Goal: Transaction & Acquisition: Purchase product/service

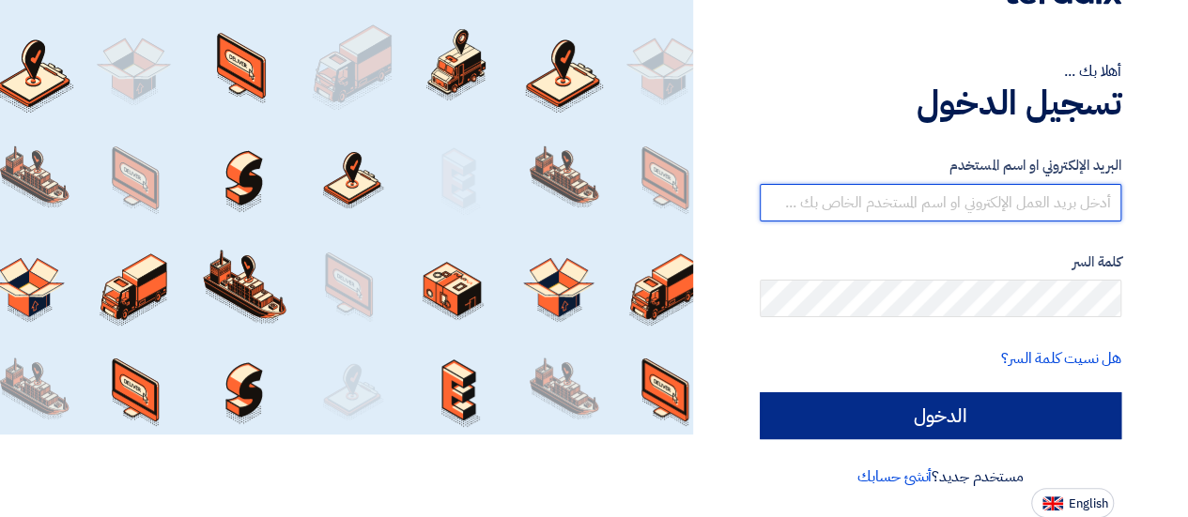
type input "[EMAIL_ADDRESS][DOMAIN_NAME]"
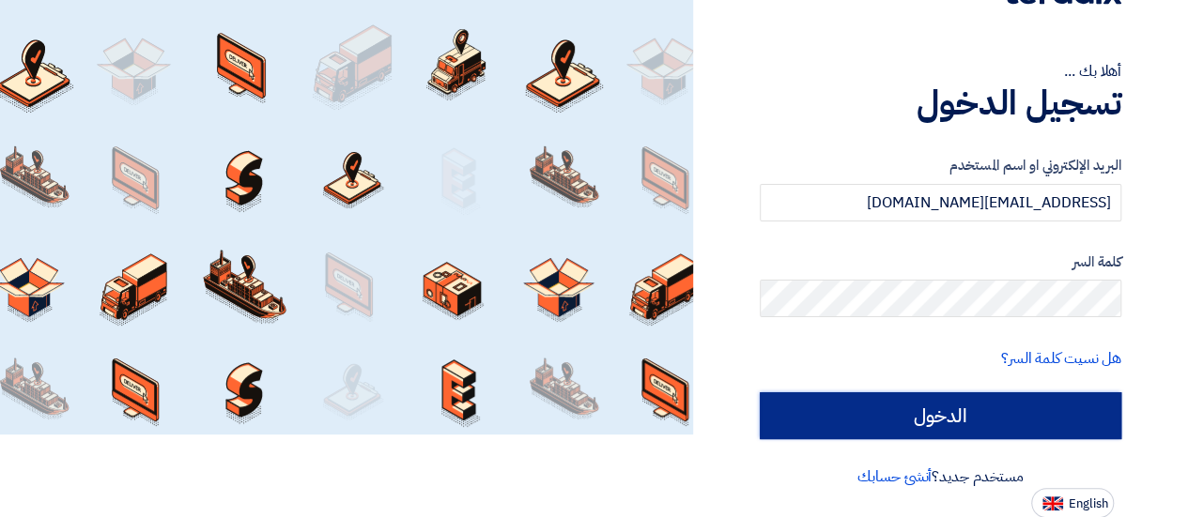
click at [807, 403] on input "الدخول" at bounding box center [940, 415] width 361 height 47
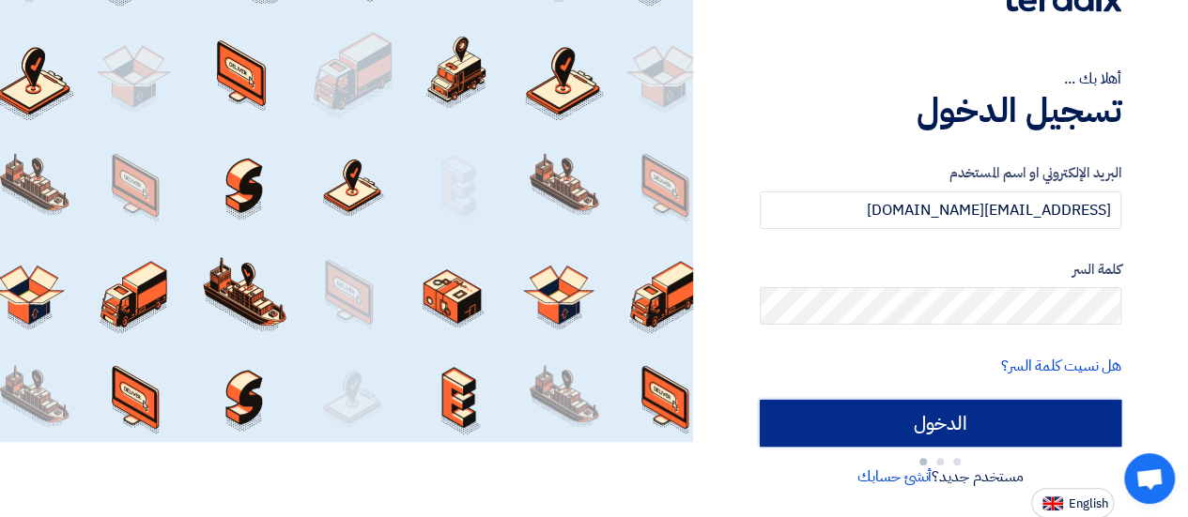
type input "Sign in"
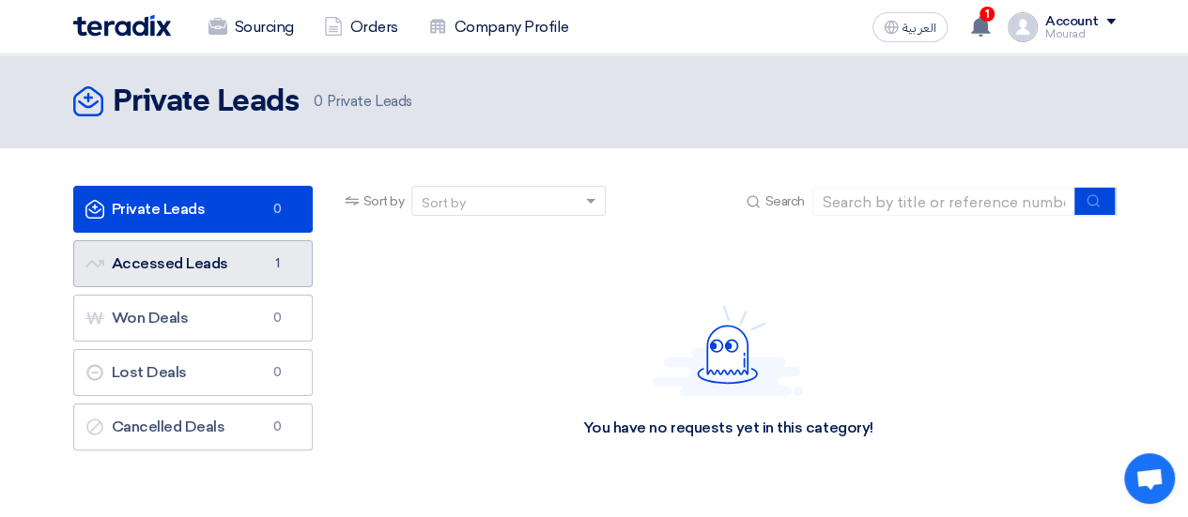
click at [186, 259] on link "Accessed Leads Accessed Leads 1" at bounding box center [192, 263] width 239 height 47
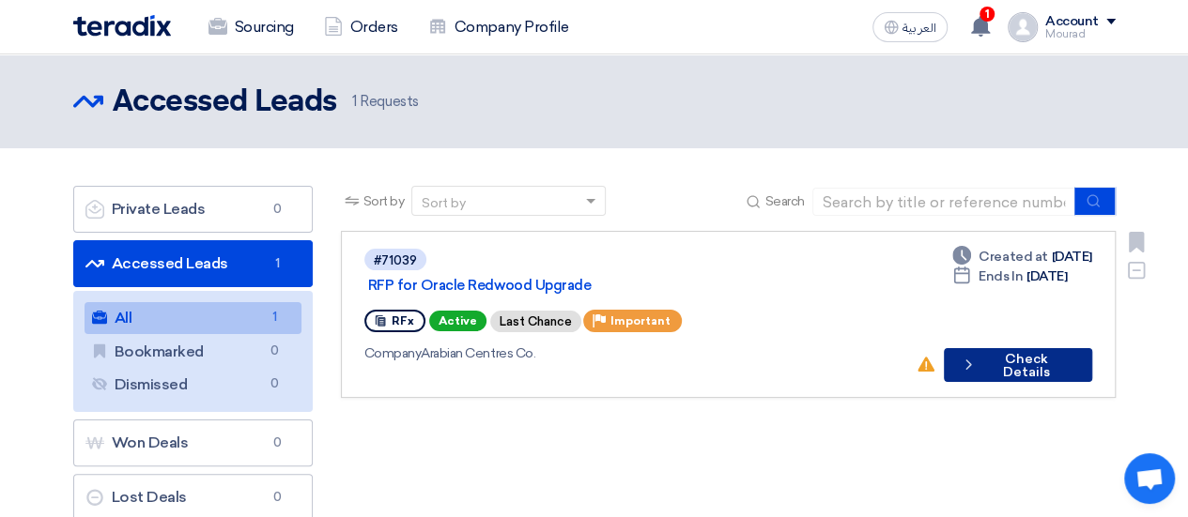
click at [965, 356] on icon "Check details" at bounding box center [968, 365] width 17 height 18
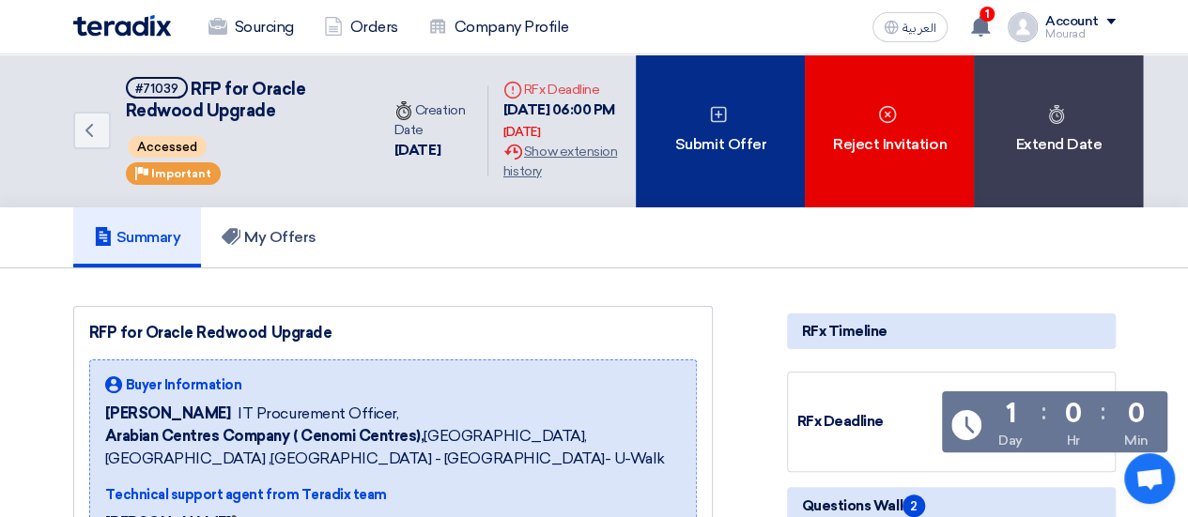
click at [730, 146] on div "Submit Offer" at bounding box center [720, 130] width 169 height 153
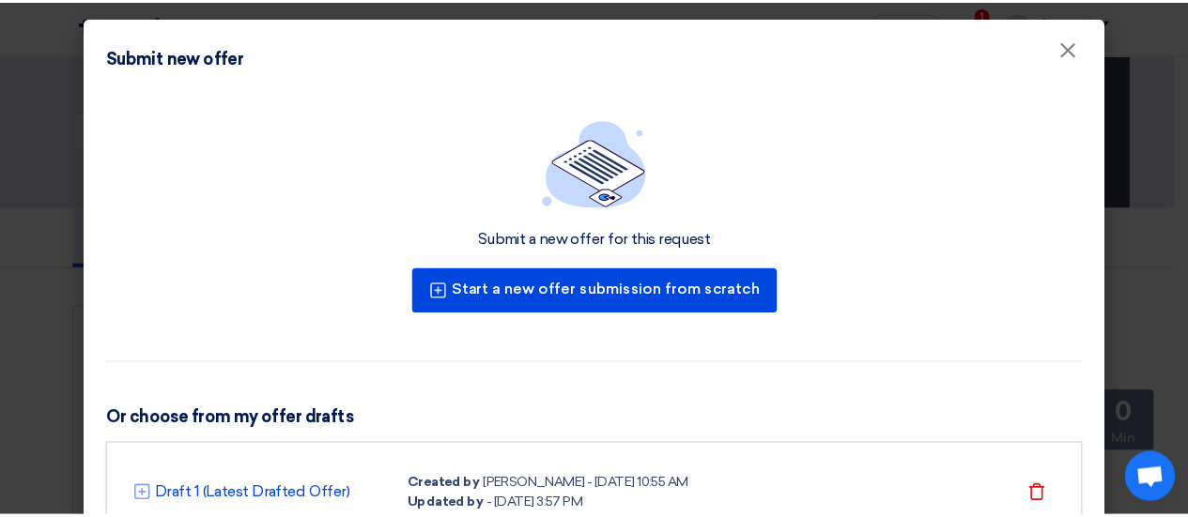
scroll to position [92, 0]
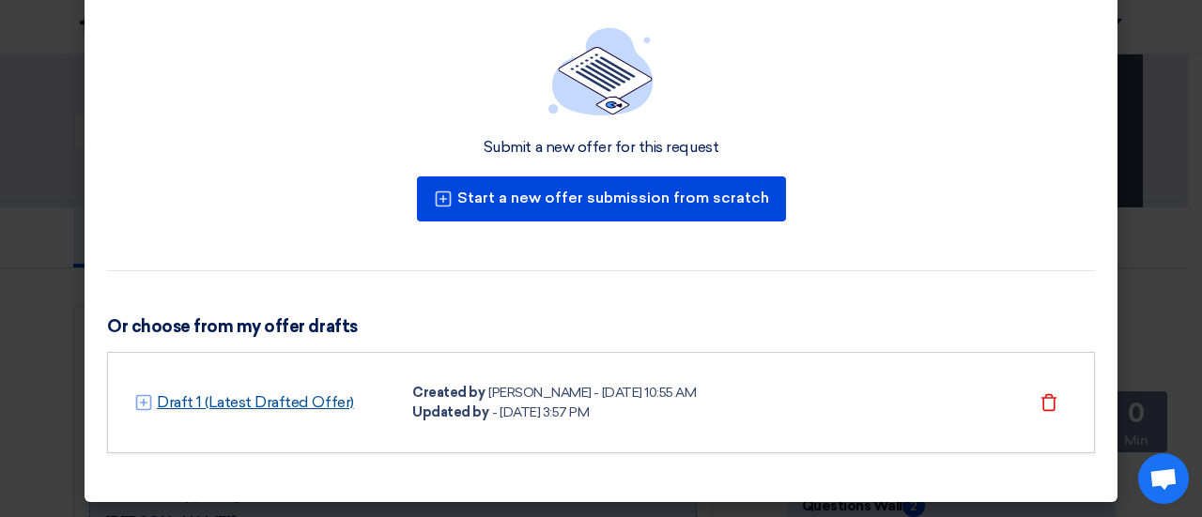
click at [314, 393] on link "Draft 1 (Latest Drafted Offer)" at bounding box center [255, 403] width 197 height 23
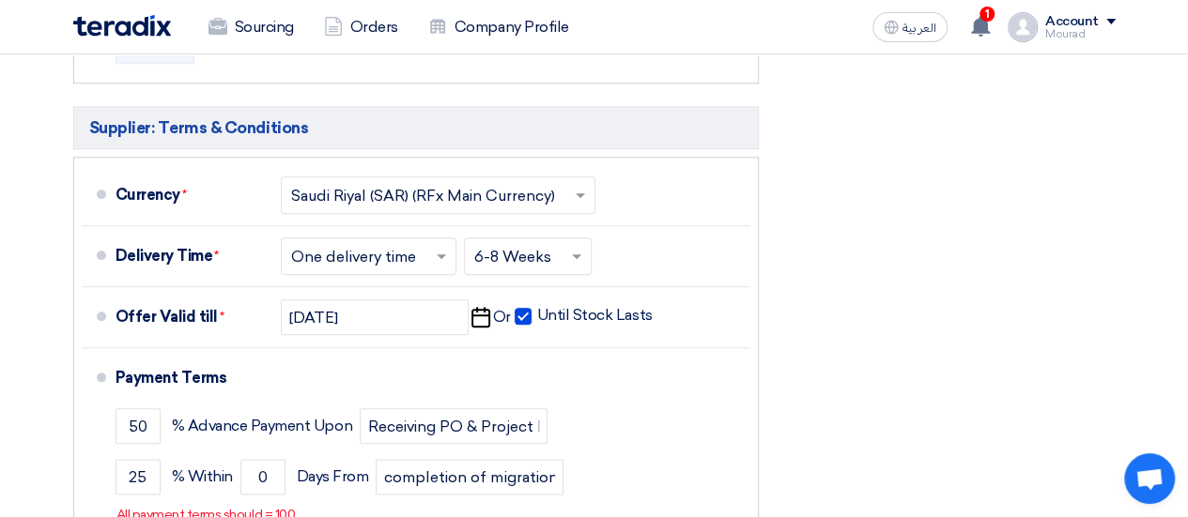
scroll to position [885, 0]
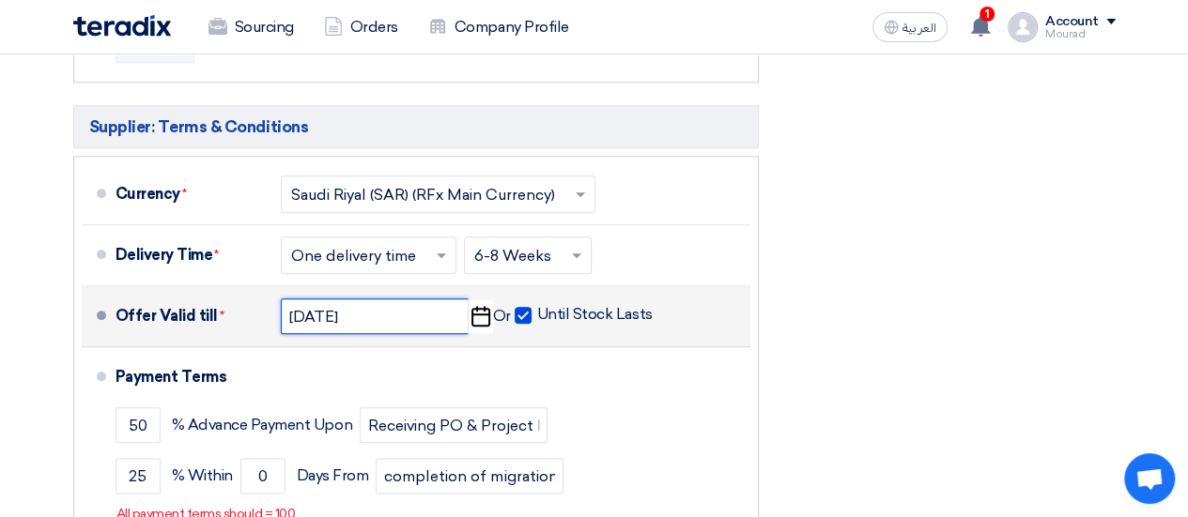
click at [312, 317] on input "9/10/2025" at bounding box center [375, 317] width 188 height 36
select select "9"
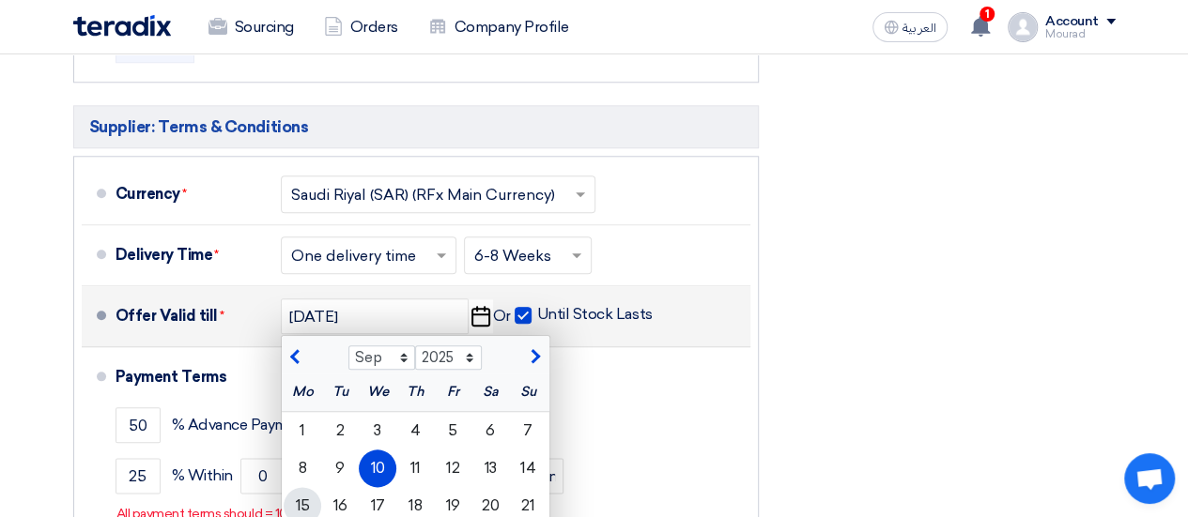
click at [297, 498] on div "15" at bounding box center [303, 506] width 38 height 38
type input "[DATE]"
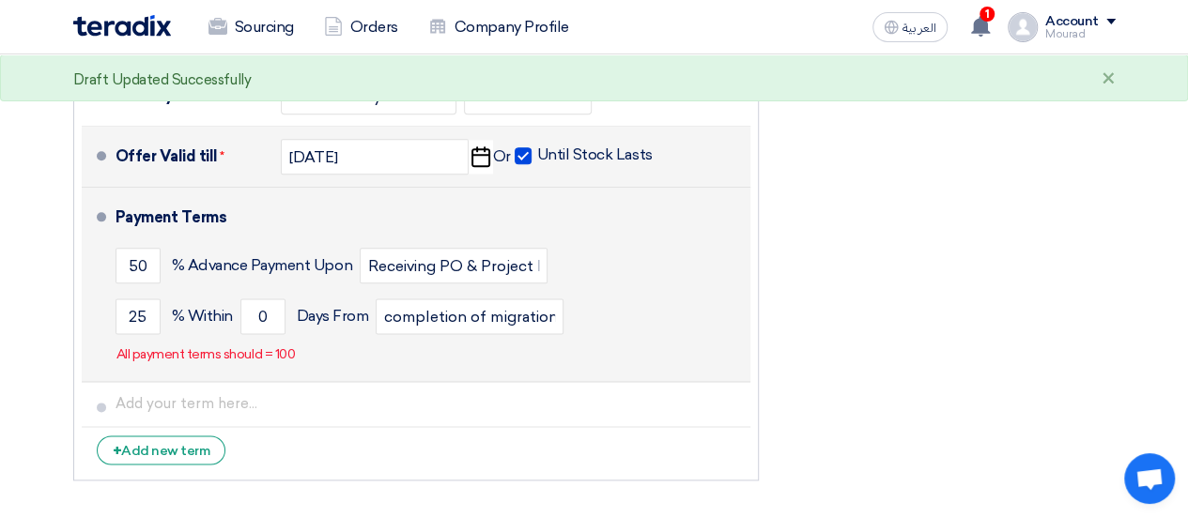
scroll to position [1047, 0]
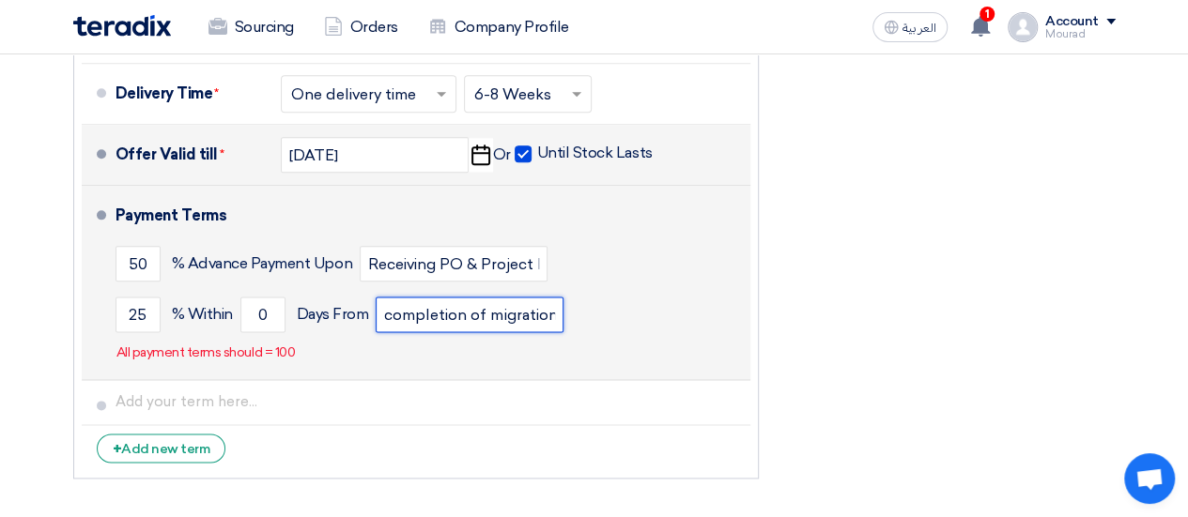
click at [430, 307] on input "completion of migration in the Test environment" at bounding box center [470, 315] width 188 height 36
paste input "upon final project closure after Production cutover and hypercare"
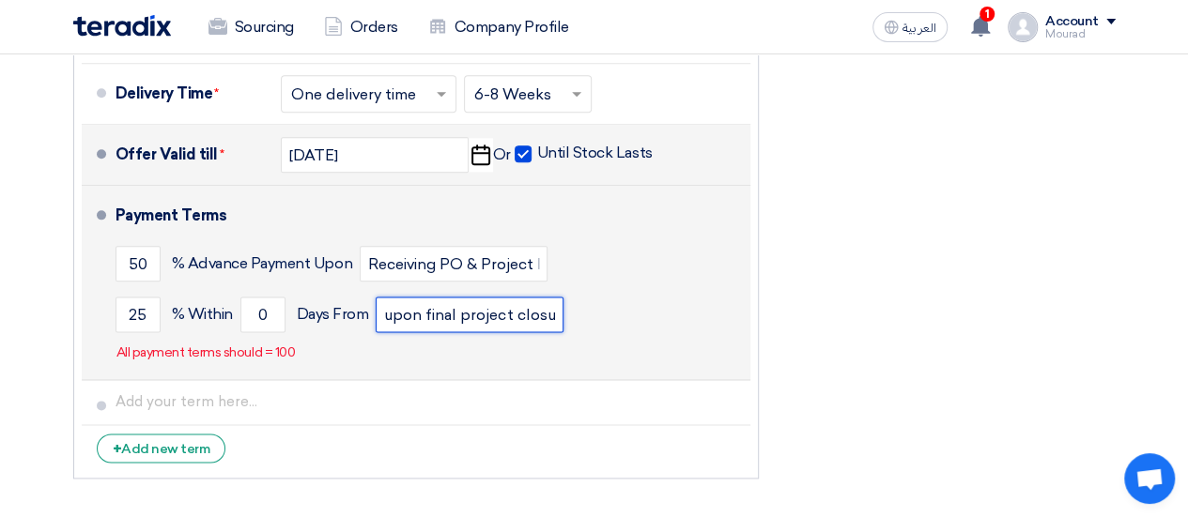
scroll to position [0, 292]
click at [484, 315] on input "upon final project closure after Production cutover and hypercare" at bounding box center [470, 315] width 188 height 36
type input "upon final project closure after Production cutover and hypercare"
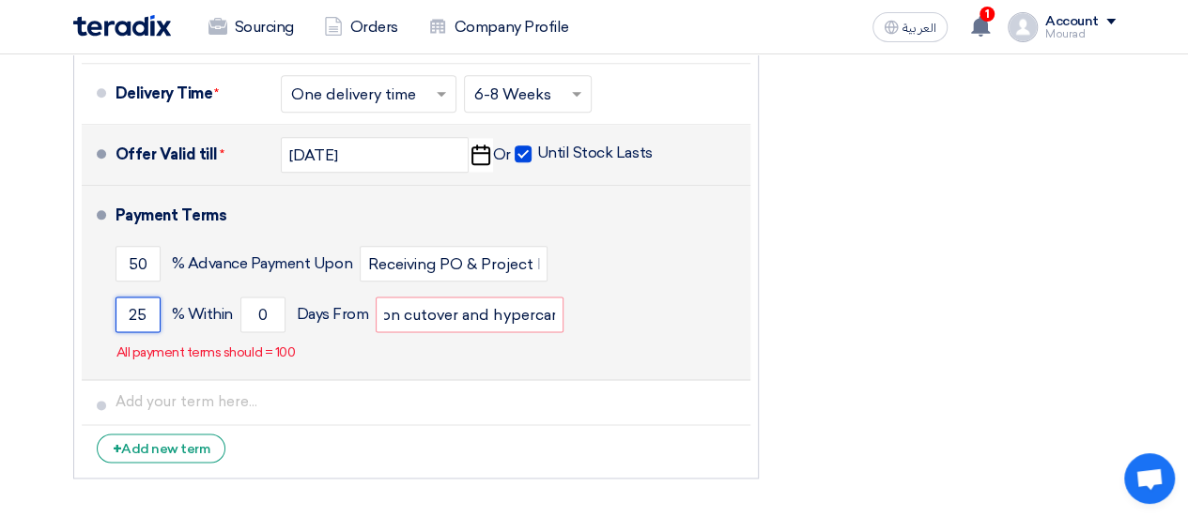
click at [143, 312] on input "25" at bounding box center [137, 315] width 45 height 36
type input "2"
type input "50"
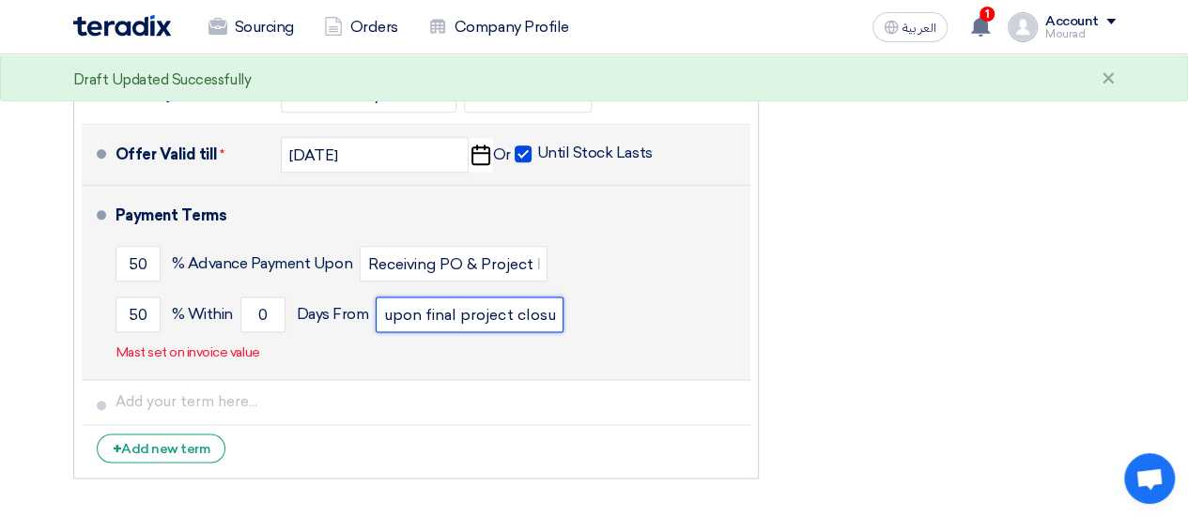
drag, startPoint x: 424, startPoint y: 313, endPoint x: 411, endPoint y: 316, distance: 13.7
click at [411, 316] on input "upon final project closure after Production cutover and hypercare" at bounding box center [470, 315] width 188 height 36
click at [428, 315] on input "upon final project closure after Production cutover and hypercare" at bounding box center [470, 315] width 188 height 36
click at [425, 309] on input "upon final project closure after Production cutover and hypercare" at bounding box center [470, 315] width 188 height 36
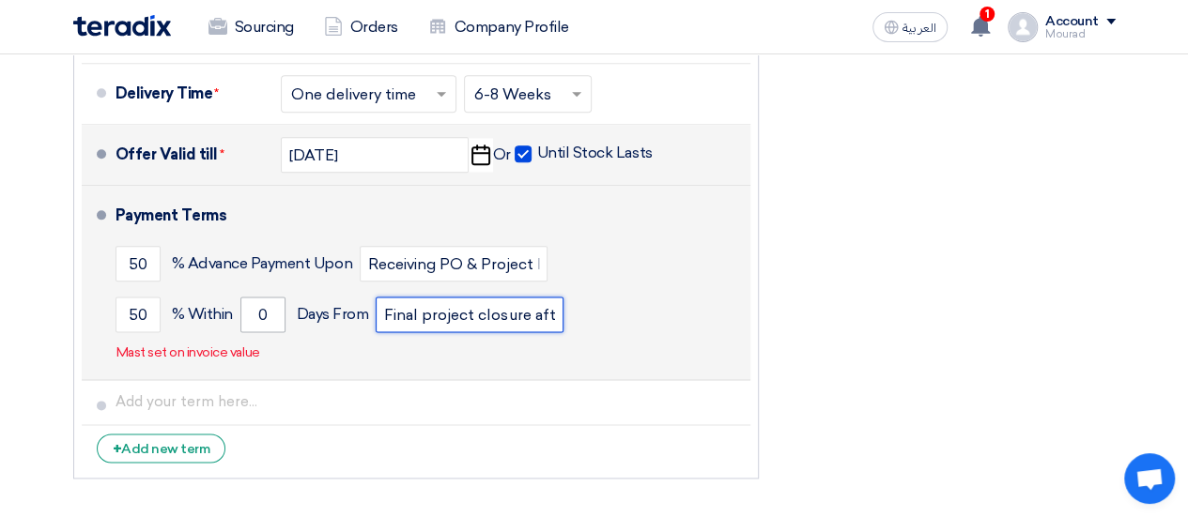
type input "Final project closure after Production cutover and hypercare"
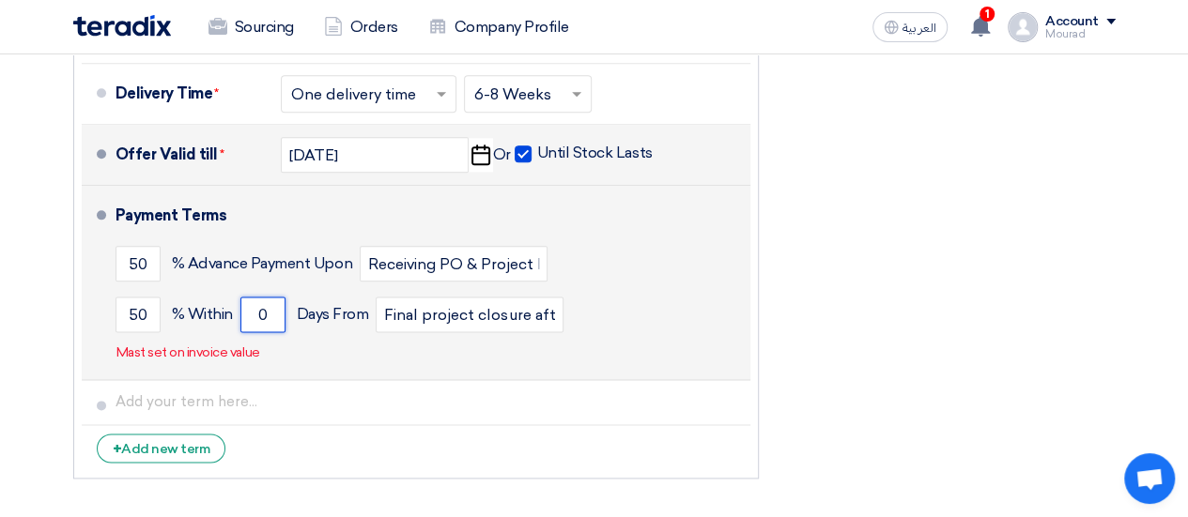
click at [263, 312] on input "0" at bounding box center [262, 315] width 45 height 36
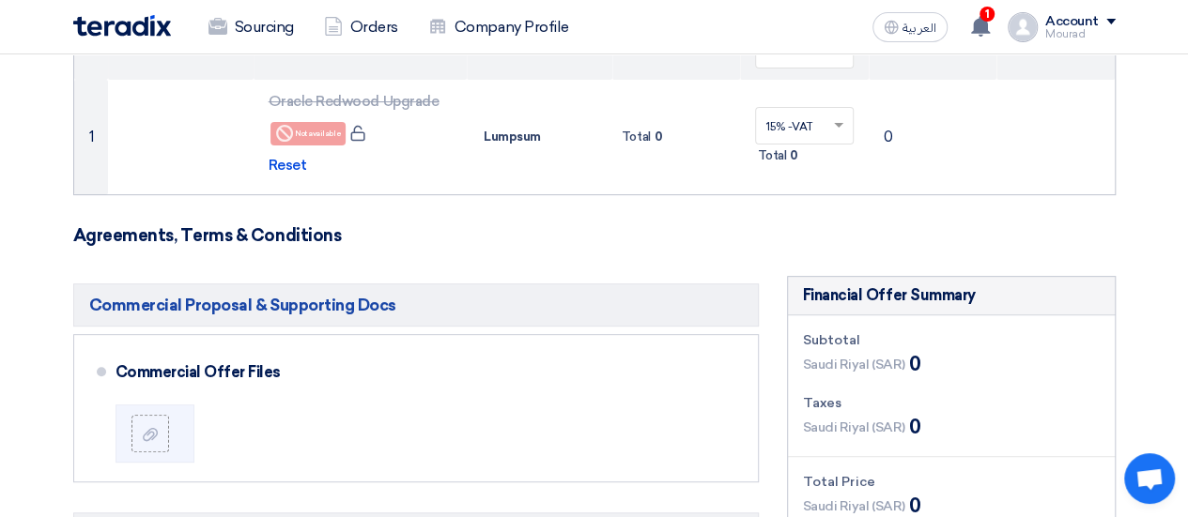
scroll to position [255, 0]
click at [915, 367] on span "0" at bounding box center [914, 365] width 12 height 28
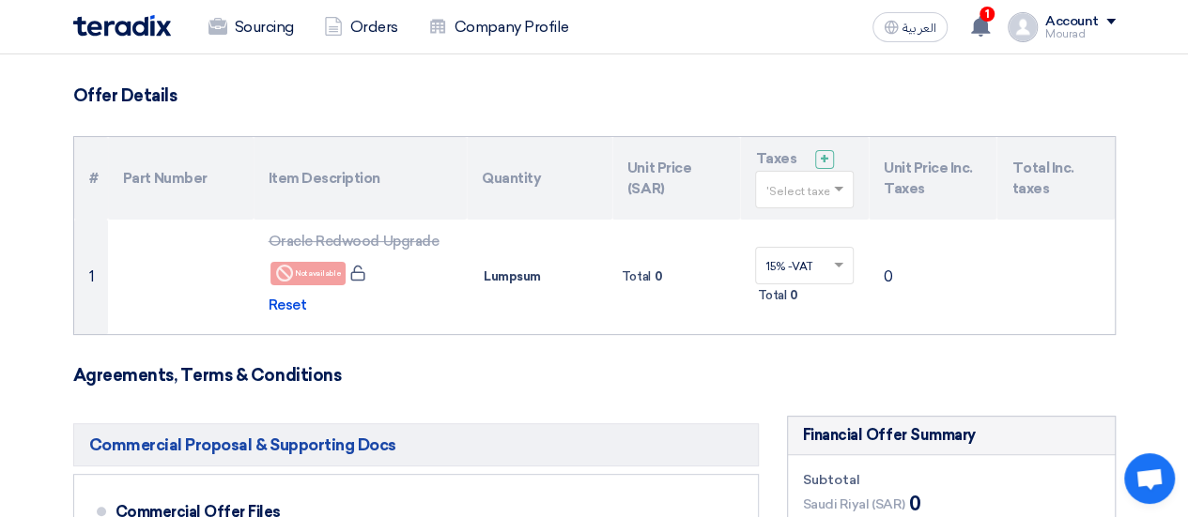
scroll to position [110, 0]
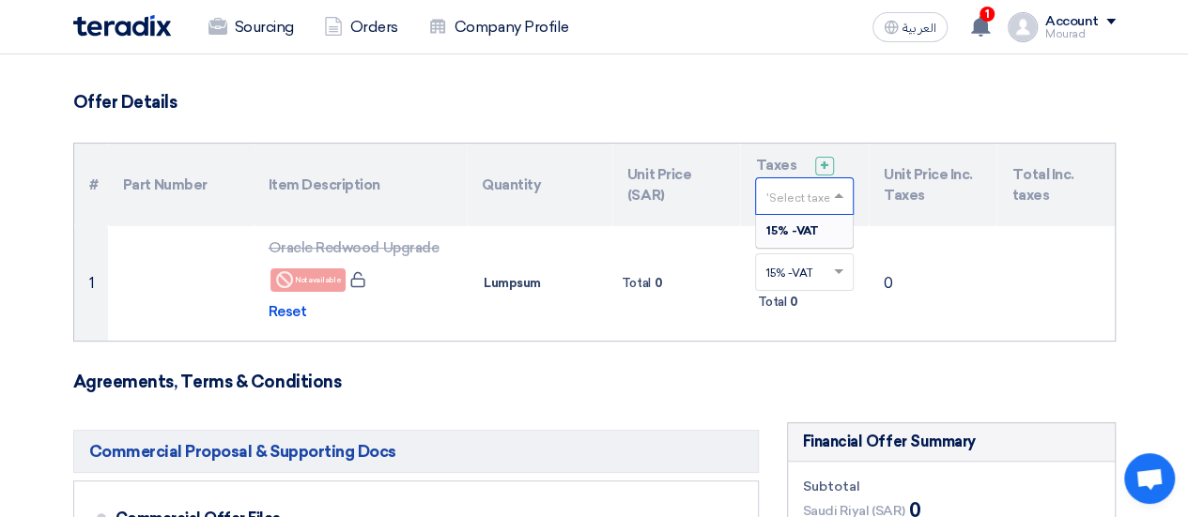
click at [795, 204] on input "text" at bounding box center [794, 198] width 59 height 31
click at [794, 236] on span "15% -VAT" at bounding box center [791, 230] width 53 height 13
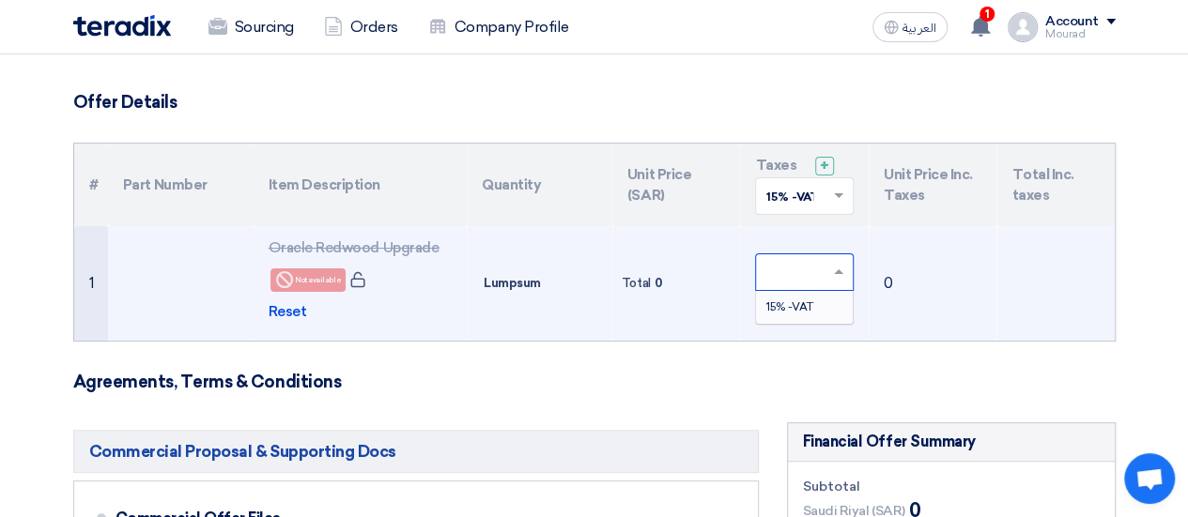
click at [770, 275] on input "text" at bounding box center [794, 274] width 59 height 31
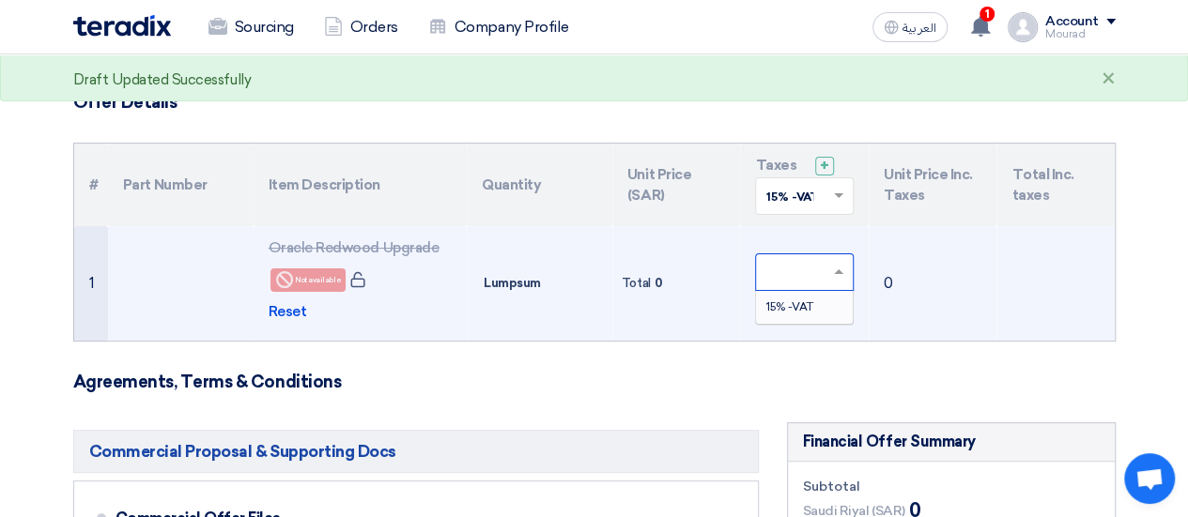
click at [770, 298] on div "15% -VAT" at bounding box center [804, 307] width 97 height 32
click at [644, 280] on span "Total" at bounding box center [636, 283] width 29 height 19
click at [300, 311] on span "Reset" at bounding box center [288, 312] width 38 height 22
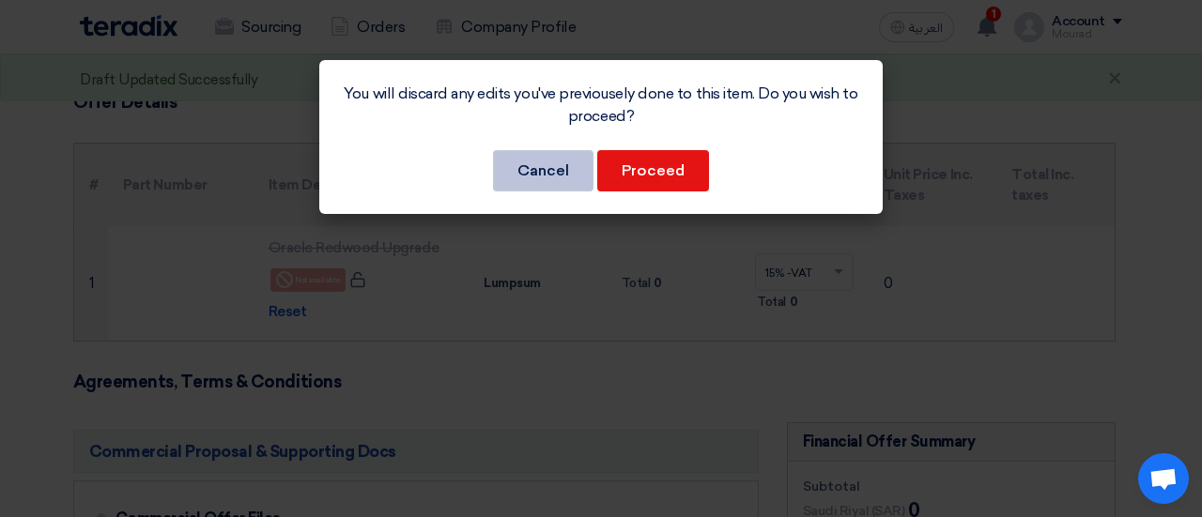
click at [528, 184] on button "Cancel" at bounding box center [543, 170] width 100 height 41
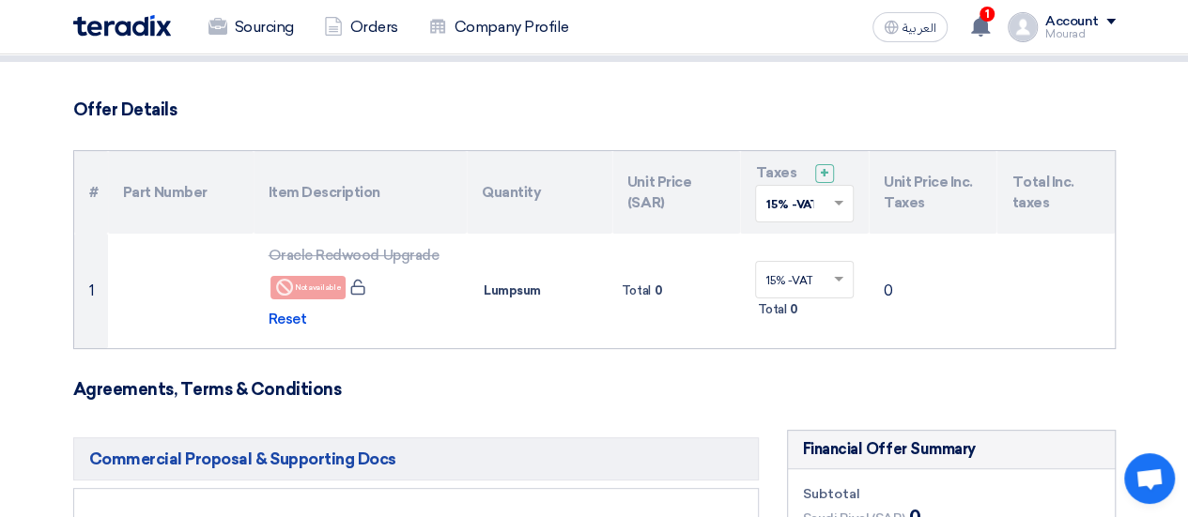
scroll to position [103, 0]
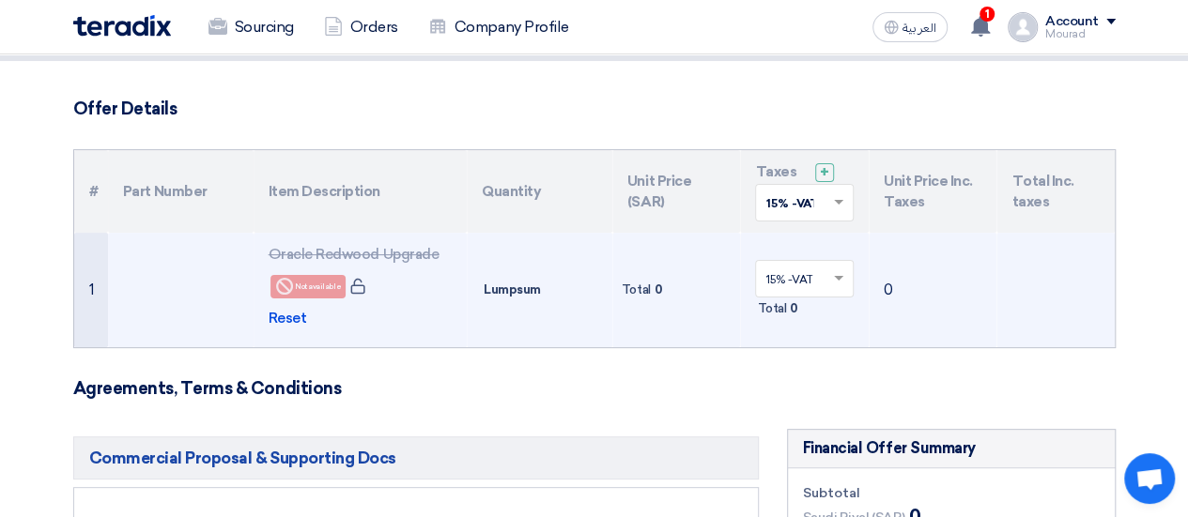
click at [881, 289] on td "0" at bounding box center [932, 290] width 129 height 115
click at [894, 286] on td "0" at bounding box center [932, 290] width 129 height 115
click at [883, 286] on td "0" at bounding box center [932, 290] width 129 height 115
click at [529, 284] on span "Lumpsum" at bounding box center [512, 290] width 57 height 19
click at [652, 283] on div "Total 0" at bounding box center [677, 290] width 114 height 23
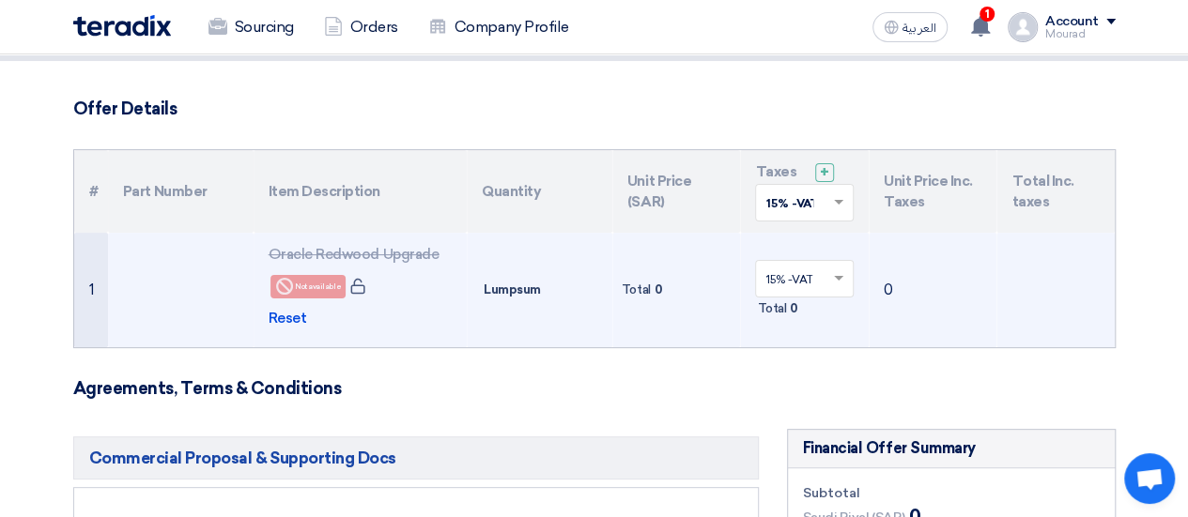
click at [645, 294] on span "Total" at bounding box center [636, 290] width 29 height 19
click at [289, 315] on span "Reset" at bounding box center [288, 319] width 38 height 22
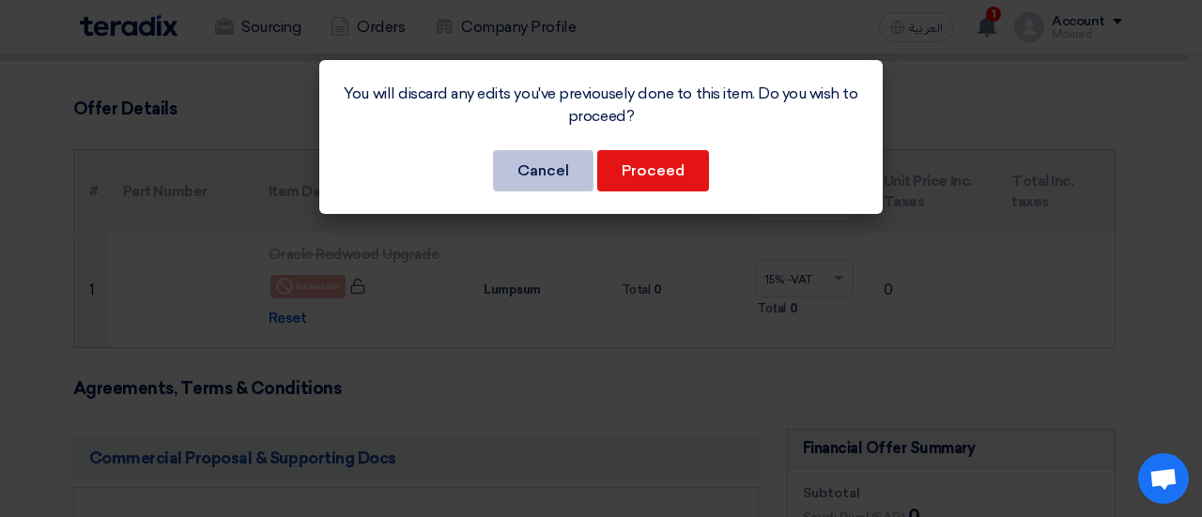
click at [543, 170] on button "Cancel" at bounding box center [543, 170] width 100 height 41
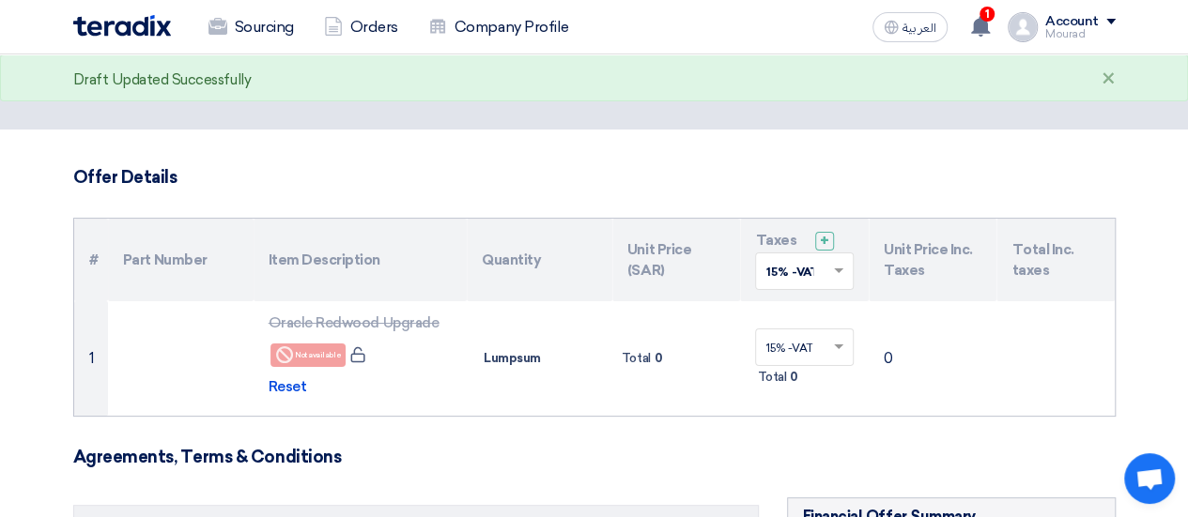
scroll to position [0, 0]
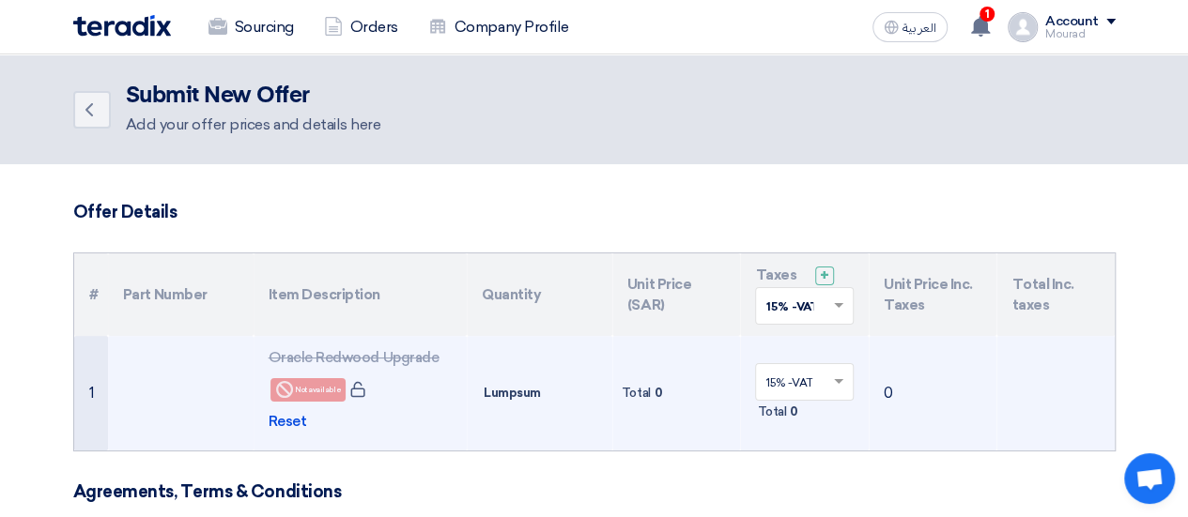
click at [640, 390] on span "Total" at bounding box center [636, 393] width 29 height 19
click at [654, 392] on span "0" at bounding box center [657, 393] width 8 height 19
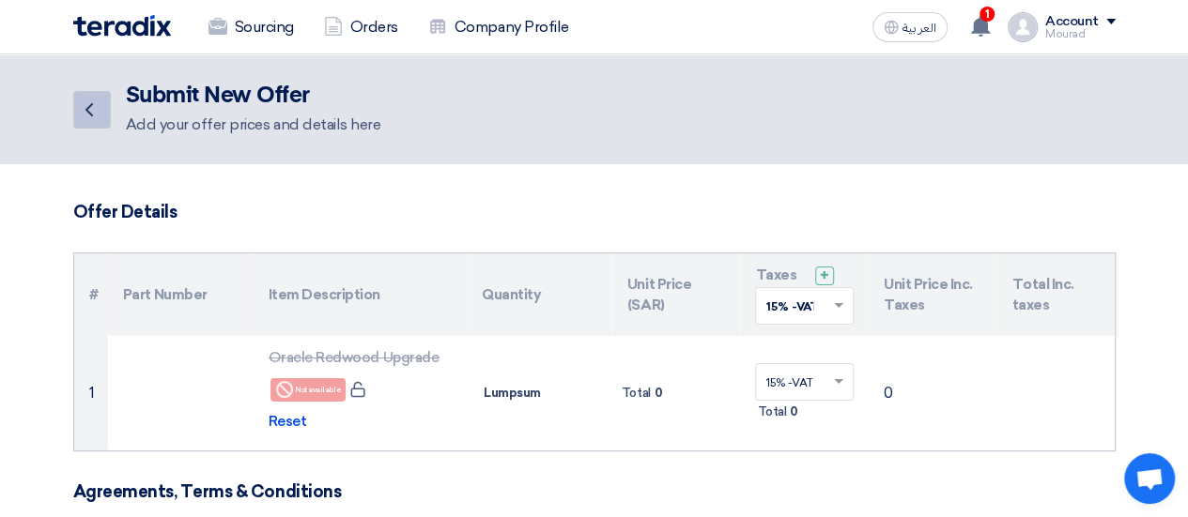
click at [76, 106] on link "Back" at bounding box center [92, 110] width 38 height 38
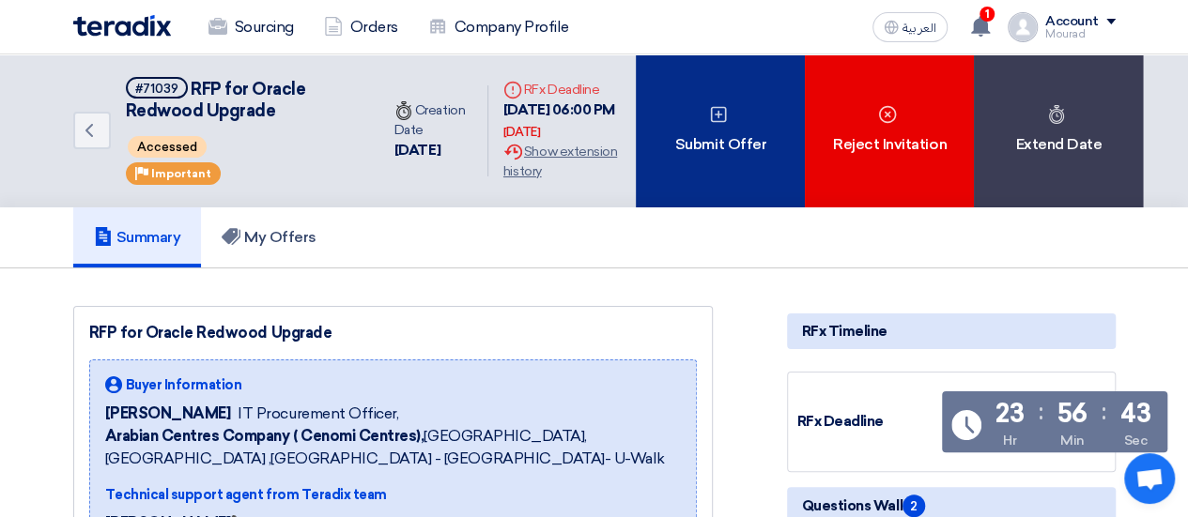
click at [747, 153] on div "Submit Offer" at bounding box center [720, 130] width 169 height 153
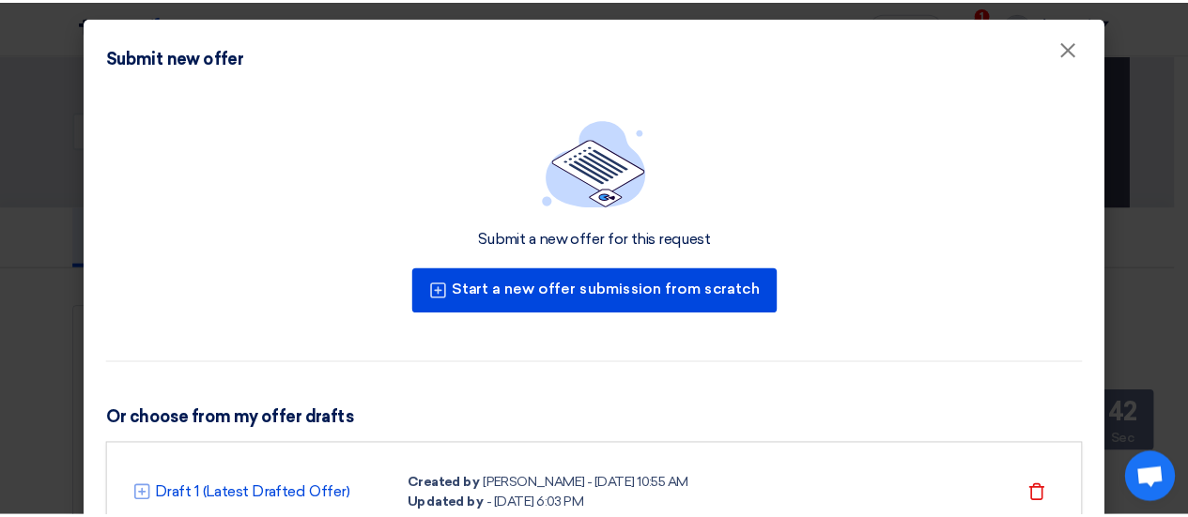
scroll to position [92, 0]
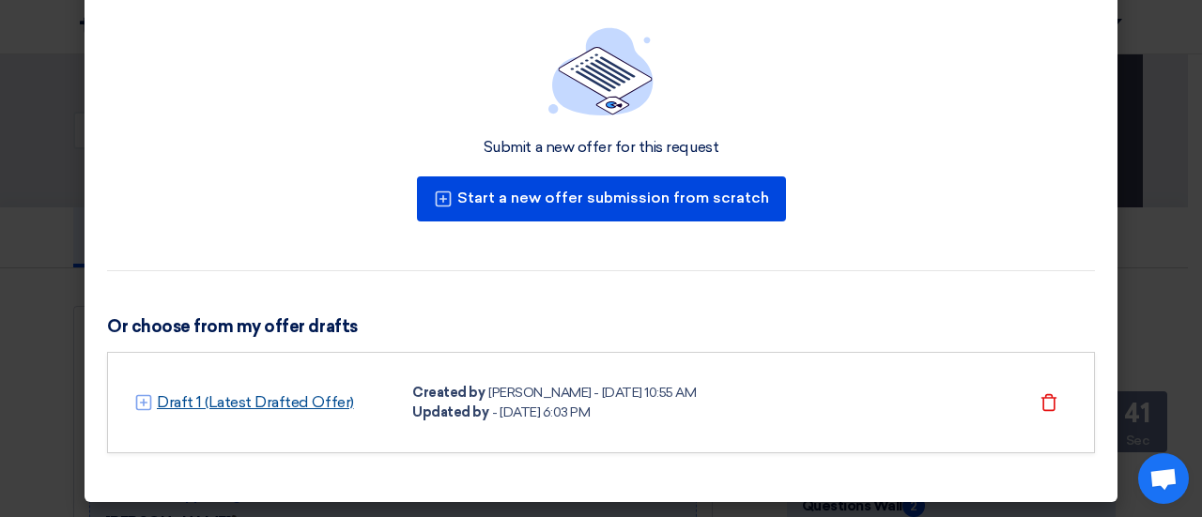
click at [266, 400] on link "Draft 1 (Latest Drafted Offer)" at bounding box center [255, 403] width 197 height 23
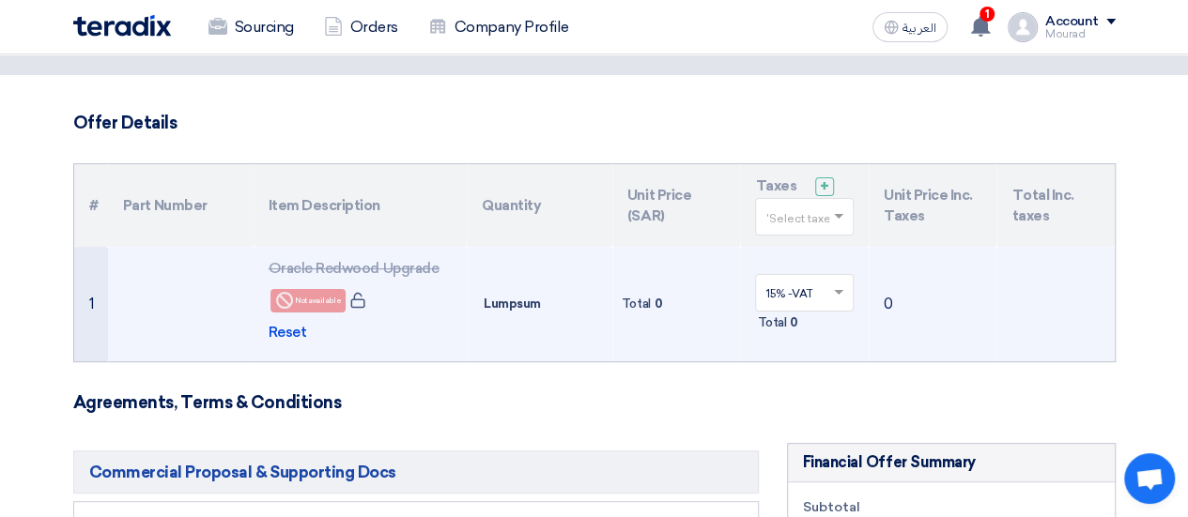
scroll to position [90, 0]
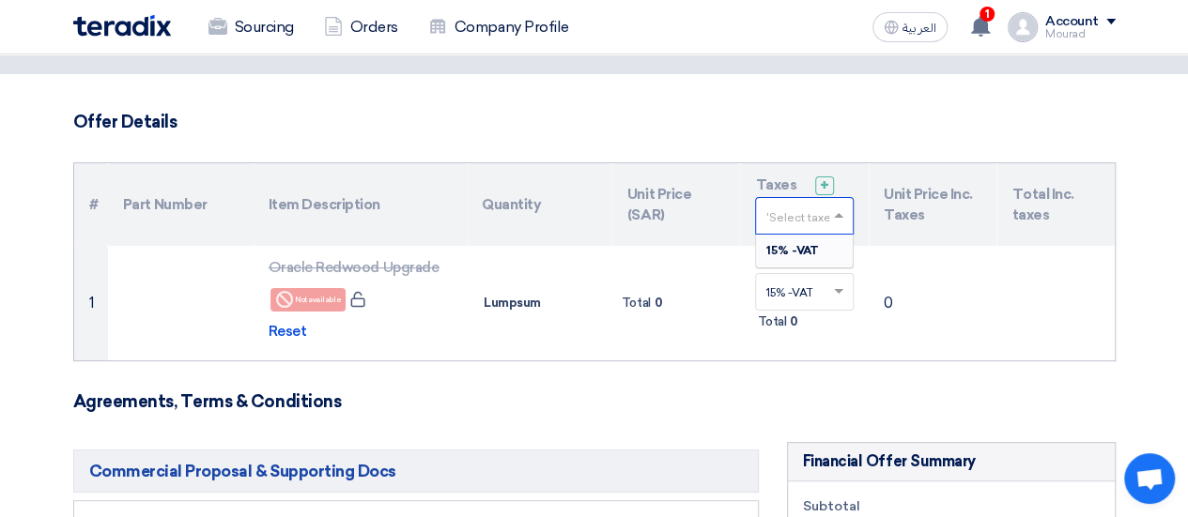
click at [783, 217] on input "text" at bounding box center [794, 218] width 59 height 31
click at [787, 239] on div "15% -VAT" at bounding box center [804, 251] width 97 height 32
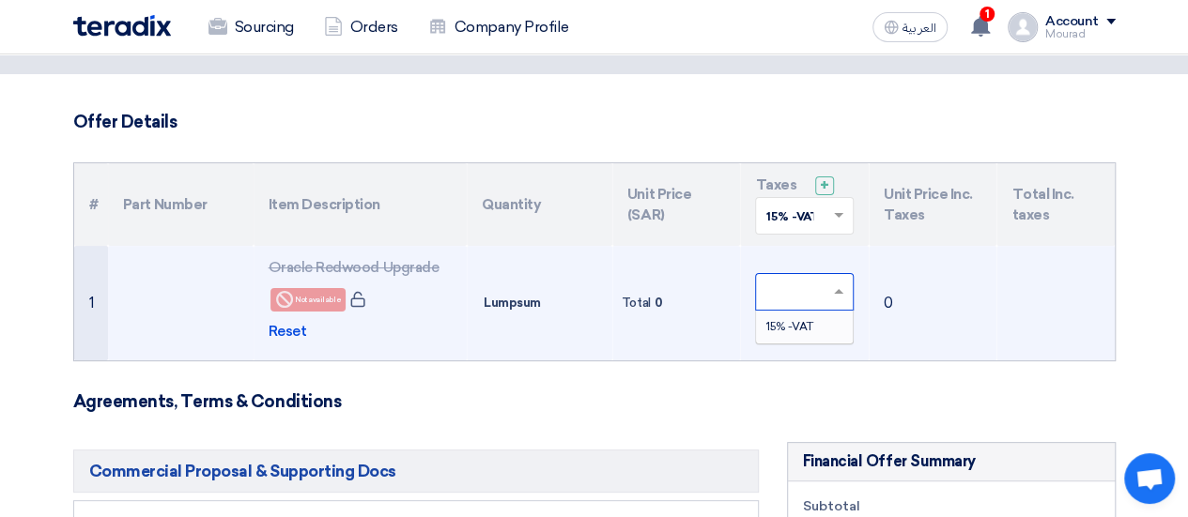
click at [787, 286] on input "text" at bounding box center [794, 294] width 59 height 31
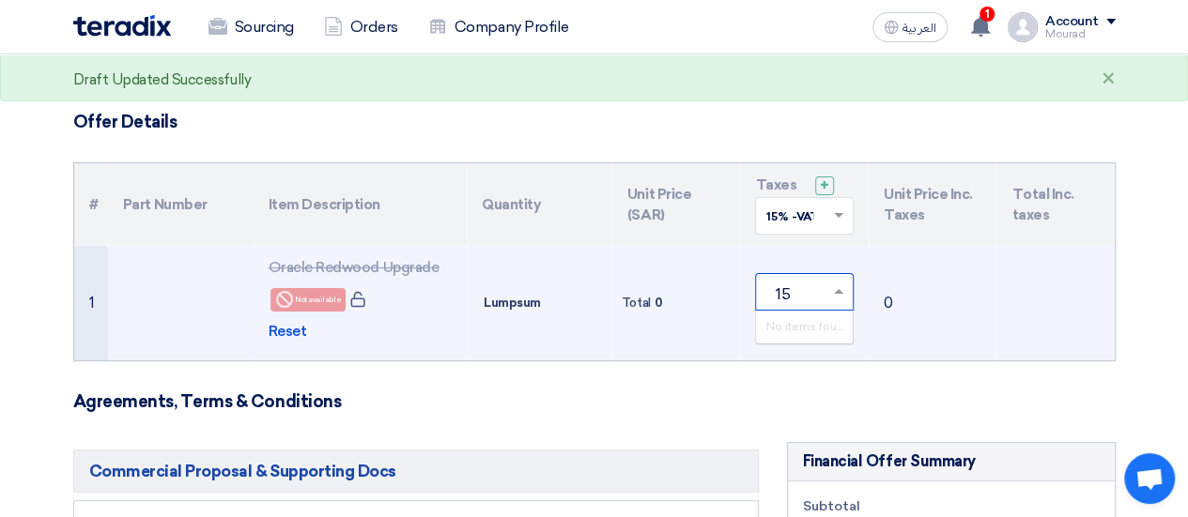
type input "1"
type input "76800"
click at [884, 352] on td "0" at bounding box center [932, 303] width 129 height 115
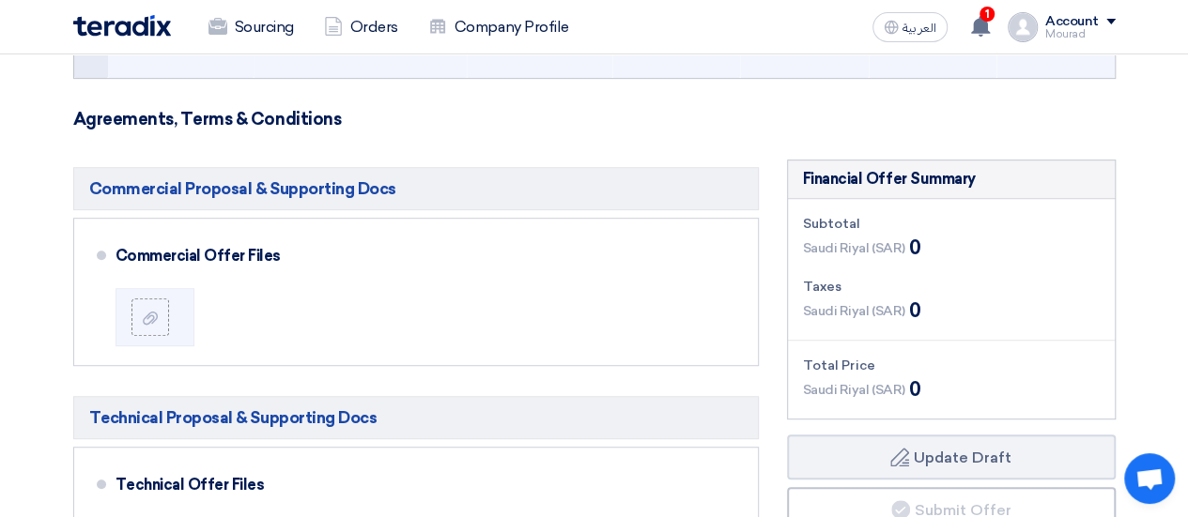
scroll to position [372, 0]
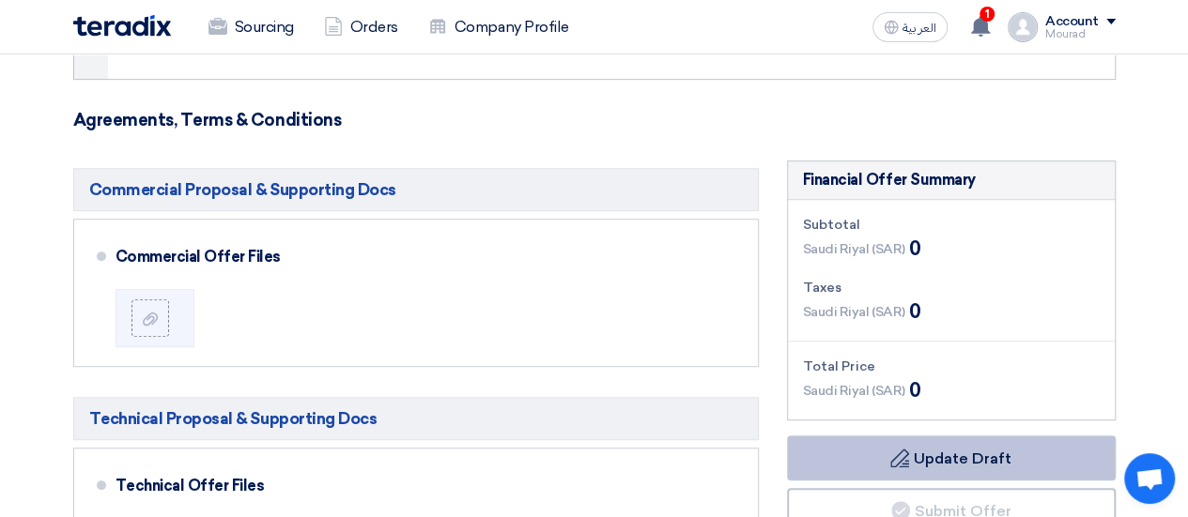
click at [887, 461] on button "Draft Update Draft" at bounding box center [951, 458] width 329 height 45
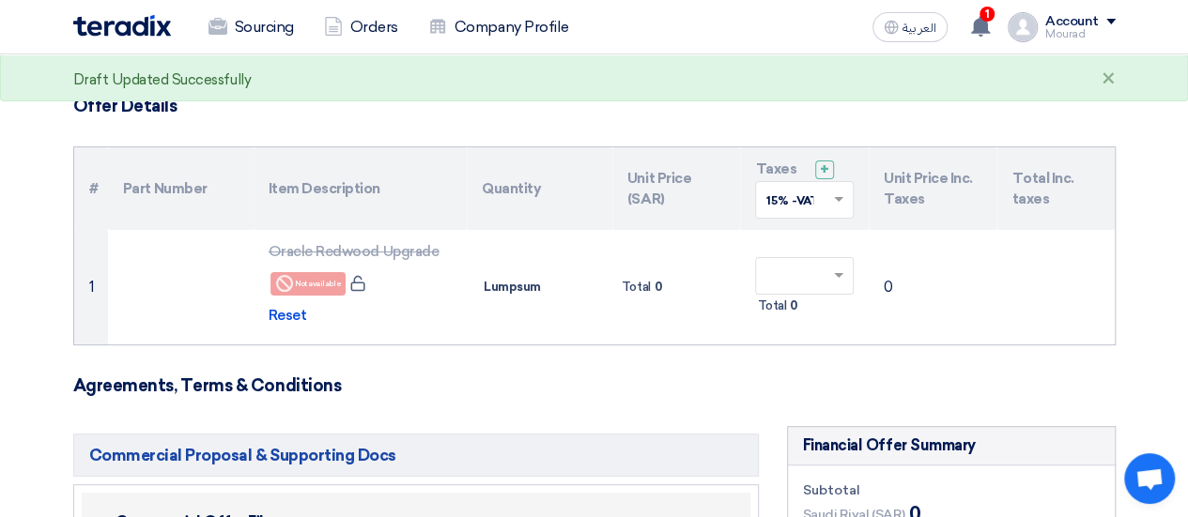
scroll to position [71, 0]
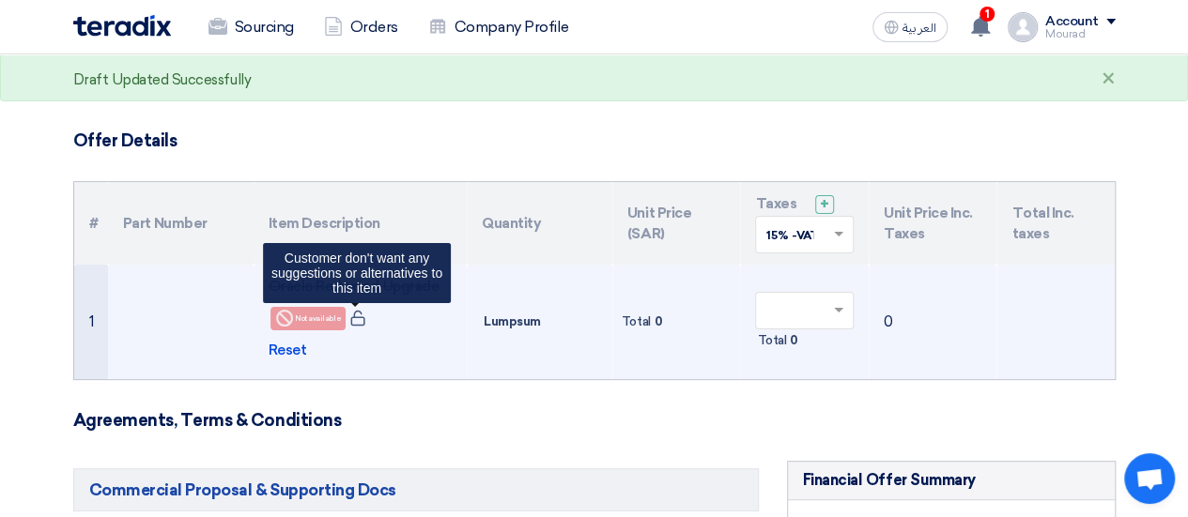
click at [361, 318] on icon at bounding box center [357, 318] width 17 height 17
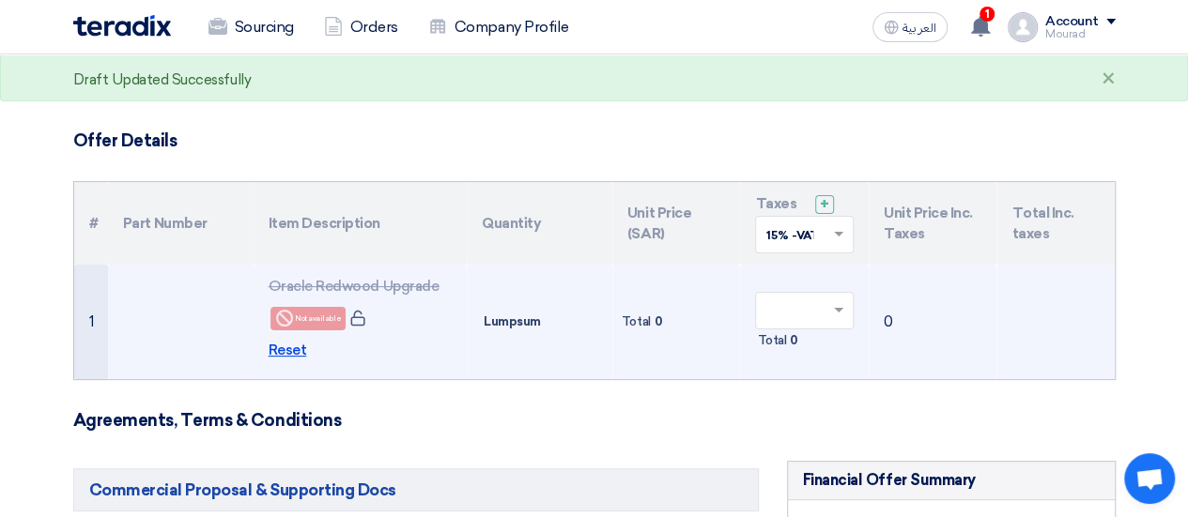
click at [286, 348] on span "Reset" at bounding box center [288, 351] width 38 height 22
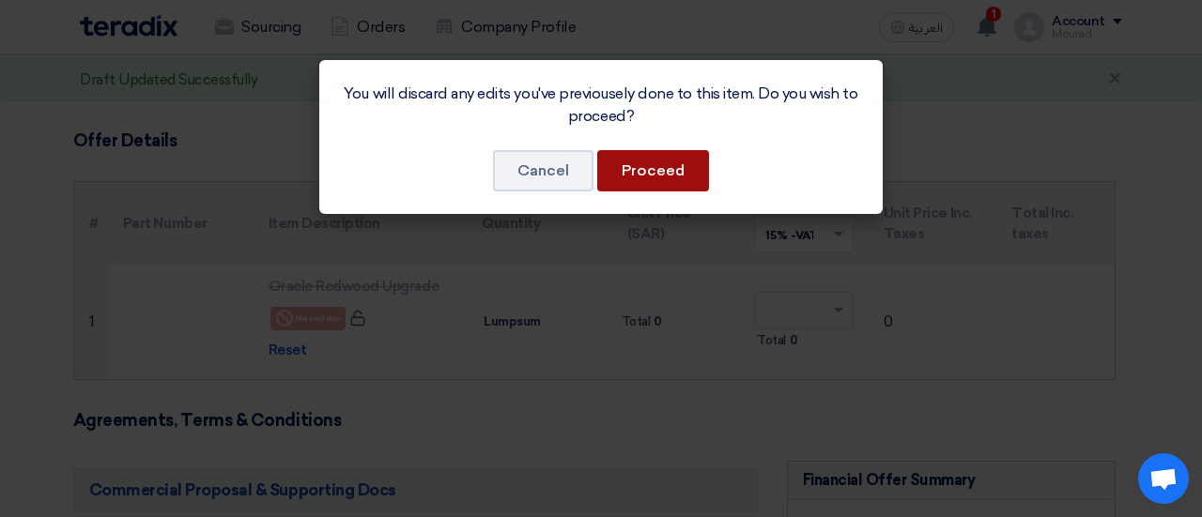
click at [631, 186] on button "Proceed" at bounding box center [653, 170] width 112 height 41
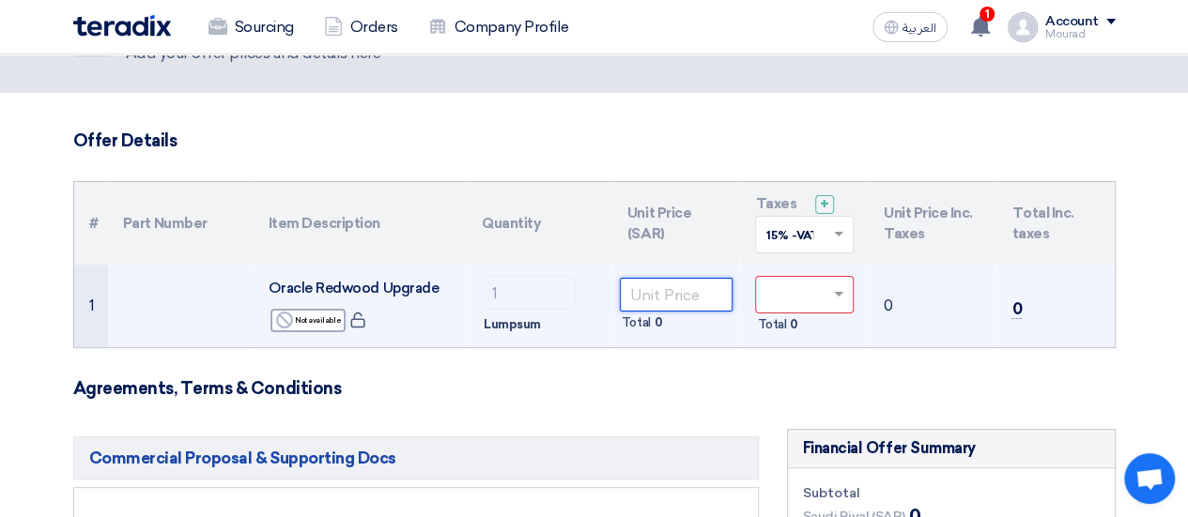
click at [669, 300] on input "number" at bounding box center [677, 295] width 114 height 34
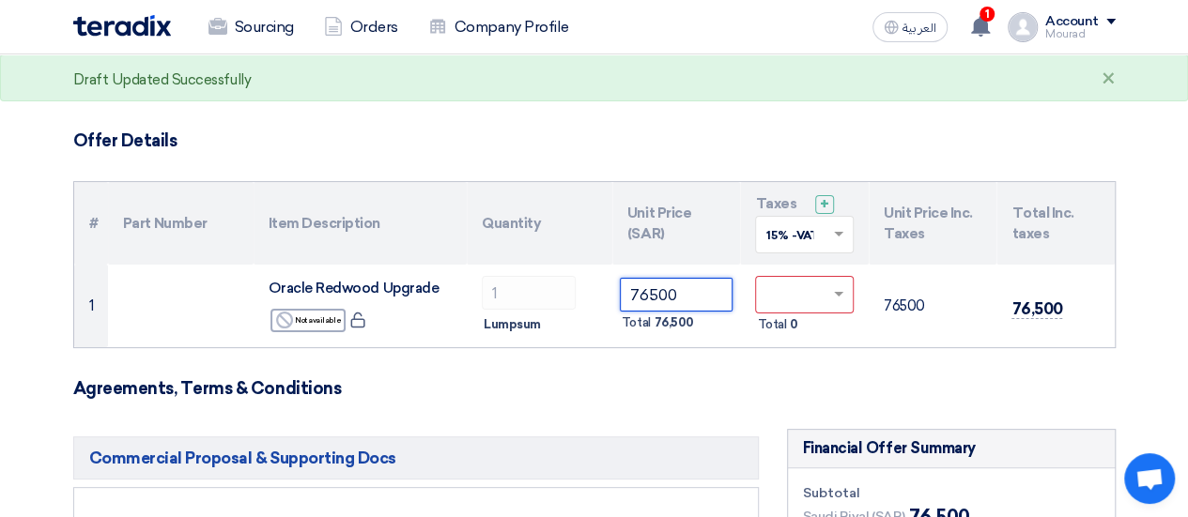
type input "76500"
click at [720, 379] on h3 "Agreements, Terms & Conditions" at bounding box center [594, 388] width 1042 height 21
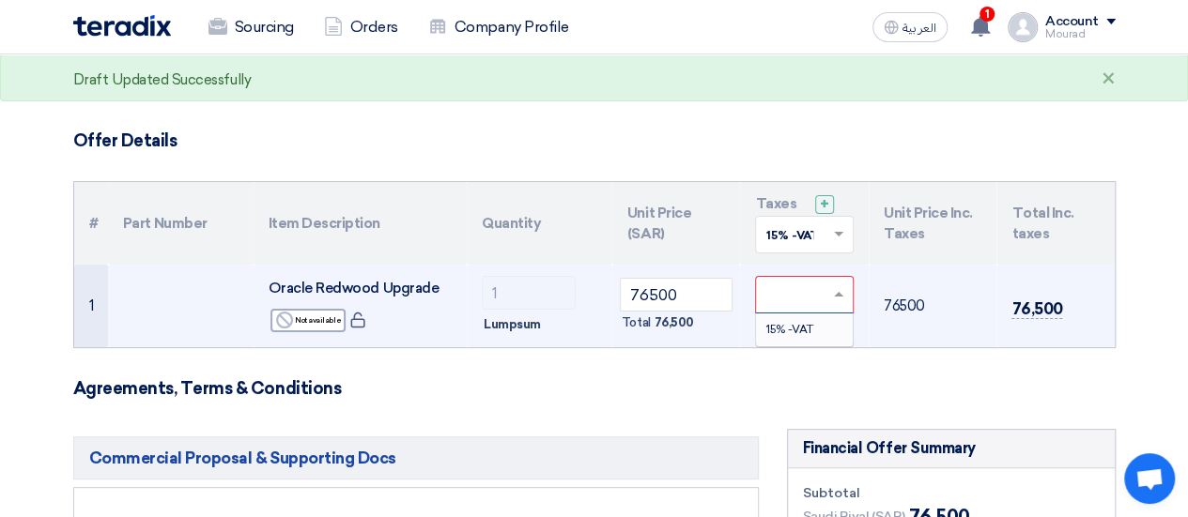
click at [794, 307] on input "text" at bounding box center [794, 297] width 59 height 31
click at [794, 333] on span "15% -VAT" at bounding box center [788, 329] width 47 height 13
click at [749, 393] on h3 "Agreements, Terms & Conditions" at bounding box center [594, 388] width 1042 height 21
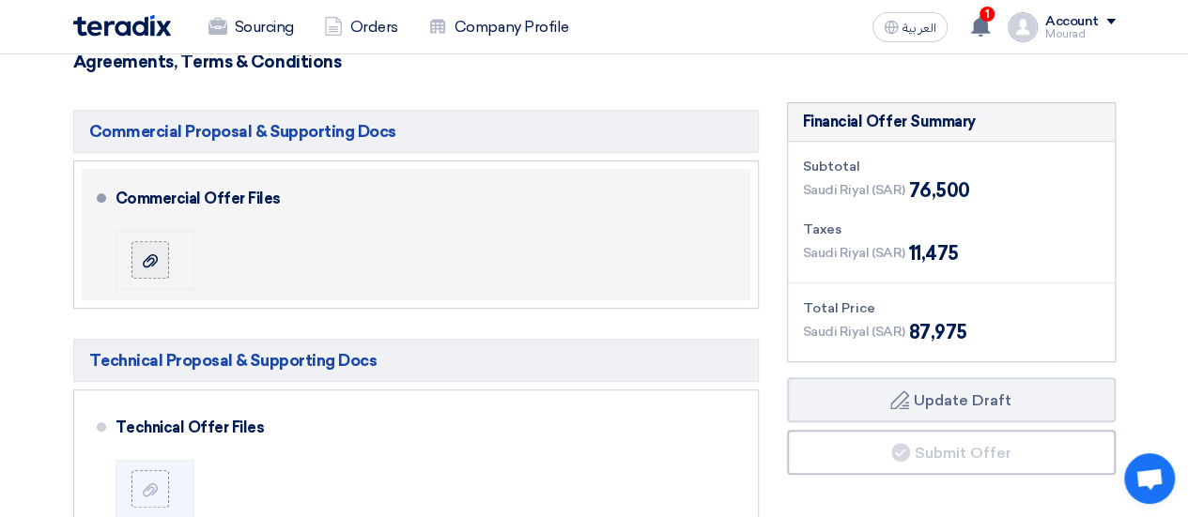
scroll to position [395, 0]
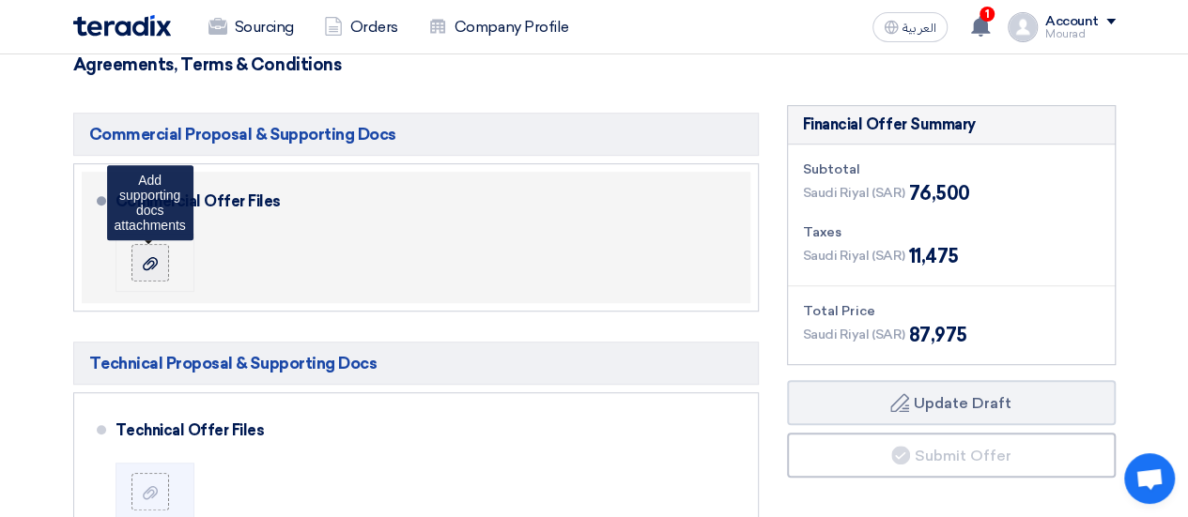
click at [143, 272] on label at bounding box center [150, 263] width 38 height 38
click at [0, 0] on input "file" at bounding box center [0, 0] width 0 height 0
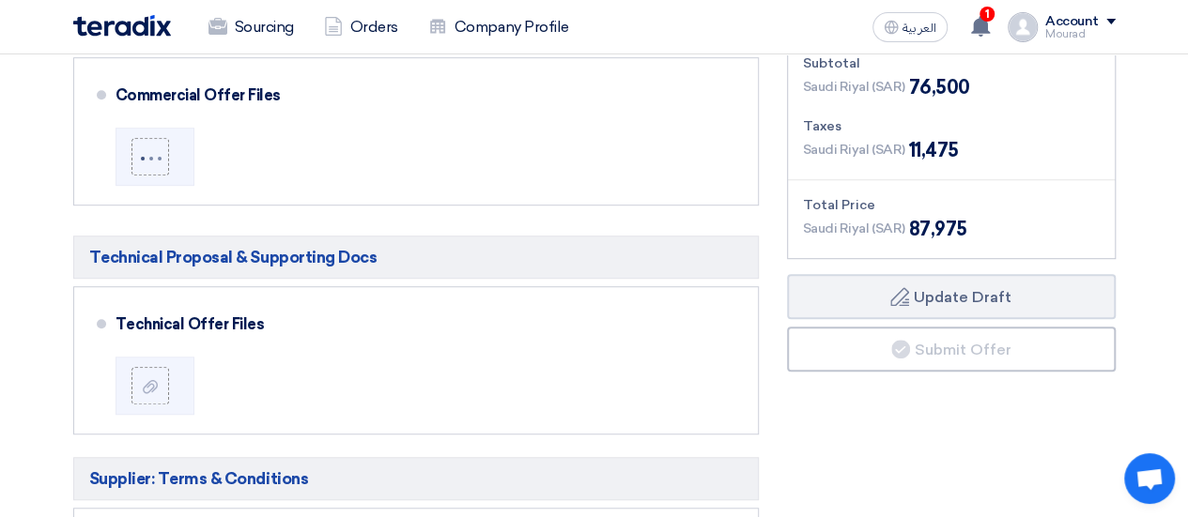
scroll to position [503, 0]
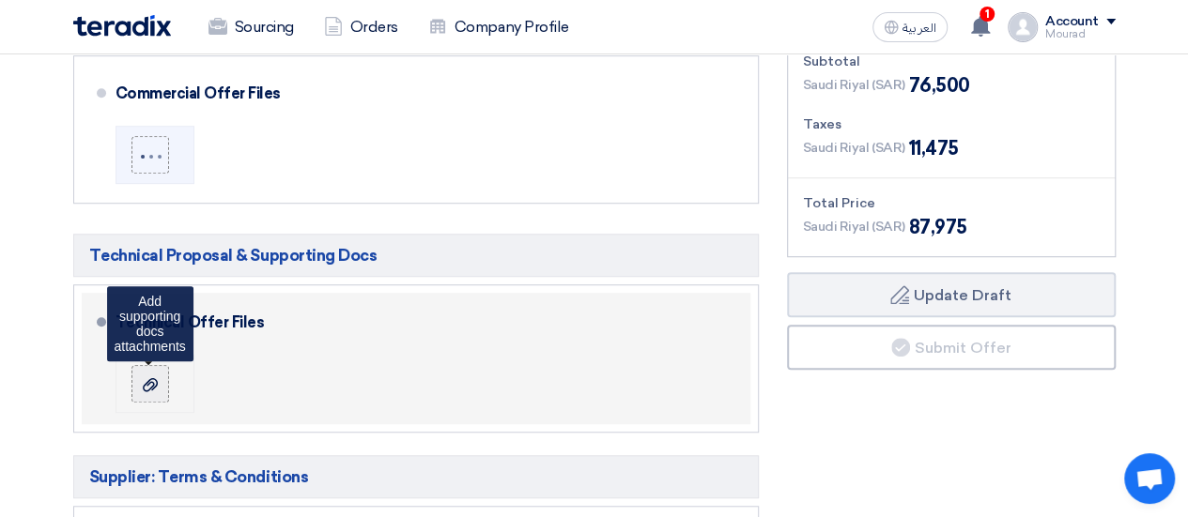
click at [158, 382] on div at bounding box center [150, 384] width 23 height 19
click at [0, 0] on input "file" at bounding box center [0, 0] width 0 height 0
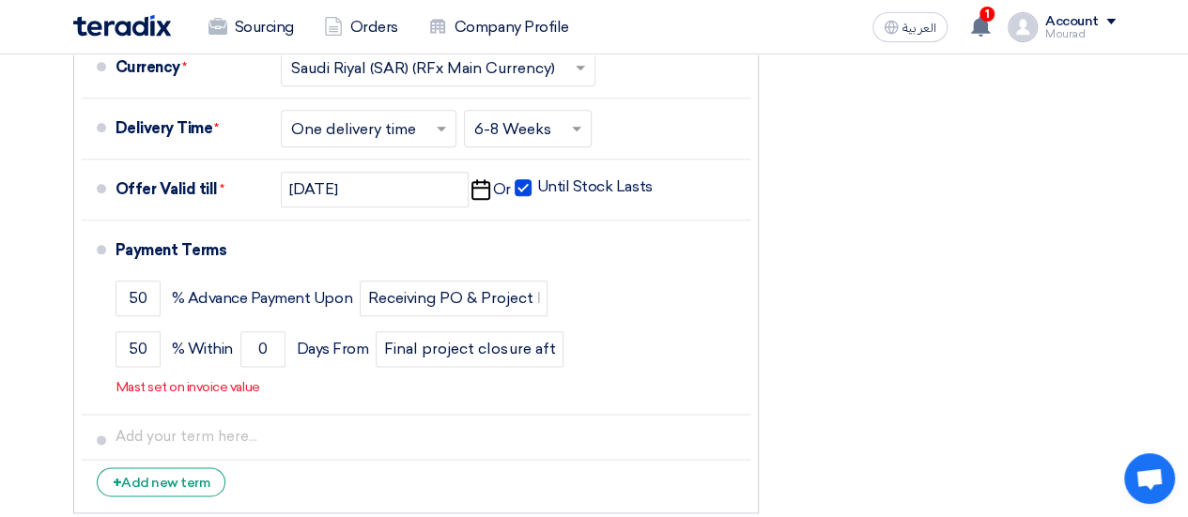
scroll to position [981, 0]
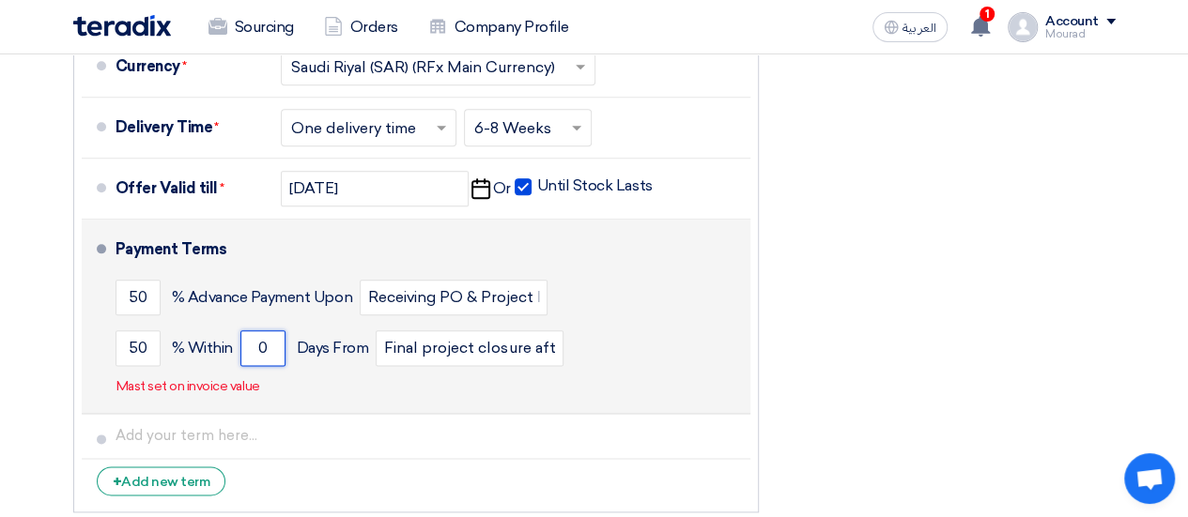
click at [267, 343] on input "0" at bounding box center [262, 348] width 45 height 36
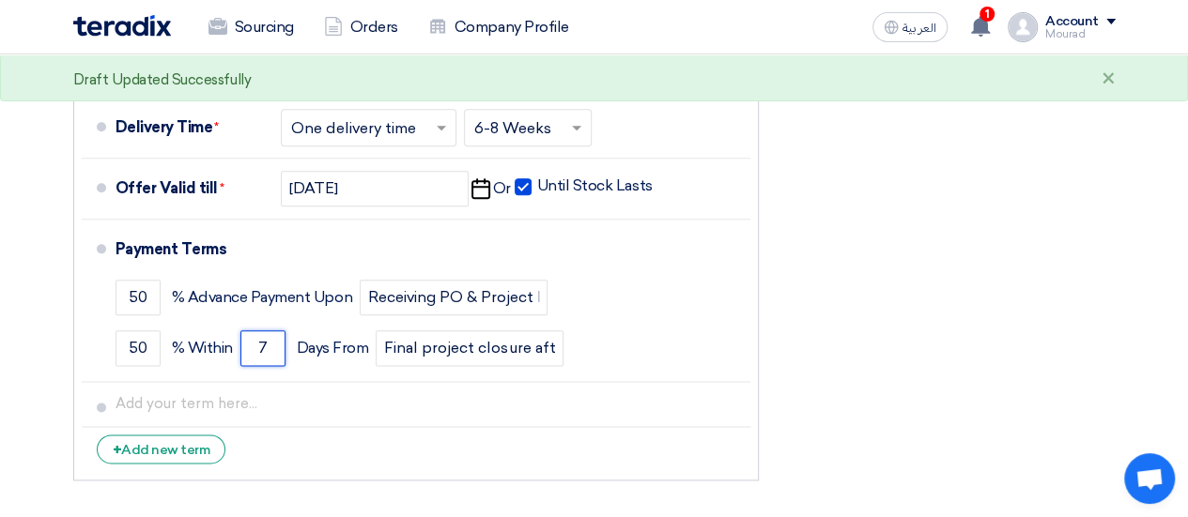
type input "7"
click at [887, 330] on div "Financial Offer Summary Subtotal Saudi Riyal (SAR) 76,500 Taxes Draft" at bounding box center [951, 4] width 357 height 971
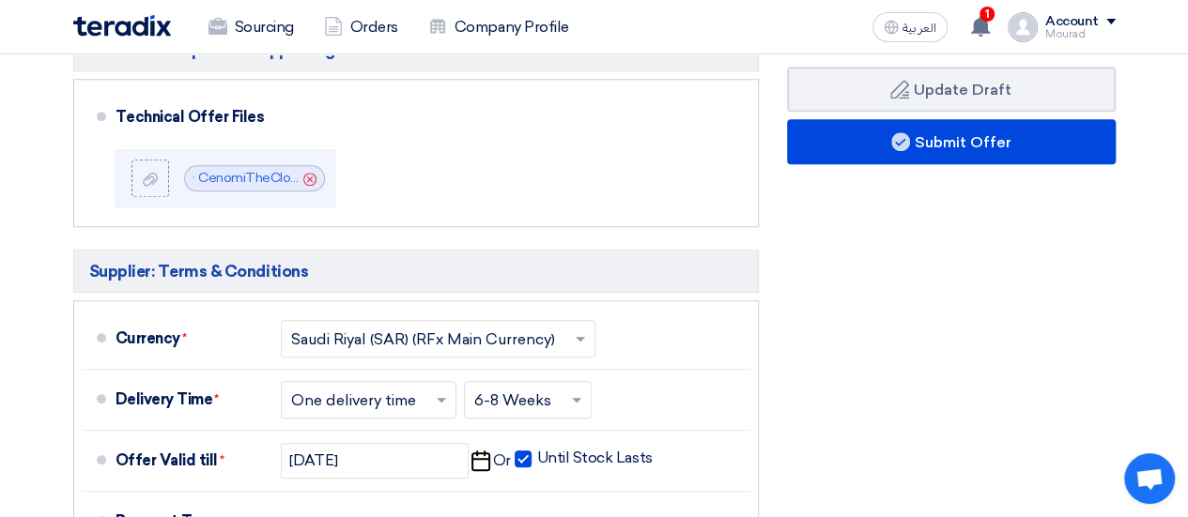
scroll to position [707, 0]
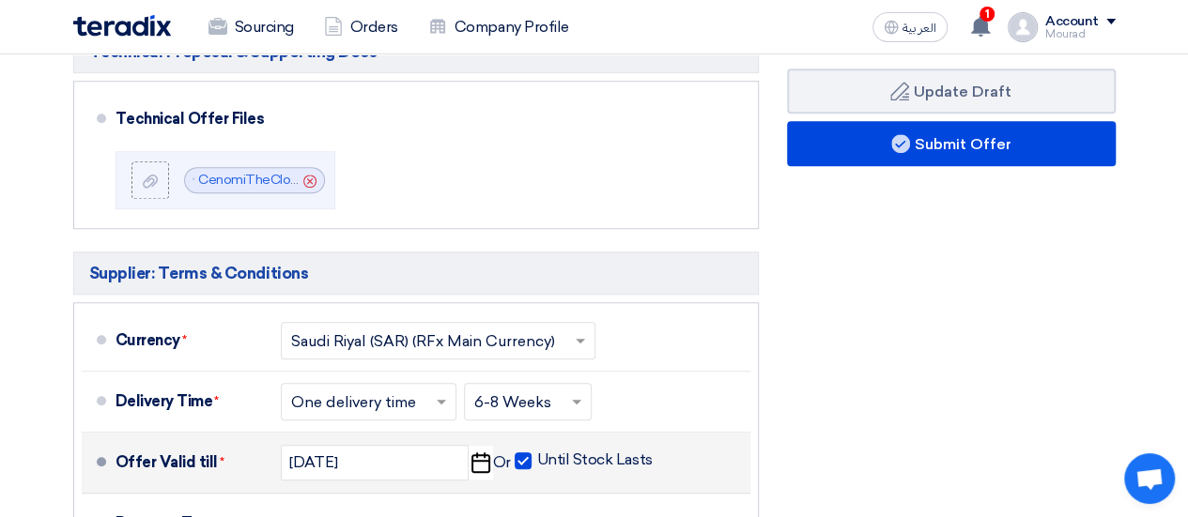
click at [525, 457] on span at bounding box center [523, 461] width 17 height 17
click at [537, 457] on input "Until Stock Lasts" at bounding box center [596, 469] width 119 height 36
checkbox input "false"
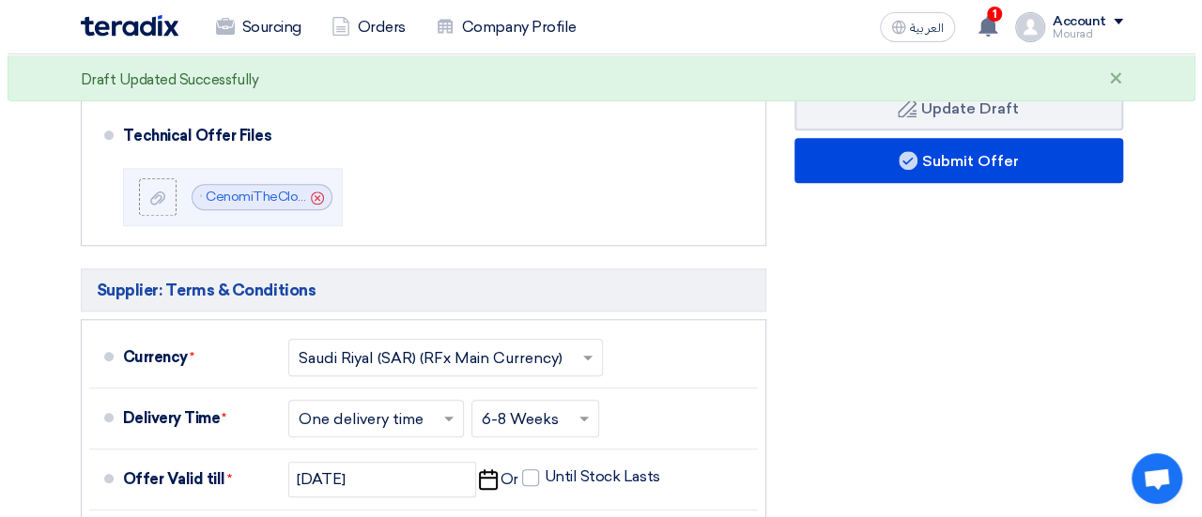
scroll to position [677, 0]
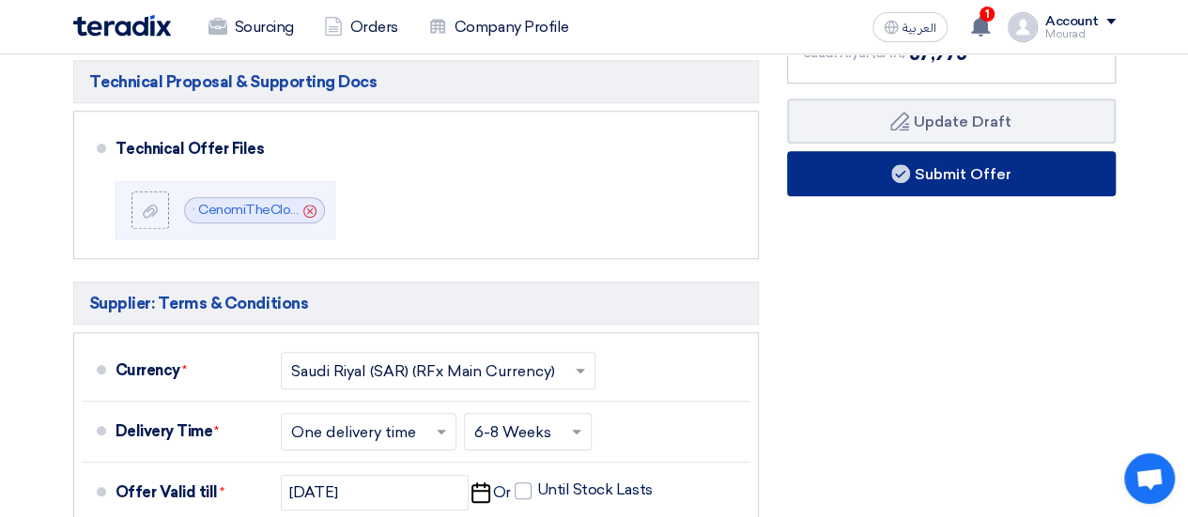
click at [847, 164] on button "Submit Offer" at bounding box center [951, 173] width 329 height 45
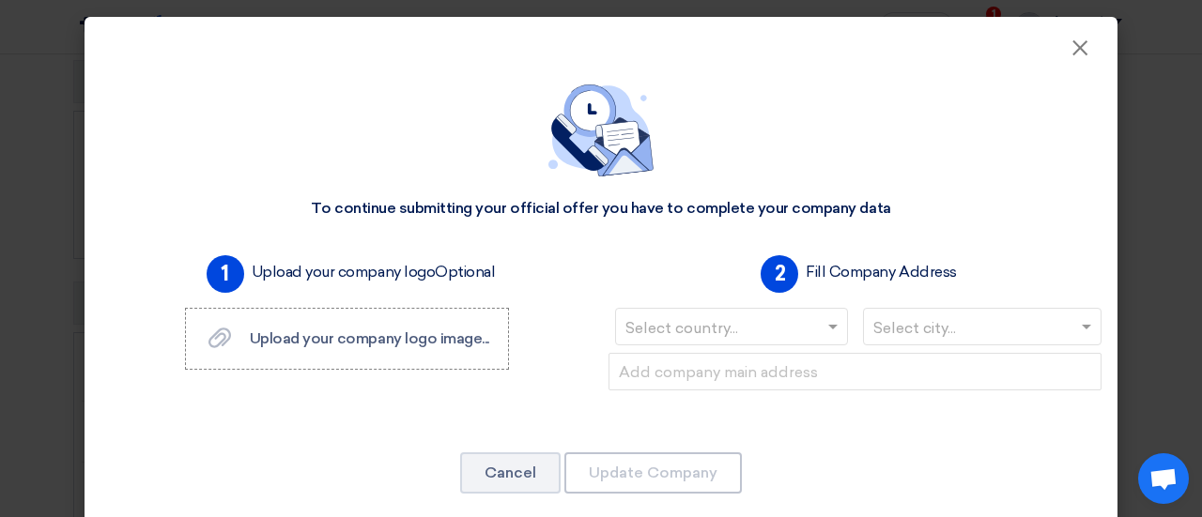
click at [751, 330] on input "text" at bounding box center [721, 329] width 193 height 31
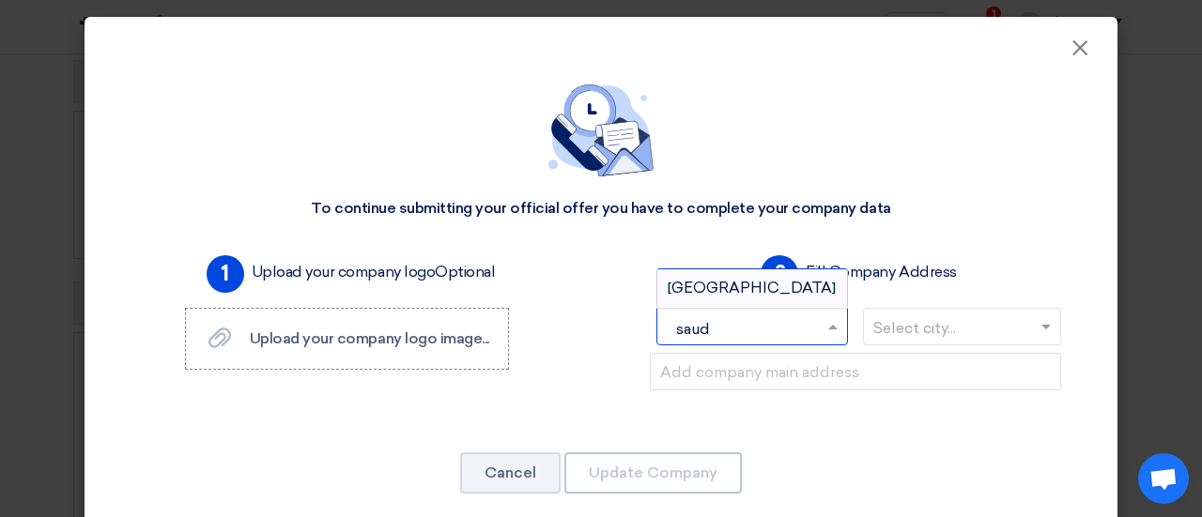
type input "saudi"
click at [748, 284] on span "Saudi Arabia" at bounding box center [752, 288] width 168 height 18
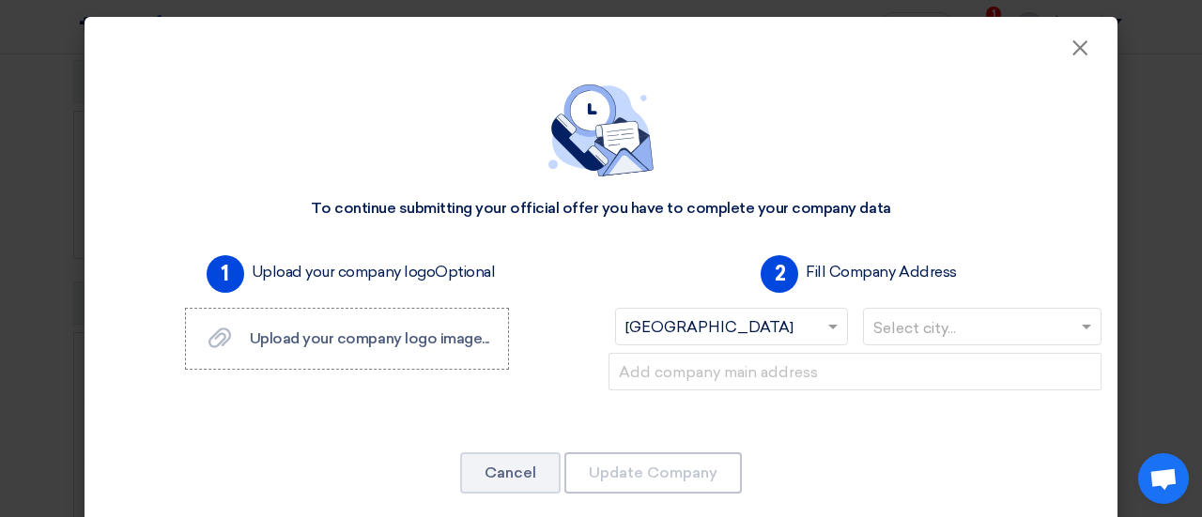
click at [880, 332] on input "text" at bounding box center [973, 329] width 200 height 31
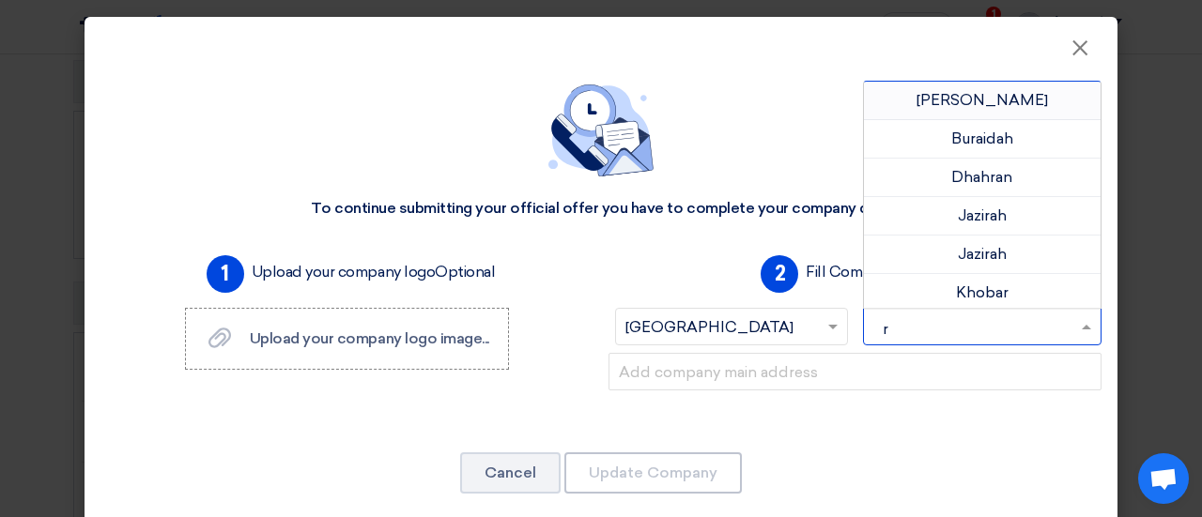
type input "ri"
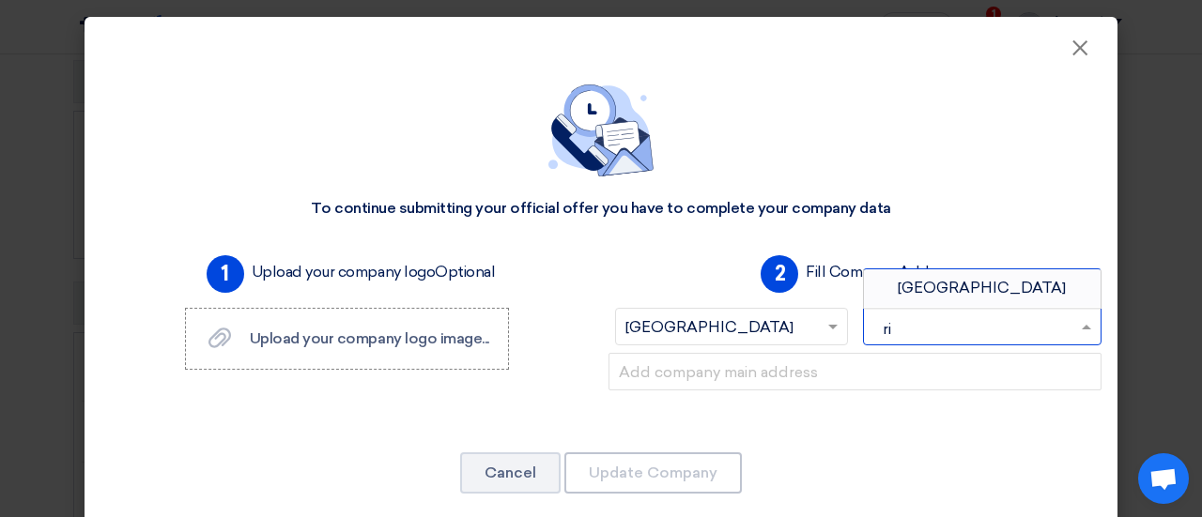
click at [889, 290] on div "Riyadh" at bounding box center [983, 288] width 238 height 38
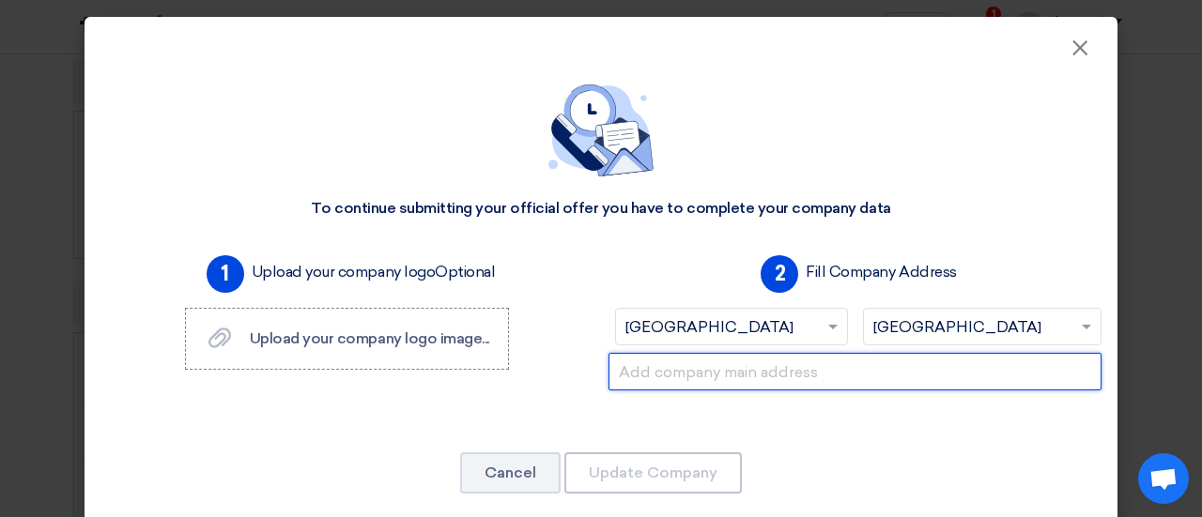
click at [749, 364] on input "text" at bounding box center [854, 372] width 493 height 38
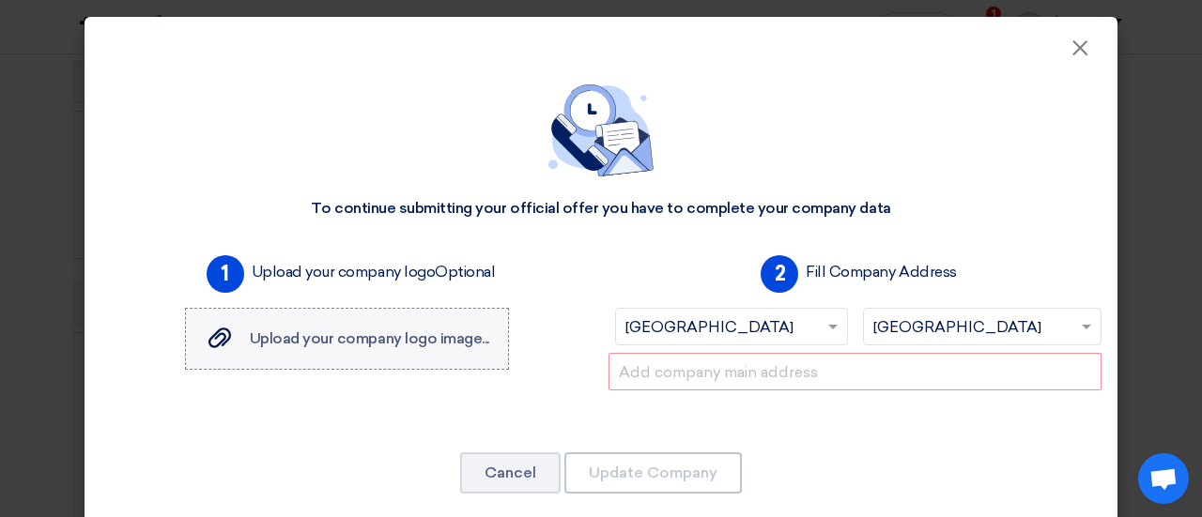
click at [419, 346] on span "Upload your company logo image..." at bounding box center [369, 339] width 239 height 18
click at [0, 0] on input "Upload your company logo image... Upload your company logo image..." at bounding box center [0, 0] width 0 height 0
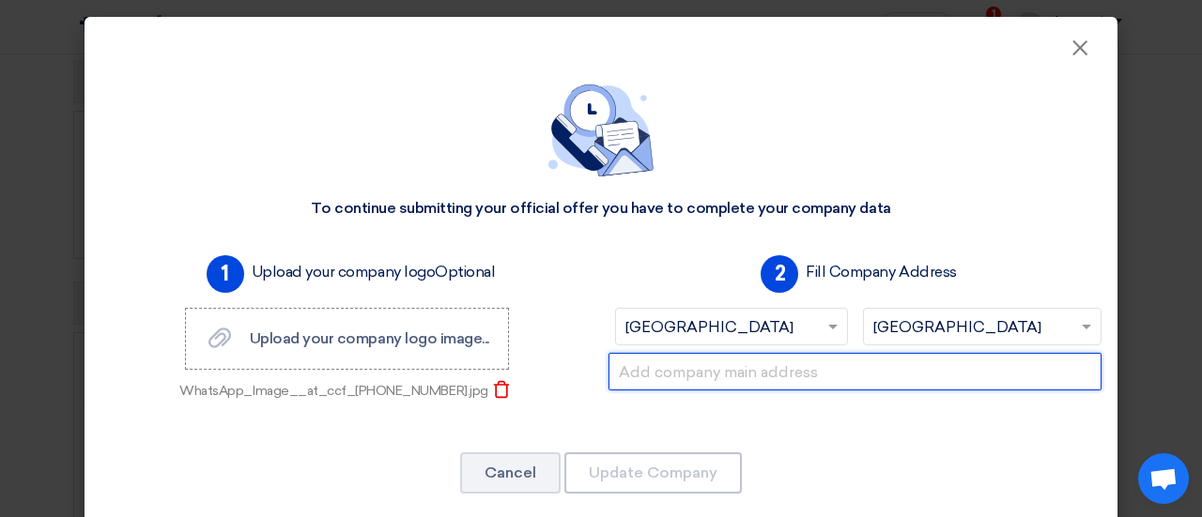
click at [716, 378] on input "text" at bounding box center [854, 372] width 493 height 38
click at [633, 380] on input "text" at bounding box center [854, 372] width 493 height 38
paste input "Short Adress: RRAA7229 Building No: 7229 Street: Innovation Boulevard Secondary…"
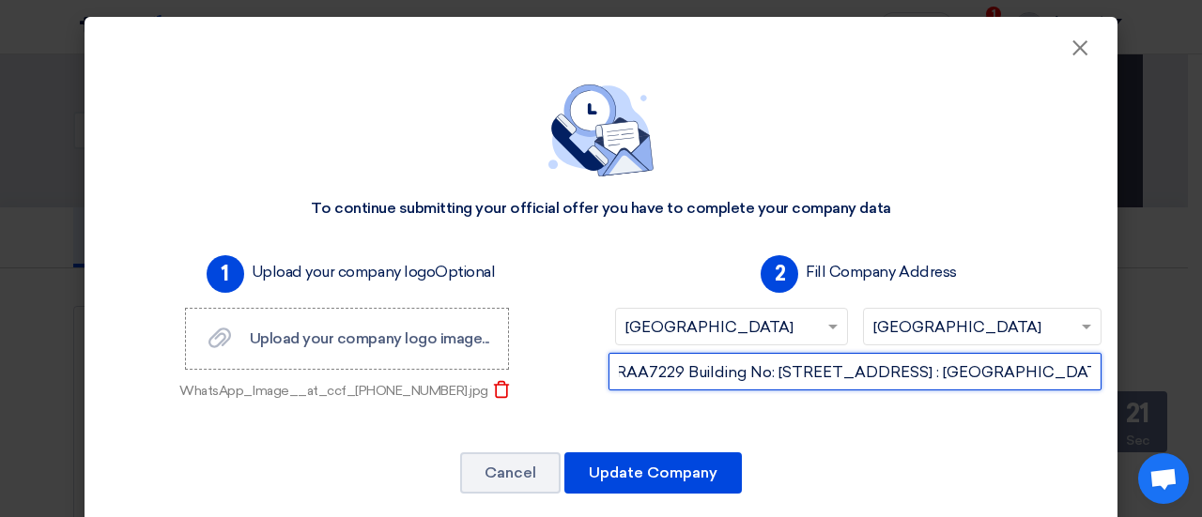
scroll to position [0, 115]
click at [686, 375] on input "Short Adress: RRAA7229 Building No: 7229 Street: Innovation Boulevard Secondary…" at bounding box center [854, 372] width 493 height 38
click at [1007, 375] on input "Short Adress: RRAA7229, Building No: 7229, Street: Innovation Boulevard Seconda…" at bounding box center [854, 372] width 493 height 38
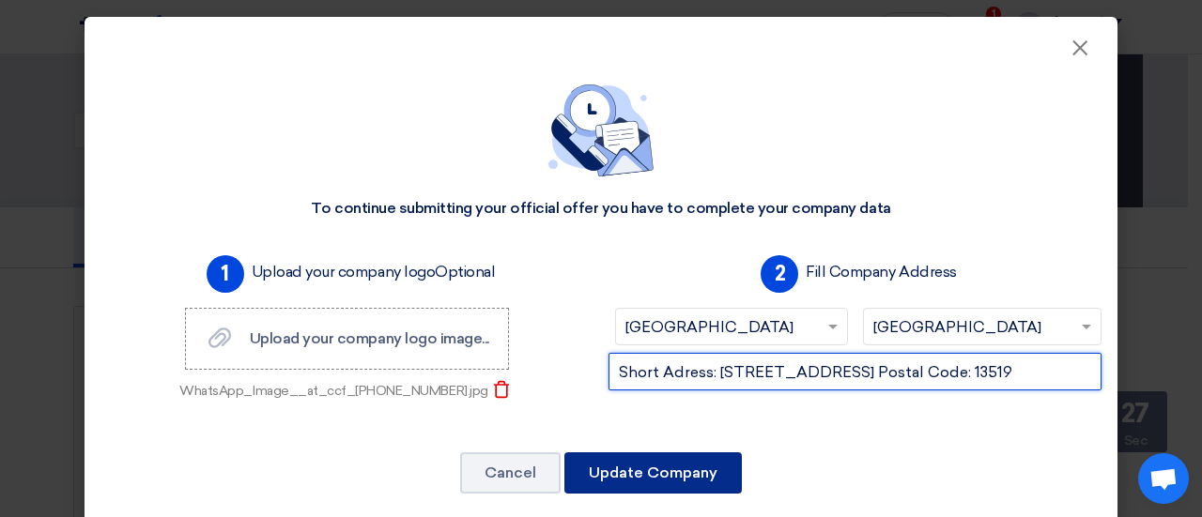
type input "Short Adress: RRAA7229, Building No: 7229, Street: Innovation Boulevard Seconda…"
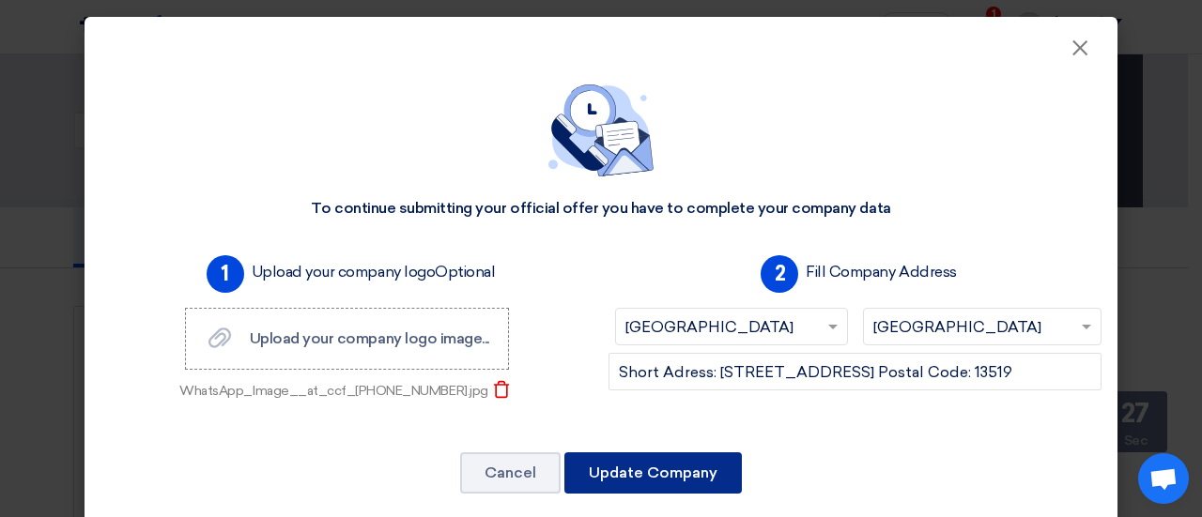
click at [665, 463] on button "Update Company" at bounding box center [652, 473] width 177 height 41
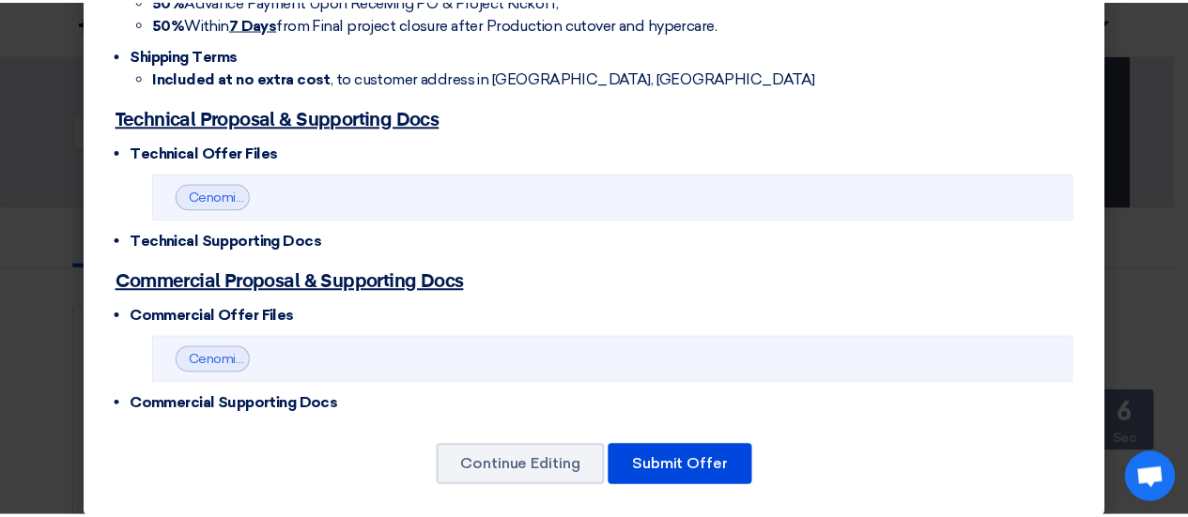
scroll to position [650, 0]
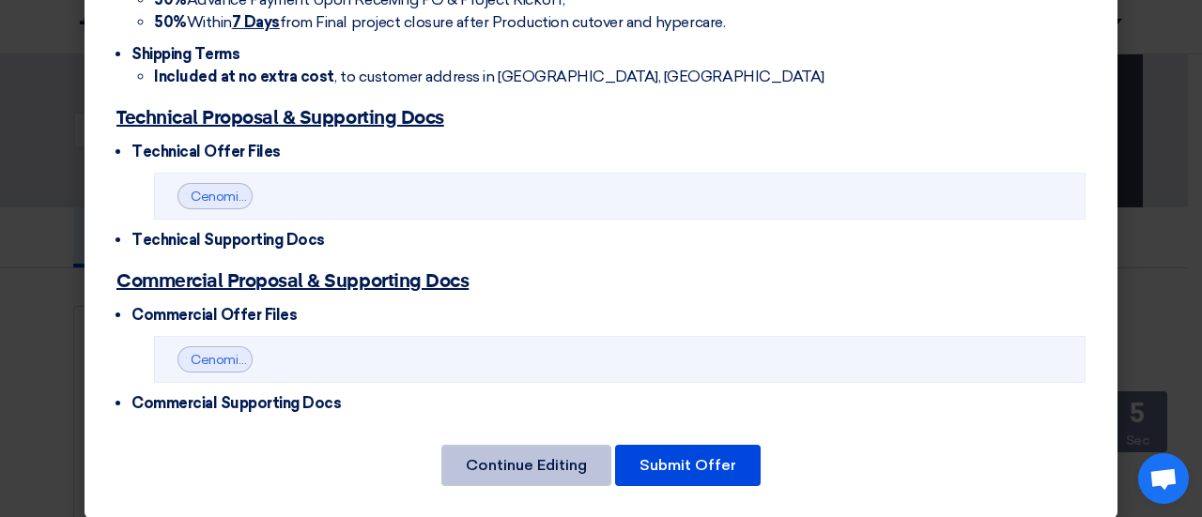
click at [486, 465] on button "Continue Editing" at bounding box center [526, 465] width 170 height 41
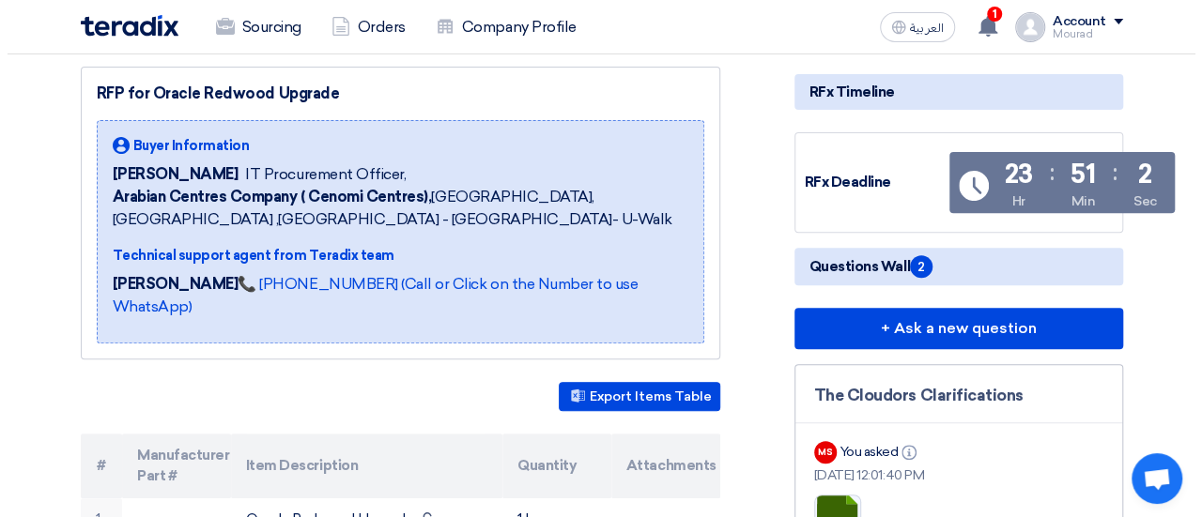
scroll to position [0, 0]
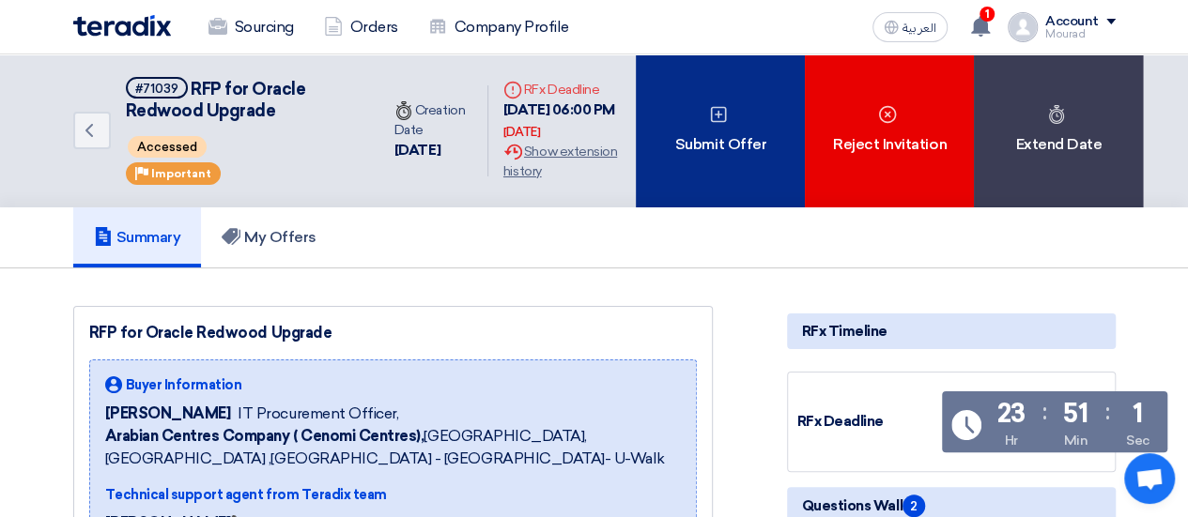
click at [712, 167] on div "Submit Offer" at bounding box center [720, 130] width 169 height 153
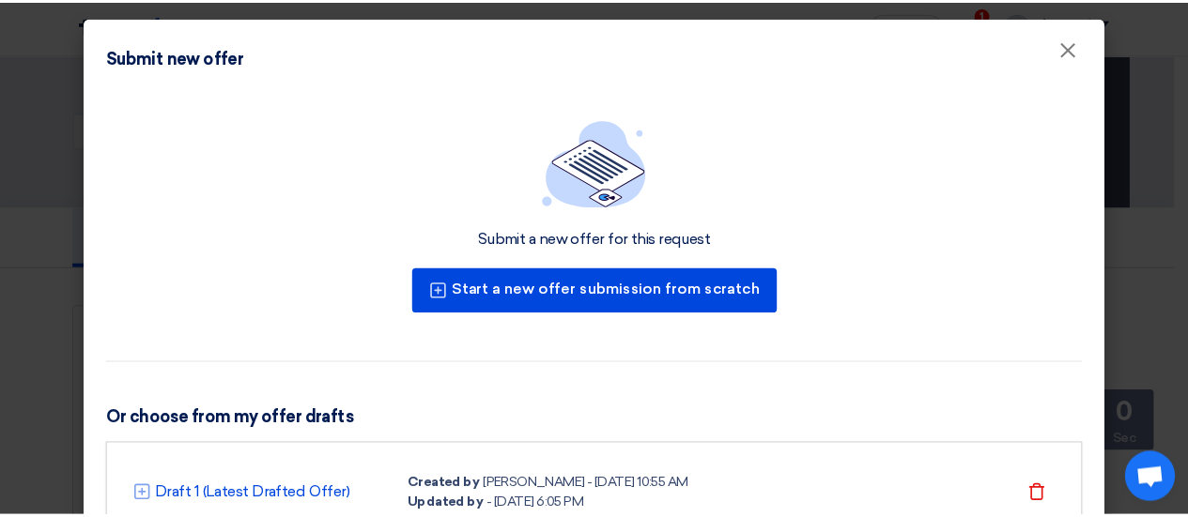
scroll to position [92, 0]
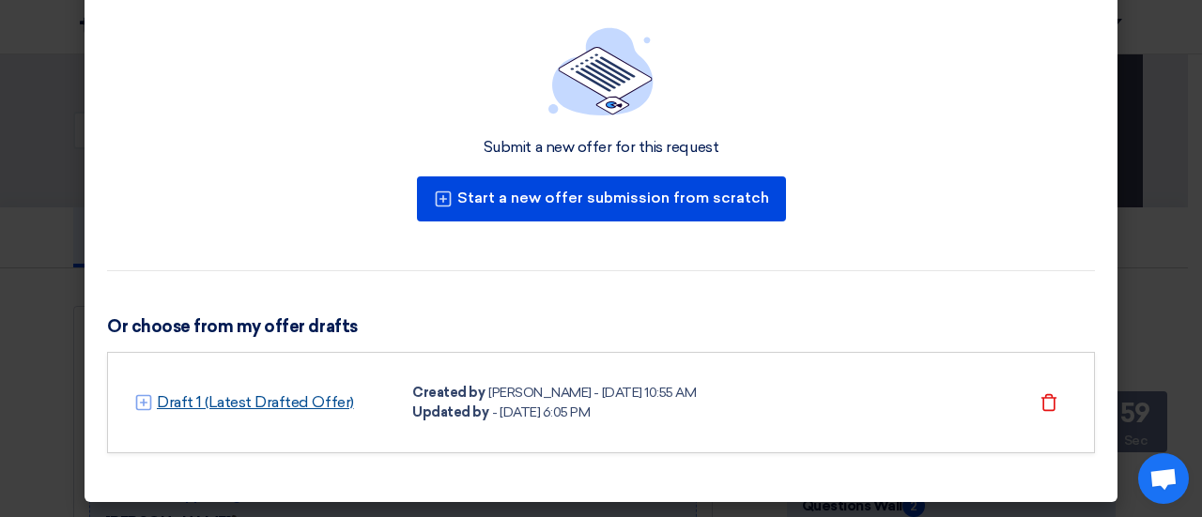
click at [301, 399] on link "Draft 1 (Latest Drafted Offer)" at bounding box center [255, 403] width 197 height 23
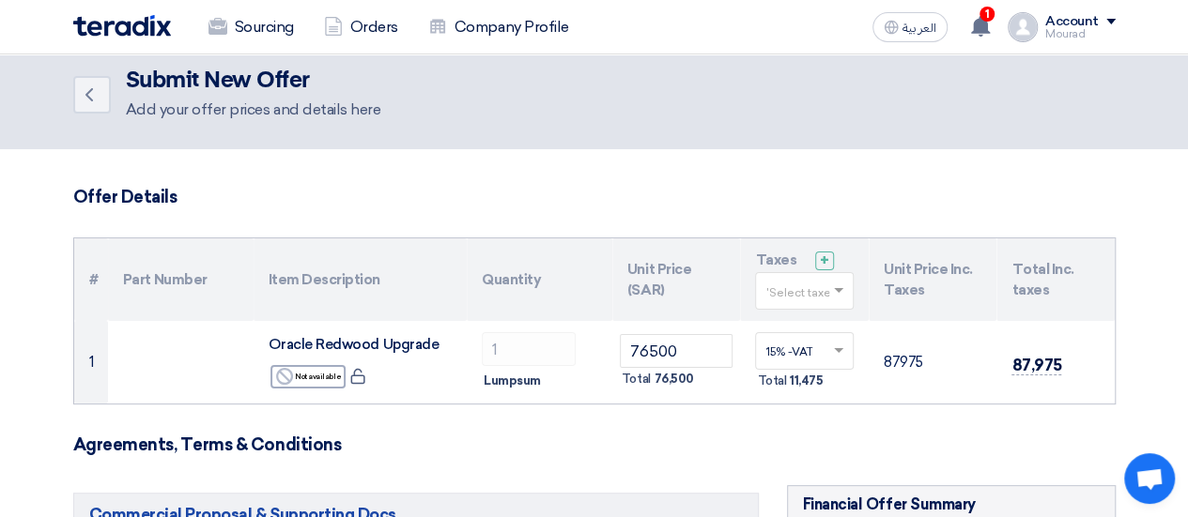
scroll to position [0, 0]
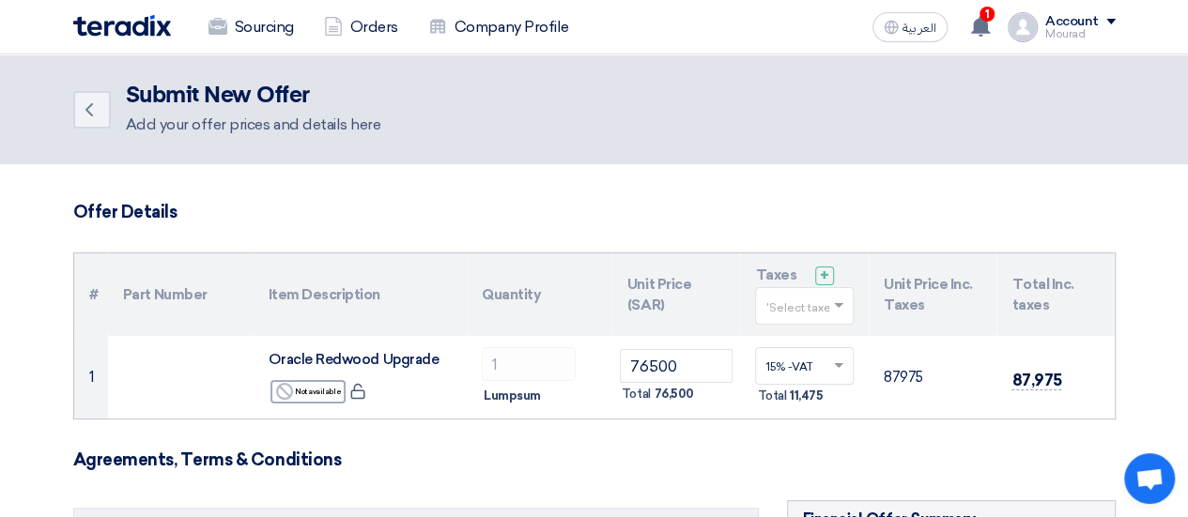
click at [810, 316] on input "text" at bounding box center [794, 308] width 59 height 31
click at [798, 339] on span "15% -VAT" at bounding box center [791, 340] width 53 height 13
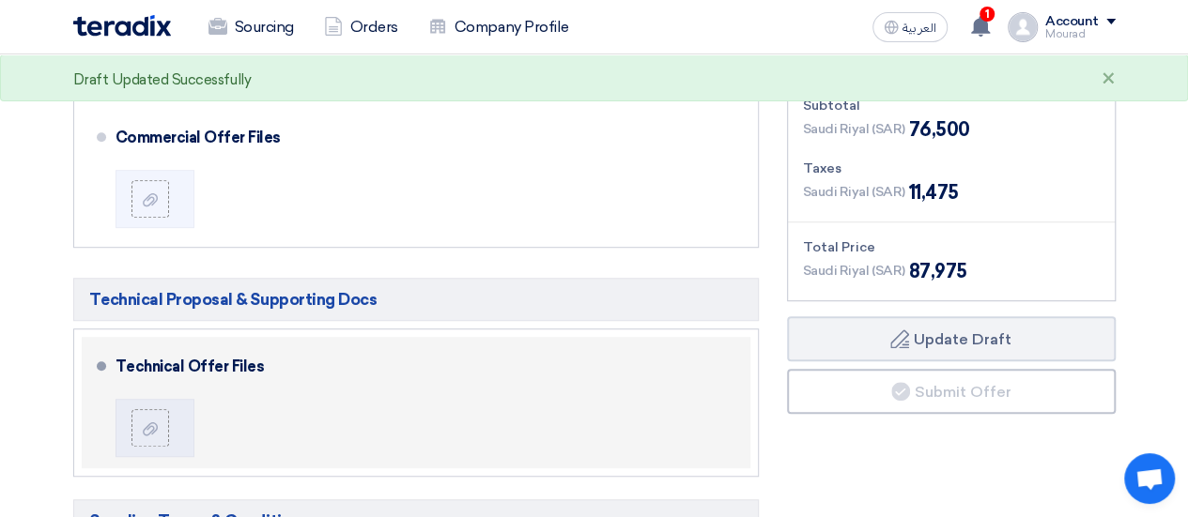
scroll to position [462, 0]
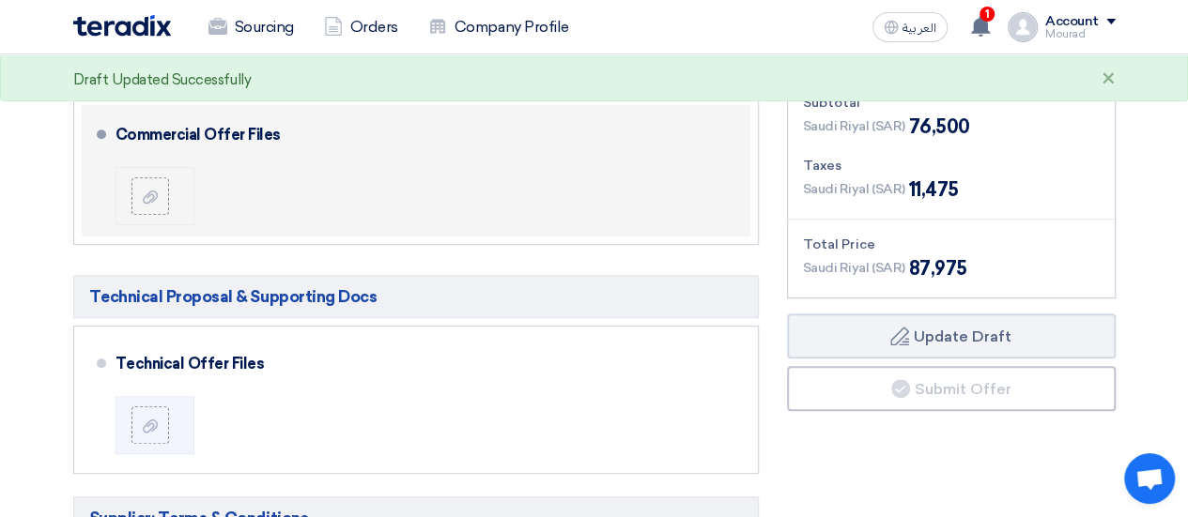
click at [169, 187] on div at bounding box center [157, 196] width 53 height 38
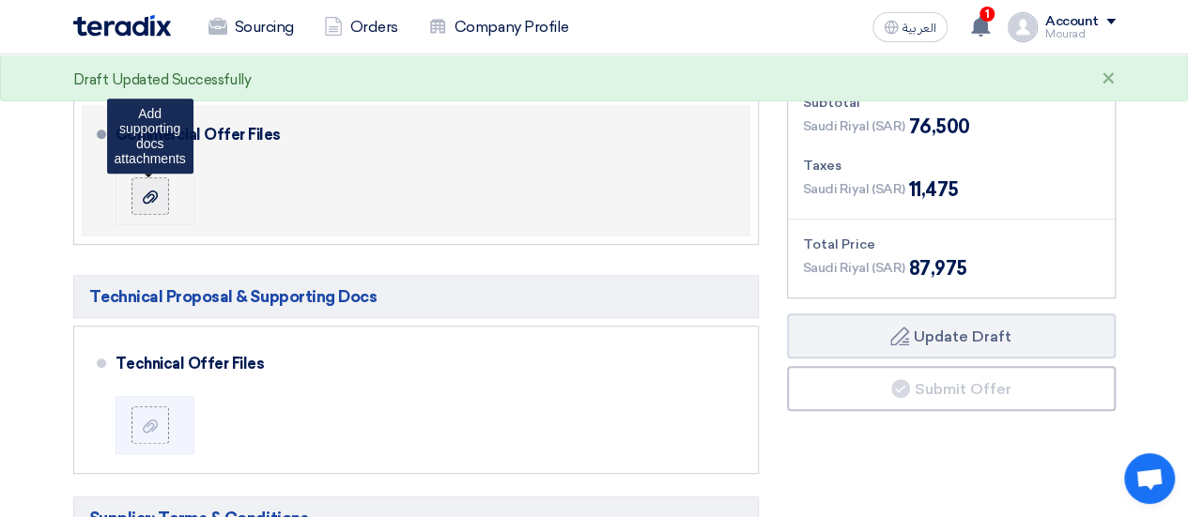
click at [154, 197] on use at bounding box center [150, 196] width 15 height 13
click at [0, 0] on input "file" at bounding box center [0, 0] width 0 height 0
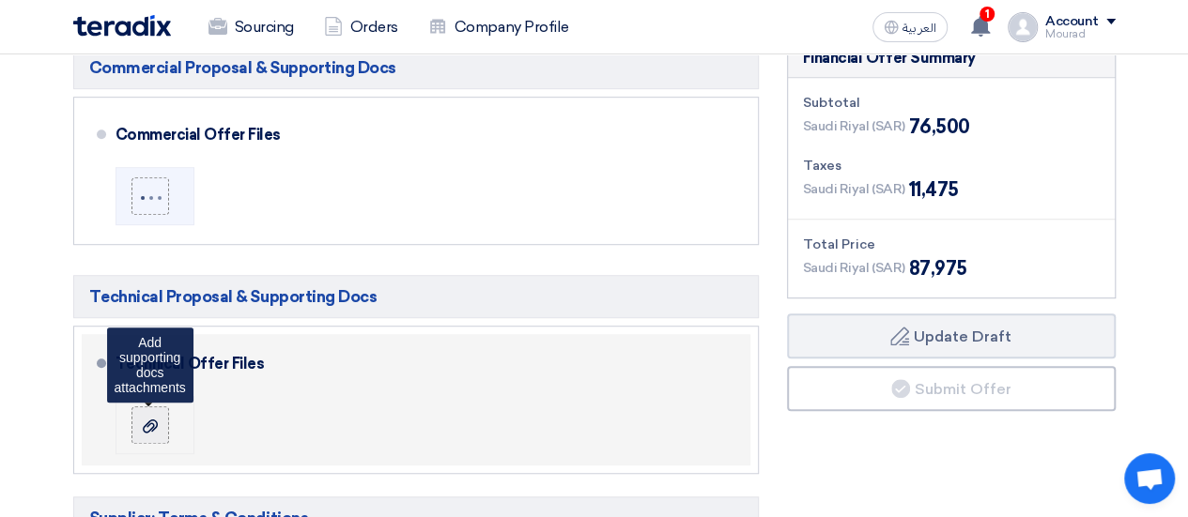
click at [165, 419] on label at bounding box center [150, 426] width 38 height 38
click at [0, 0] on input "file" at bounding box center [0, 0] width 0 height 0
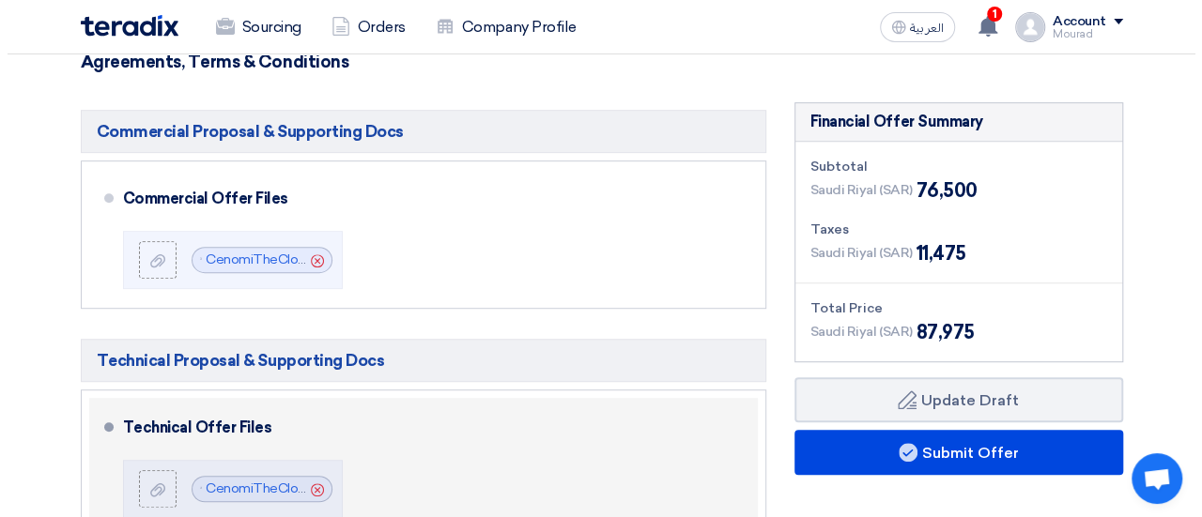
scroll to position [393, 0]
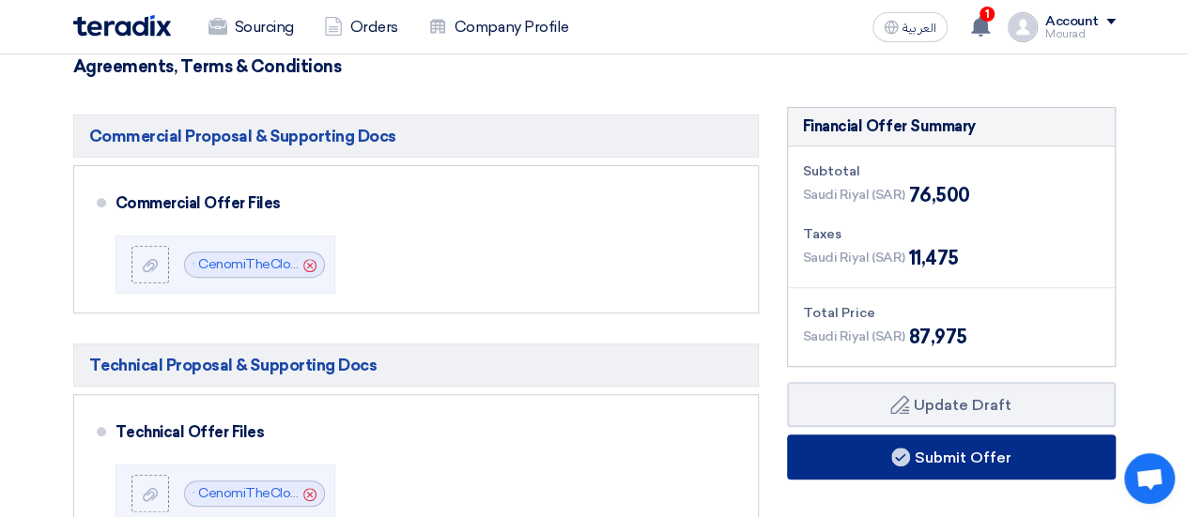
click at [853, 449] on button "Submit Offer" at bounding box center [951, 457] width 329 height 45
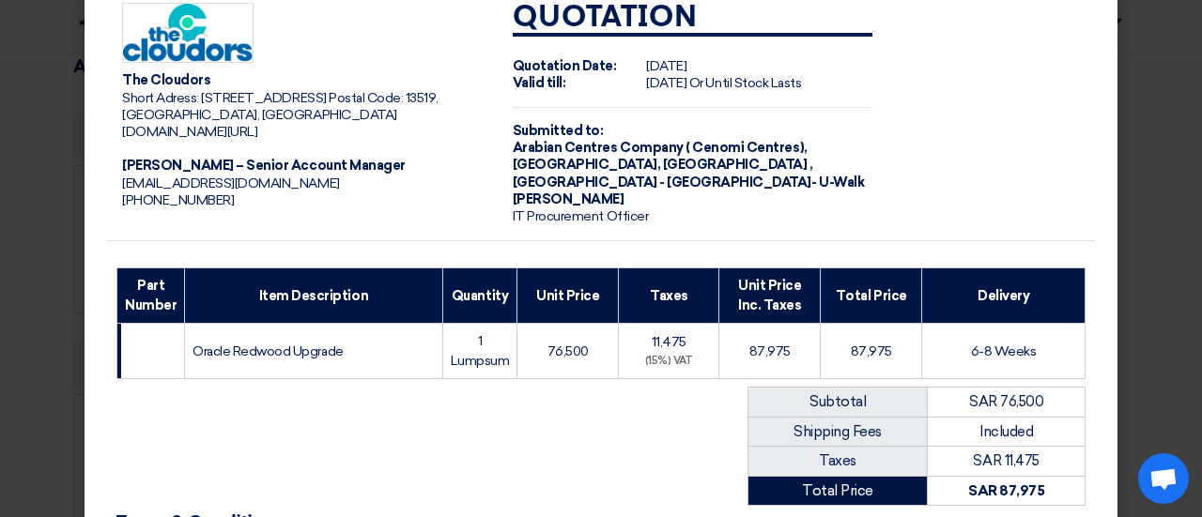
scroll to position [0, 0]
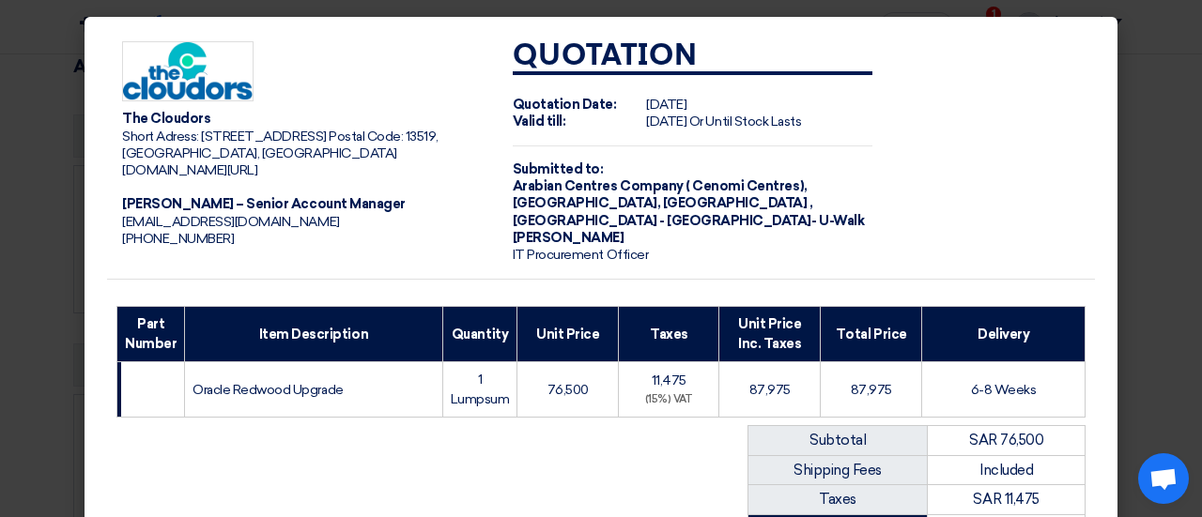
click at [160, 82] on img at bounding box center [187, 71] width 131 height 61
click at [160, 113] on div "The Cloudors" at bounding box center [302, 119] width 361 height 17
click at [158, 146] on span "Short Adress: RRAA7229, Building No: 7229, Street: Innovation Boulevard Seconda…" at bounding box center [280, 145] width 316 height 33
drag, startPoint x: 158, startPoint y: 146, endPoint x: 128, endPoint y: 155, distance: 31.5
click at [128, 155] on span "Short Adress: RRAA7229, Building No: 7229, Street: Innovation Boulevard Seconda…" at bounding box center [280, 145] width 316 height 33
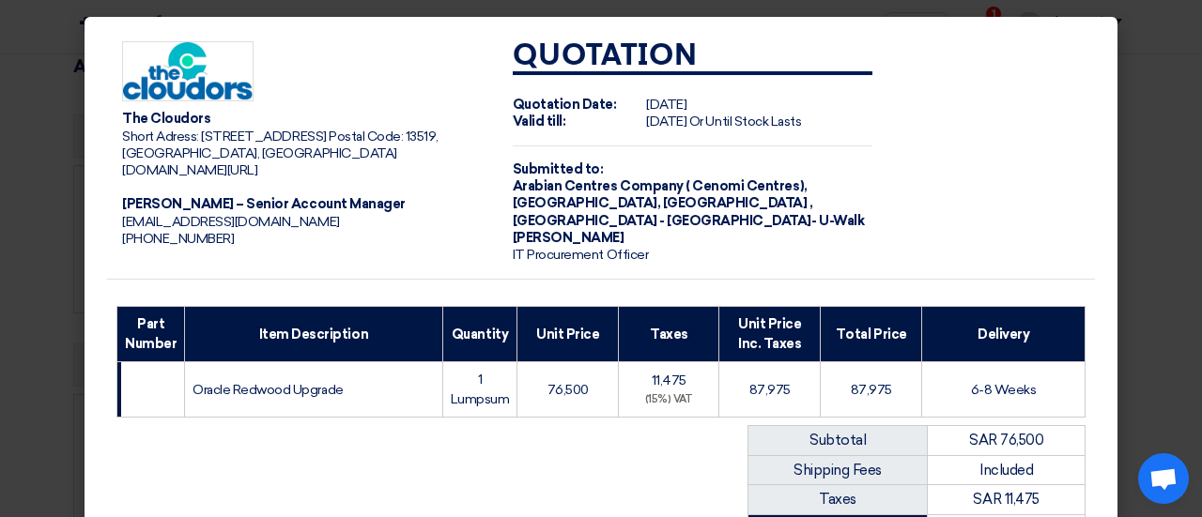
drag, startPoint x: 222, startPoint y: 87, endPoint x: 180, endPoint y: 143, distance: 69.1
click at [180, 143] on span "Short Adress: RRAA7229, Building No: 7229, Street: Innovation Boulevard Seconda…" at bounding box center [280, 145] width 316 height 33
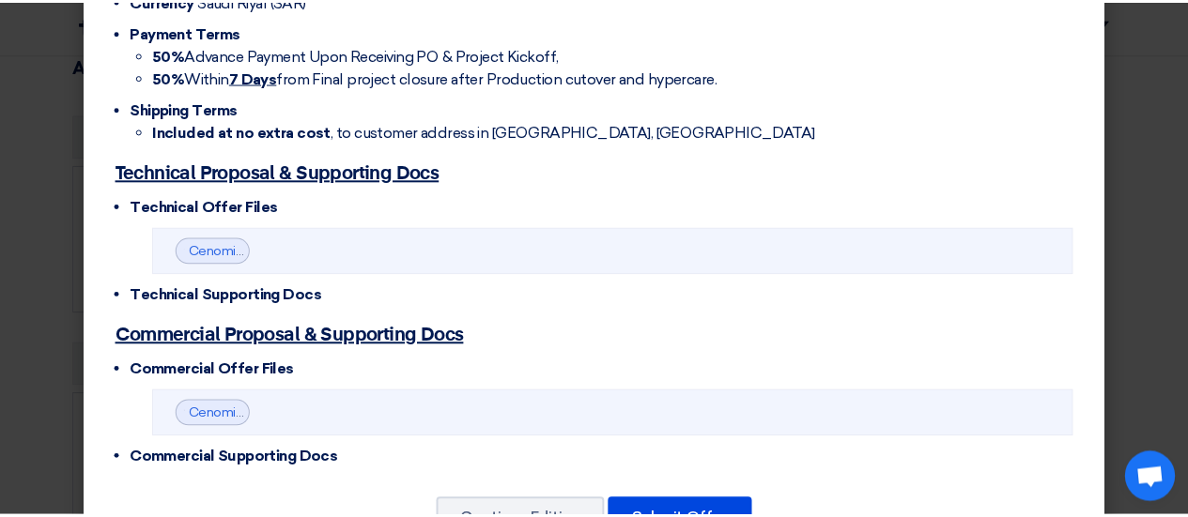
scroll to position [663, 0]
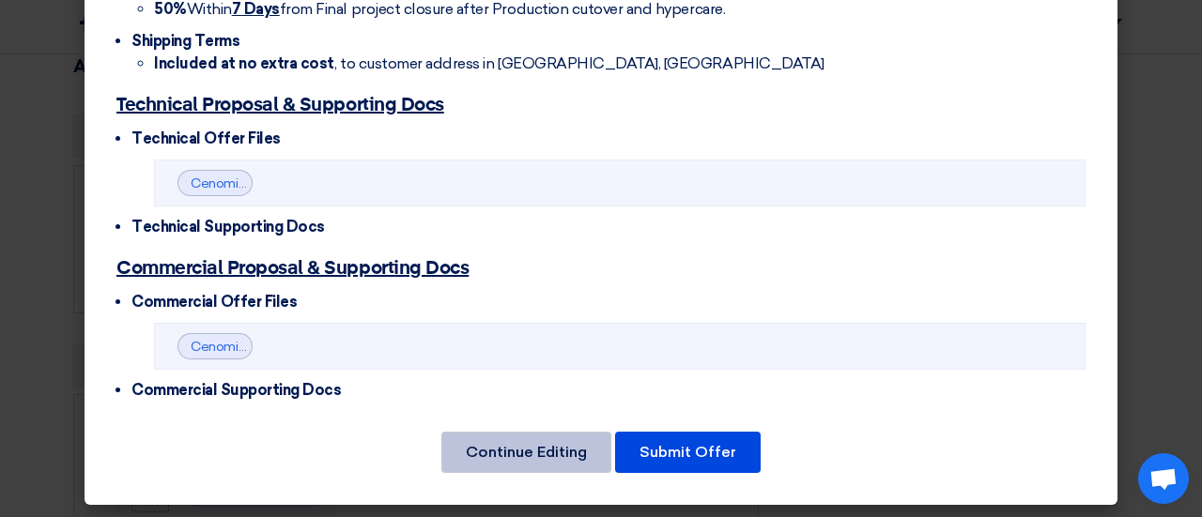
click at [535, 449] on button "Continue Editing" at bounding box center [526, 452] width 170 height 41
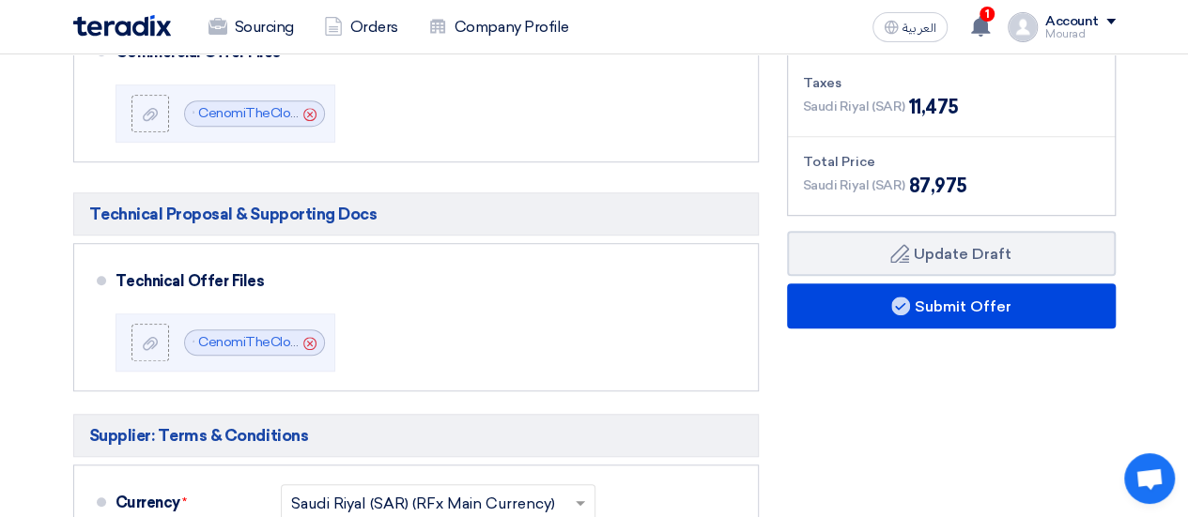
scroll to position [0, 0]
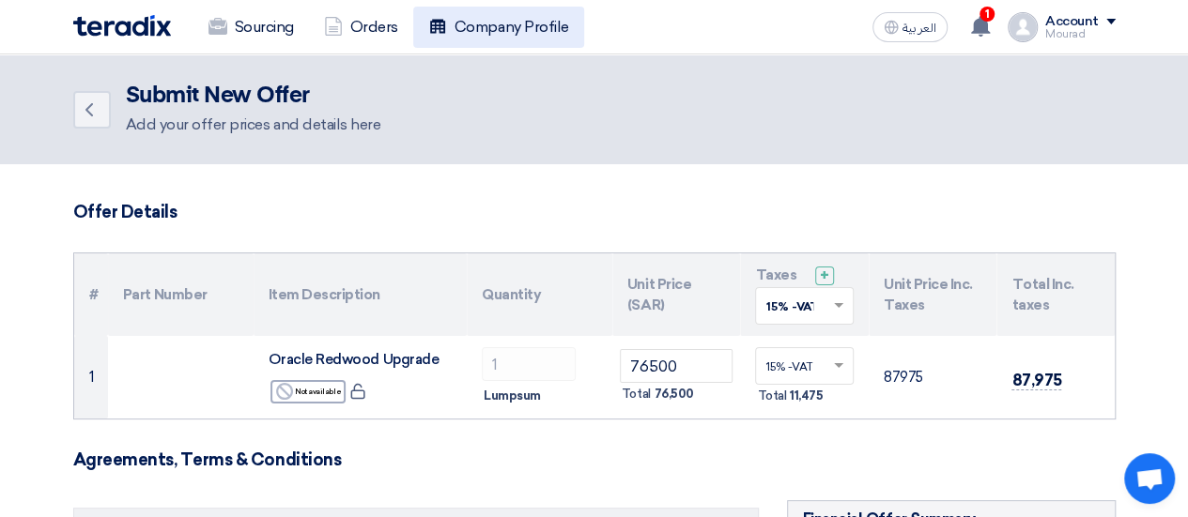
click at [524, 31] on link "Company Profile" at bounding box center [498, 27] width 171 height 41
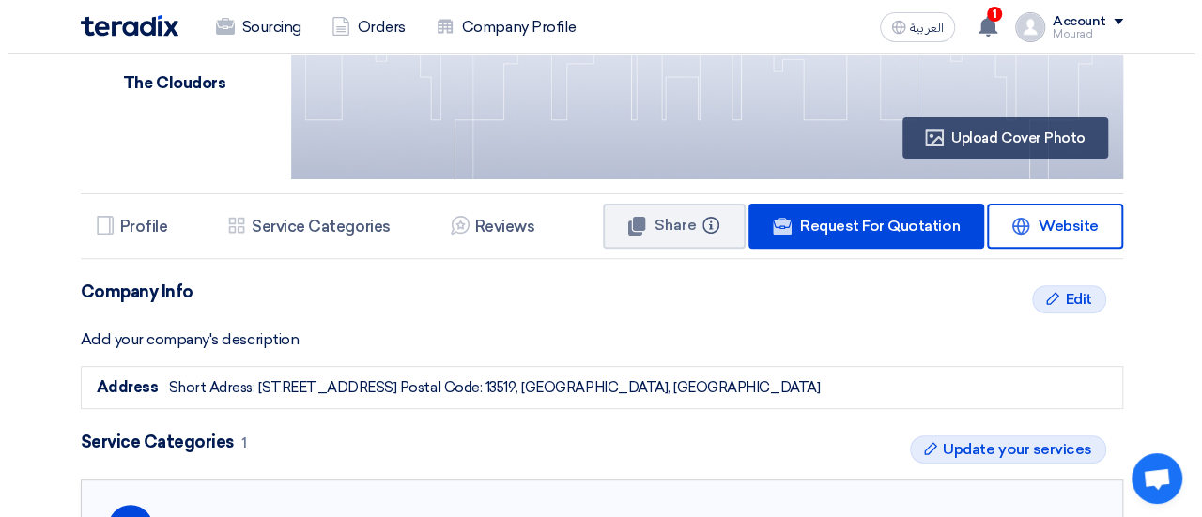
scroll to position [211, 0]
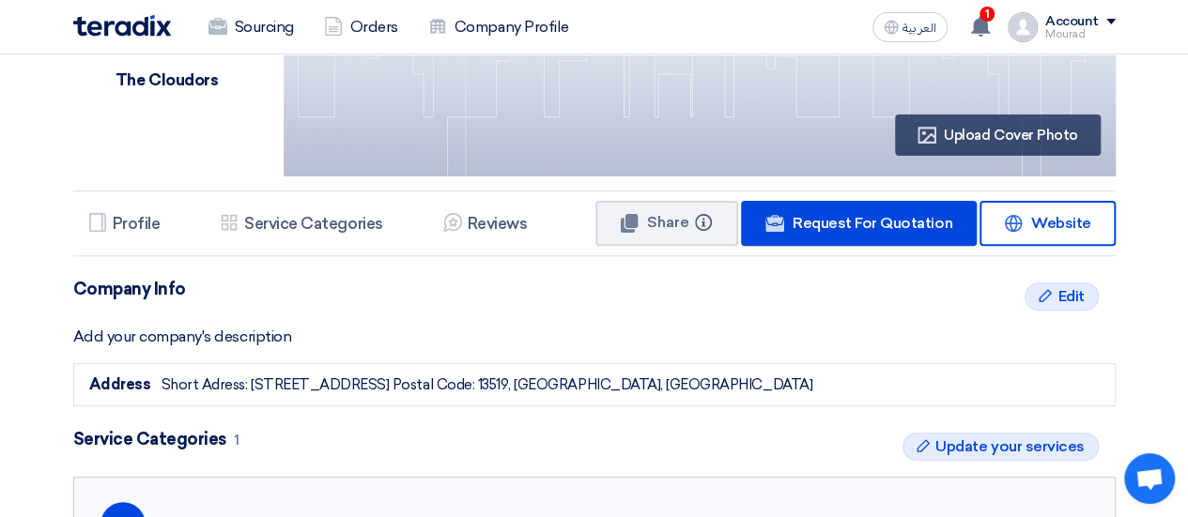
click at [385, 396] on div "Short Adress: RRAA7229, Building No: 7229, Street: Innovation Boulevard Seconda…" at bounding box center [486, 386] width 651 height 22
click at [1043, 300] on icon "Edit" at bounding box center [1044, 295] width 15 height 15
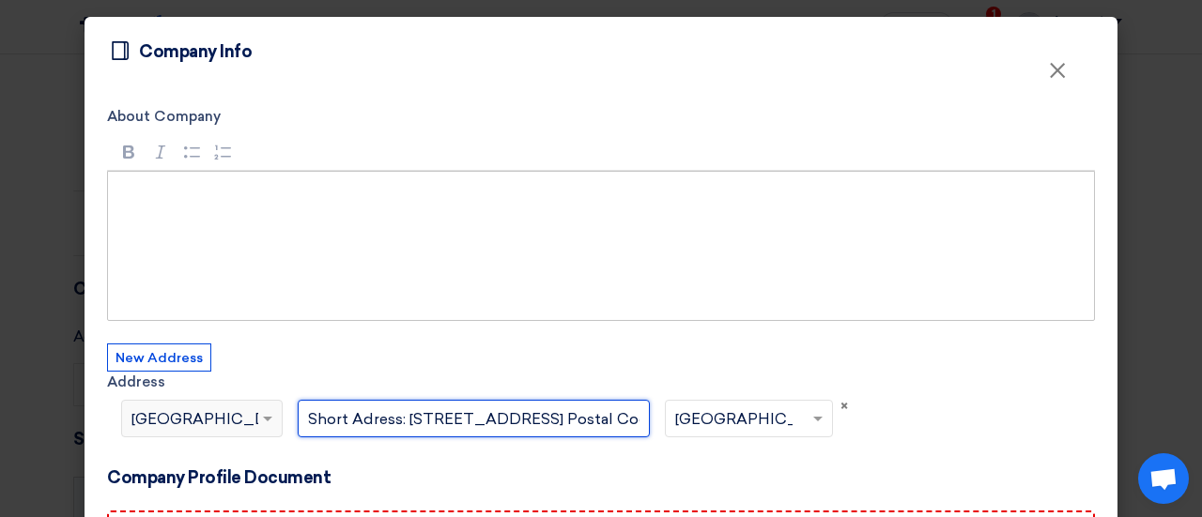
click at [366, 422] on input "Short Adress: RRAA7229, Building No: 7229, Street: Innovation Boulevard Seconda…" at bounding box center [474, 419] width 352 height 38
paste input "˻̂˹˺ˬίϳίόϟ΍ΩΑϋϙϠϣϟ΍πϳέρˬ˿˺˽˼"
type input "˻̂˹˺ˬίϳίόϟ΍ΩΑϋϙϠϣϟ΍πϳέρˬ˿˺˽˼"
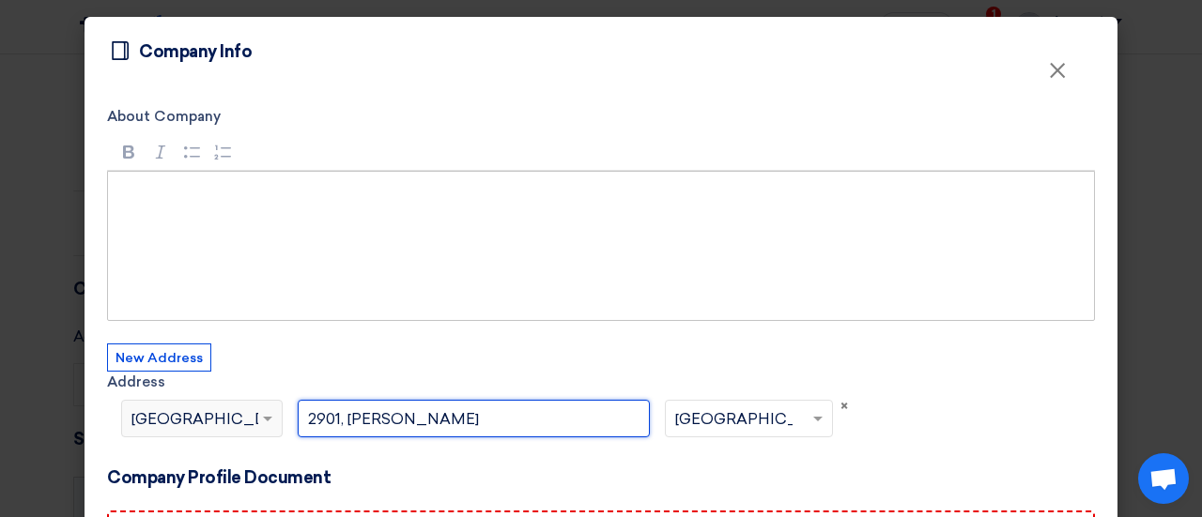
click at [376, 412] on input "2901, King Ab" at bounding box center [474, 419] width 352 height 38
click at [398, 415] on input "2901, King Ab" at bounding box center [474, 419] width 352 height 38
drag, startPoint x: 398, startPoint y: 415, endPoint x: 343, endPoint y: 423, distance: 56.0
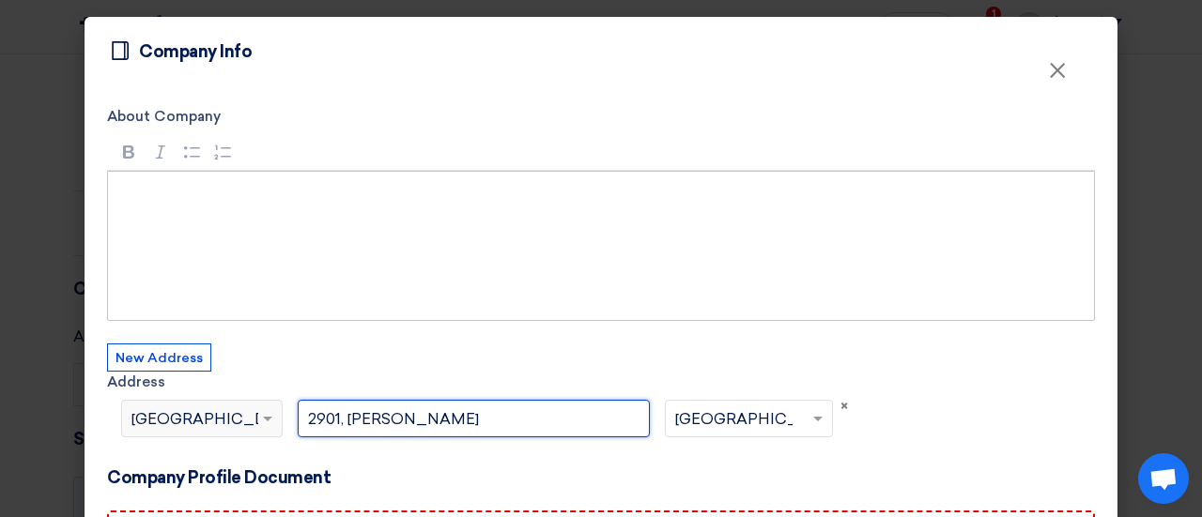
click at [343, 423] on input "2901, King Ab" at bounding box center [474, 419] width 352 height 38
paste input "dulaziz Rd"
drag, startPoint x: 411, startPoint y: 412, endPoint x: 400, endPoint y: 420, distance: 13.5
click at [400, 420] on input "2901, King Abdulaziz Rd" at bounding box center [474, 419] width 352 height 38
click at [475, 424] on input "2901, King Abdulaziz Rd" at bounding box center [474, 419] width 352 height 38
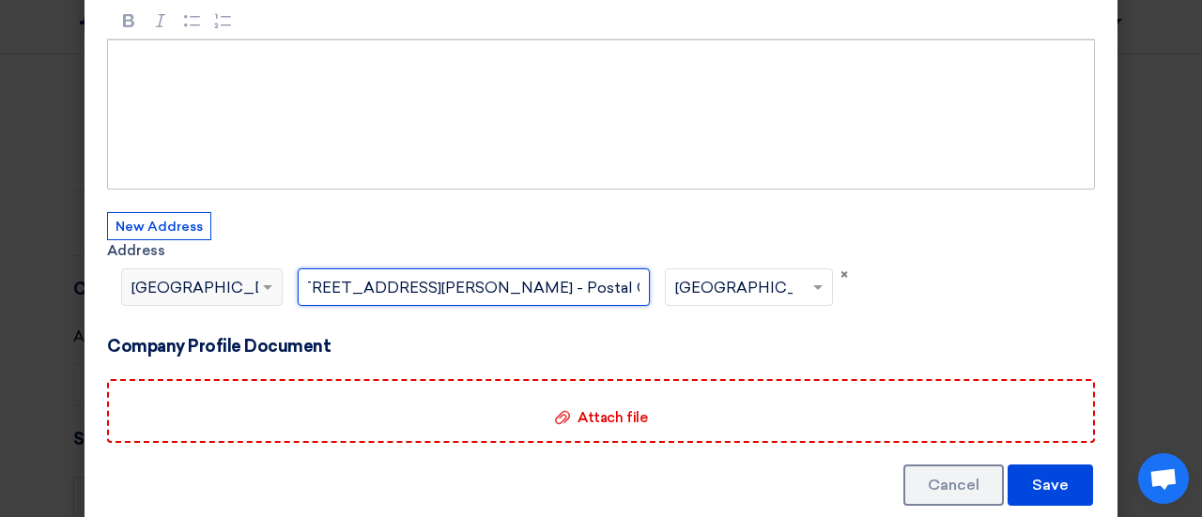
scroll to position [0, 0]
type input "2901, King Abdulaziz Rd, 6143 - Postal Code: 13342"
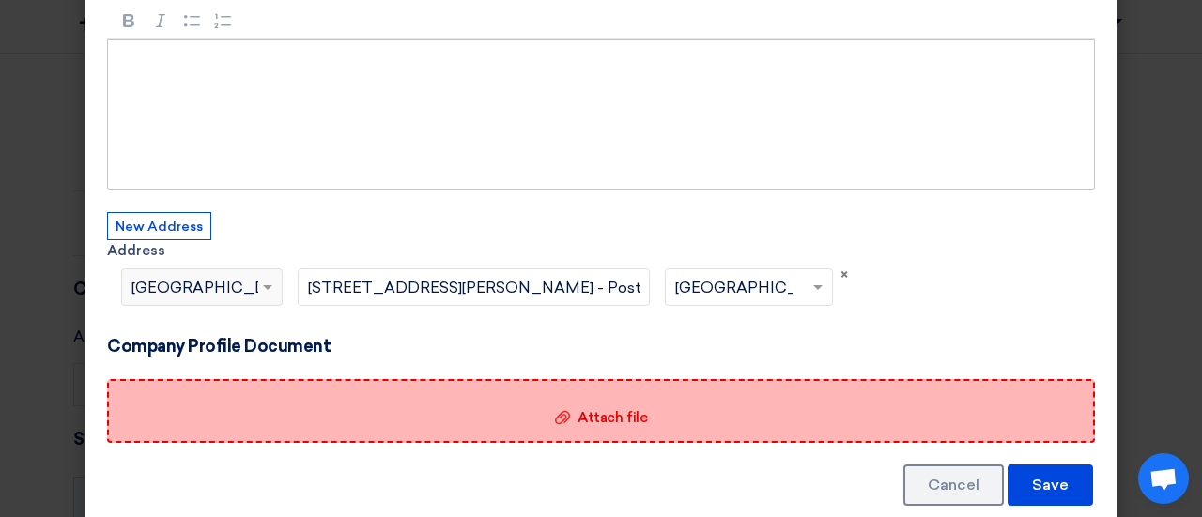
click at [558, 418] on icon "Attach file" at bounding box center [562, 417] width 15 height 15
click at [0, 0] on input "Attach file Attach file" at bounding box center [0, 0] width 0 height 0
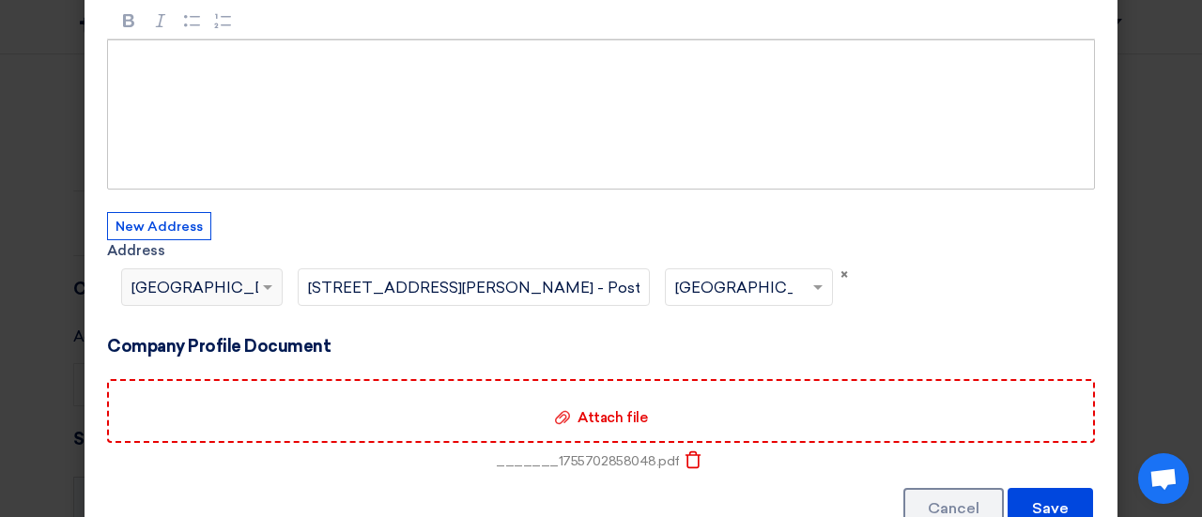
scroll to position [191, 0]
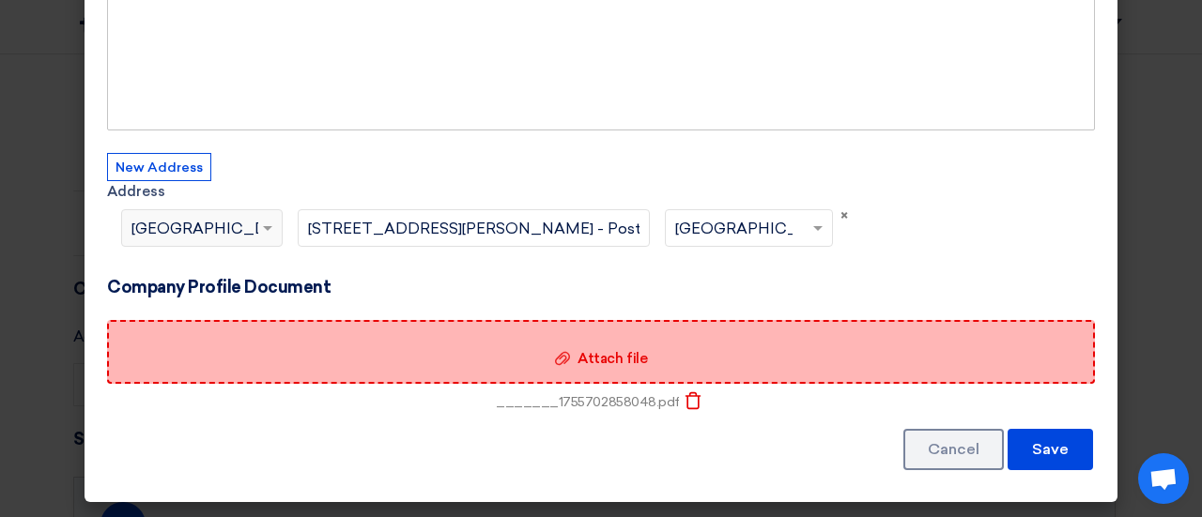
click at [531, 357] on div "Attach file Attach file" at bounding box center [601, 352] width 988 height 64
click at [0, 0] on input "Attach file Attach file" at bounding box center [0, 0] width 0 height 0
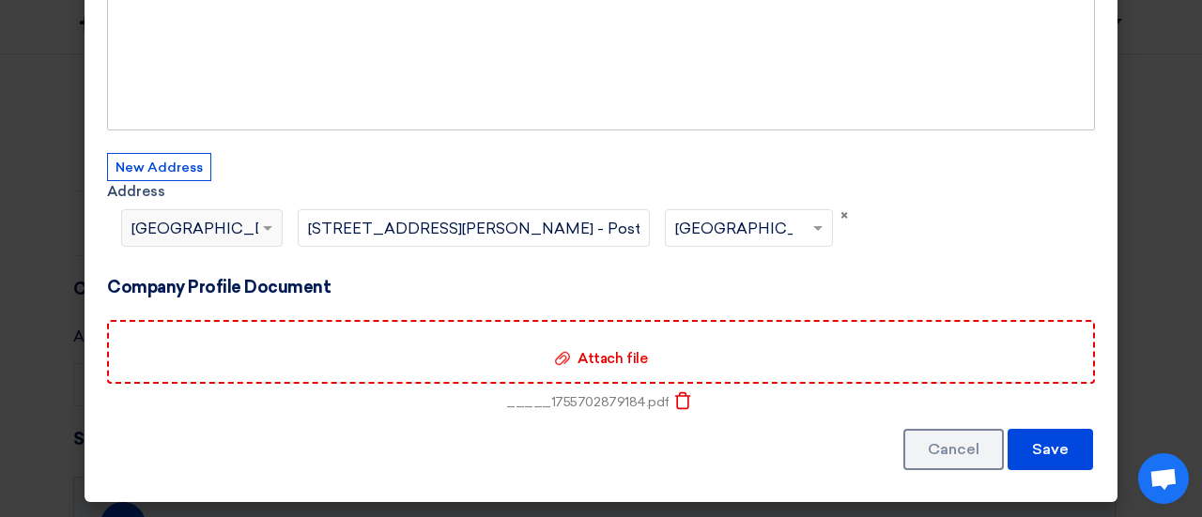
click at [673, 397] on icon "Delete" at bounding box center [682, 401] width 19 height 19
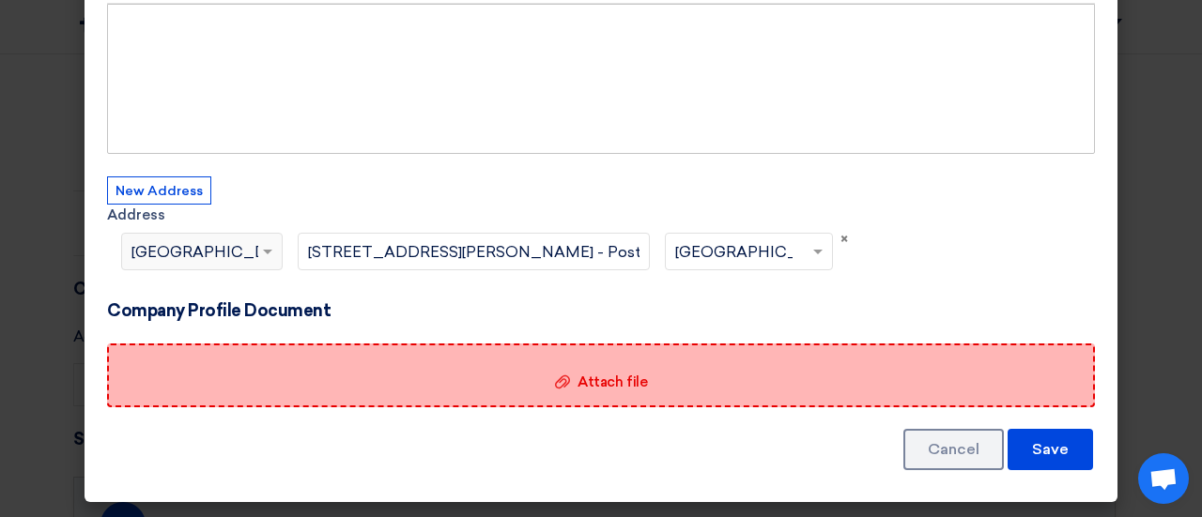
click at [592, 375] on span "Attach file" at bounding box center [611, 382] width 69 height 17
click at [0, 0] on input "Attach file Attach file" at bounding box center [0, 0] width 0 height 0
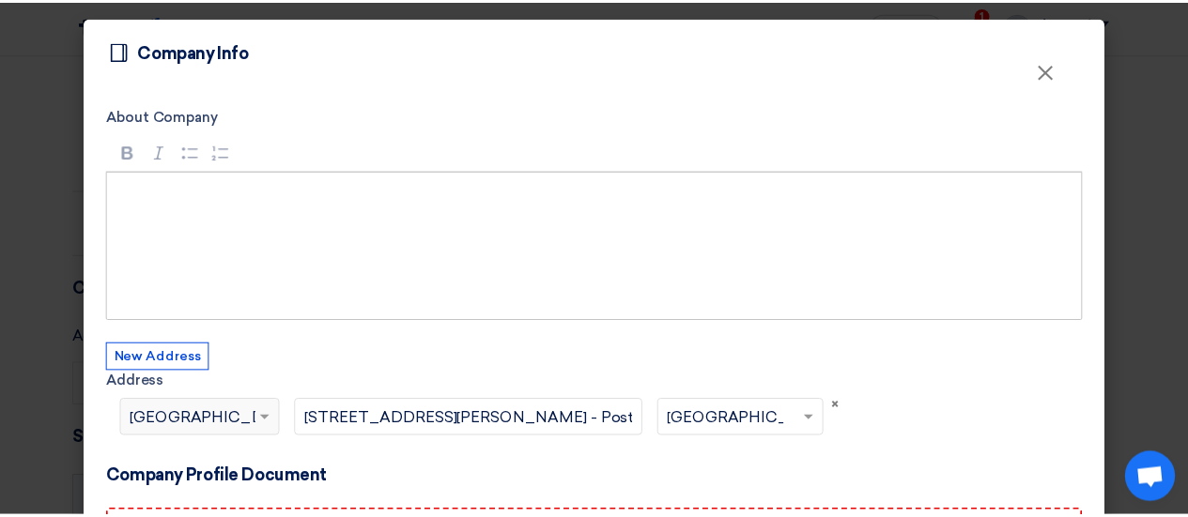
scroll to position [191, 0]
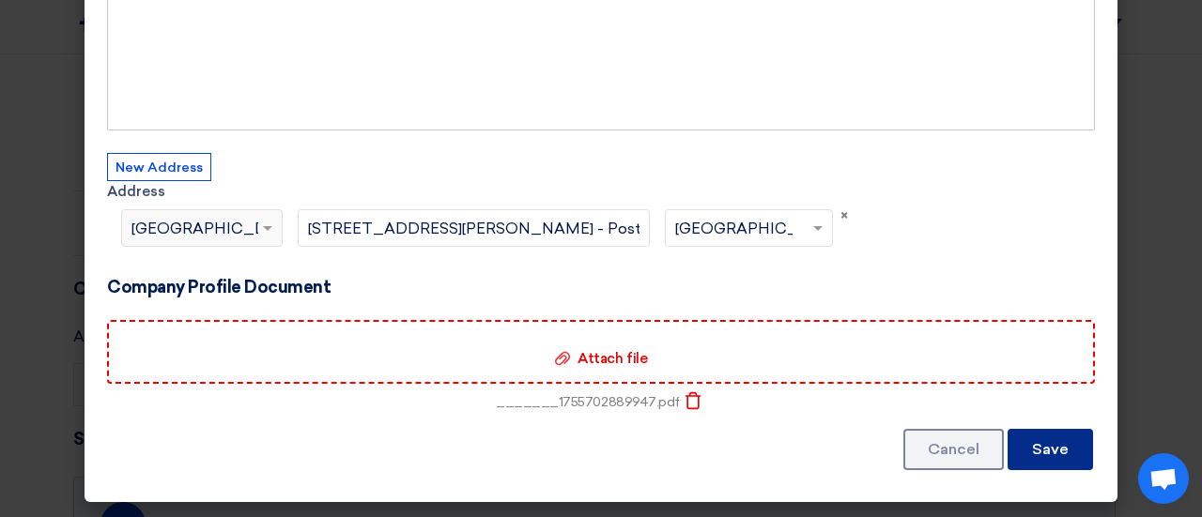
click at [1040, 455] on button "Save" at bounding box center [1049, 449] width 85 height 41
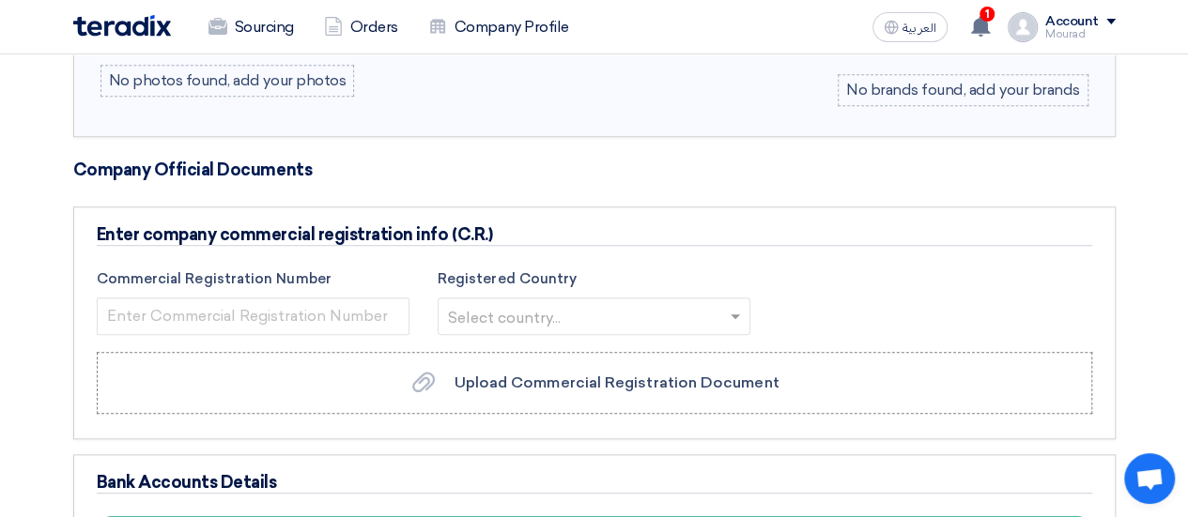
scroll to position [822, 0]
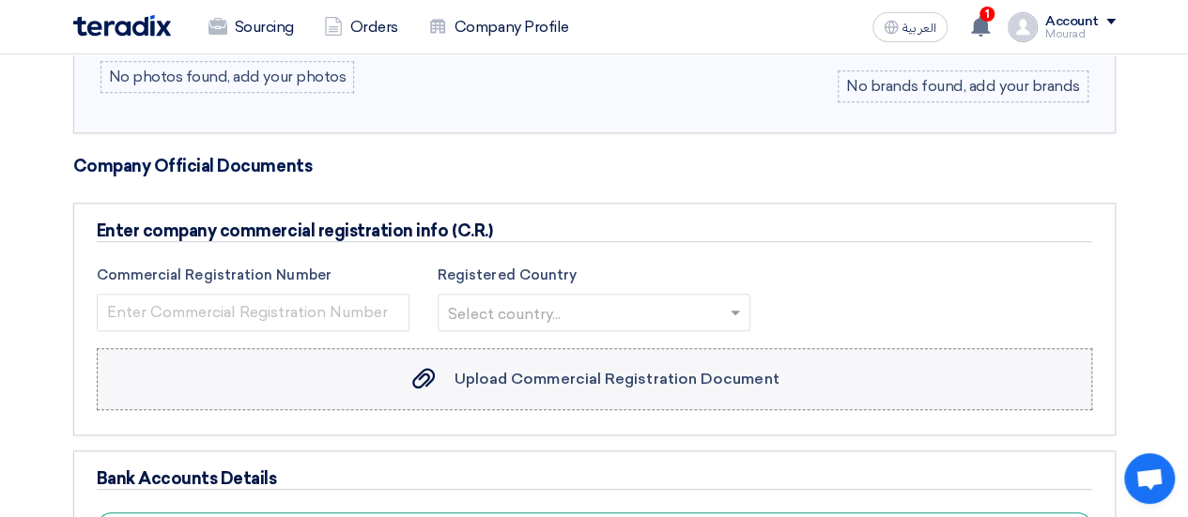
click at [457, 376] on span "Upload Commercial Registration Document" at bounding box center [616, 379] width 325 height 18
click at [0, 0] on input "Upload Commercial Registration Document Upload Commercial Registration Document" at bounding box center [0, 0] width 0 height 0
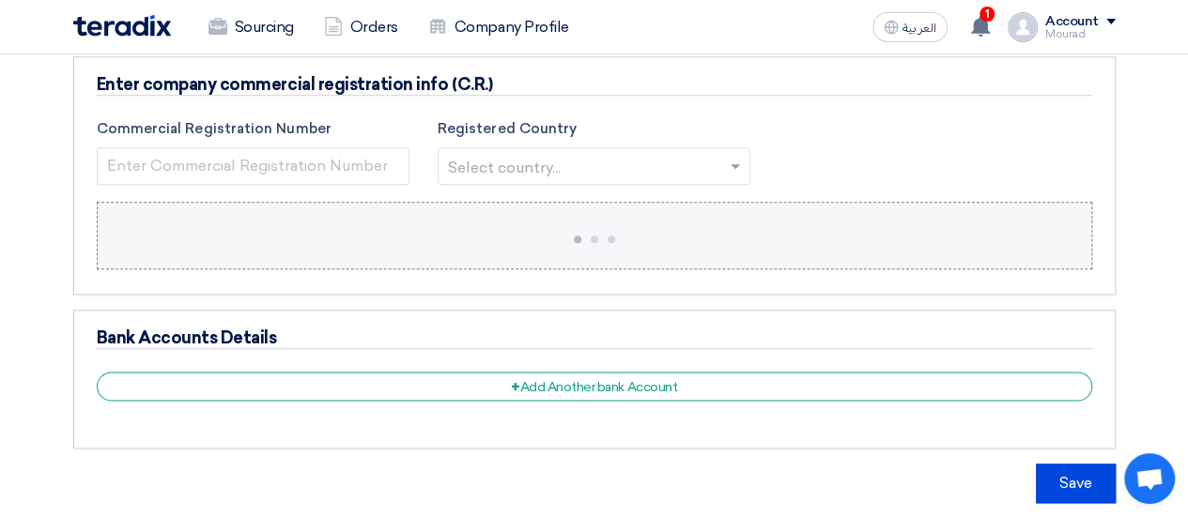
scroll to position [975, 0]
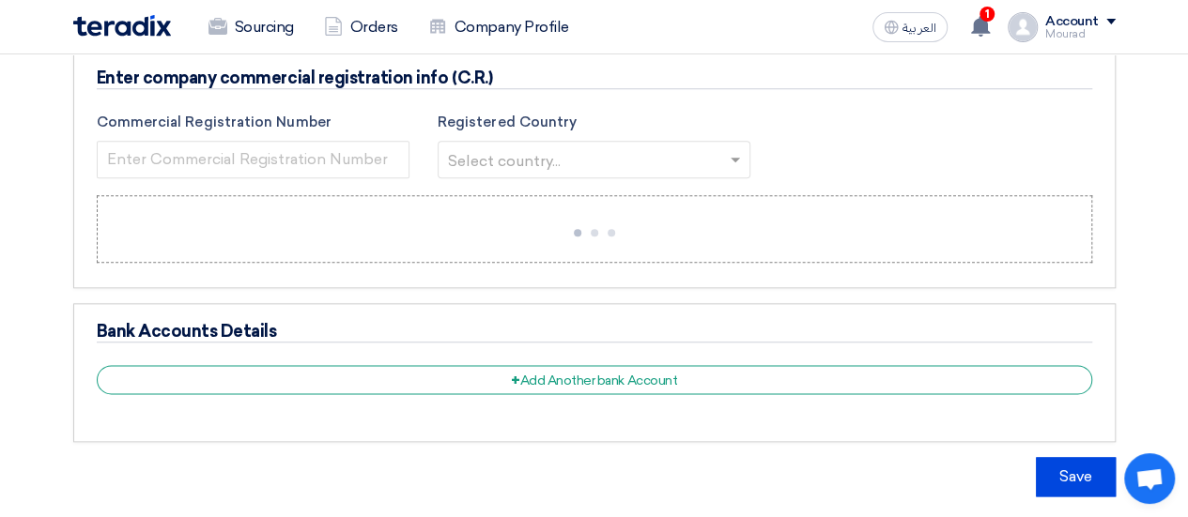
click at [492, 150] on input "text" at bounding box center [584, 161] width 273 height 31
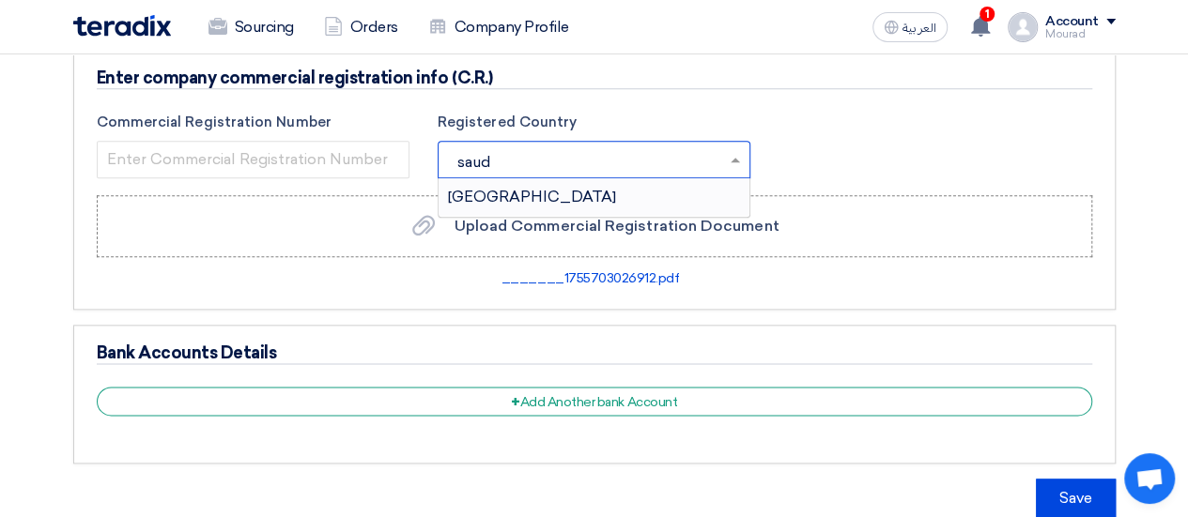
type input "saudi"
click at [492, 201] on span "Saudi Arabia" at bounding box center [532, 197] width 168 height 18
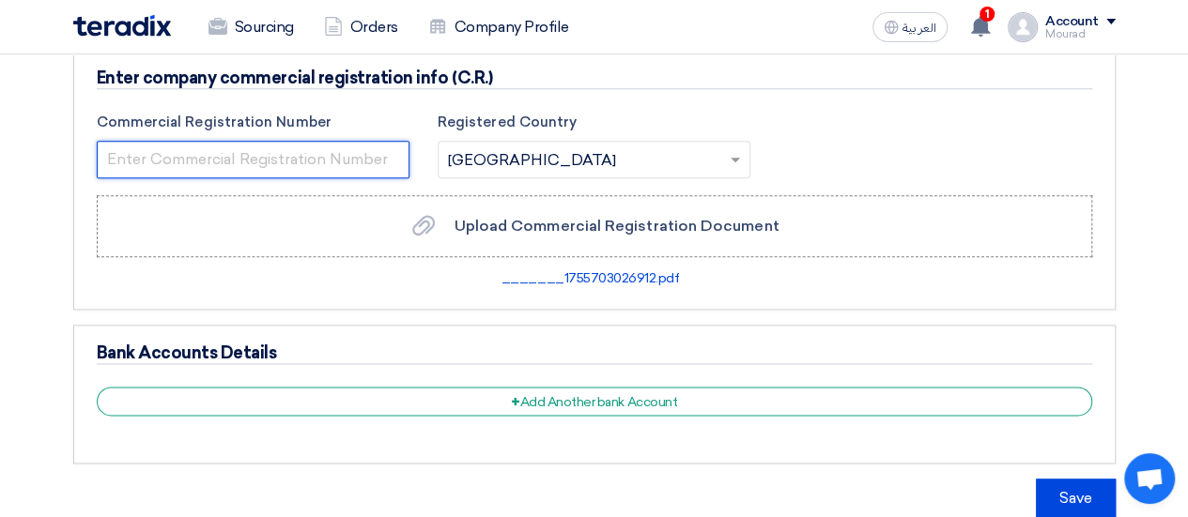
click at [321, 145] on input "number" at bounding box center [253, 160] width 313 height 38
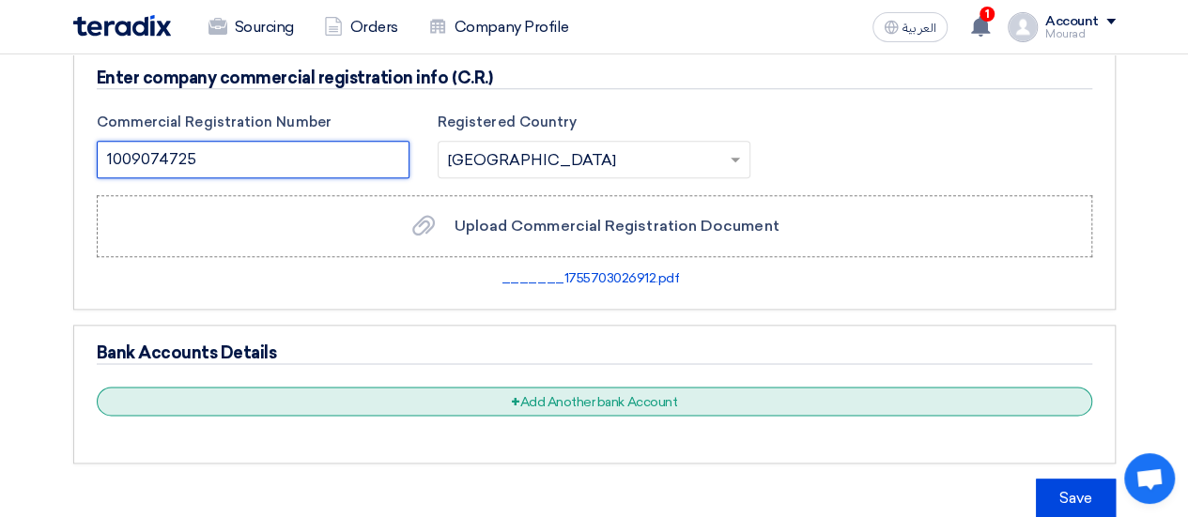
type input "1009074725"
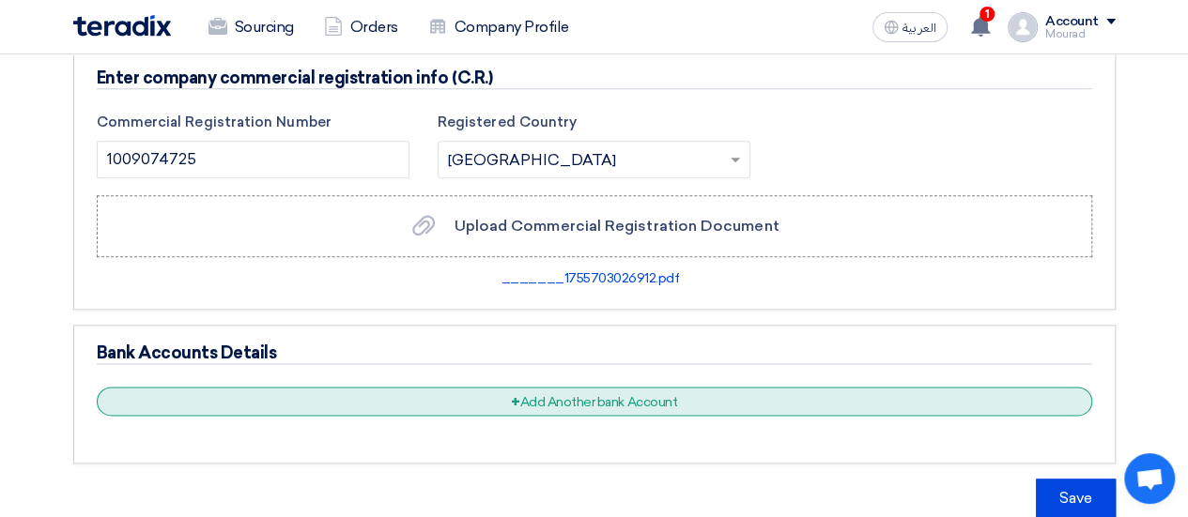
click at [586, 400] on div "+ Add Another bank Account" at bounding box center [594, 401] width 995 height 29
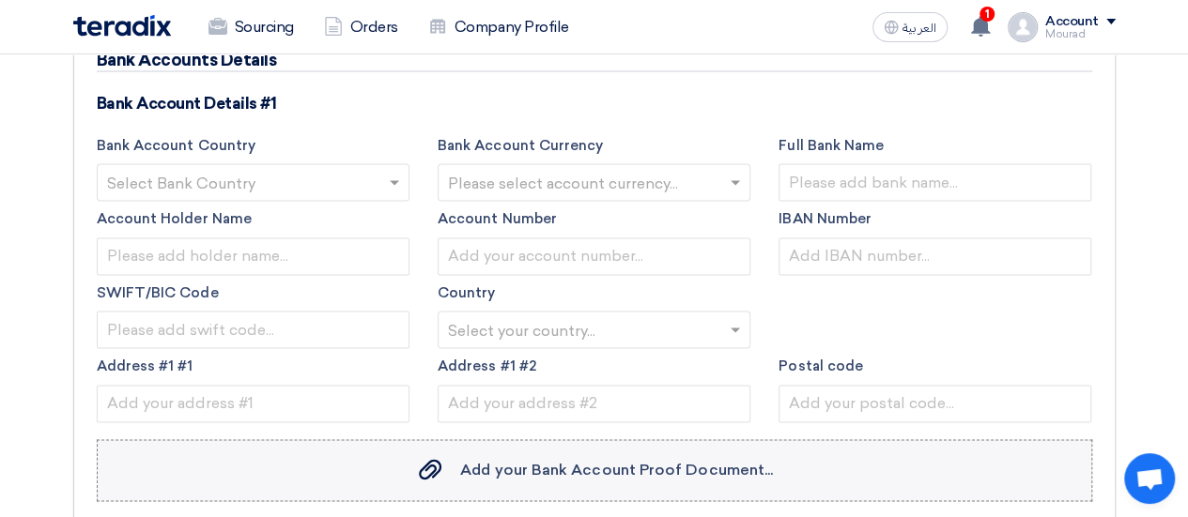
scroll to position [1250, 0]
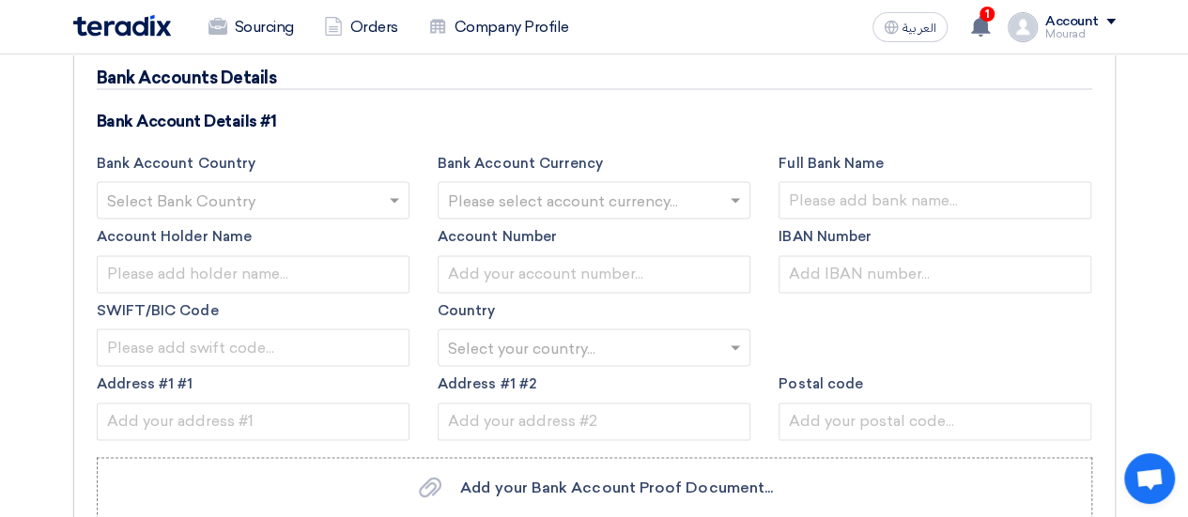
click at [236, 192] on input "text" at bounding box center [243, 202] width 273 height 31
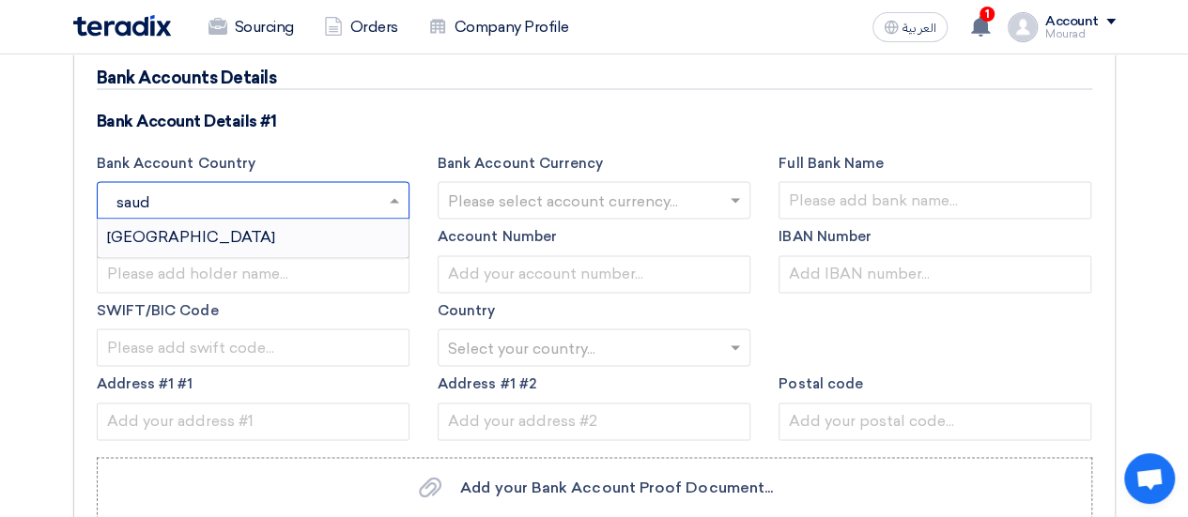
type input "saudi"
click at [225, 233] on div "Saudi Arabia" at bounding box center [253, 238] width 311 height 38
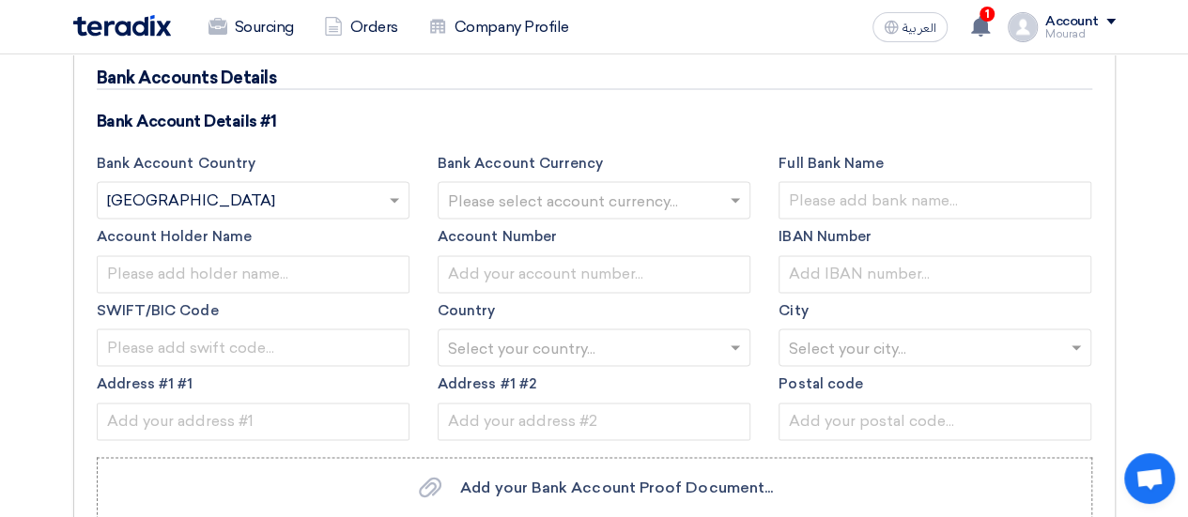
click at [509, 198] on input "text" at bounding box center [584, 202] width 273 height 31
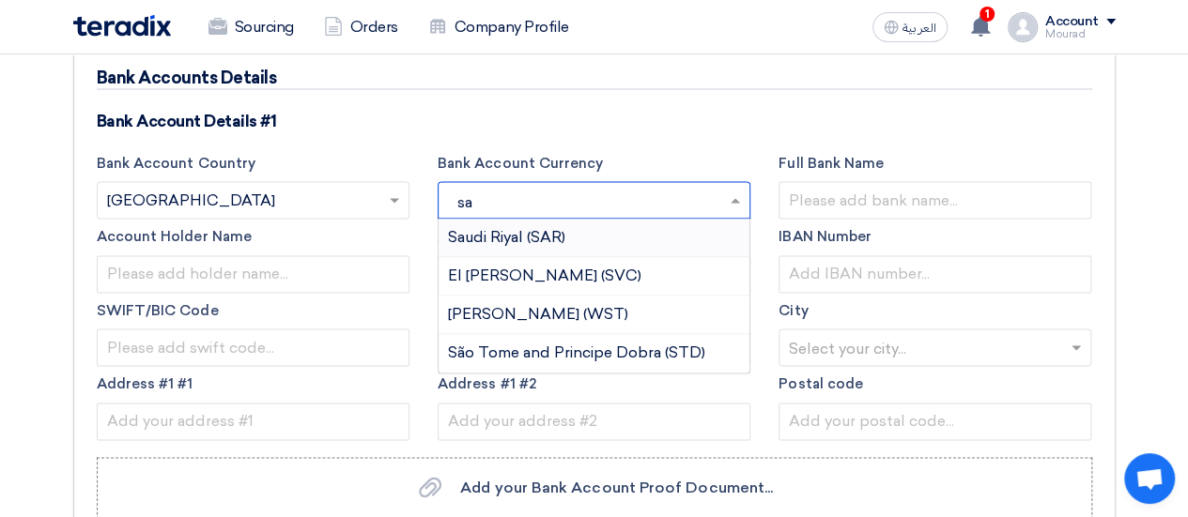
type input "sar"
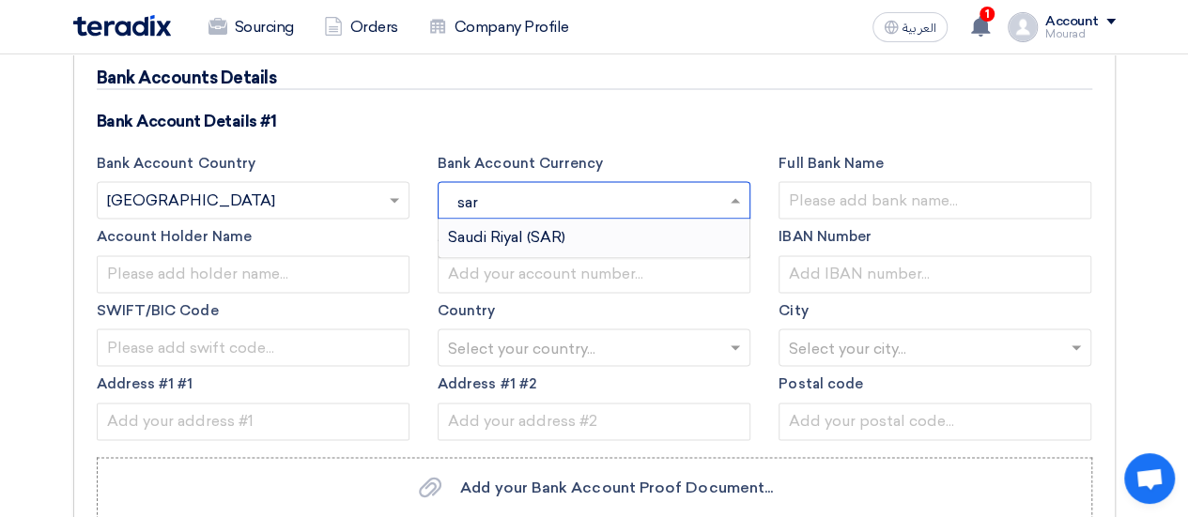
click at [511, 232] on span "Saudi Riyal (SAR)" at bounding box center [506, 237] width 117 height 18
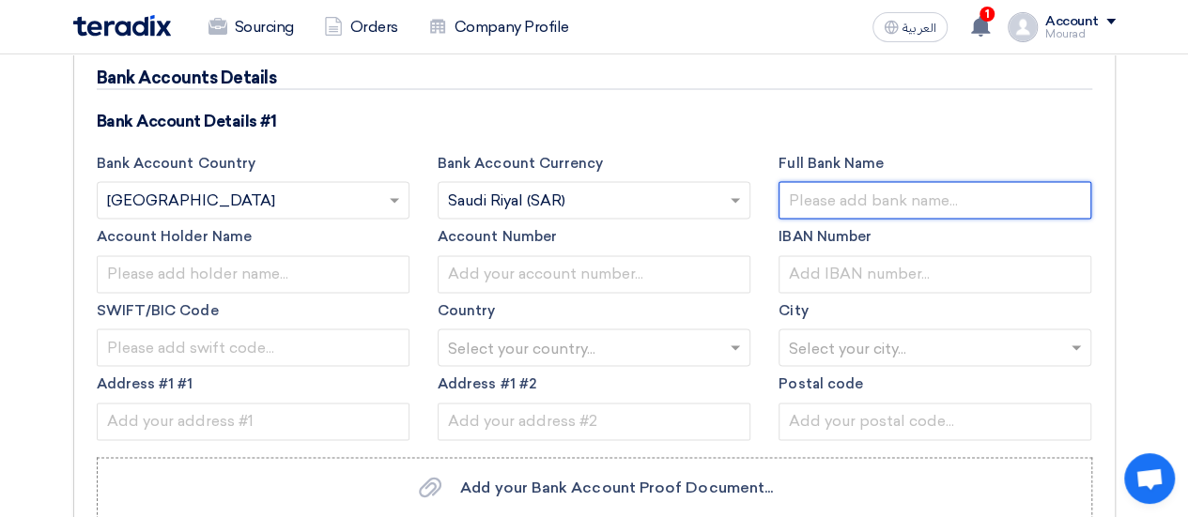
click at [850, 188] on input "text" at bounding box center [934, 200] width 313 height 38
type input "Alinma Bank"
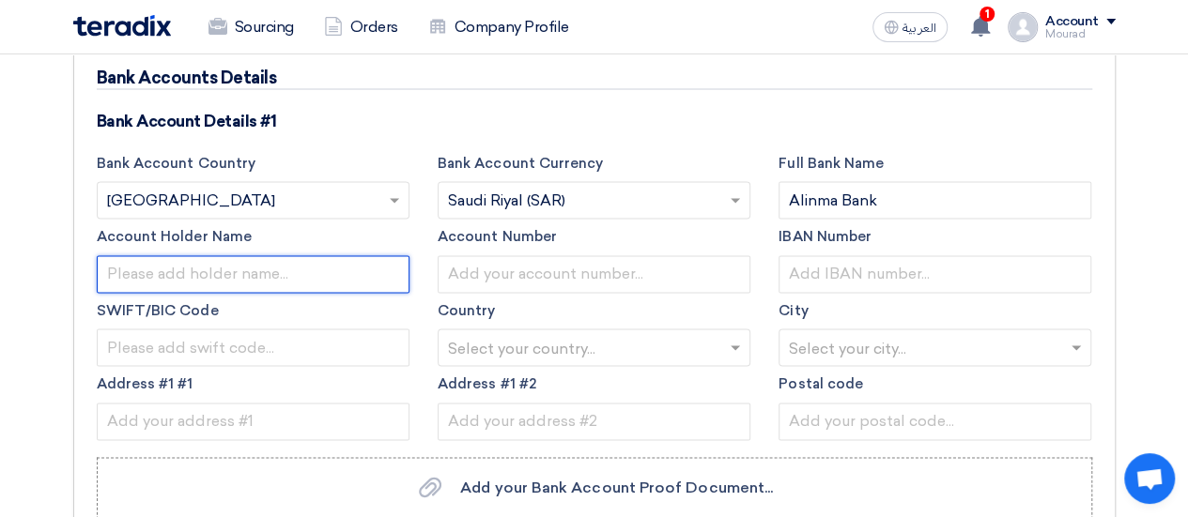
click at [269, 271] on input "text" at bounding box center [253, 274] width 313 height 38
type input "شركة خدمات السحاب المحدودة"
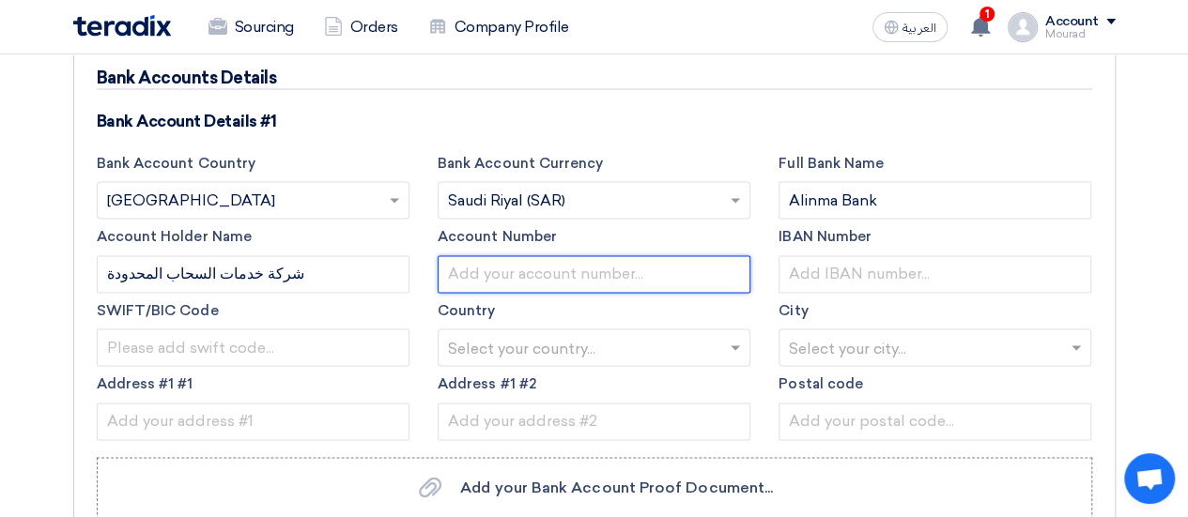
click at [473, 265] on input "text" at bounding box center [594, 274] width 313 height 38
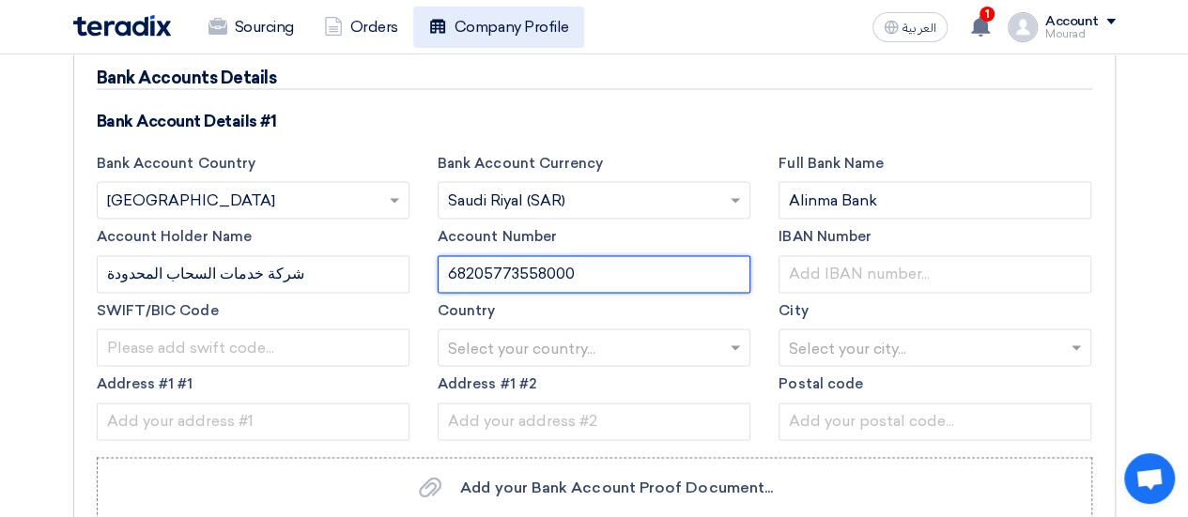
type input "68205773558000"
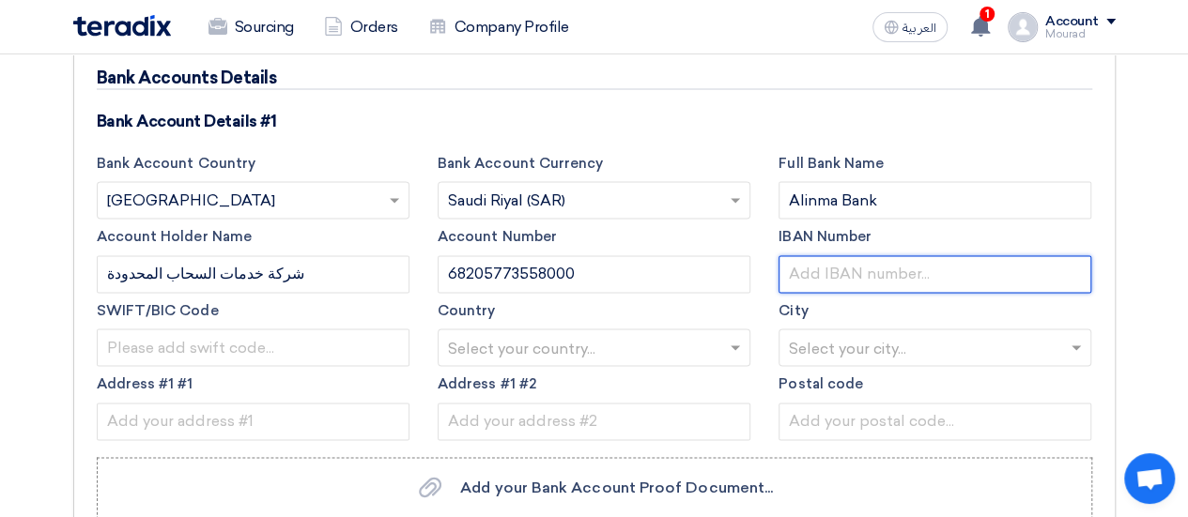
click at [809, 272] on input "text" at bounding box center [934, 274] width 313 height 38
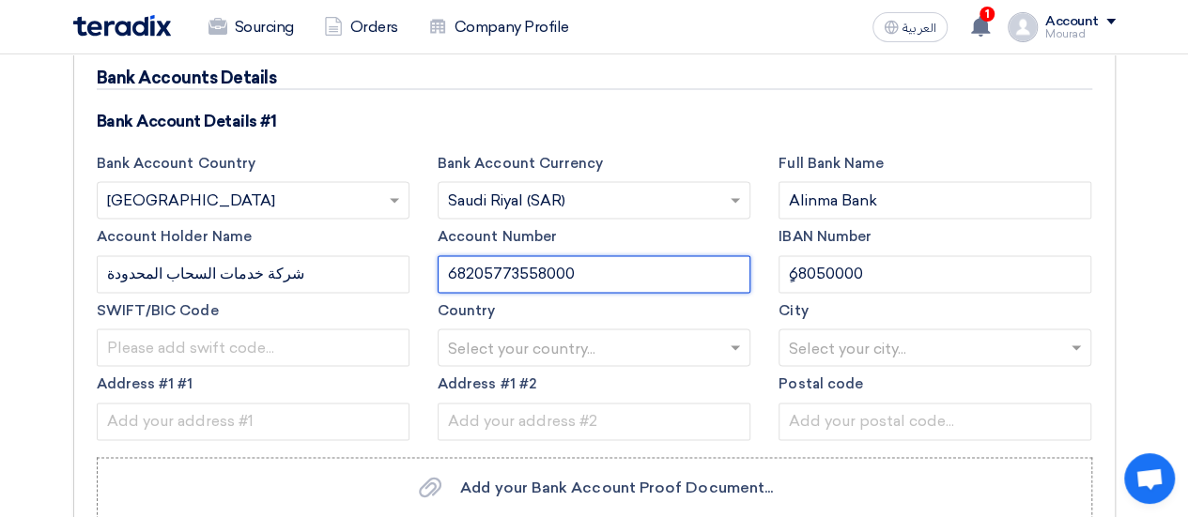
click at [507, 266] on input "68205773558000" at bounding box center [594, 274] width 313 height 38
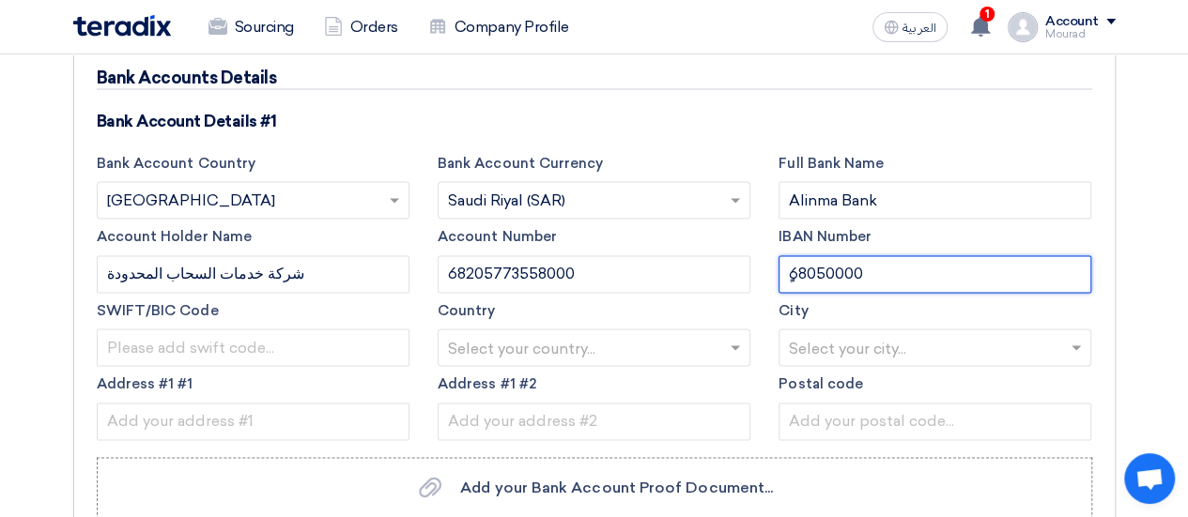
click at [904, 277] on input "ٍِ68050000" at bounding box center [934, 274] width 313 height 38
paste input "68205773558000"
type input "ٍِ6805000068205773558000"
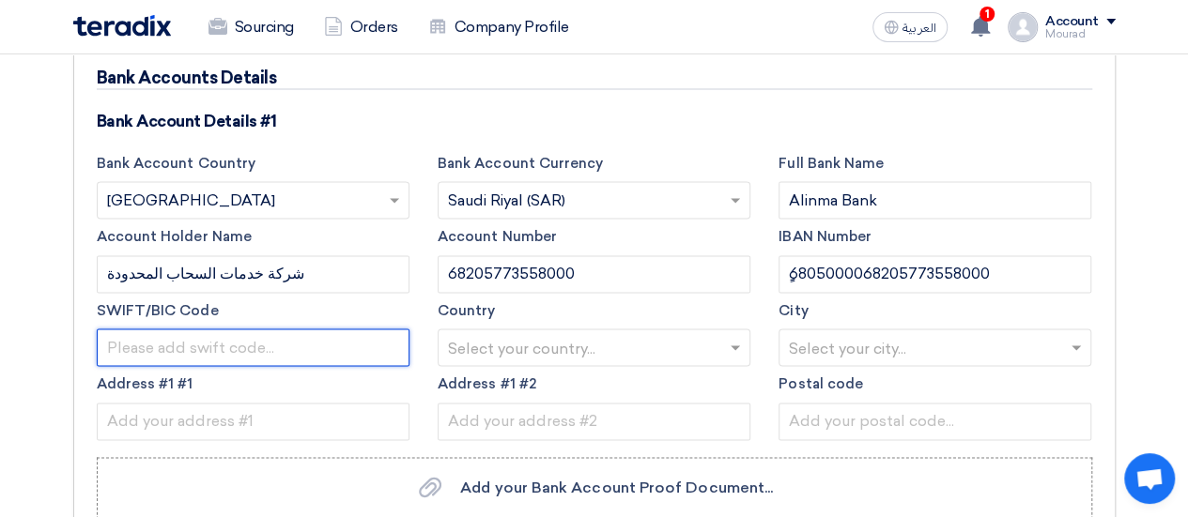
click at [152, 337] on input "text" at bounding box center [253, 348] width 313 height 38
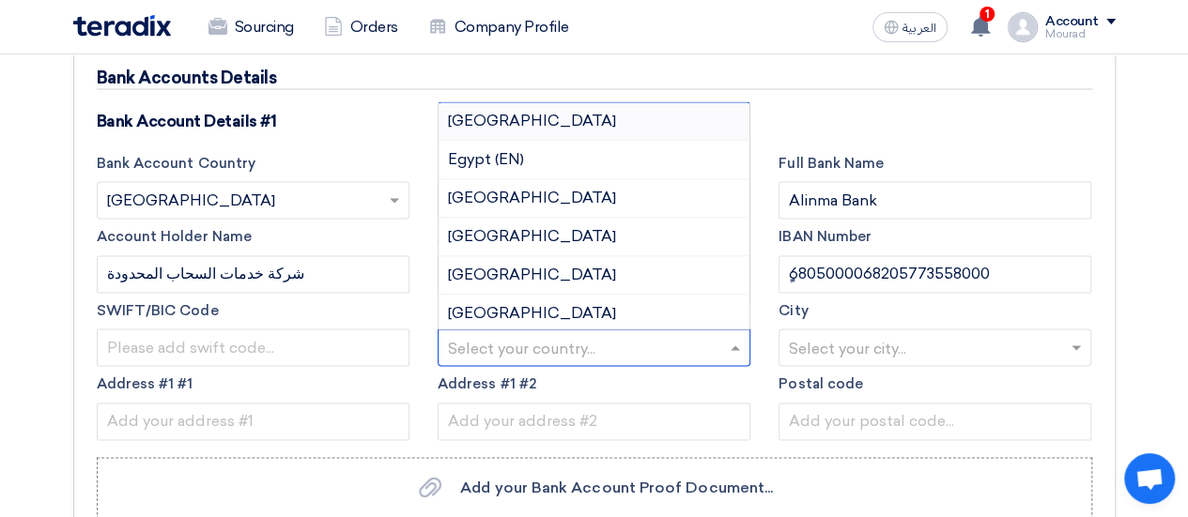
click at [495, 346] on input "text" at bounding box center [584, 349] width 273 height 31
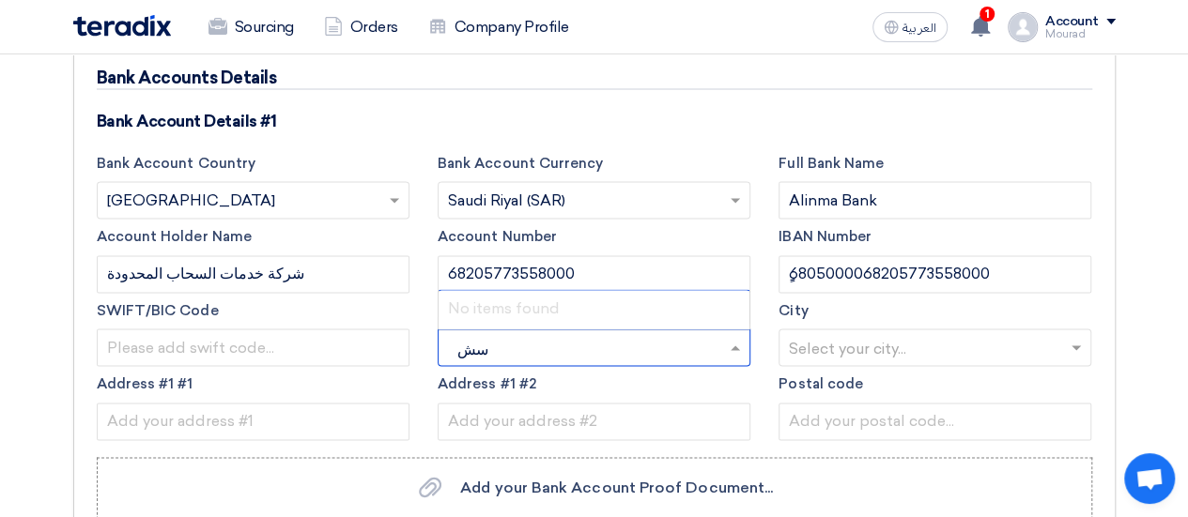
type input "س"
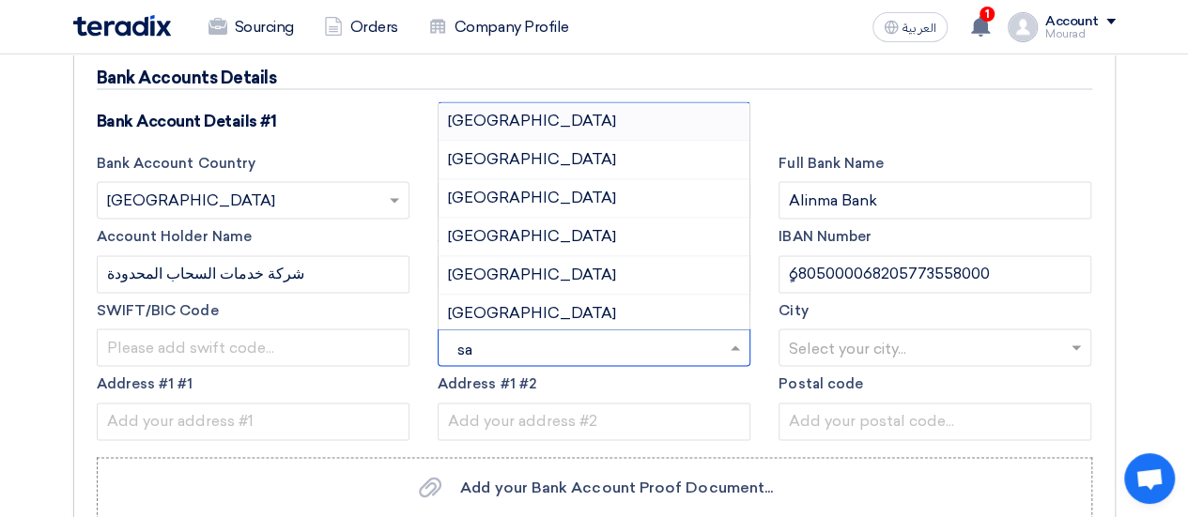
type input "sau"
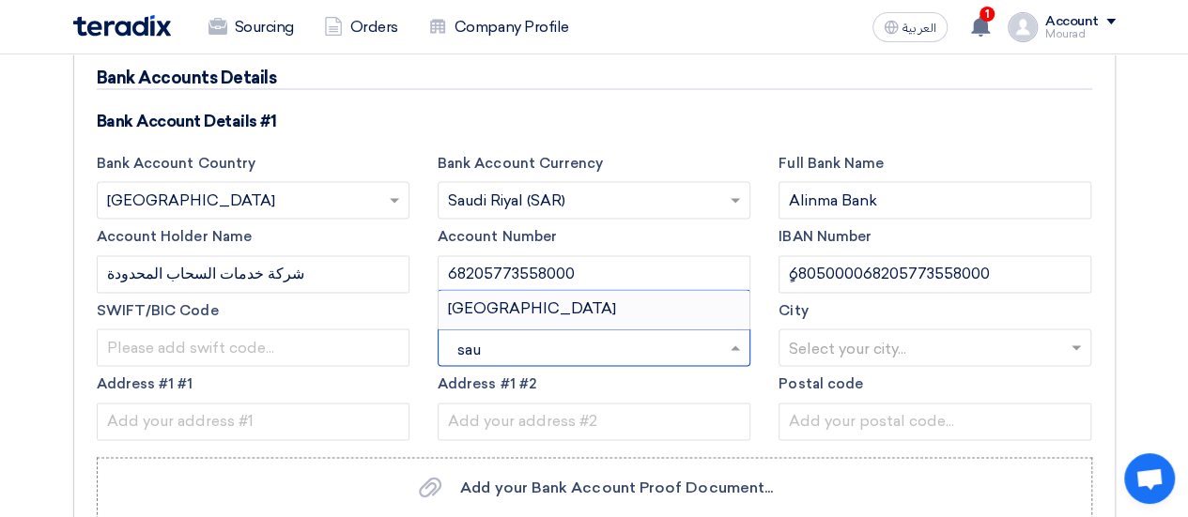
click at [493, 300] on span "Saudi Arabia" at bounding box center [532, 309] width 168 height 18
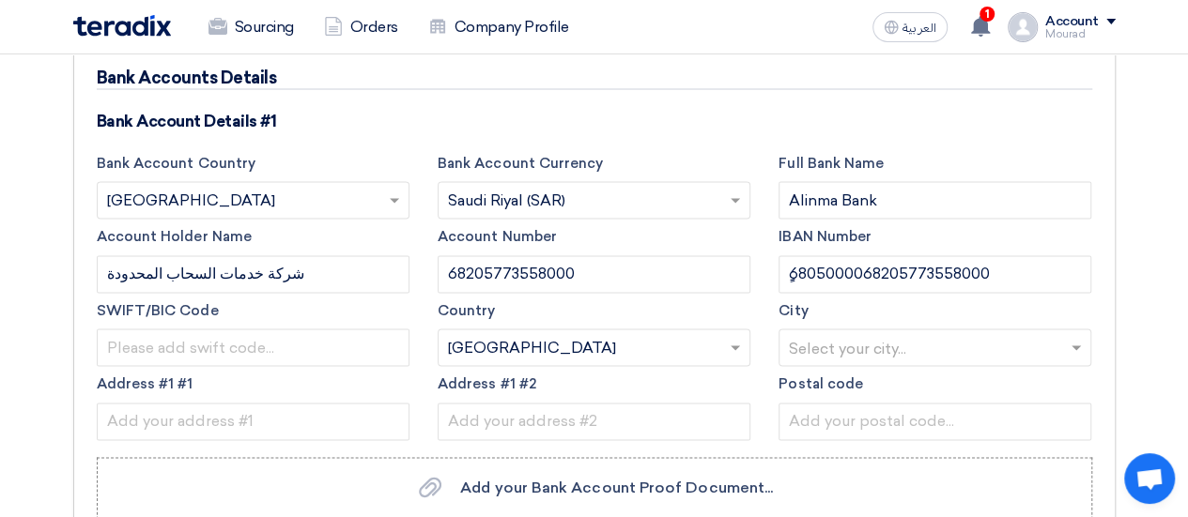
click at [841, 339] on input "text" at bounding box center [925, 349] width 273 height 31
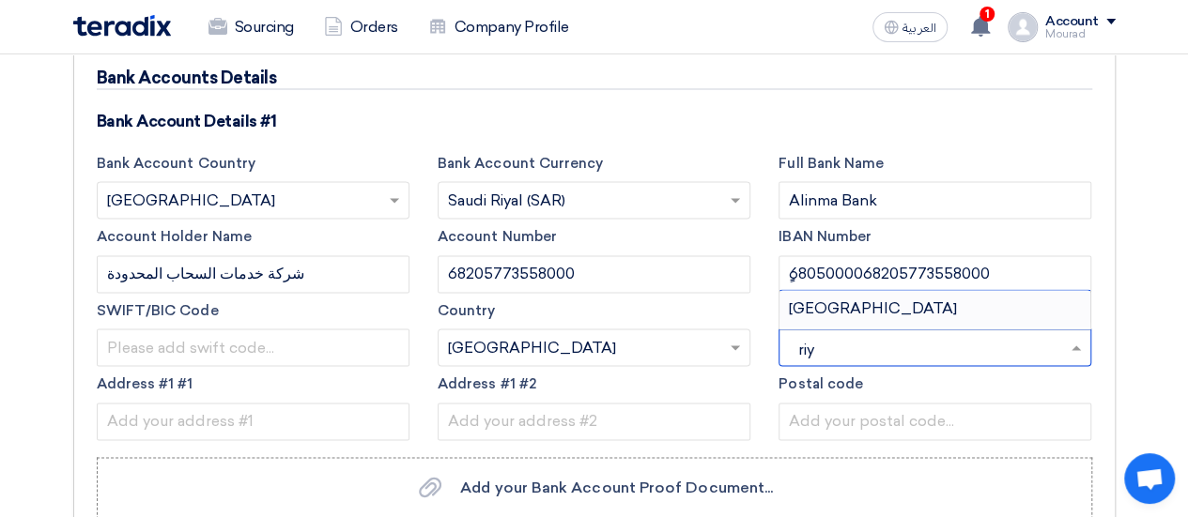
type input "riya"
click at [826, 302] on span "Riyadh" at bounding box center [873, 309] width 168 height 18
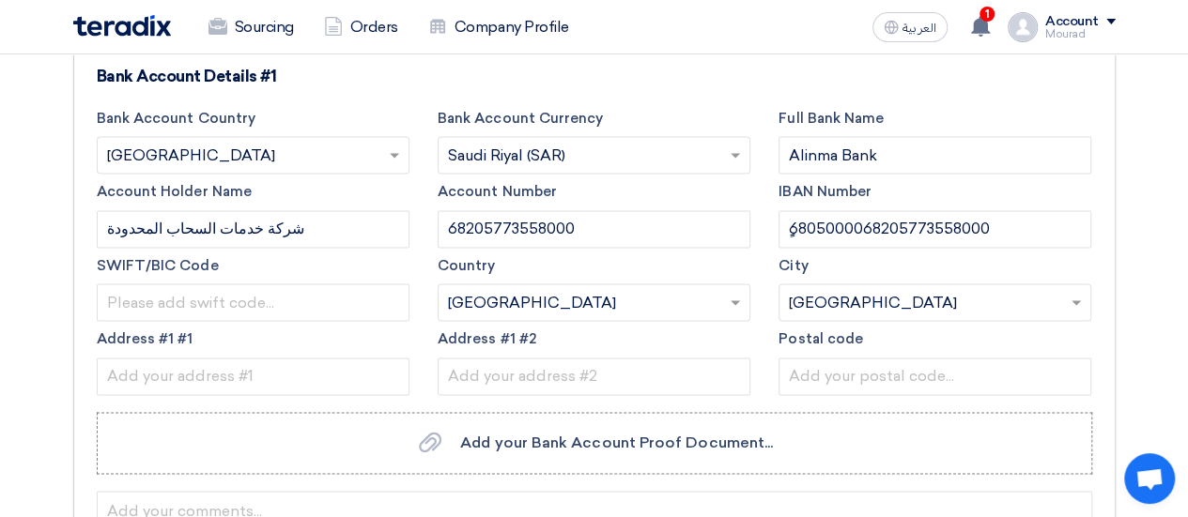
scroll to position [1296, 0]
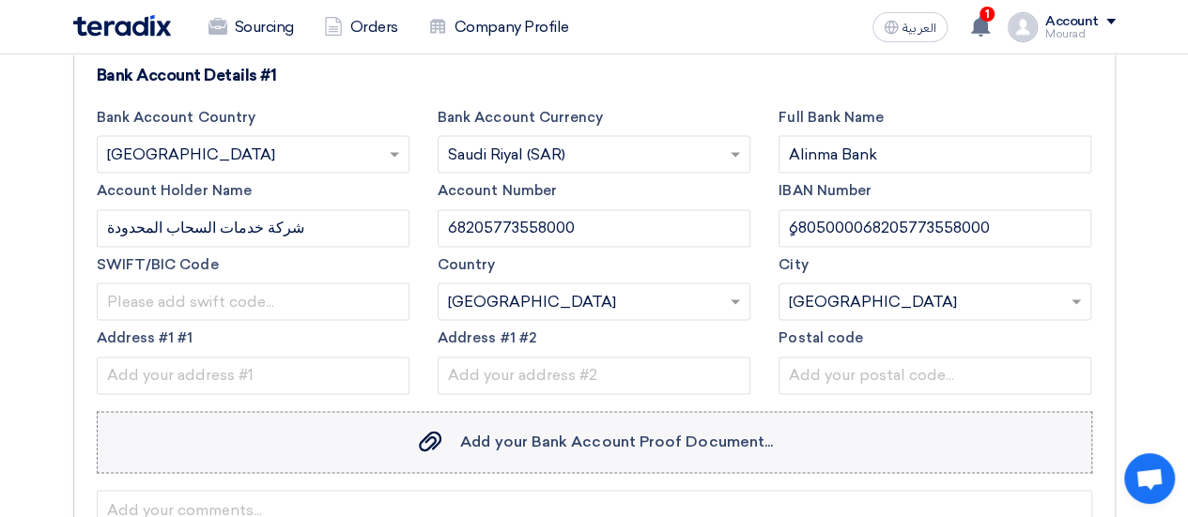
click at [509, 444] on span "Add your Bank Account Proof Document..." at bounding box center [616, 442] width 313 height 18
click at [0, 0] on input "Add your Bank Account Proof Document... Add your Bank Account Proof Document..." at bounding box center [0, 0] width 0 height 0
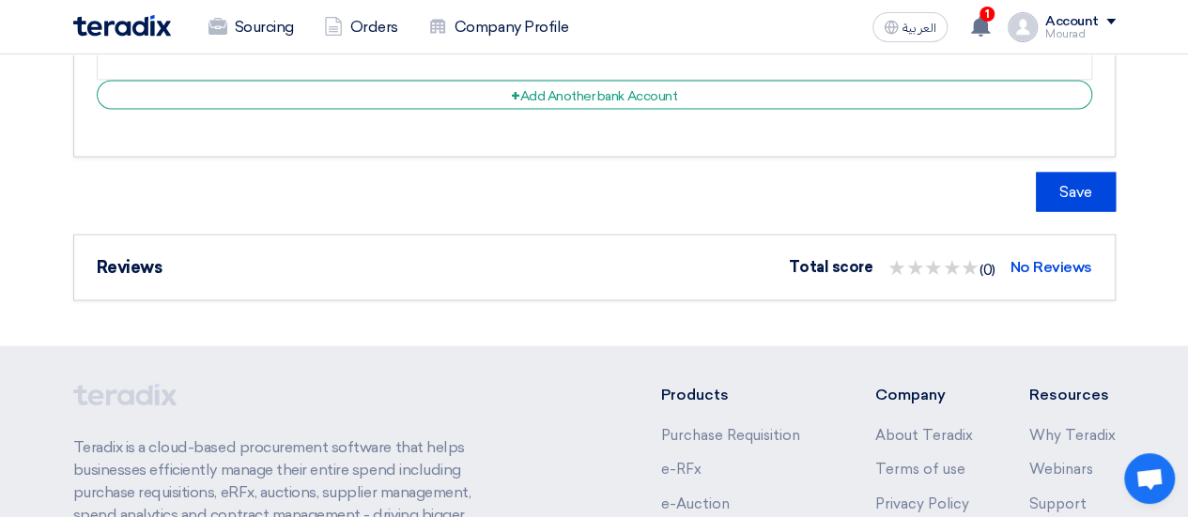
scroll to position [1861, 0]
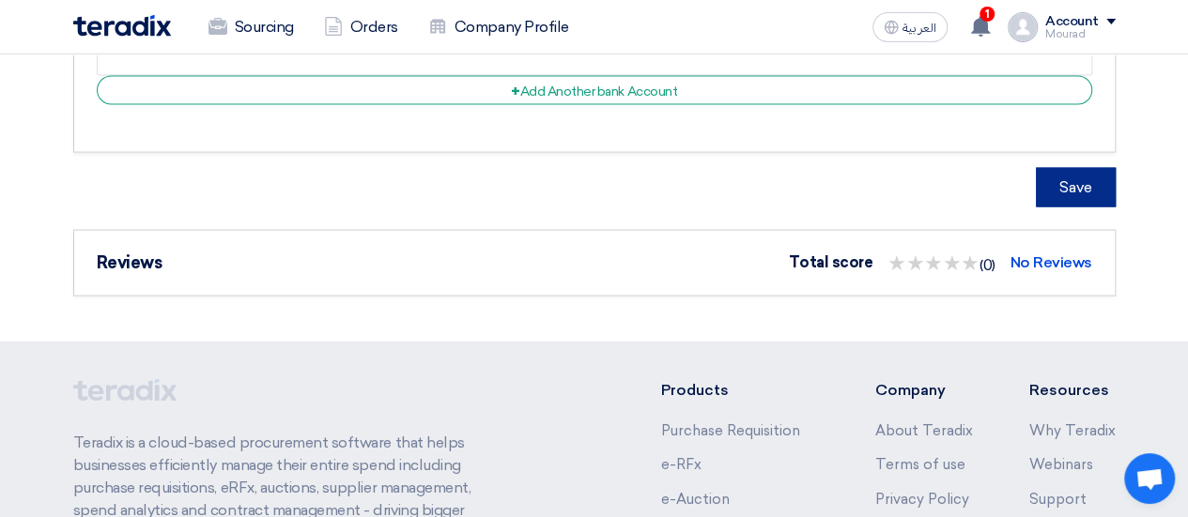
click at [1065, 189] on button "Save" at bounding box center [1076, 187] width 80 height 39
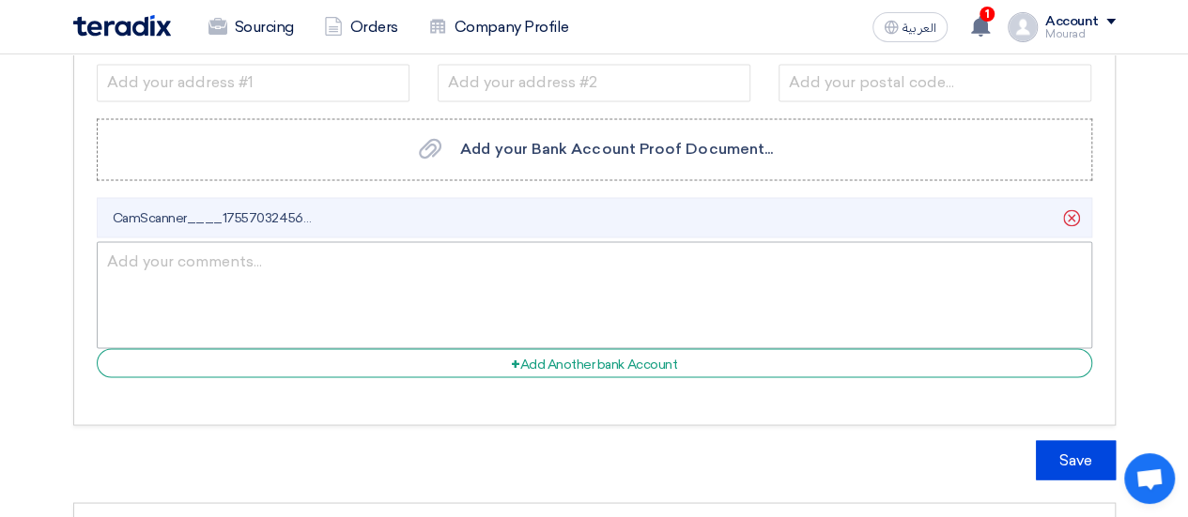
scroll to position [1590, 0]
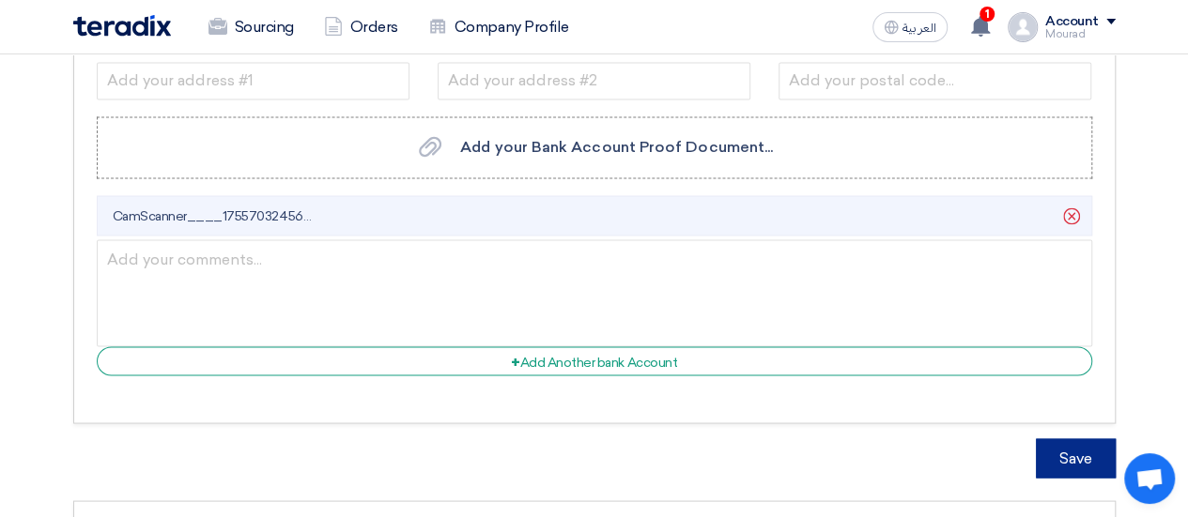
click at [1042, 440] on button "Save" at bounding box center [1076, 457] width 80 height 39
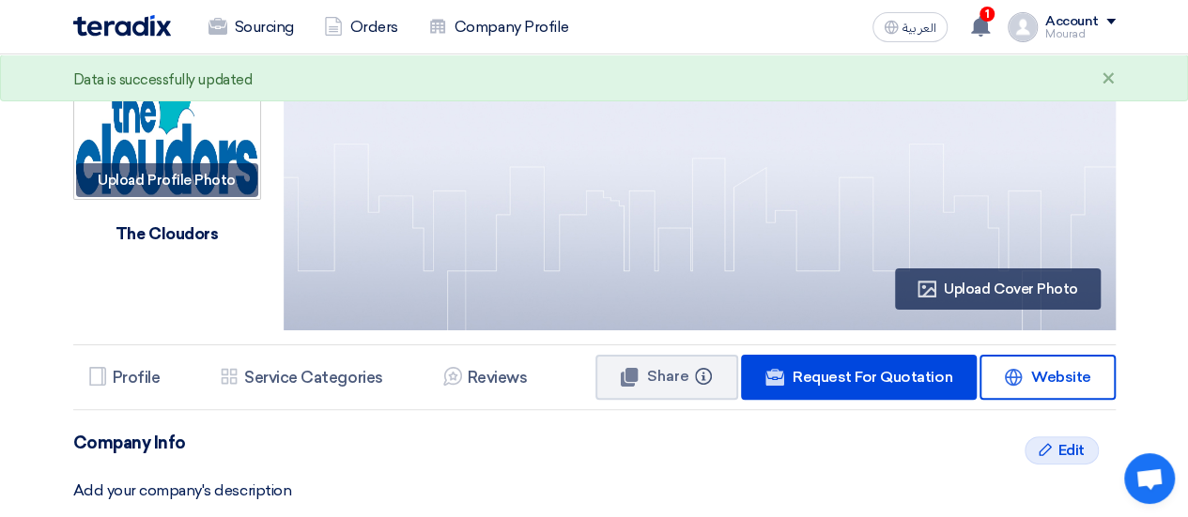
scroll to position [0, 0]
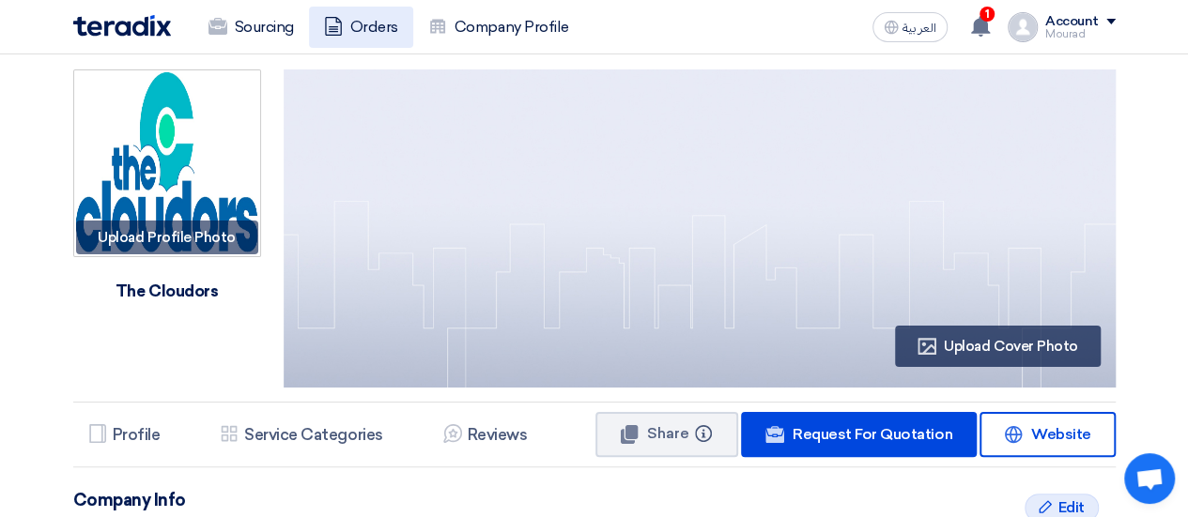
click at [361, 18] on link "Orders" at bounding box center [361, 27] width 104 height 41
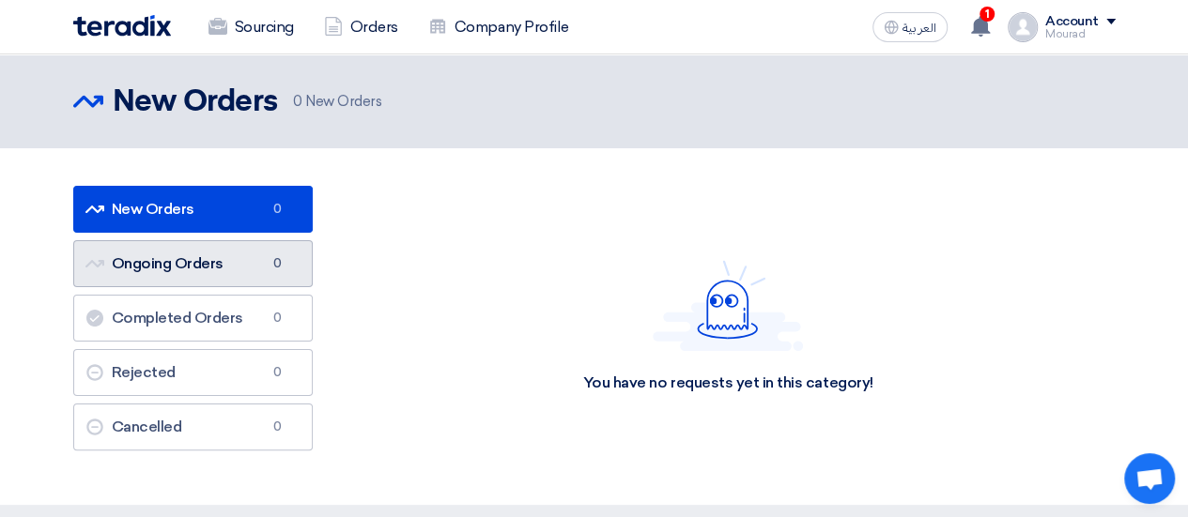
click at [191, 269] on link "Ongoing Orders Ongoing Orders 0" at bounding box center [192, 263] width 239 height 47
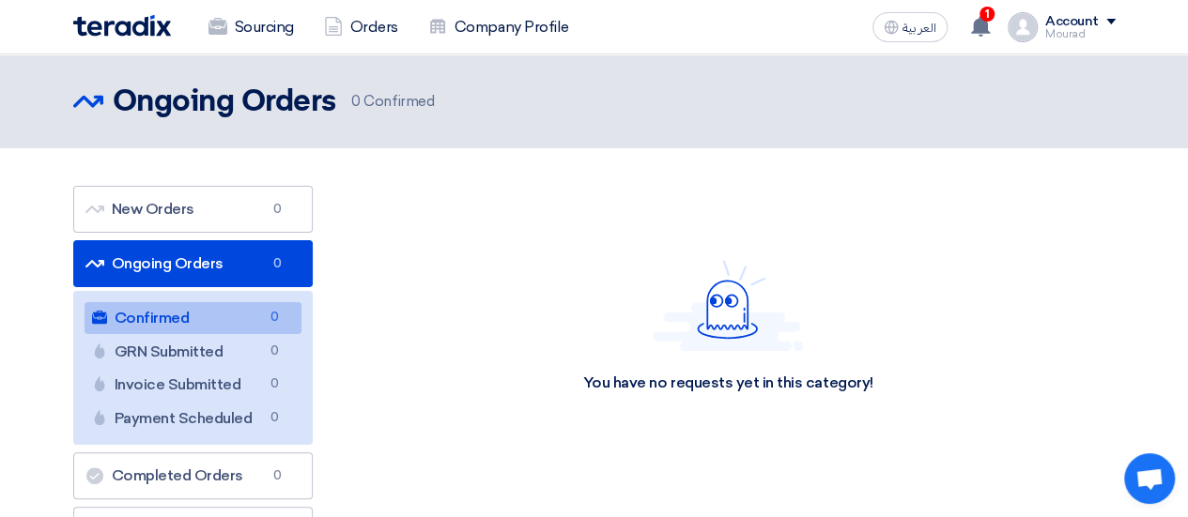
click at [100, 22] on img at bounding box center [122, 26] width 98 height 22
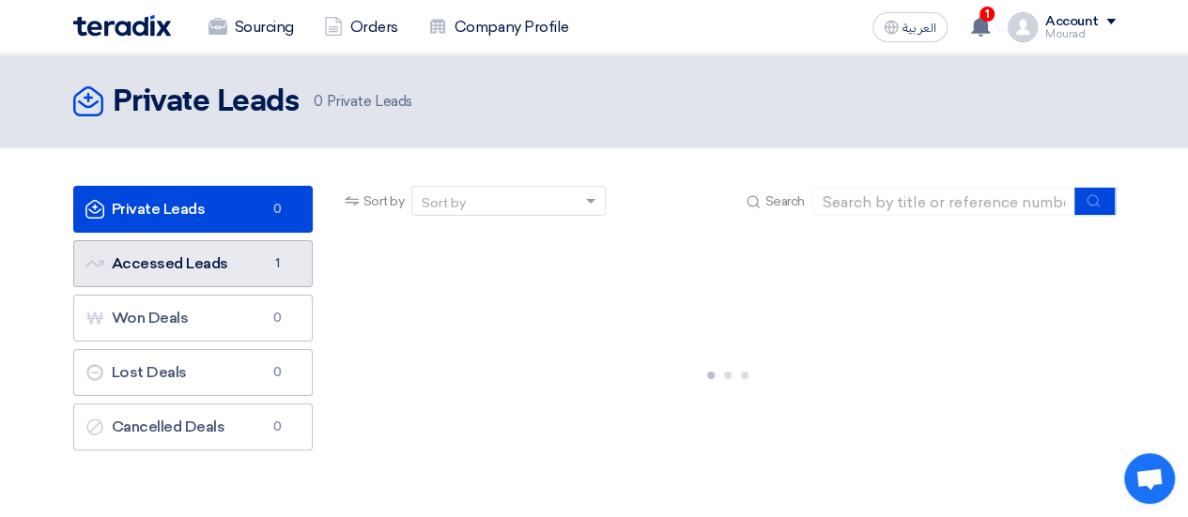
click at [233, 266] on link "Accessed Leads Accessed Leads 1" at bounding box center [192, 263] width 239 height 47
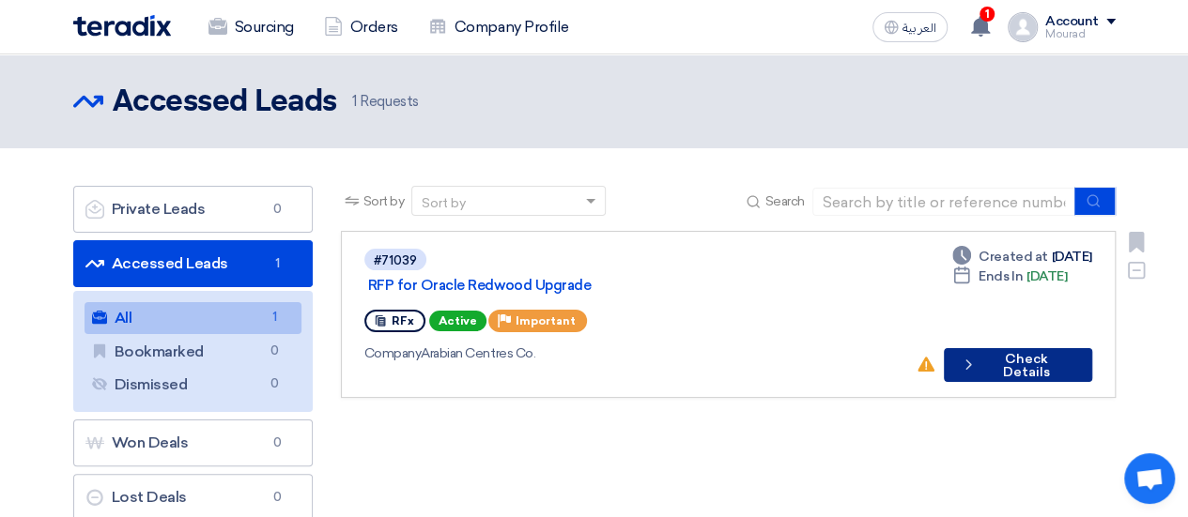
click at [987, 349] on button "Check details Check Details" at bounding box center [1018, 365] width 148 height 34
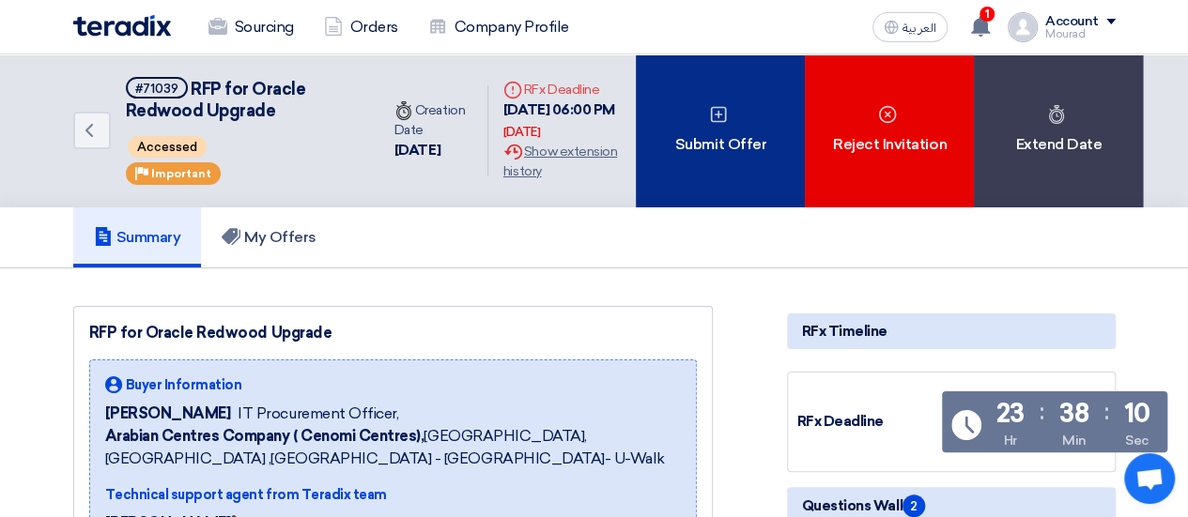
click at [700, 170] on div "Submit Offer" at bounding box center [720, 130] width 169 height 153
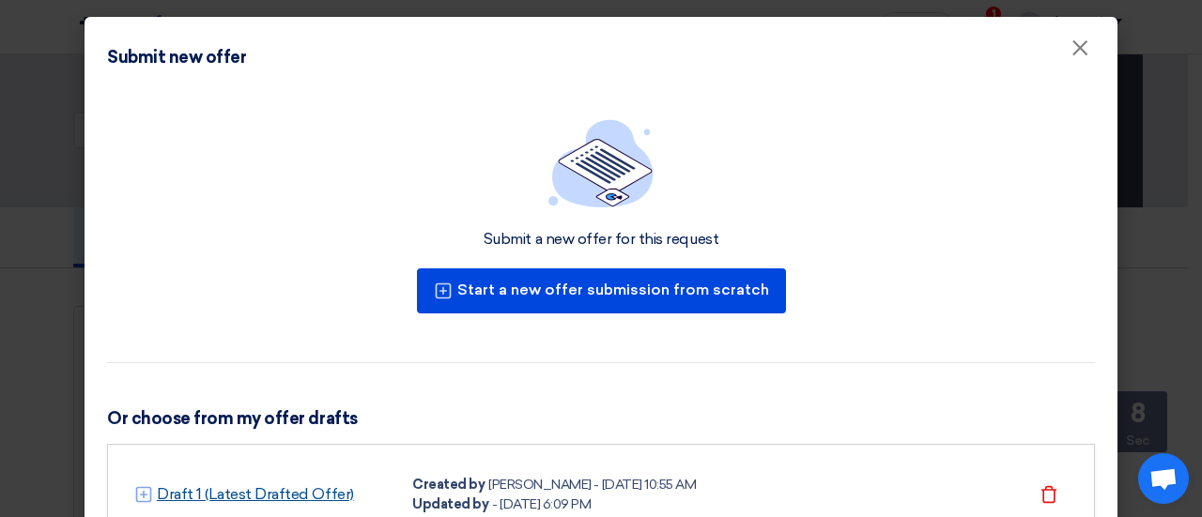
click at [278, 499] on link "Draft 1 (Latest Drafted Offer)" at bounding box center [255, 495] width 197 height 23
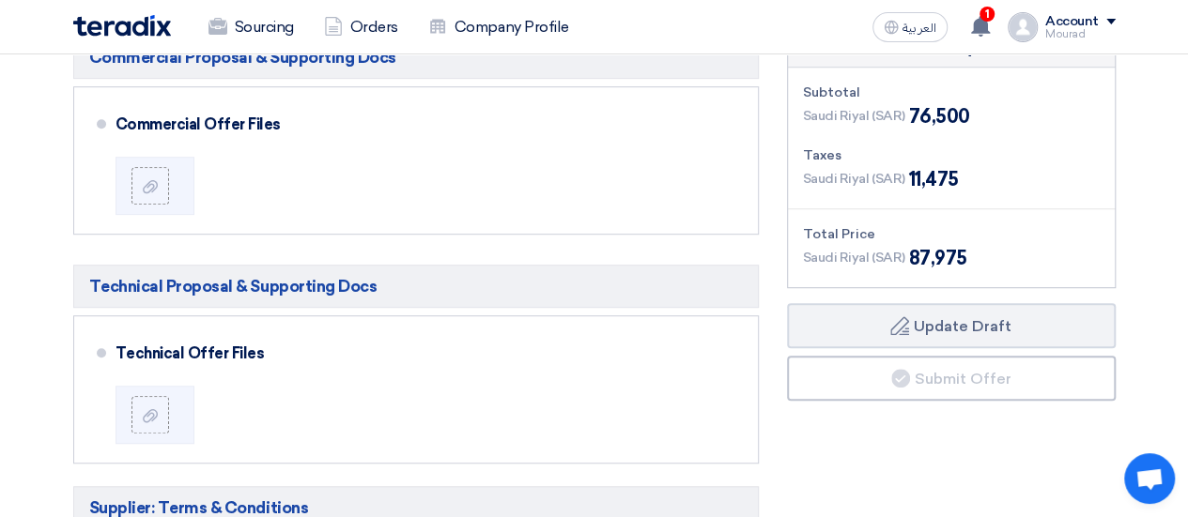
scroll to position [479, 0]
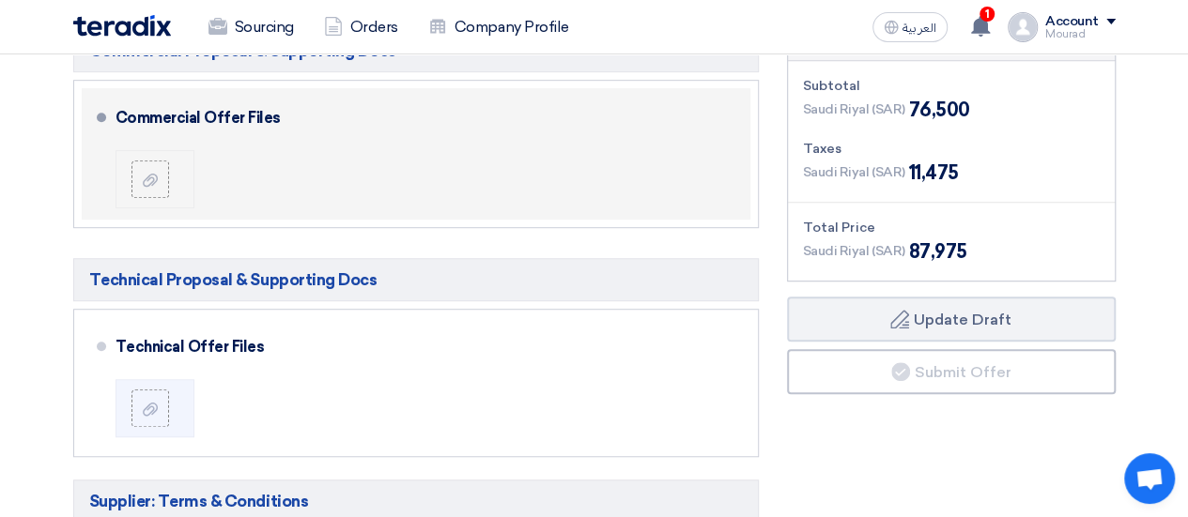
click at [167, 166] on div at bounding box center [157, 180] width 53 height 38
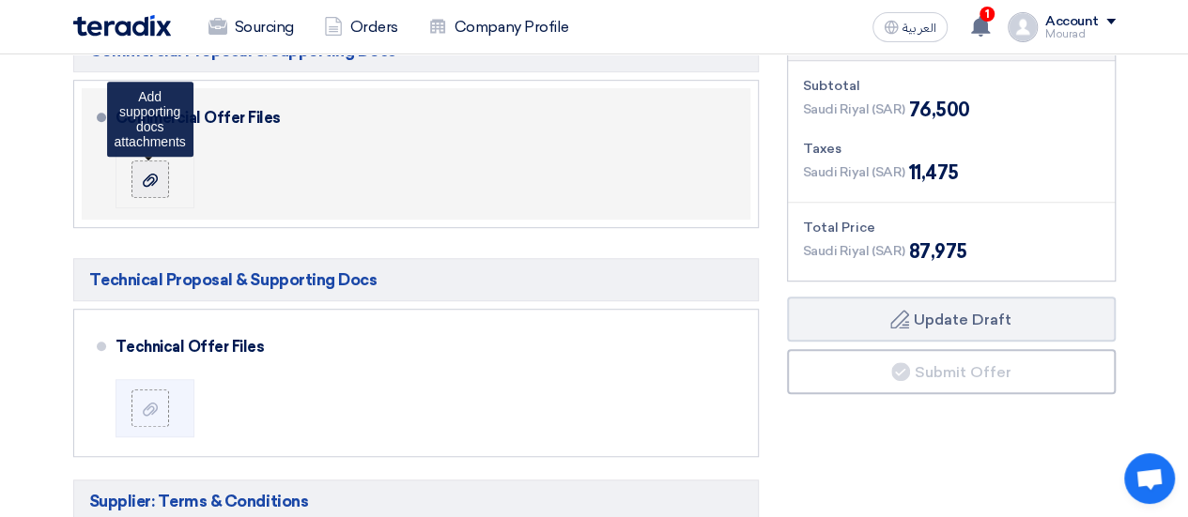
click at [155, 179] on use at bounding box center [150, 179] width 15 height 13
click at [0, 0] on input "file" at bounding box center [0, 0] width 0 height 0
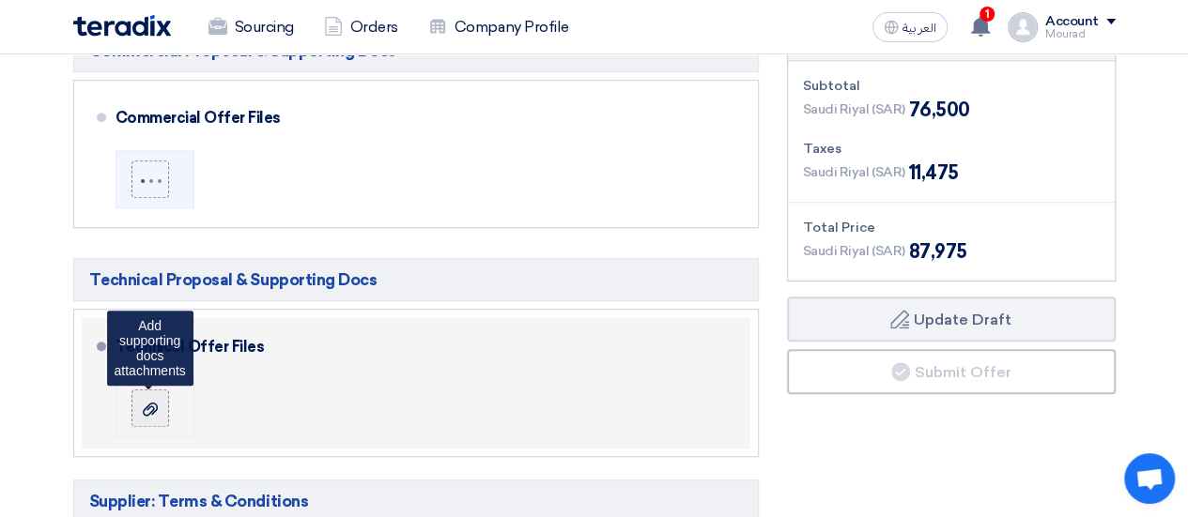
click at [150, 410] on icon at bounding box center [150, 409] width 15 height 15
click at [0, 0] on input "file" at bounding box center [0, 0] width 0 height 0
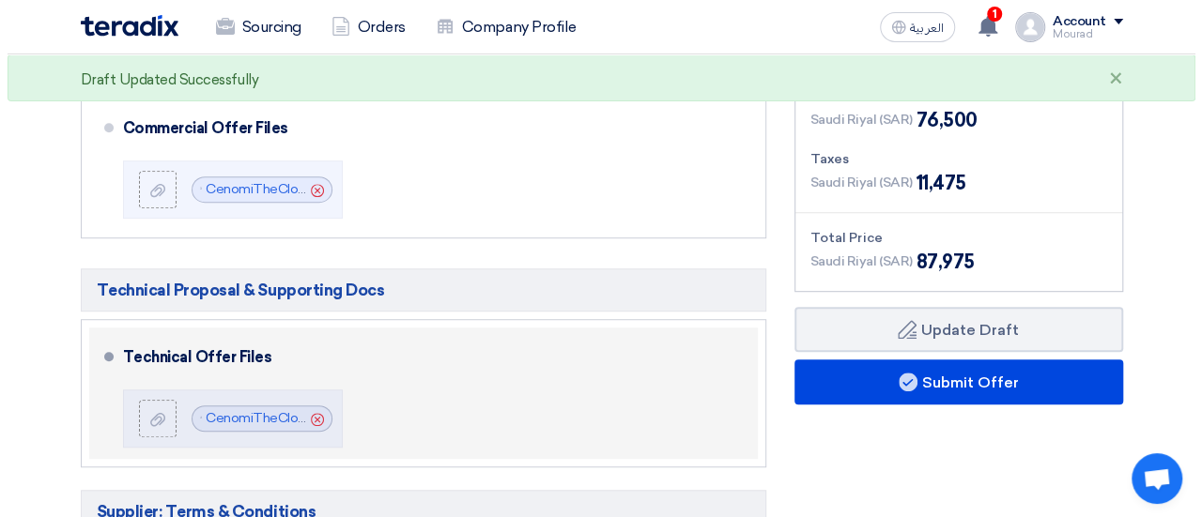
scroll to position [466, 0]
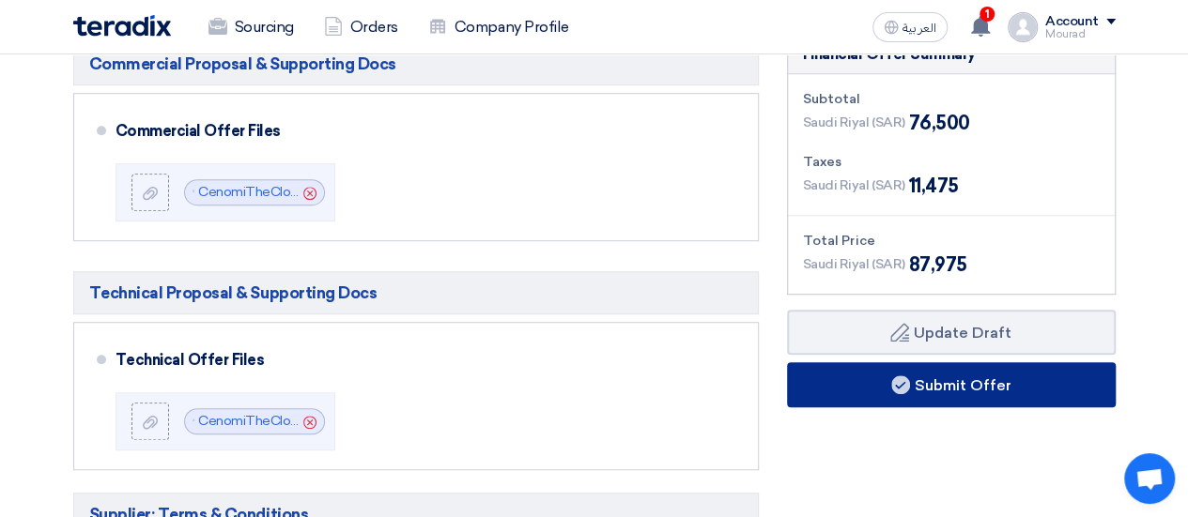
click at [822, 394] on button "Submit Offer" at bounding box center [951, 384] width 329 height 45
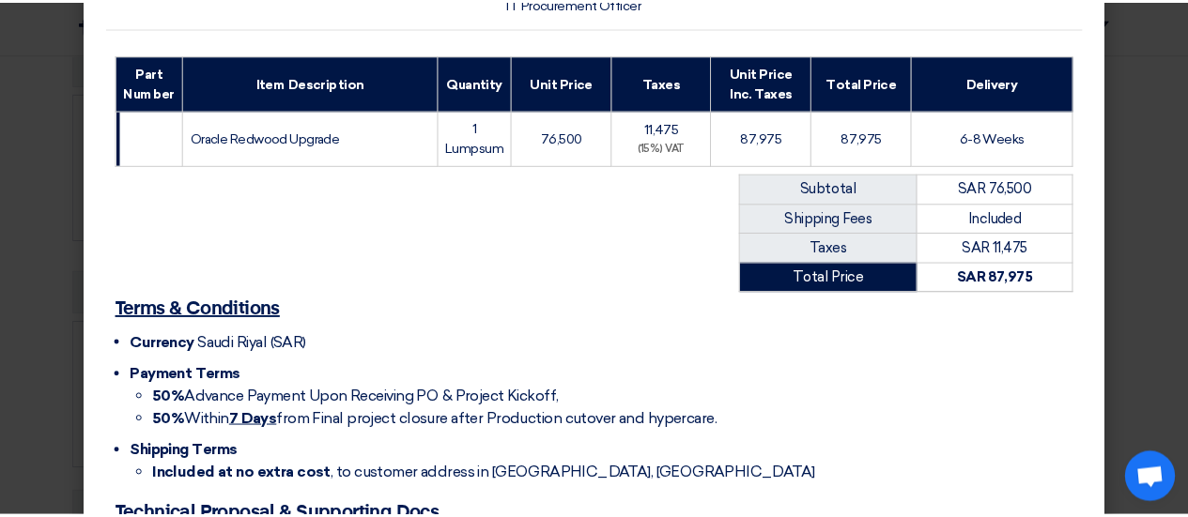
scroll to position [0, 0]
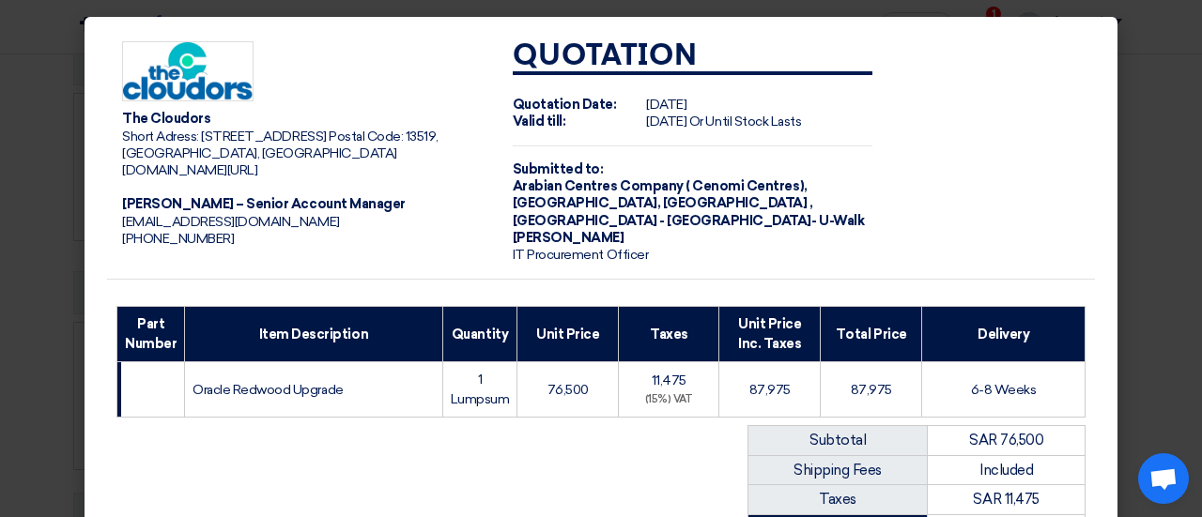
click at [18, 204] on modal-container "The Cloudors Short Adress: RRAA7229, Building No: 7229, Street: Innovation Boul…" at bounding box center [601, 258] width 1202 height 517
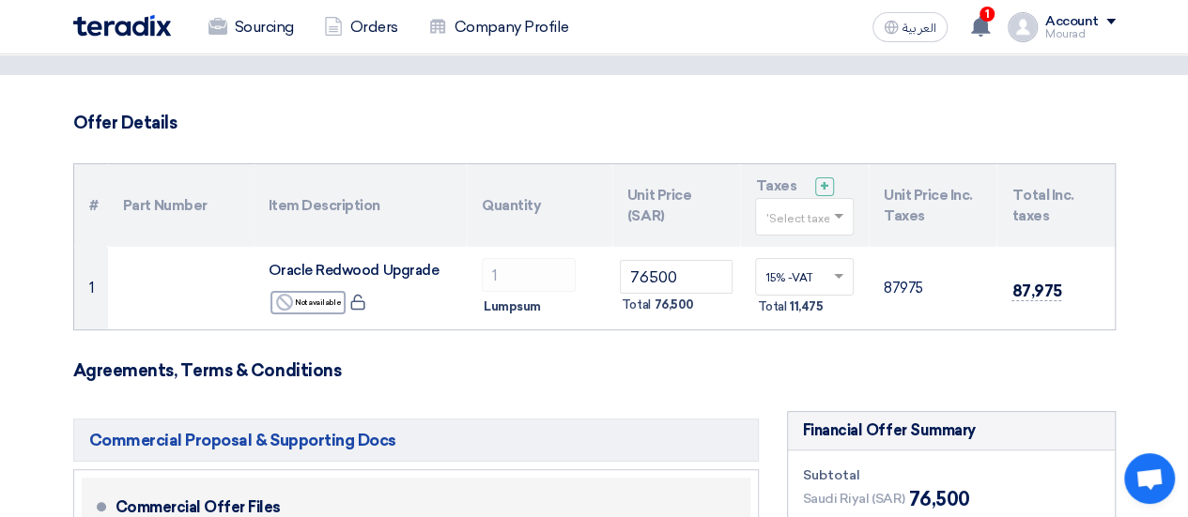
scroll to position [81, 0]
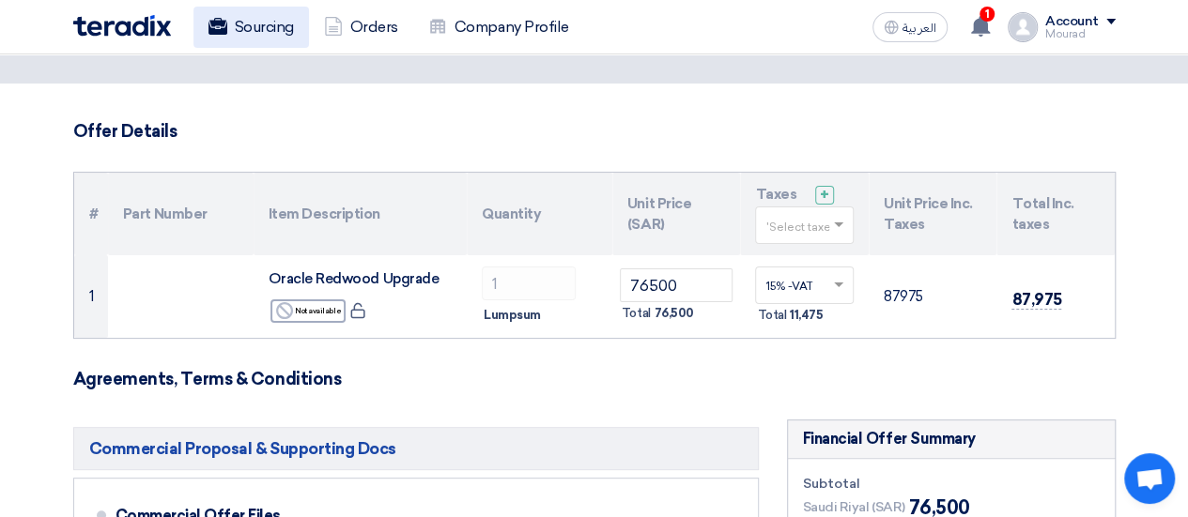
click at [268, 14] on link "Sourcing" at bounding box center [250, 27] width 115 height 41
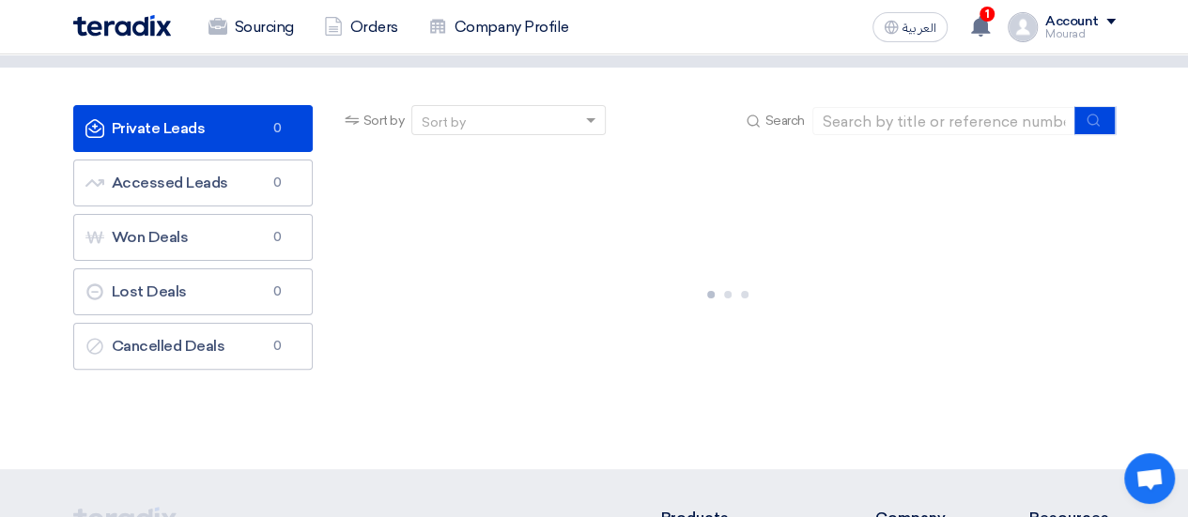
scroll to position [0, 0]
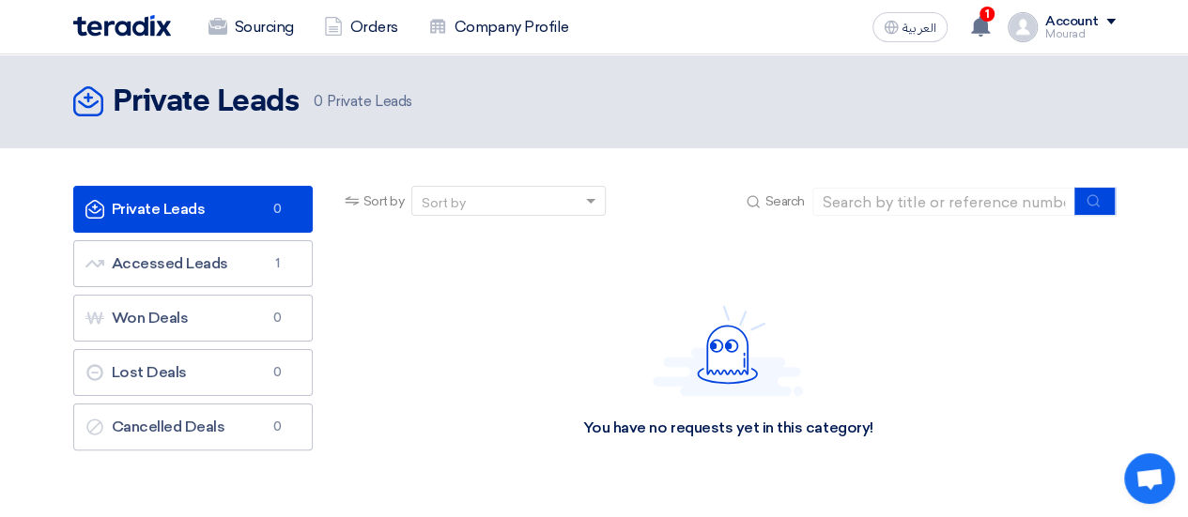
click at [1106, 23] on span at bounding box center [1110, 22] width 9 height 6
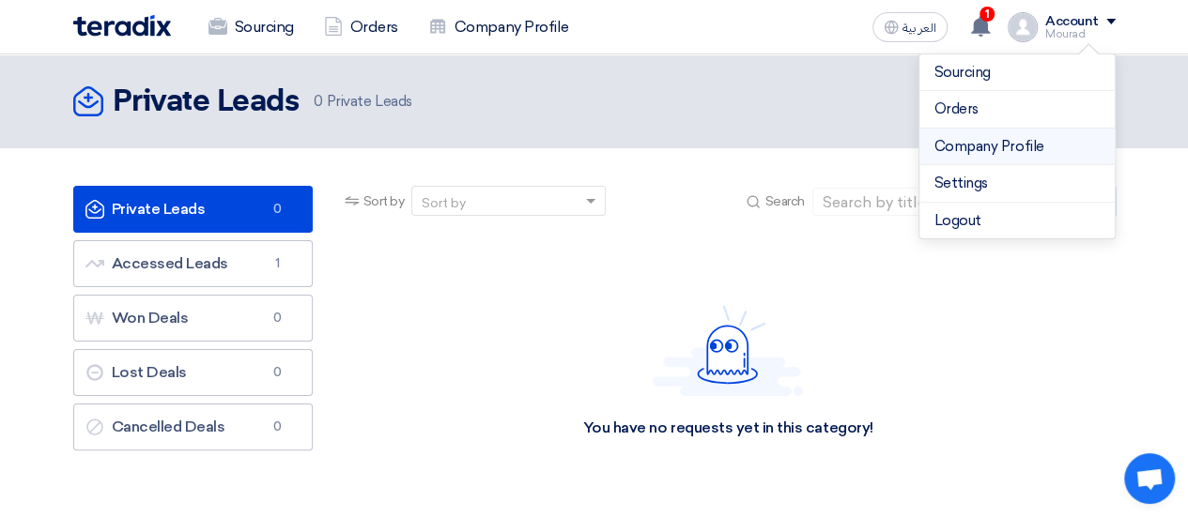
click at [956, 151] on link "Company Profile" at bounding box center [1016, 147] width 165 height 22
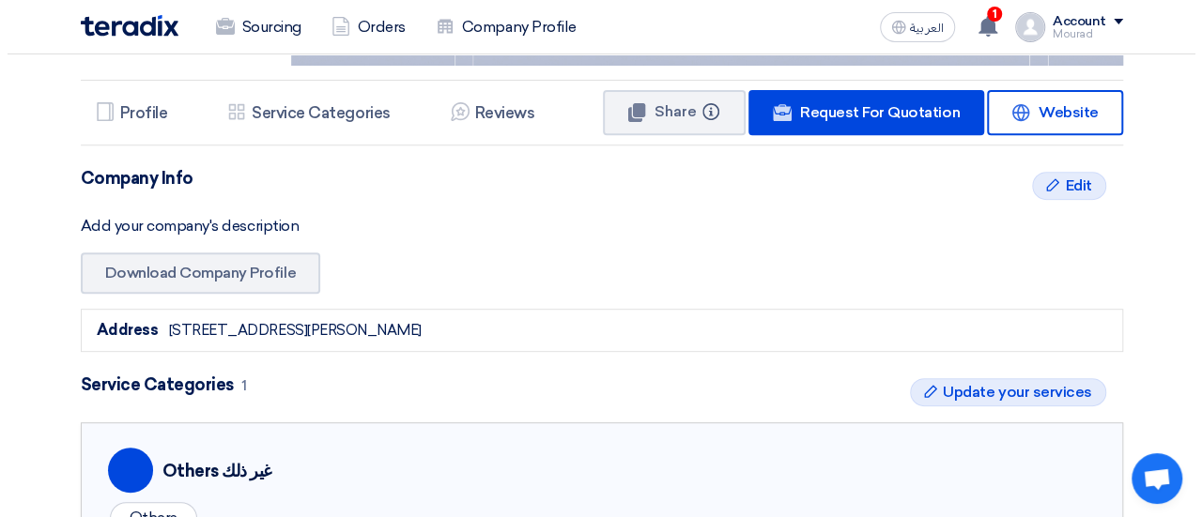
scroll to position [324, 0]
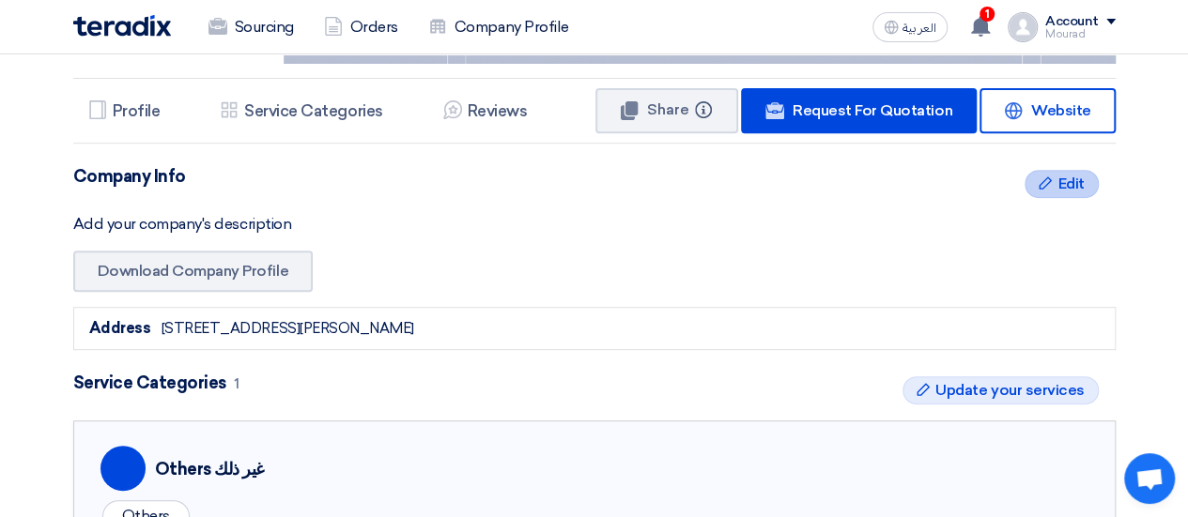
click at [1042, 191] on div "Edit Edit" at bounding box center [1060, 184] width 73 height 28
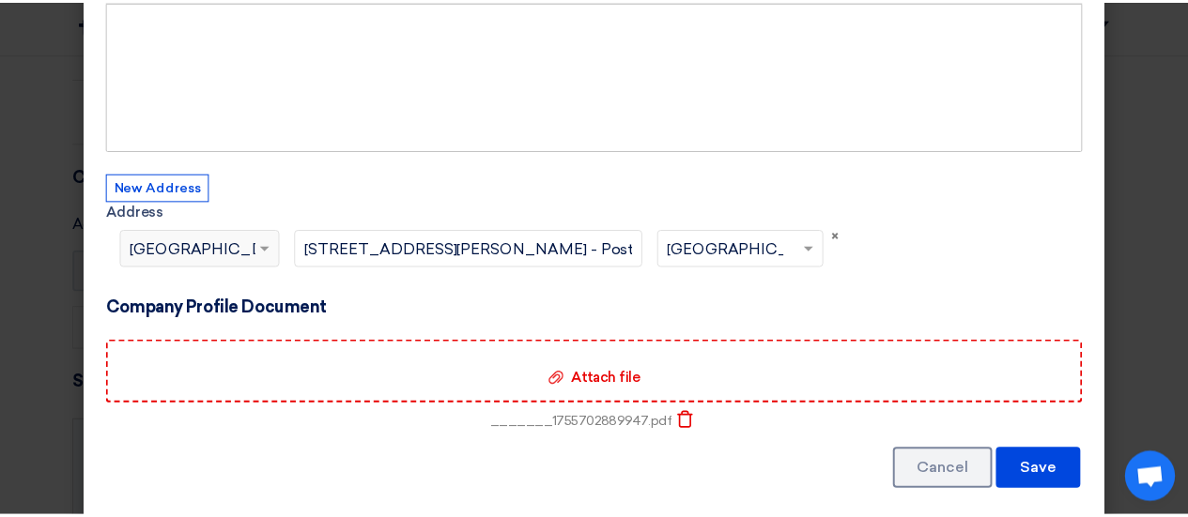
scroll to position [191, 0]
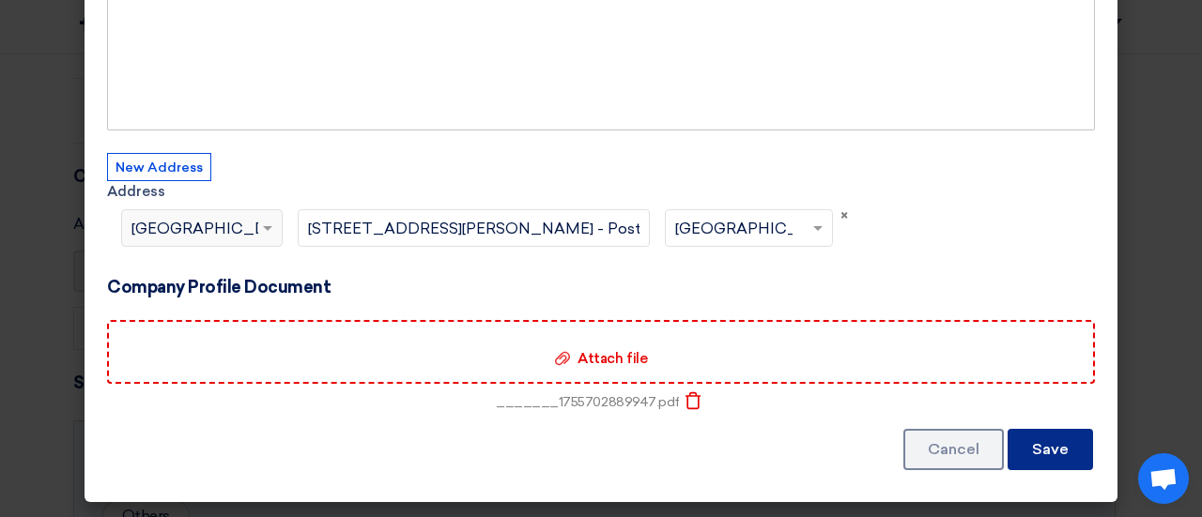
click at [1025, 451] on button "Save" at bounding box center [1049, 449] width 85 height 41
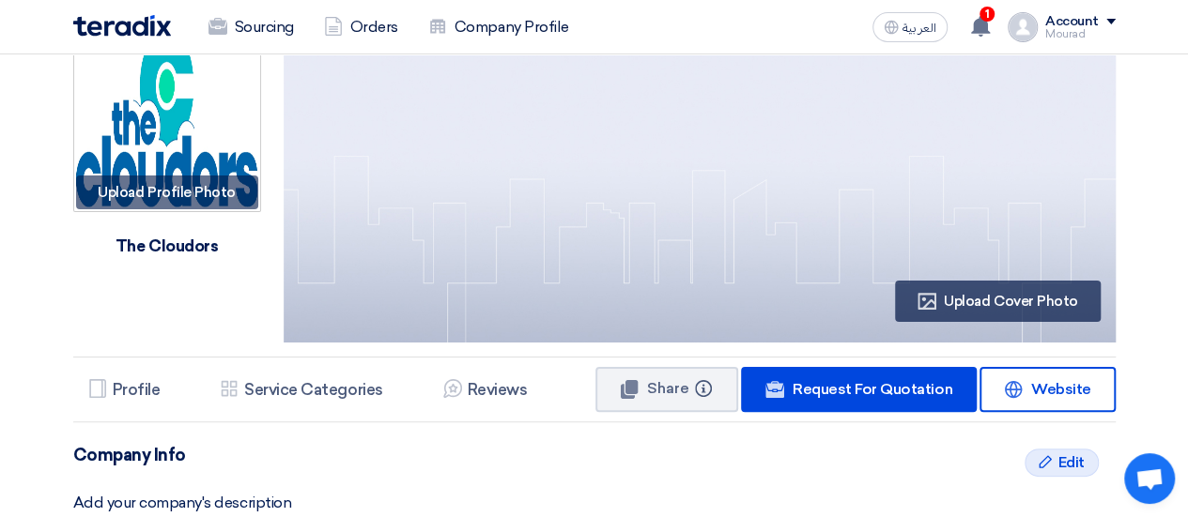
scroll to position [0, 0]
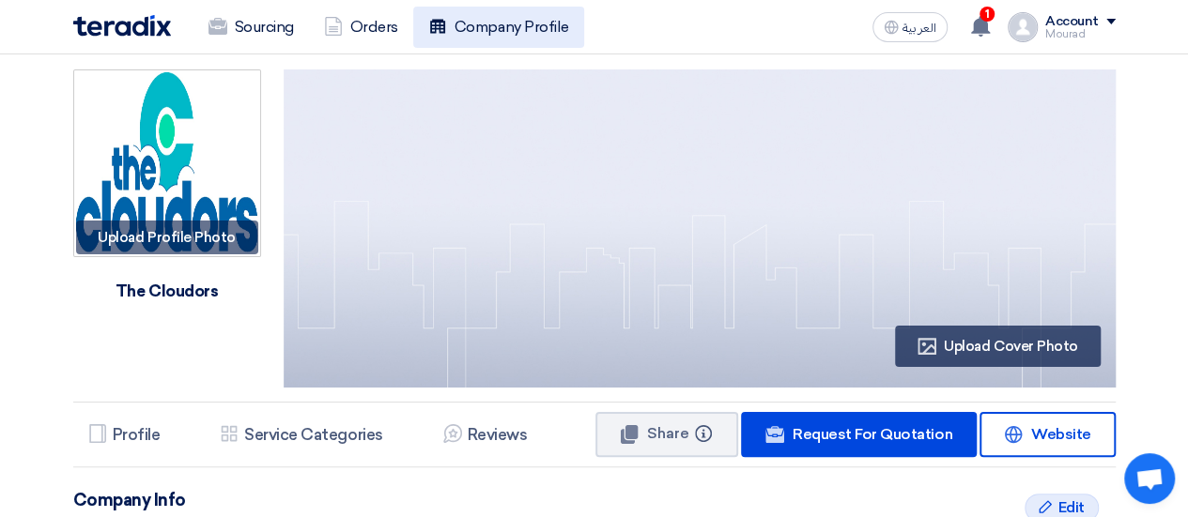
click at [484, 30] on link "Company Profile" at bounding box center [498, 27] width 171 height 41
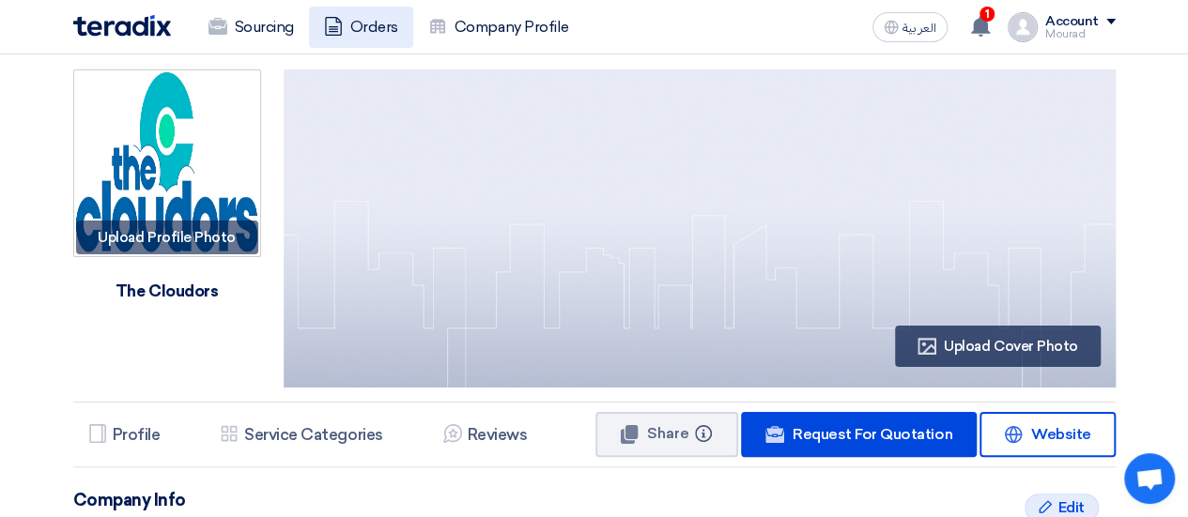
click at [333, 35] on use at bounding box center [333, 26] width 17 height 19
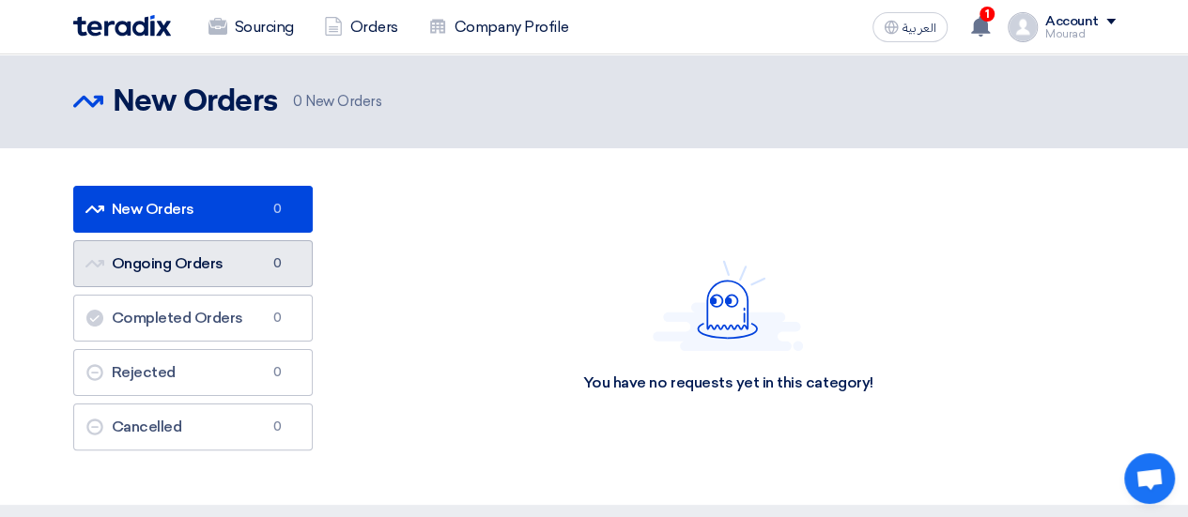
click at [198, 267] on link "Ongoing Orders Ongoing Orders 0" at bounding box center [192, 263] width 239 height 47
click at [205, 253] on link "Ongoing Orders Ongoing Orders 0" at bounding box center [192, 263] width 239 height 47
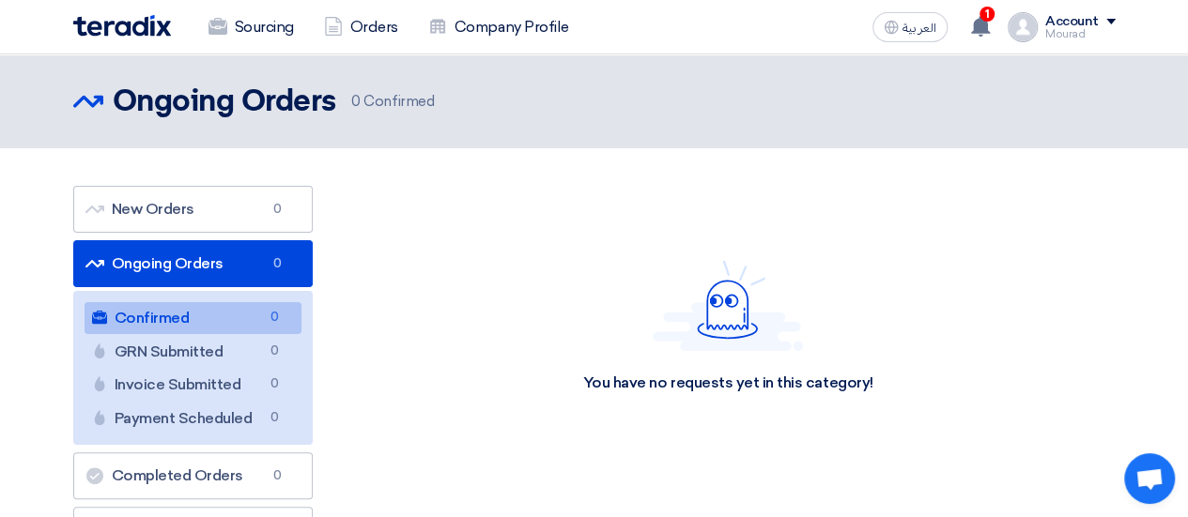
click at [201, 314] on link "Confirmed Confirmed 0" at bounding box center [193, 318] width 217 height 32
click at [974, 25] on icon at bounding box center [980, 26] width 21 height 21
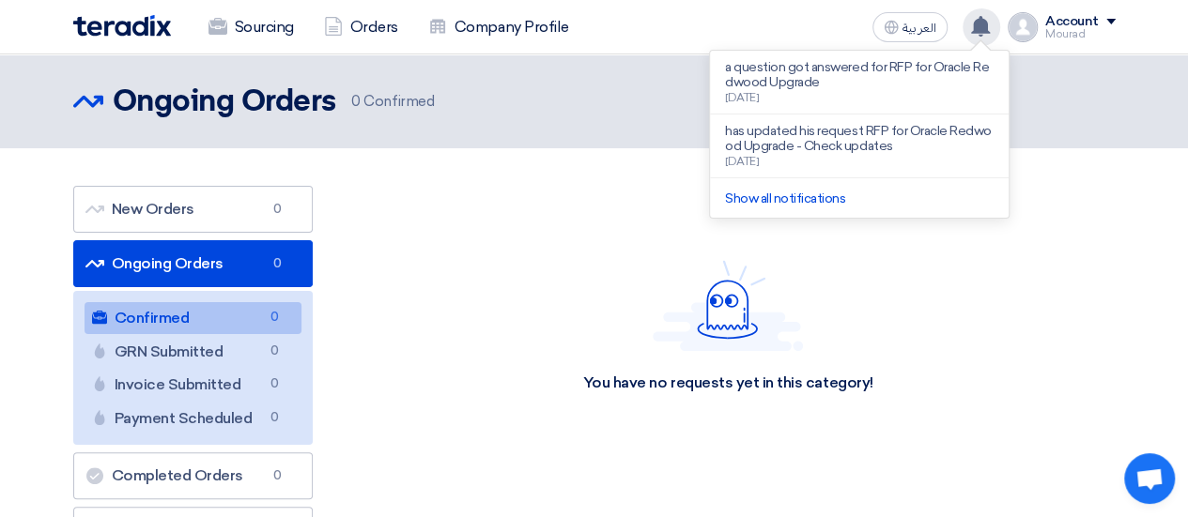
click at [748, 83] on p "a question got answered for RFP for Oracle Redwood Upgrade" at bounding box center [859, 75] width 269 height 30
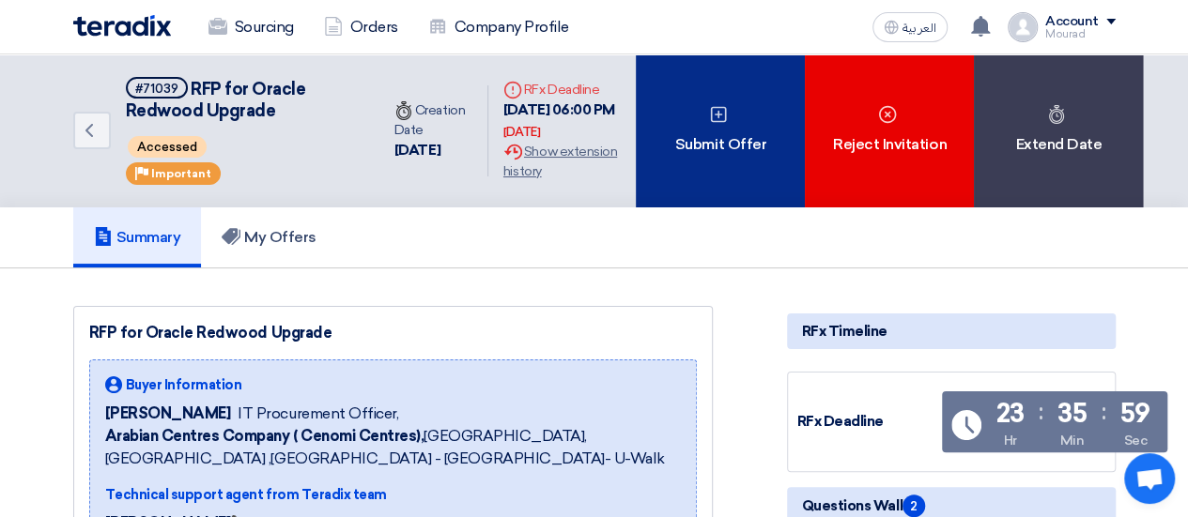
click at [699, 155] on div "Submit Offer" at bounding box center [720, 130] width 169 height 153
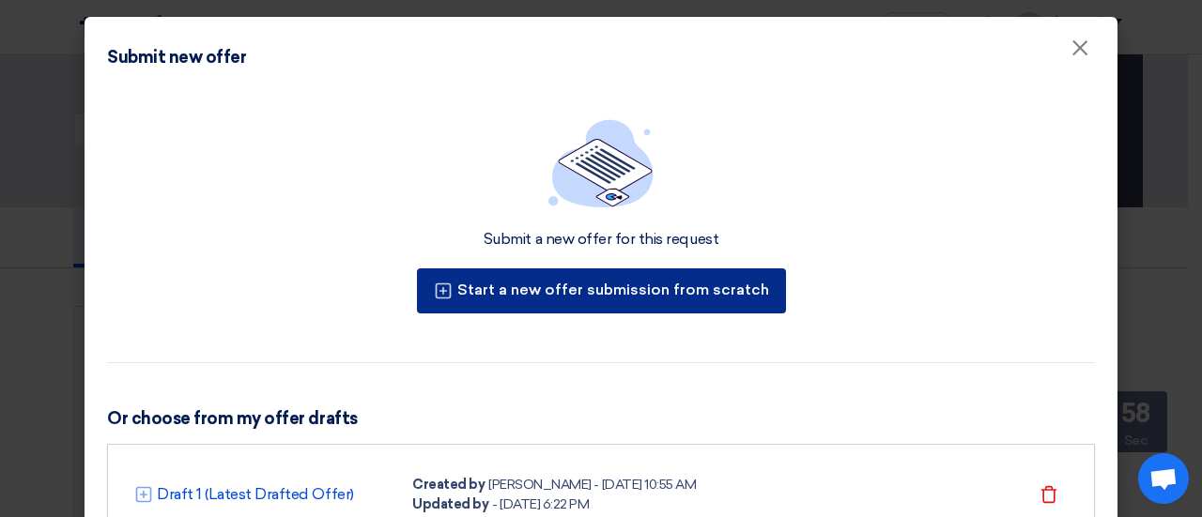
click at [517, 300] on button "Start a new offer submission from scratch" at bounding box center [601, 291] width 369 height 45
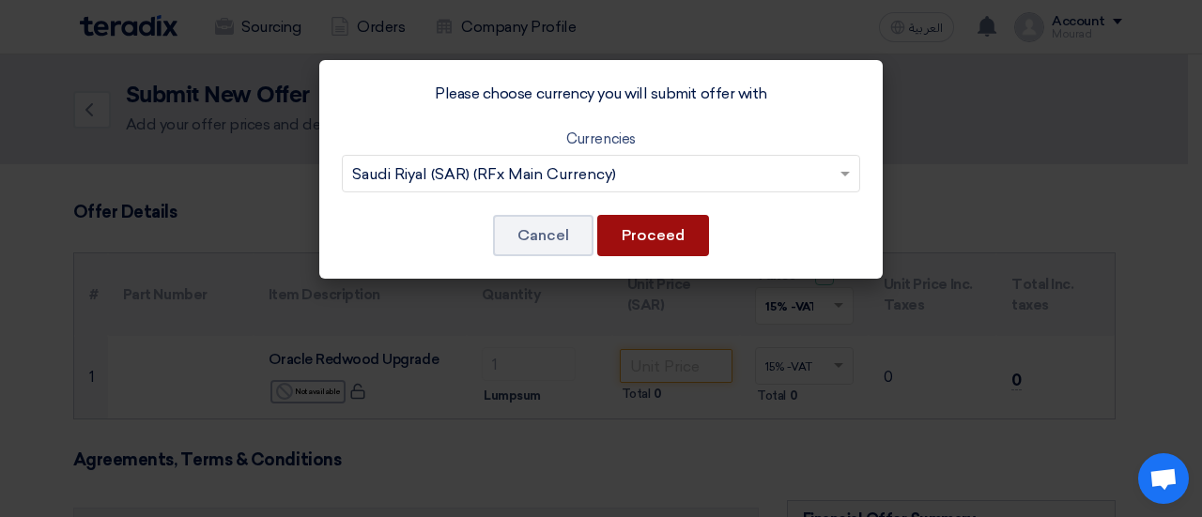
click at [662, 241] on button "Proceed" at bounding box center [653, 235] width 112 height 41
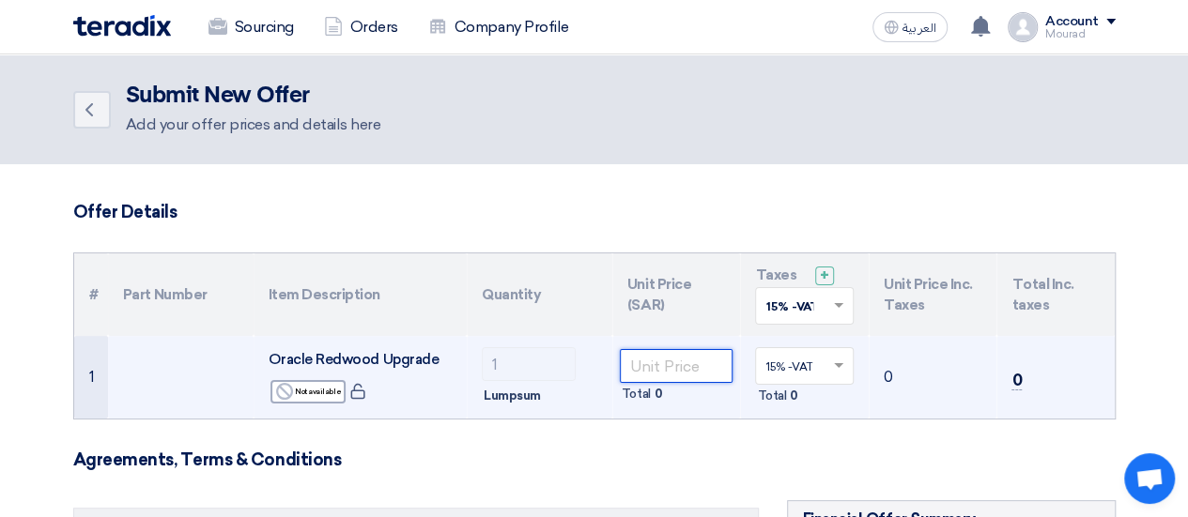
click at [646, 359] on input "number" at bounding box center [677, 366] width 114 height 34
paste input "76500"
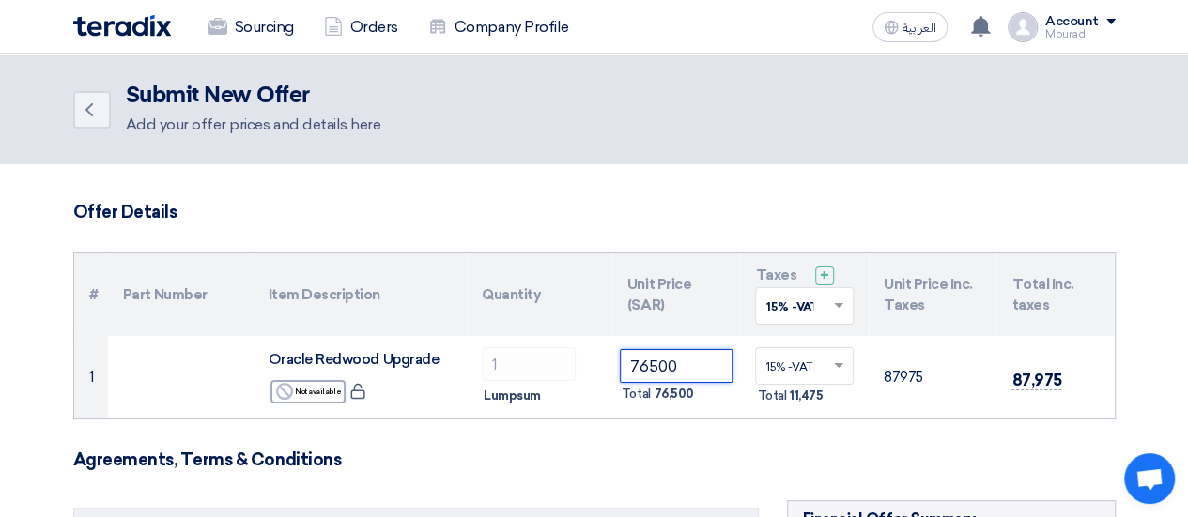
type input "76500"
click at [733, 457] on h3 "Agreements, Terms & Conditions" at bounding box center [594, 460] width 1042 height 21
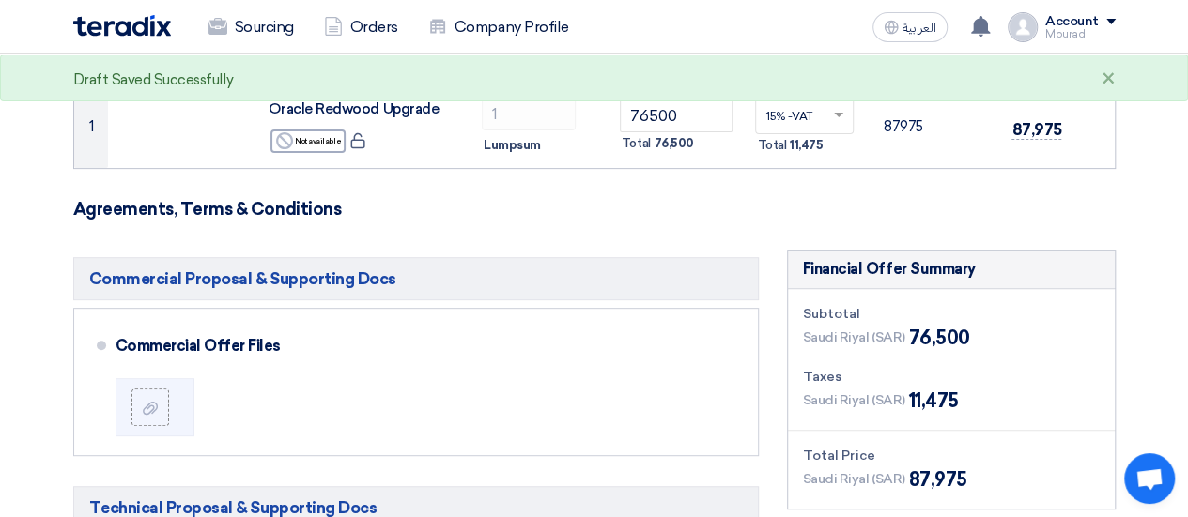
scroll to position [255, 0]
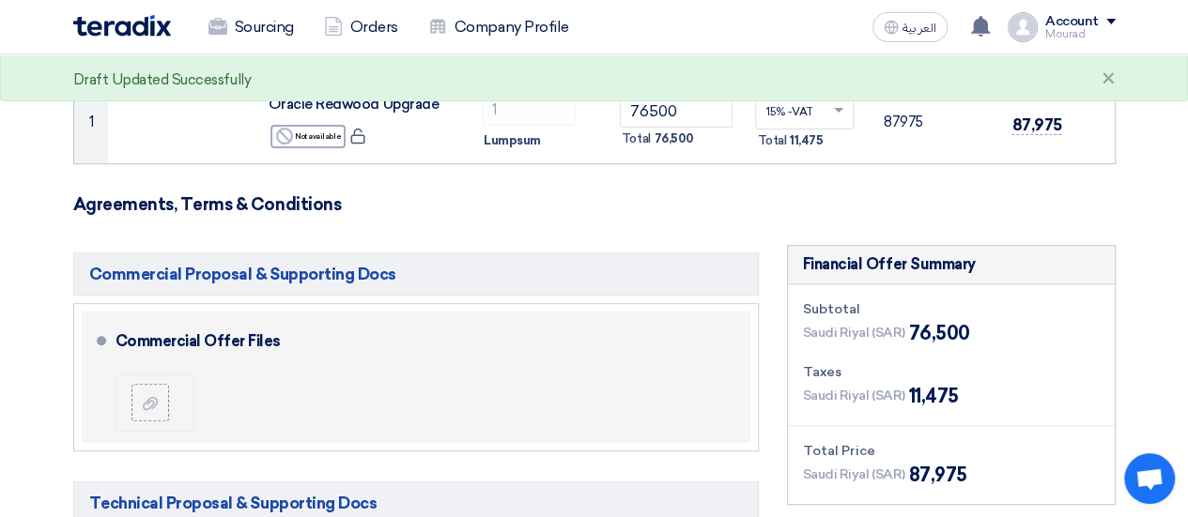
click at [167, 394] on div at bounding box center [157, 403] width 53 height 38
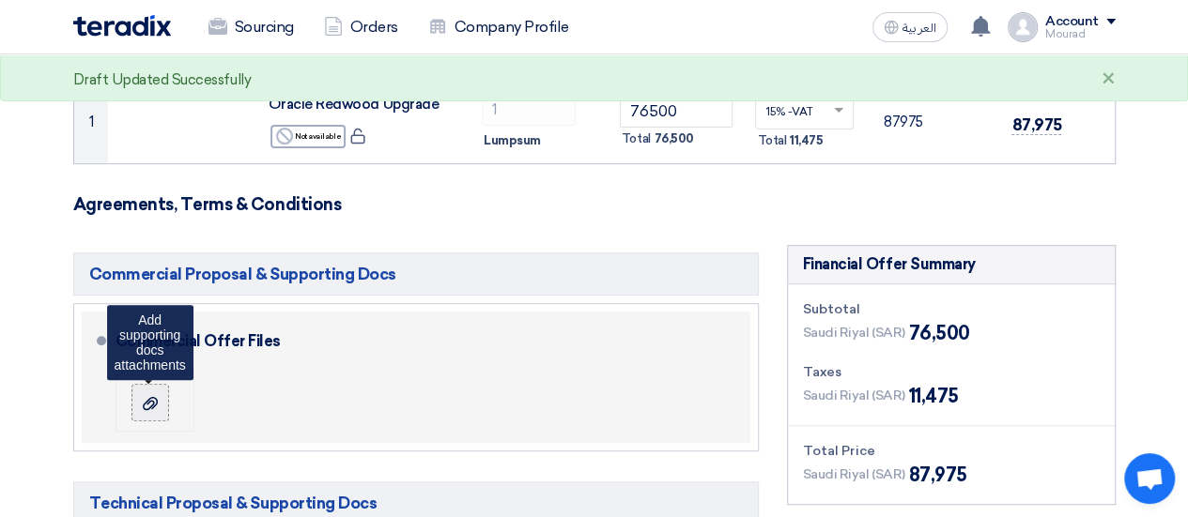
click at [150, 405] on use at bounding box center [150, 402] width 15 height 13
click at [0, 0] on input "file" at bounding box center [0, 0] width 0 height 0
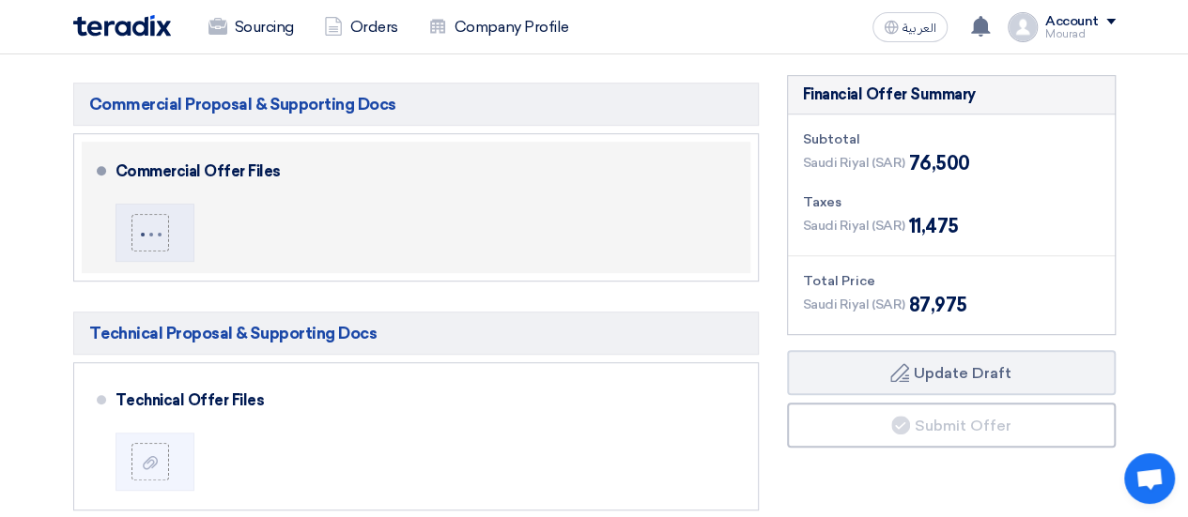
scroll to position [426, 0]
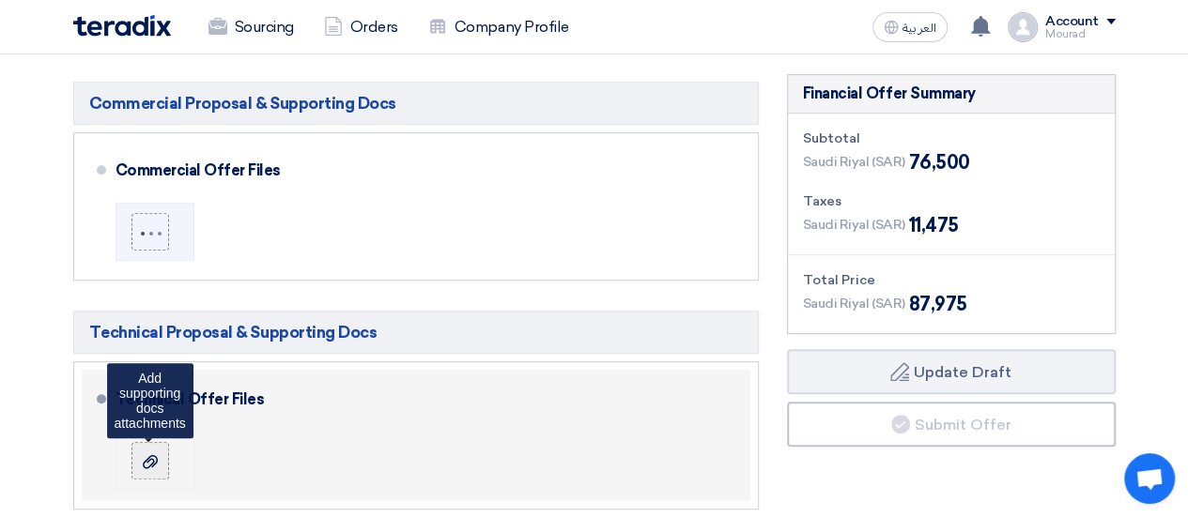
click at [152, 455] on icon at bounding box center [150, 461] width 15 height 15
click at [0, 0] on input "file" at bounding box center [0, 0] width 0 height 0
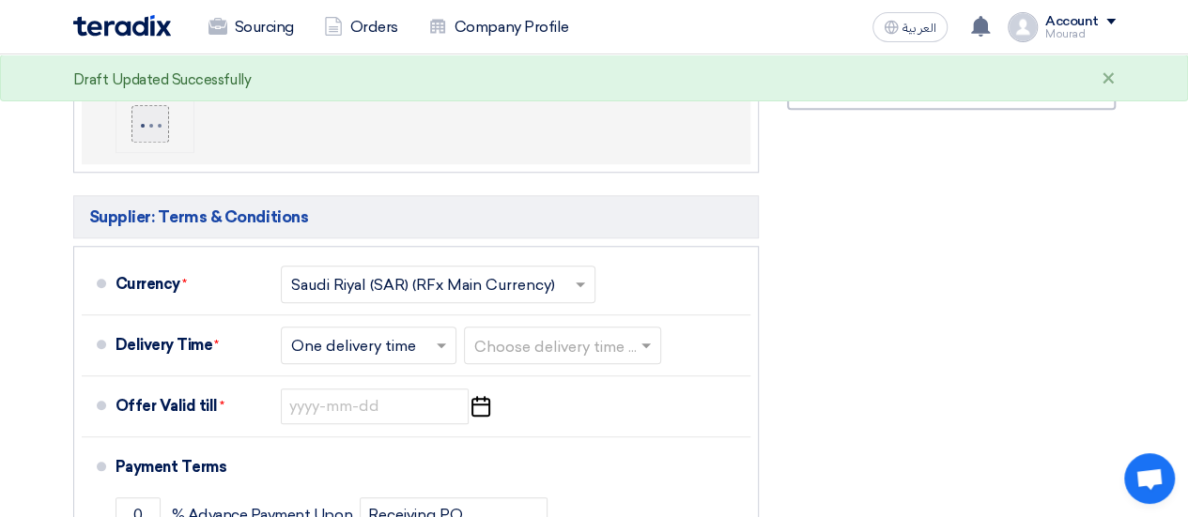
scroll to position [764, 0]
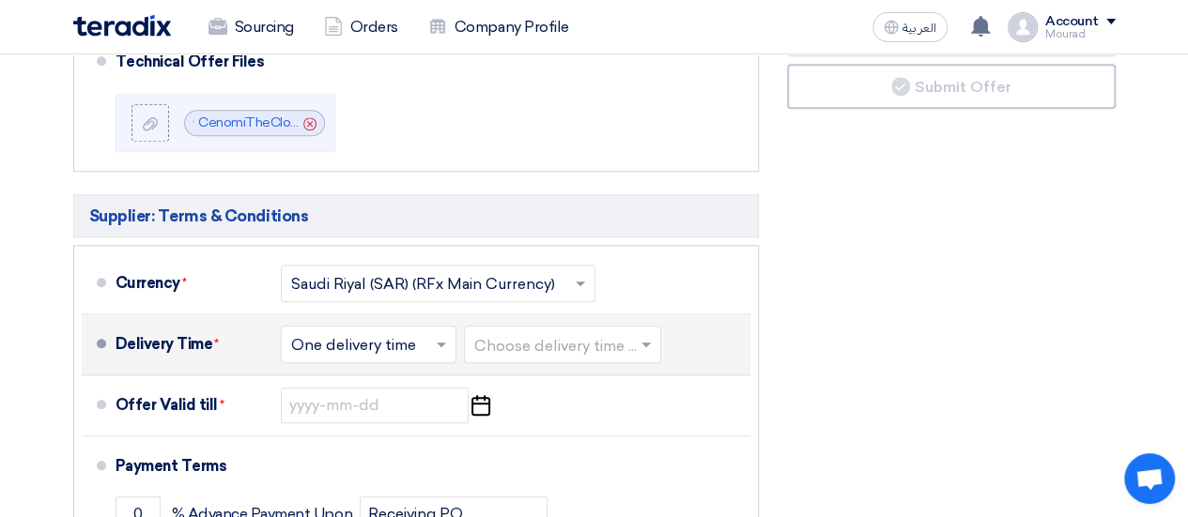
click at [525, 354] on input "text" at bounding box center [563, 345] width 178 height 27
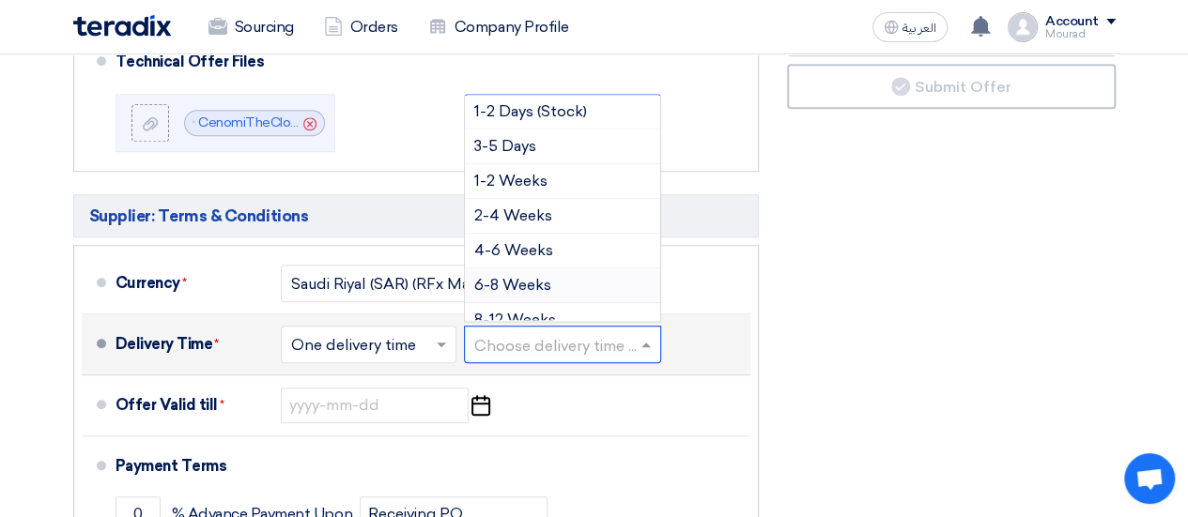
click at [513, 277] on span "6-8 Weeks" at bounding box center [512, 285] width 77 height 18
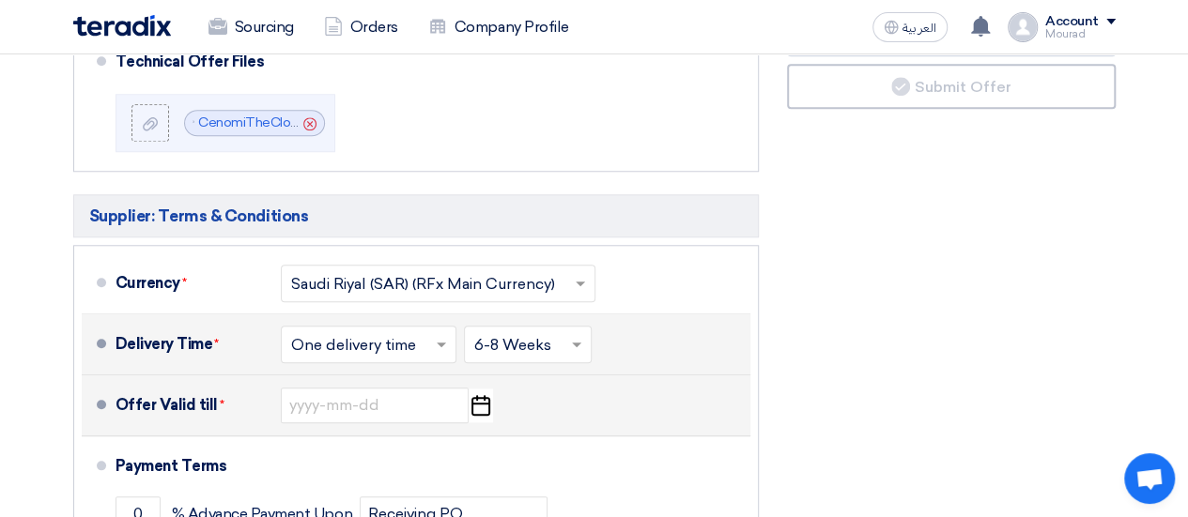
click at [477, 407] on icon "Pick a date" at bounding box center [480, 406] width 25 height 34
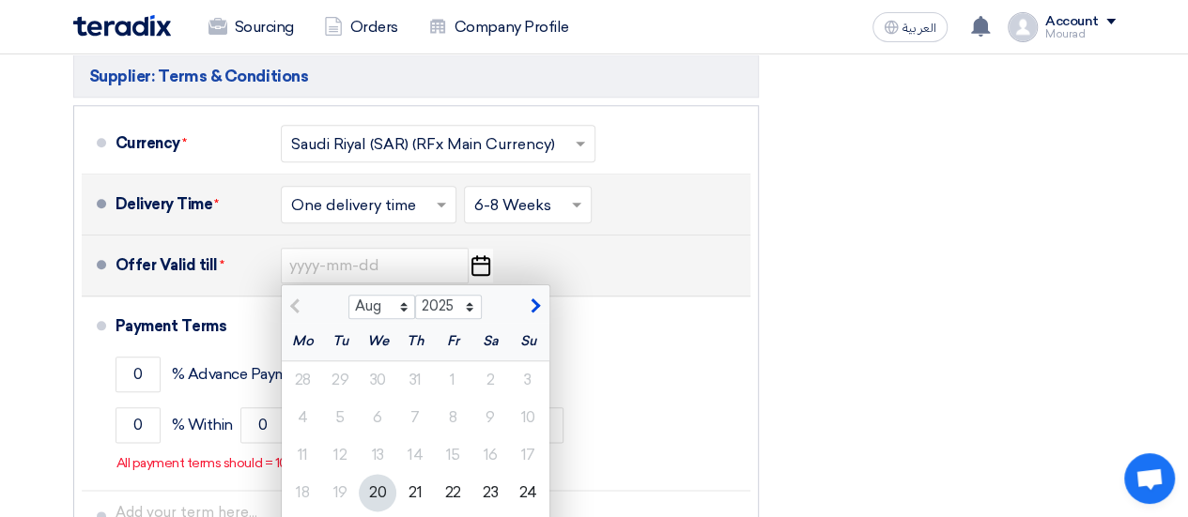
scroll to position [956, 0]
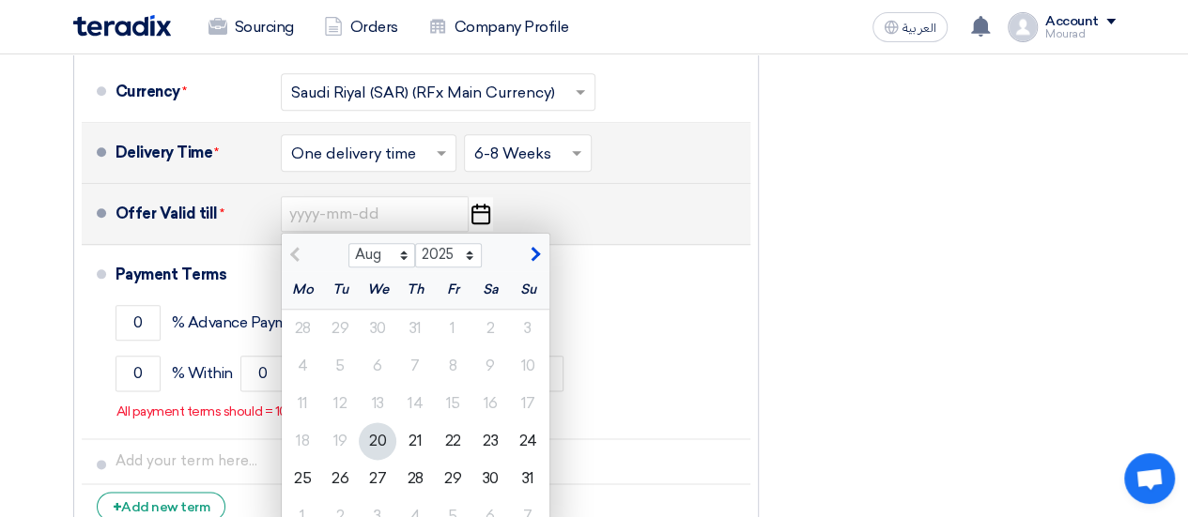
click at [535, 248] on span "button" at bounding box center [533, 254] width 10 height 17
select select "9"
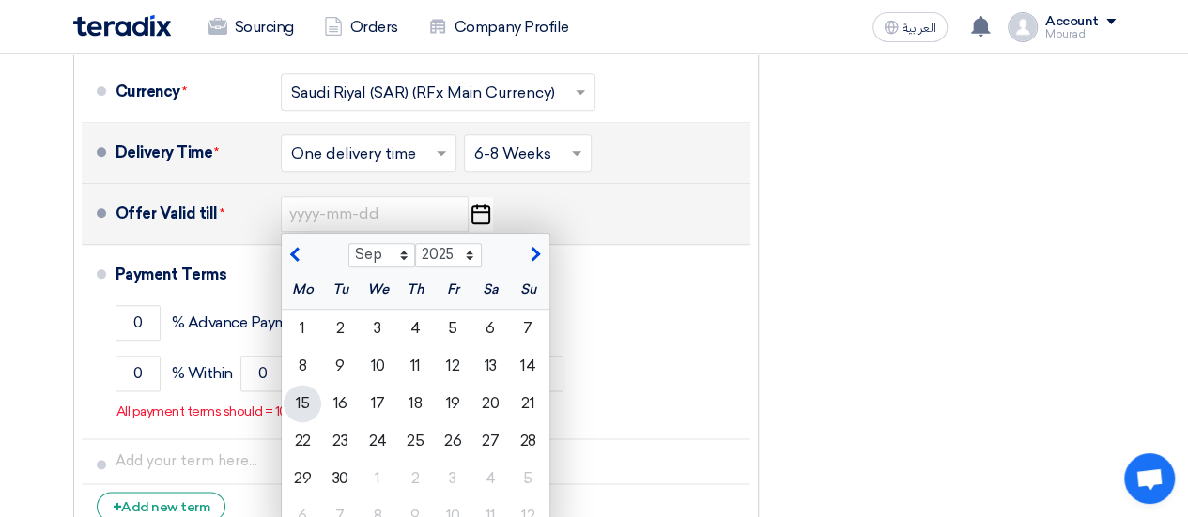
click at [308, 399] on div "15" at bounding box center [303, 404] width 38 height 38
type input "[DATE]"
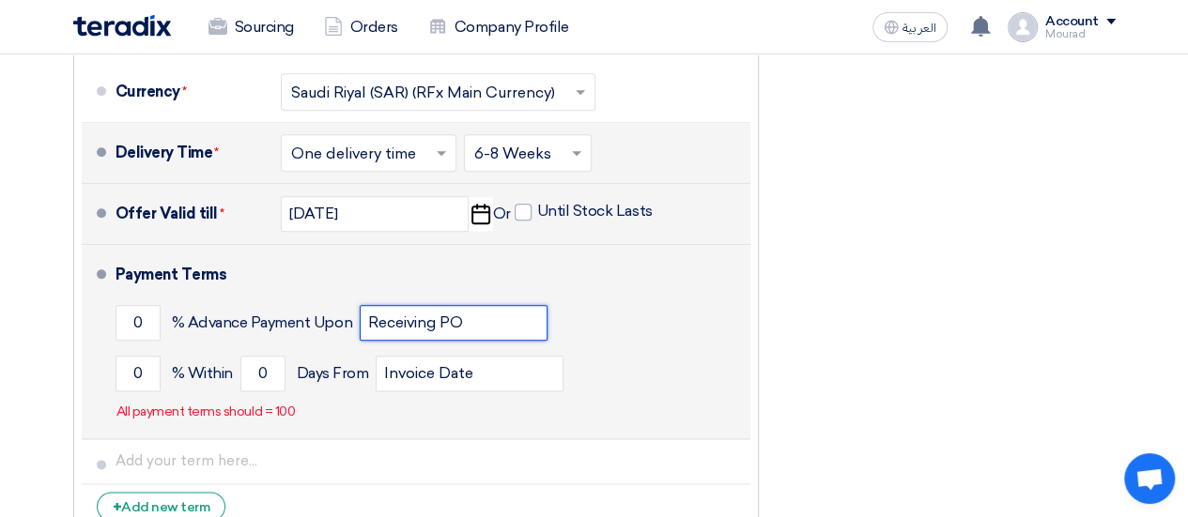
click at [378, 322] on input "Receiving PO" at bounding box center [454, 323] width 188 height 36
paste input "& Project Kickoff"
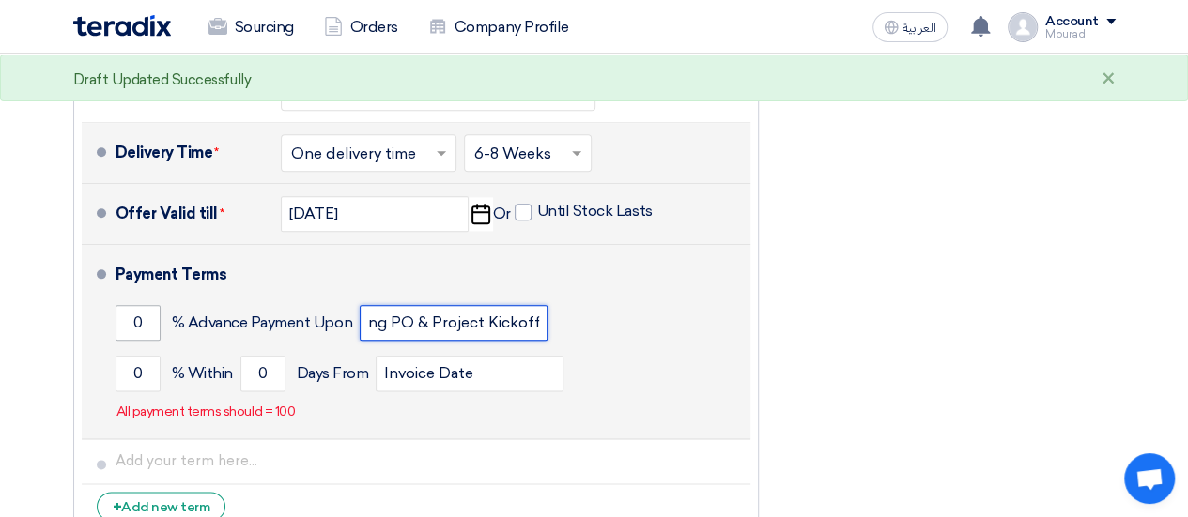
type input "Receiving PO & Project Kickoff"
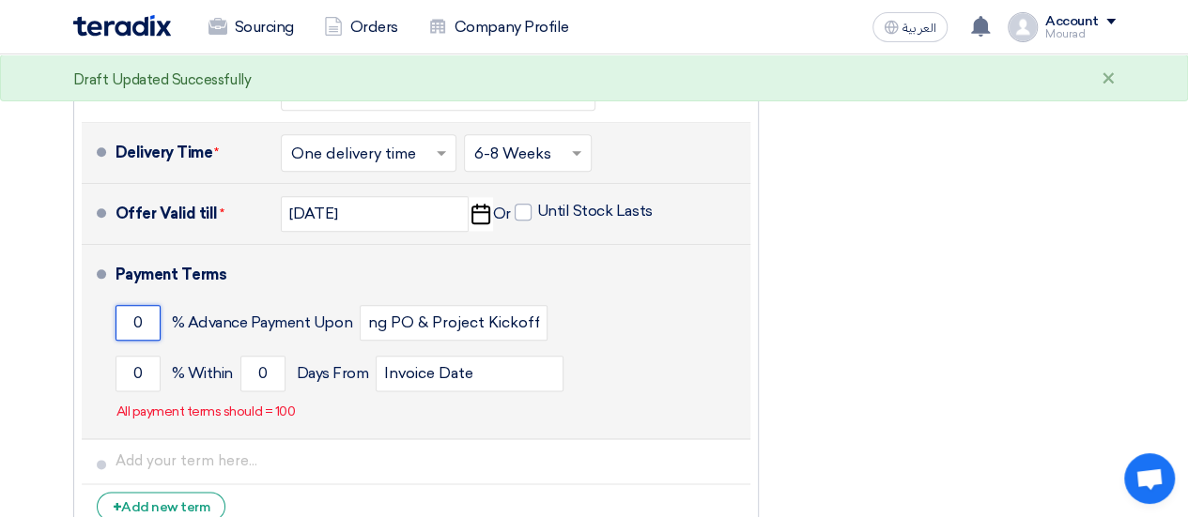
click at [135, 324] on input "0" at bounding box center [137, 323] width 45 height 36
type input "50"
click at [131, 365] on input "0" at bounding box center [137, 374] width 45 height 36
type input "50"
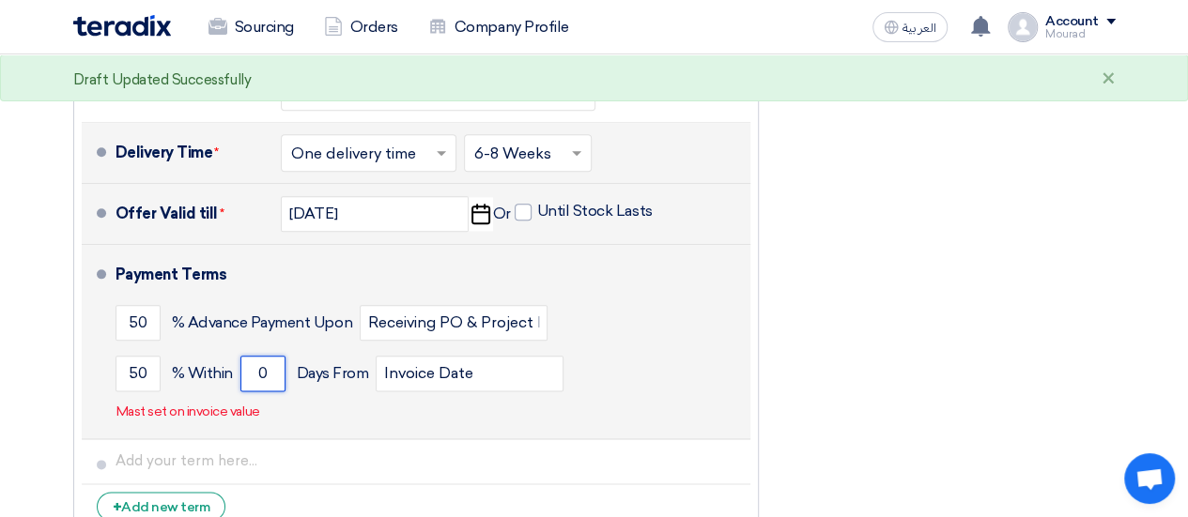
click at [259, 369] on input "0" at bounding box center [262, 374] width 45 height 36
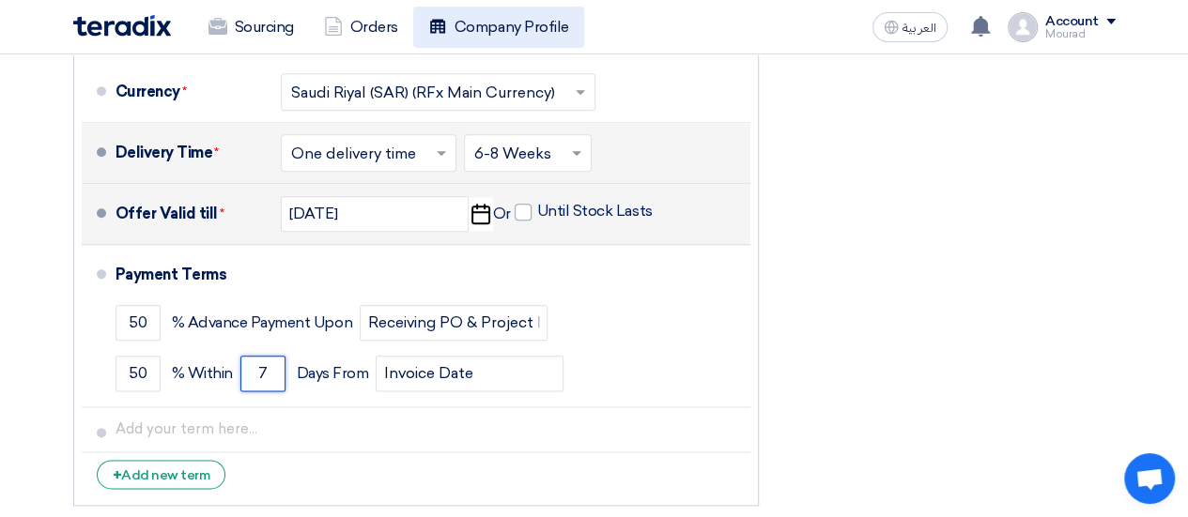
type input "7"
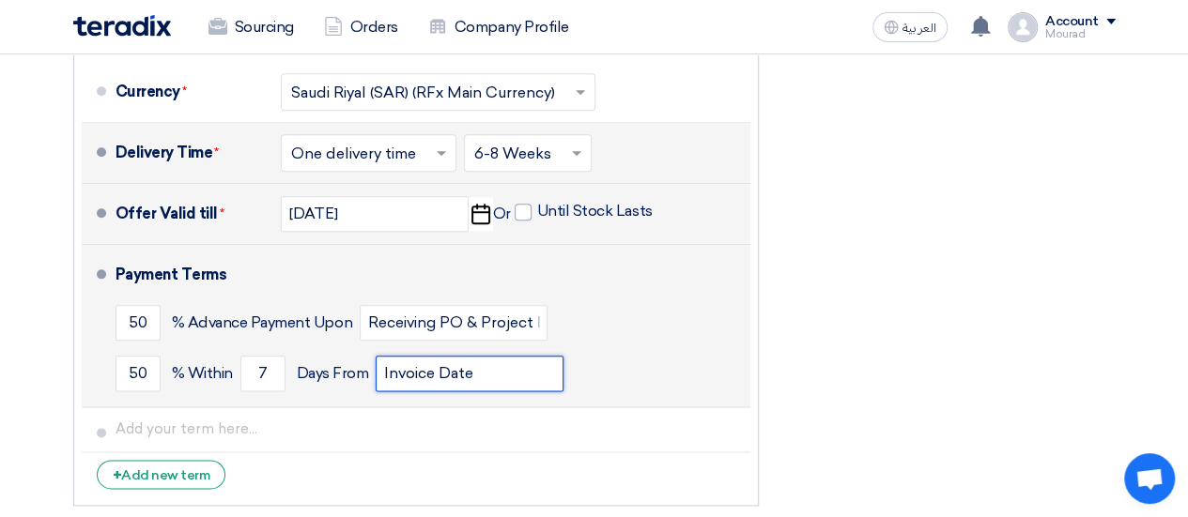
click at [402, 367] on input "Invoice Date" at bounding box center [470, 374] width 188 height 36
paste input "Final project closure after Production cutover and hypercar"
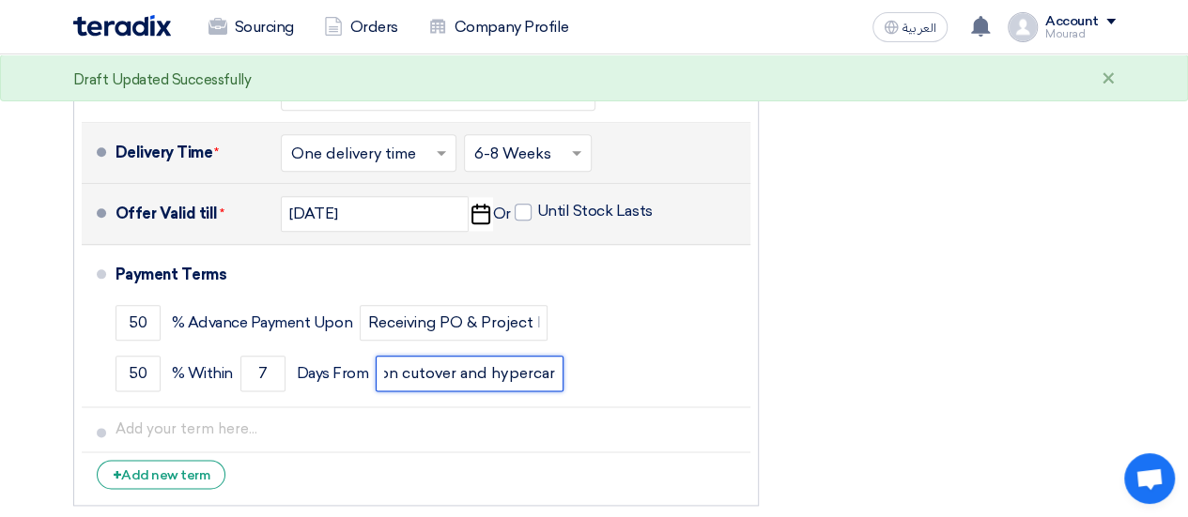
type input "Final project closure after Production cutover and hypercare"
click at [821, 367] on div "Financial Offer Summary Subtotal [GEOGRAPHIC_DATA] (SAR) 76,500 Taxes Draft" at bounding box center [951, 30] width 357 height 971
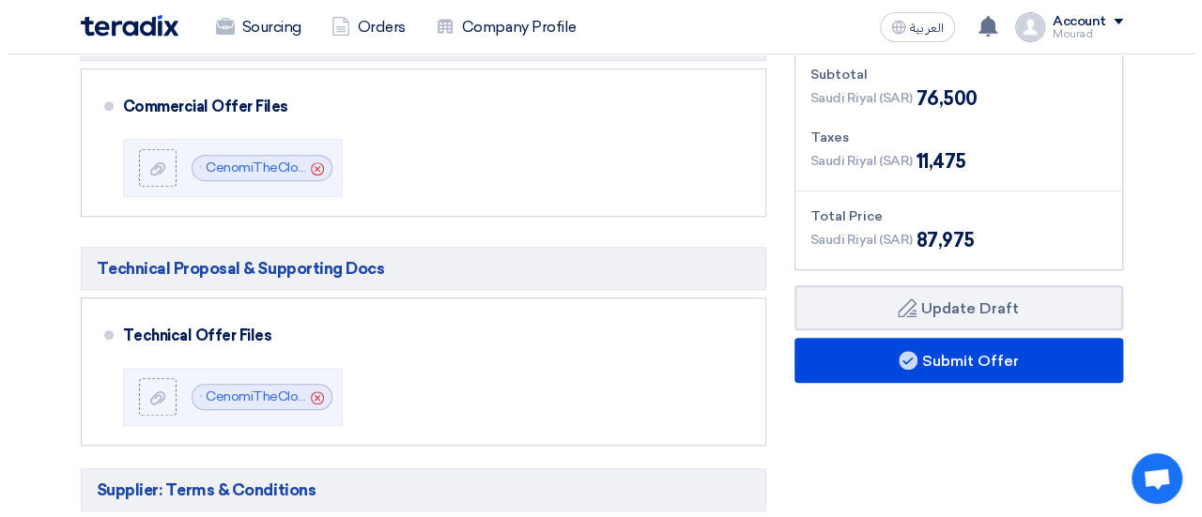
scroll to position [494, 0]
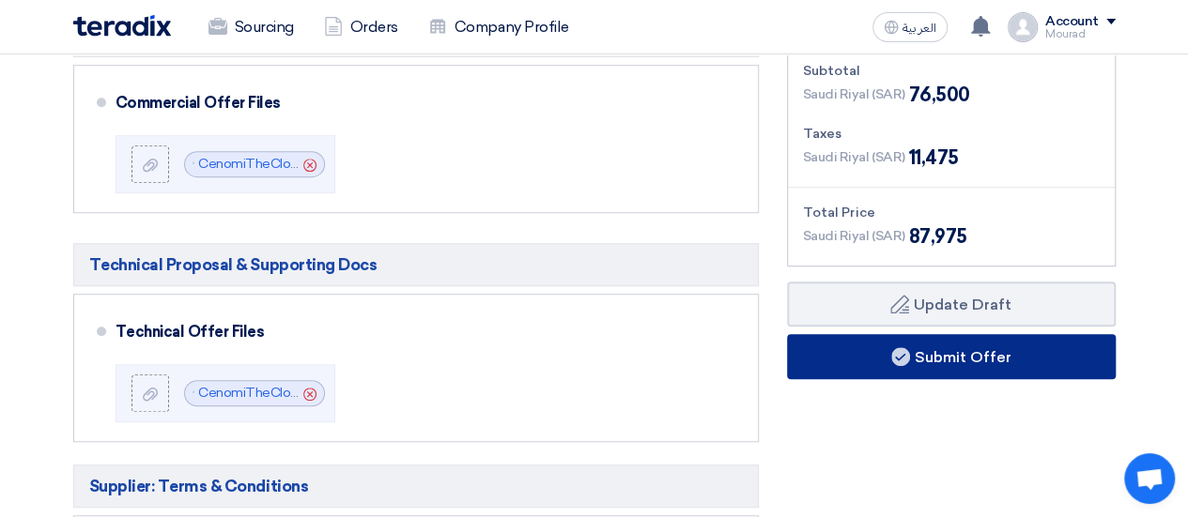
click at [858, 361] on button "Submit Offer" at bounding box center [951, 356] width 329 height 45
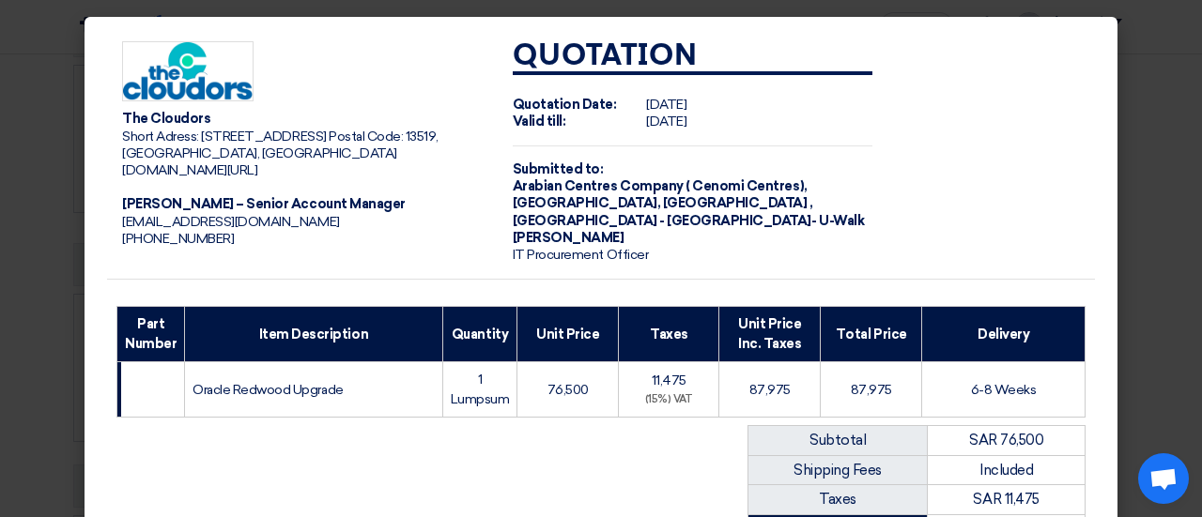
click at [254, 135] on span "Short Adress: [STREET_ADDRESS] Postal Code: 13519, [GEOGRAPHIC_DATA], [GEOGRAPH…" at bounding box center [280, 145] width 316 height 33
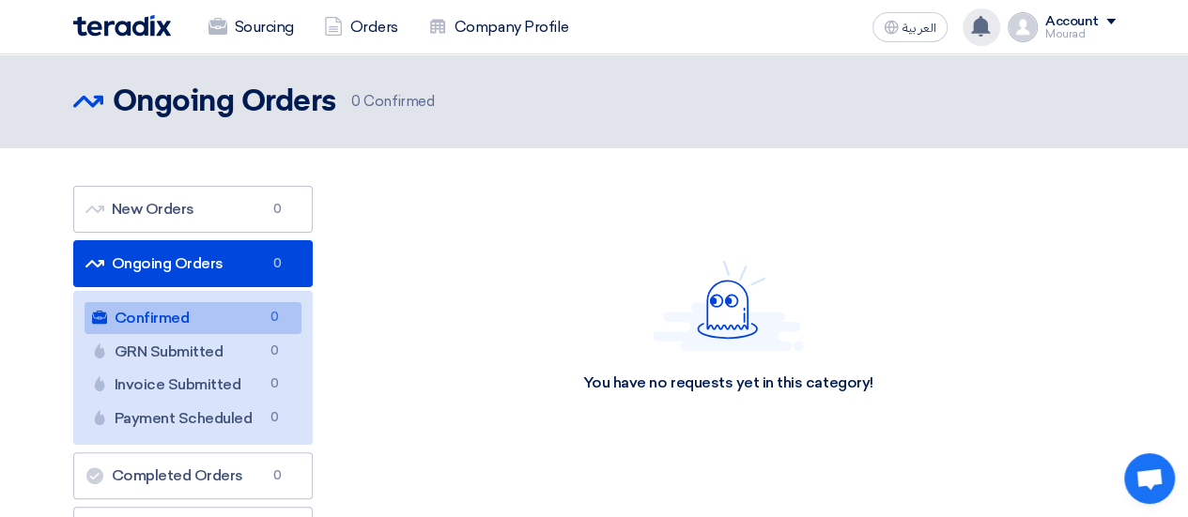
click at [989, 29] on use at bounding box center [980, 26] width 19 height 21
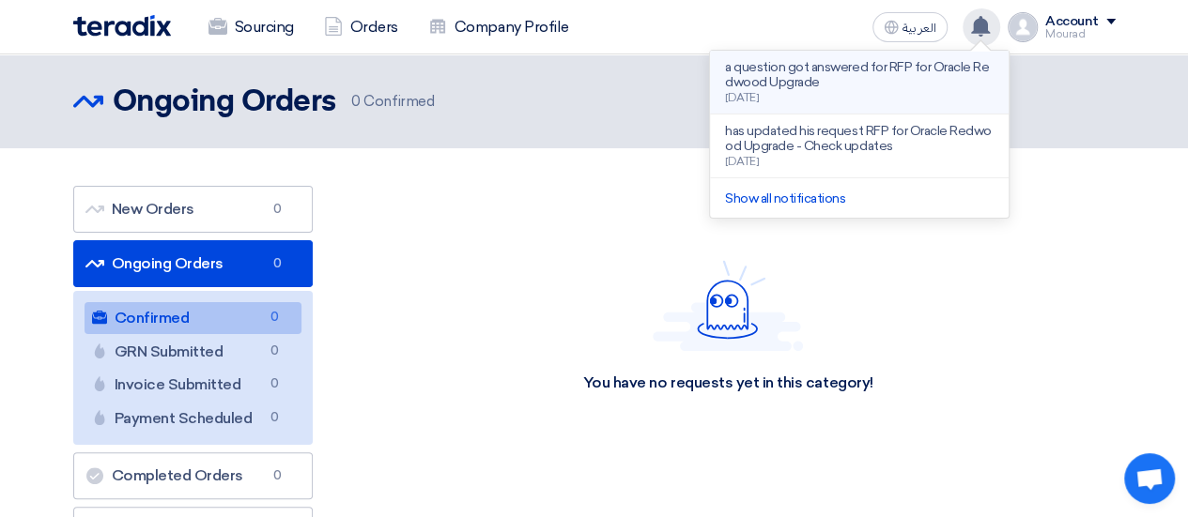
click at [838, 76] on p "a question got answered for RFP for Oracle Redwood Upgrade" at bounding box center [859, 75] width 269 height 30
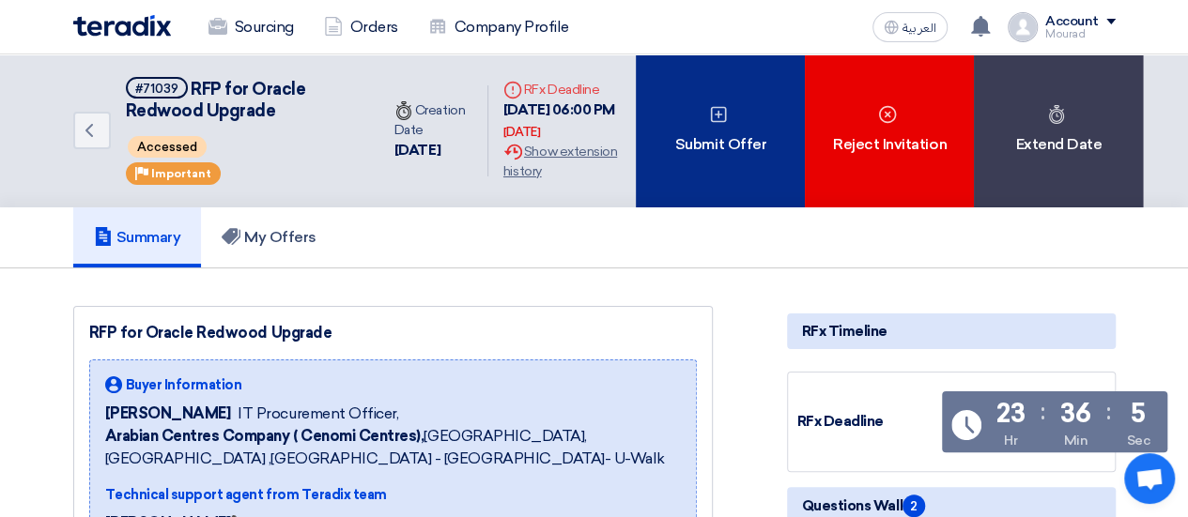
click at [702, 134] on div "Submit Offer" at bounding box center [720, 130] width 169 height 153
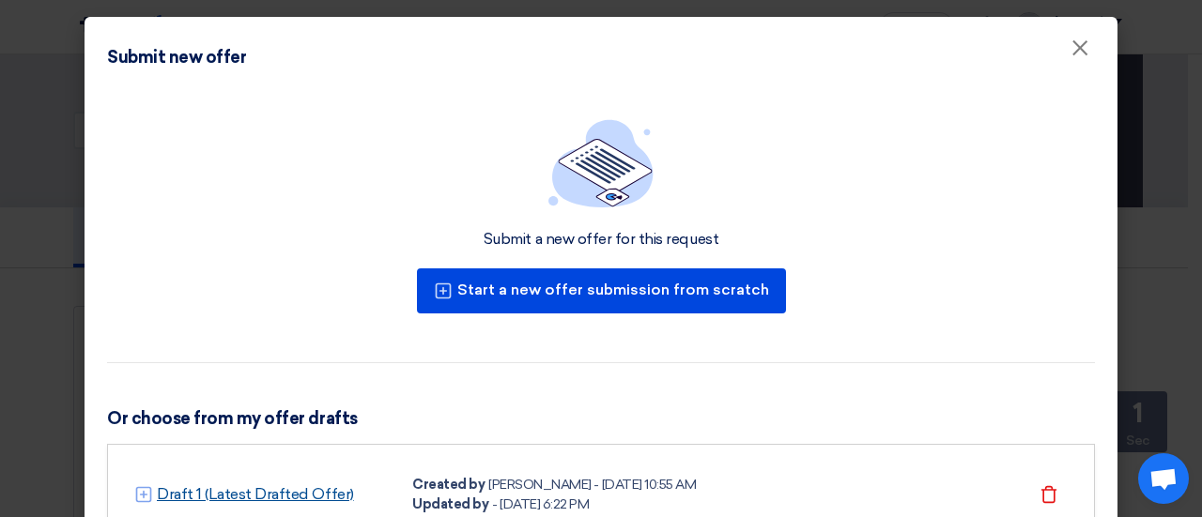
click at [276, 494] on link "Draft 1 (Latest Drafted Offer)" at bounding box center [255, 495] width 197 height 23
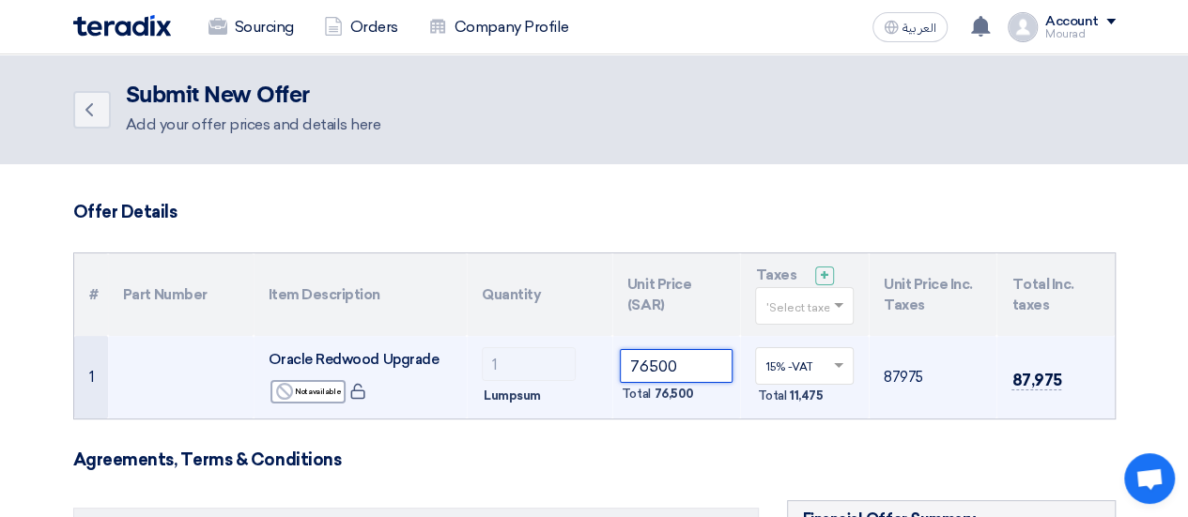
click at [646, 363] on input "76500" at bounding box center [677, 366] width 114 height 34
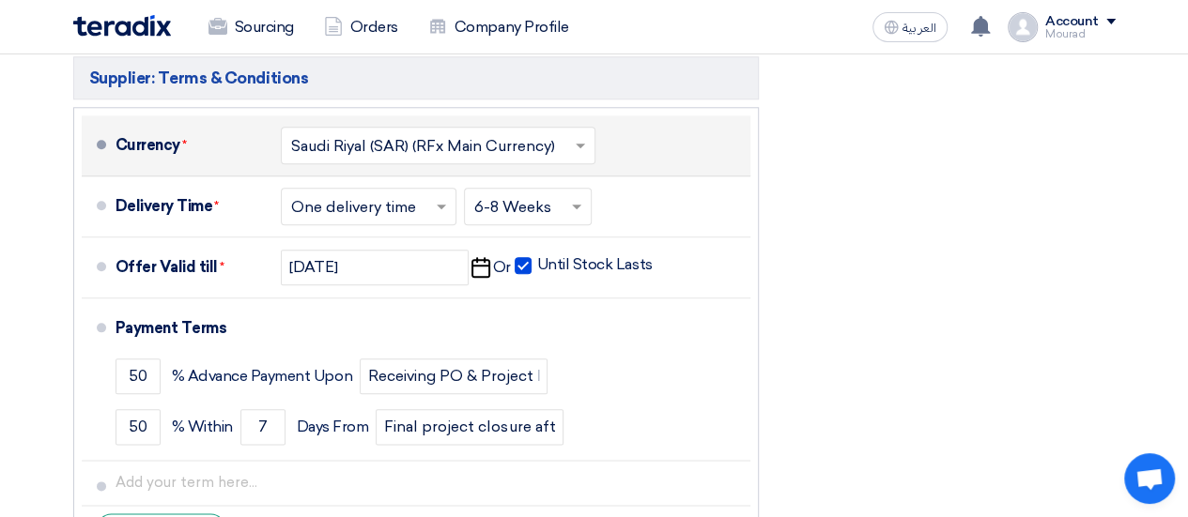
scroll to position [930, 0]
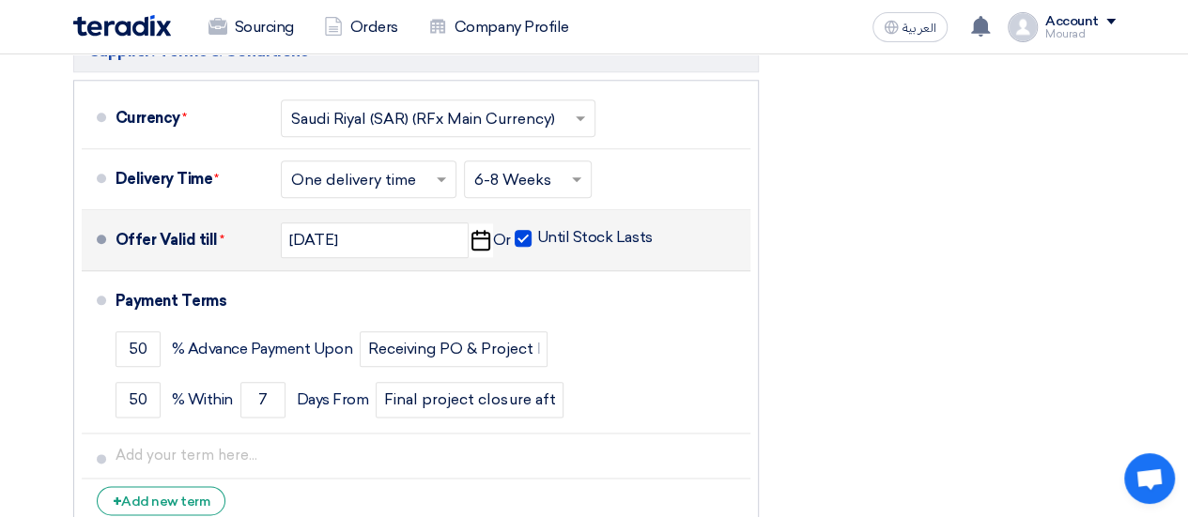
click at [524, 240] on span at bounding box center [523, 238] width 17 height 17
click at [537, 240] on input "Until Stock Lasts" at bounding box center [596, 246] width 119 height 36
checkbox input "false"
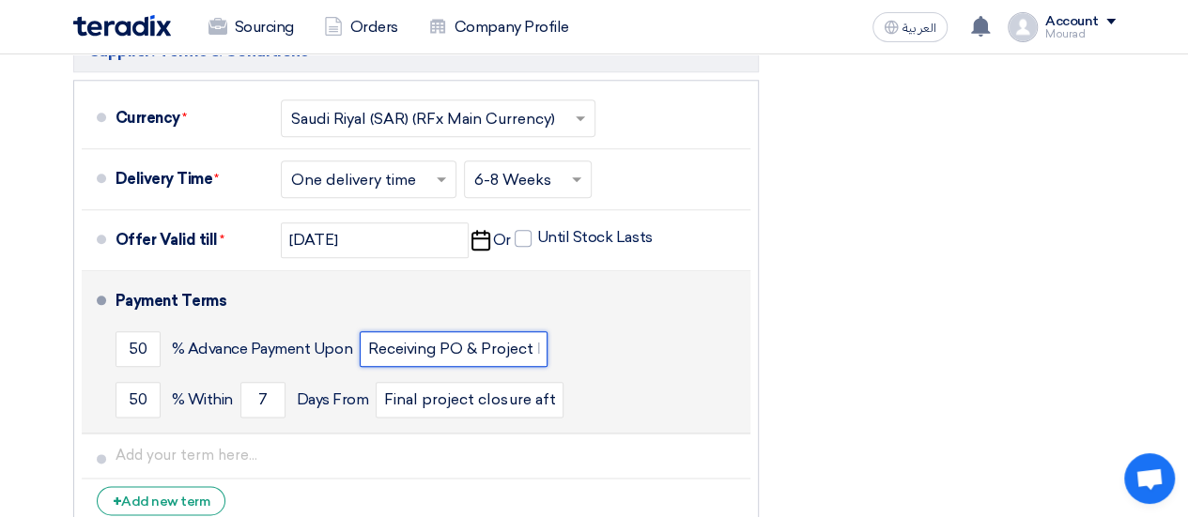
click at [411, 350] on input "Receiving PO & Project Kickoff" at bounding box center [454, 349] width 188 height 36
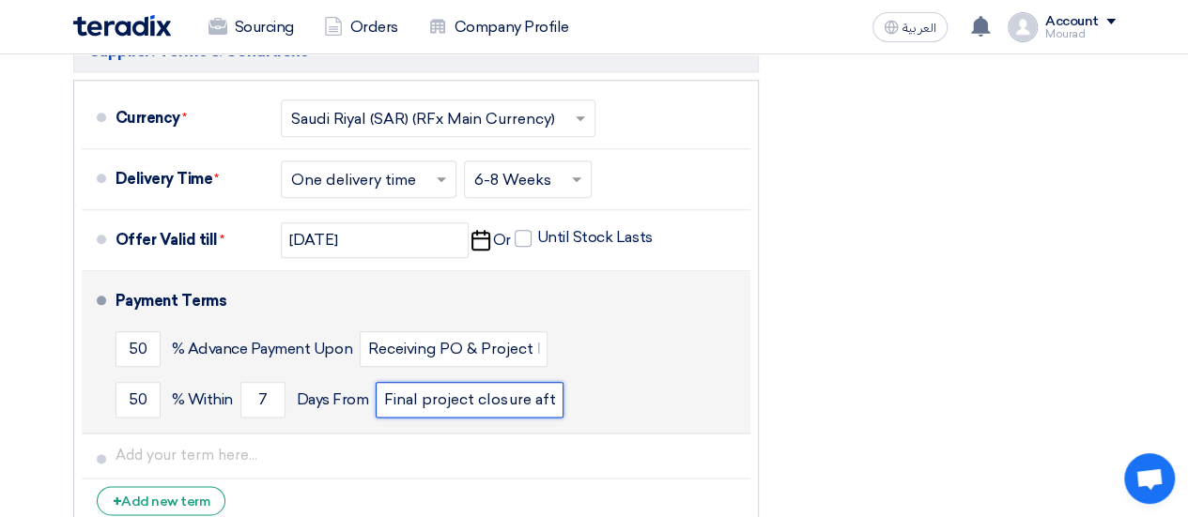
click at [424, 398] on input "Final project closure after Production cutover and hypercare" at bounding box center [470, 400] width 188 height 36
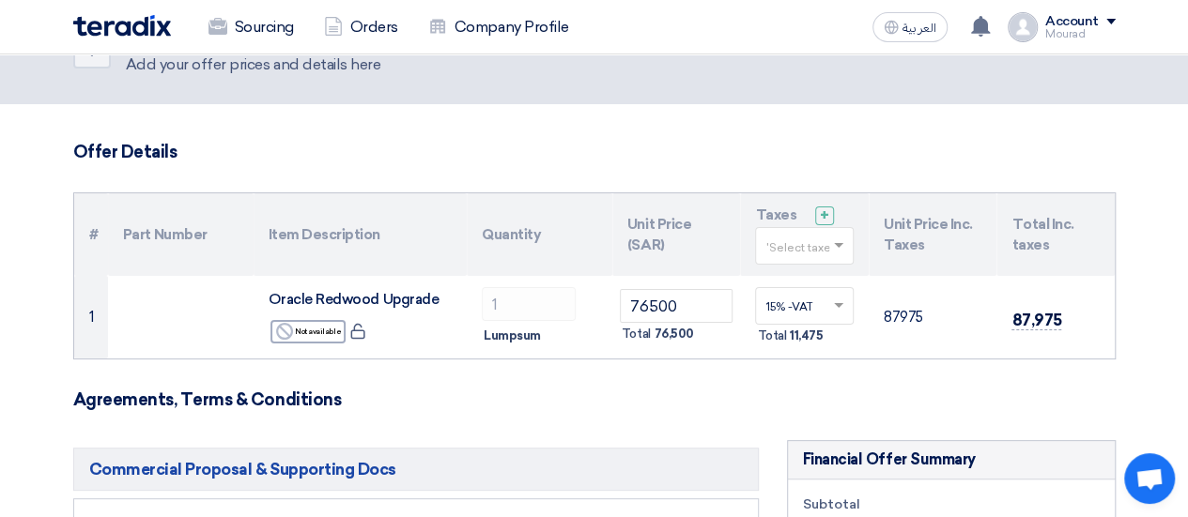
scroll to position [0, 0]
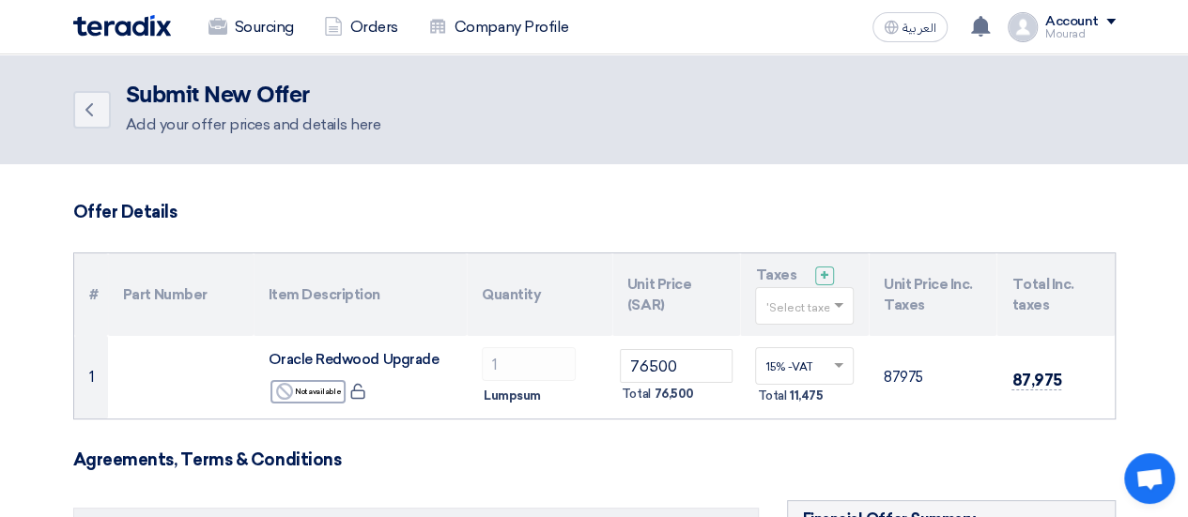
click at [1084, 37] on div "Mourad" at bounding box center [1080, 34] width 70 height 10
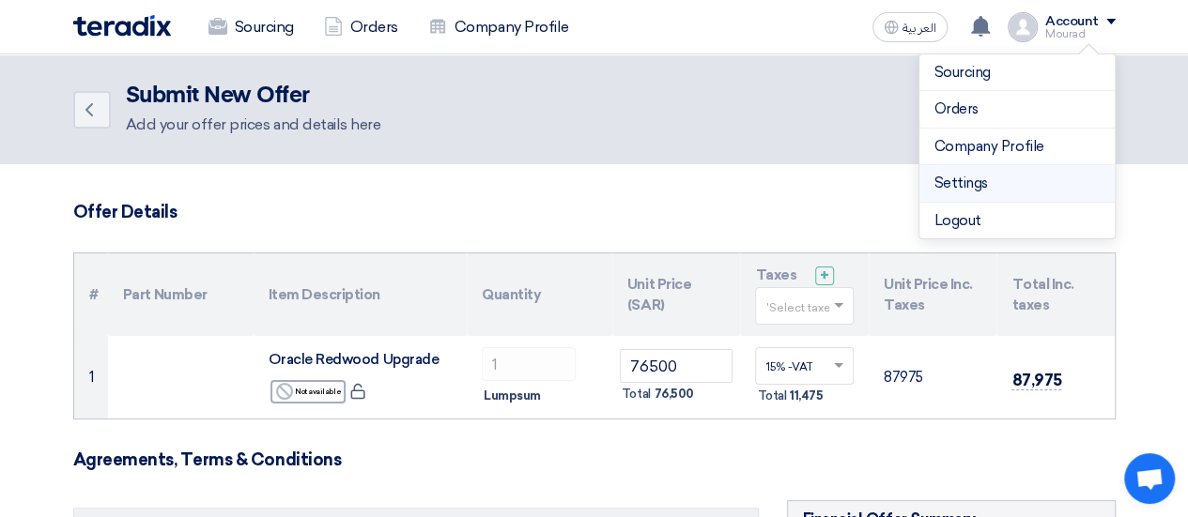
click at [982, 174] on link "Settings" at bounding box center [1016, 184] width 165 height 22
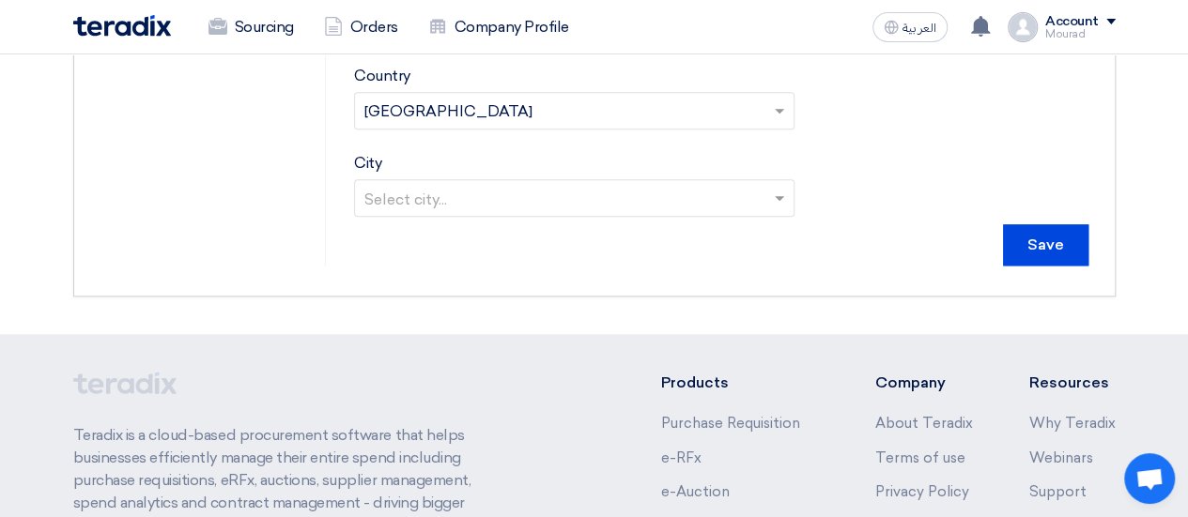
scroll to position [966, 0]
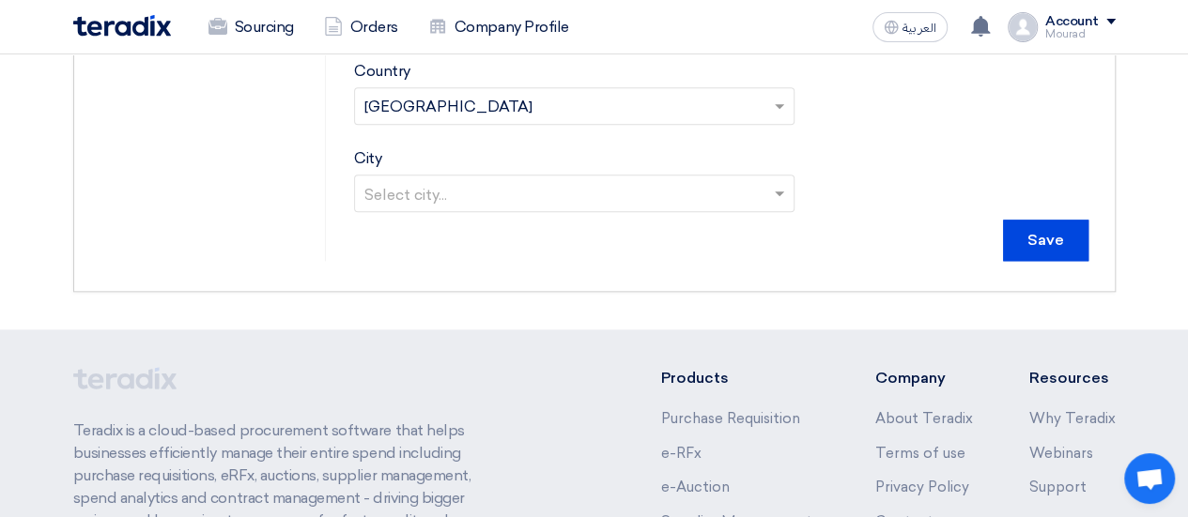
click at [468, 191] on input "text" at bounding box center [564, 195] width 401 height 31
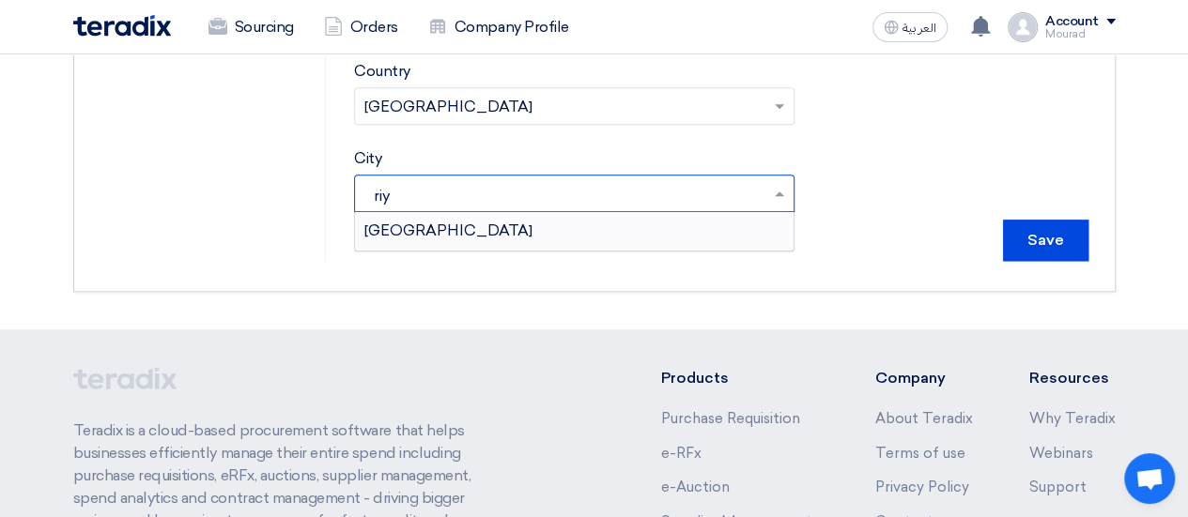
type input "[PERSON_NAME]"
click at [441, 234] on div "[GEOGRAPHIC_DATA]" at bounding box center [574, 231] width 438 height 38
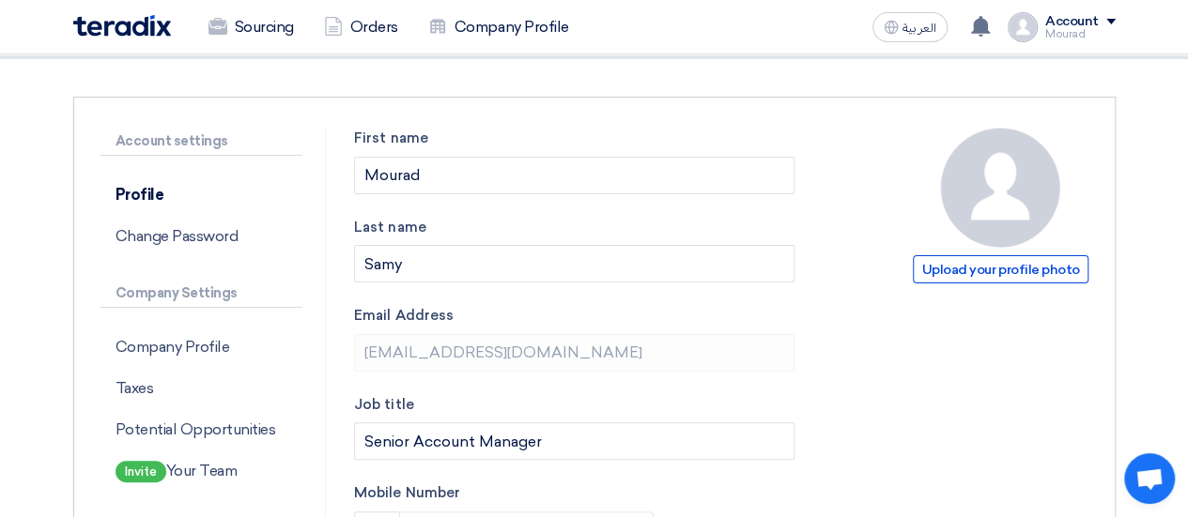
scroll to position [105, 0]
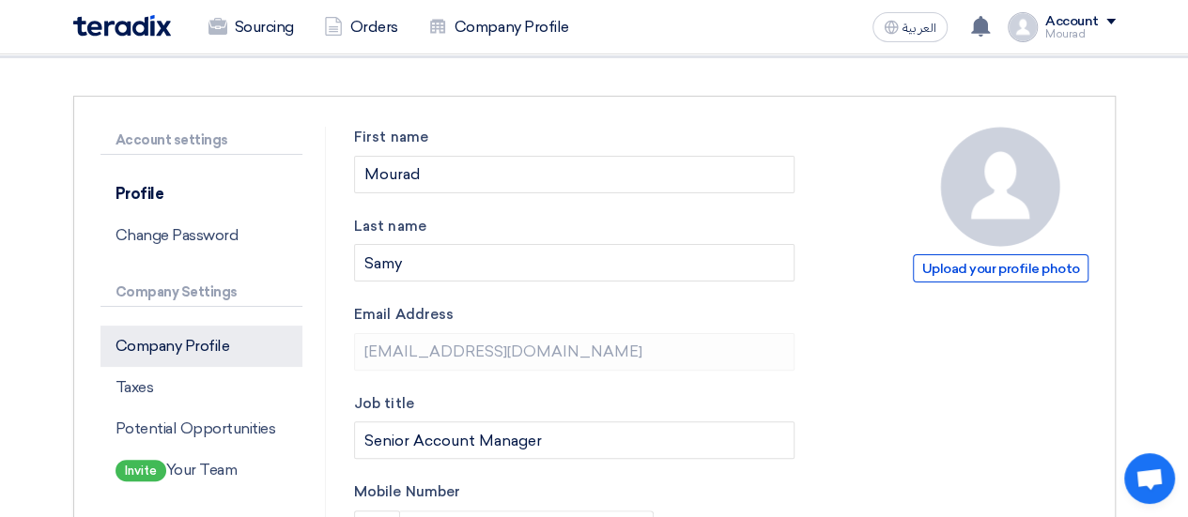
click at [154, 335] on p "Company Profile" at bounding box center [201, 346] width 203 height 41
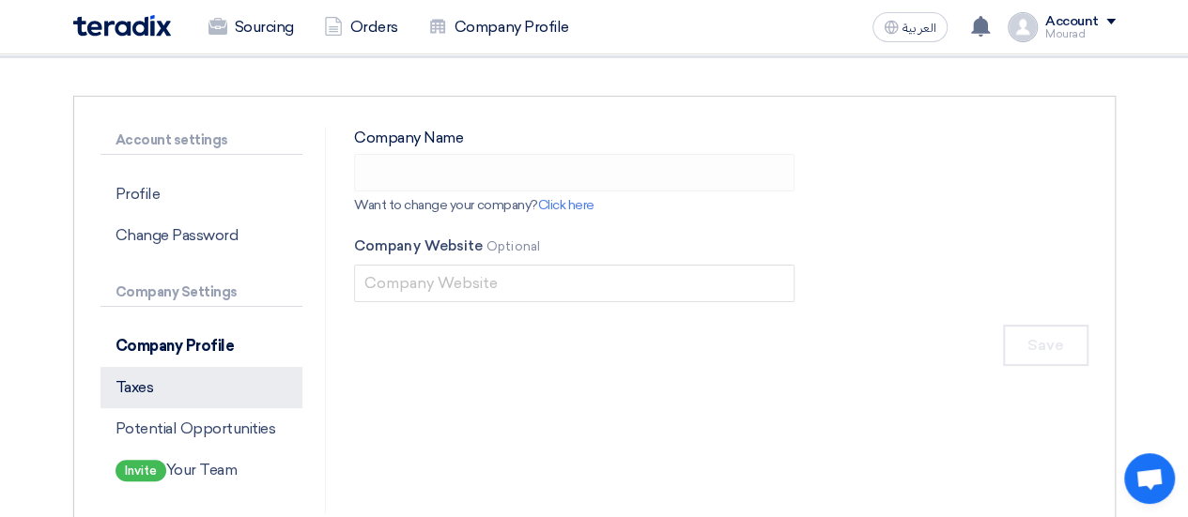
type input "The Cloudors"
type input "[DOMAIN_NAME][URL]"
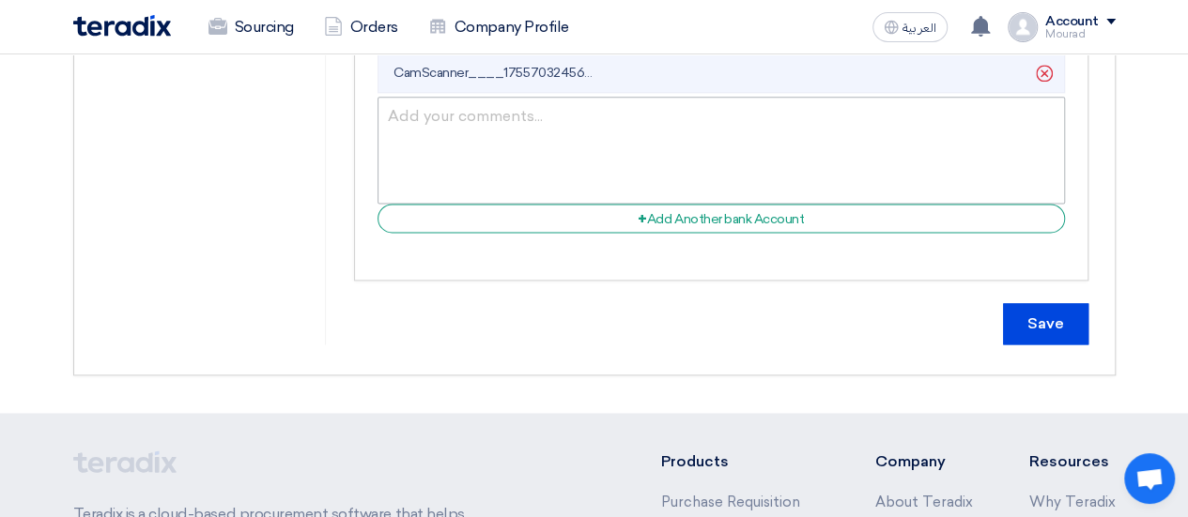
scroll to position [1166, 0]
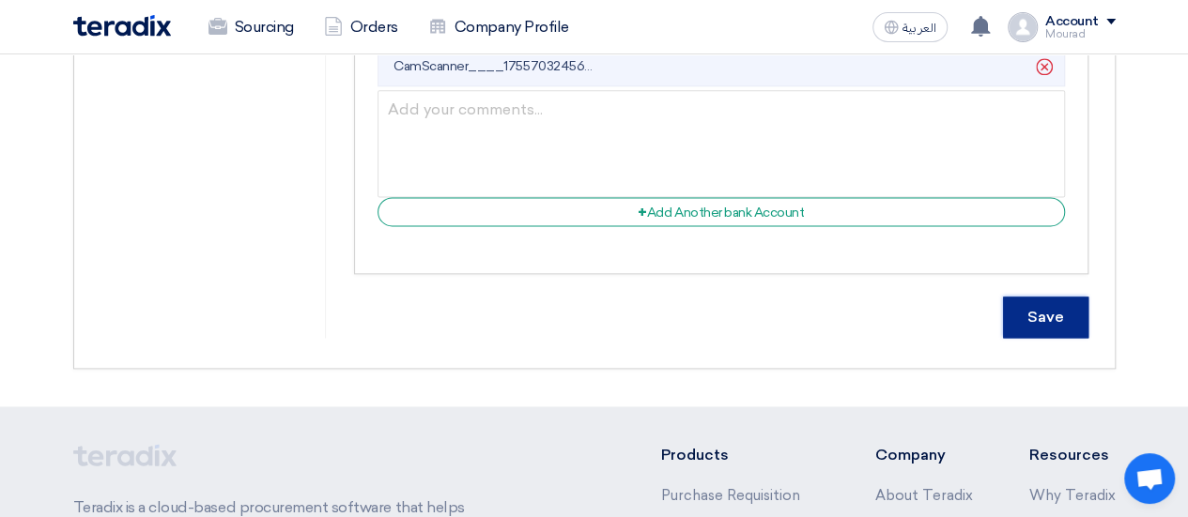
click at [1032, 314] on input "Save" at bounding box center [1045, 317] width 85 height 41
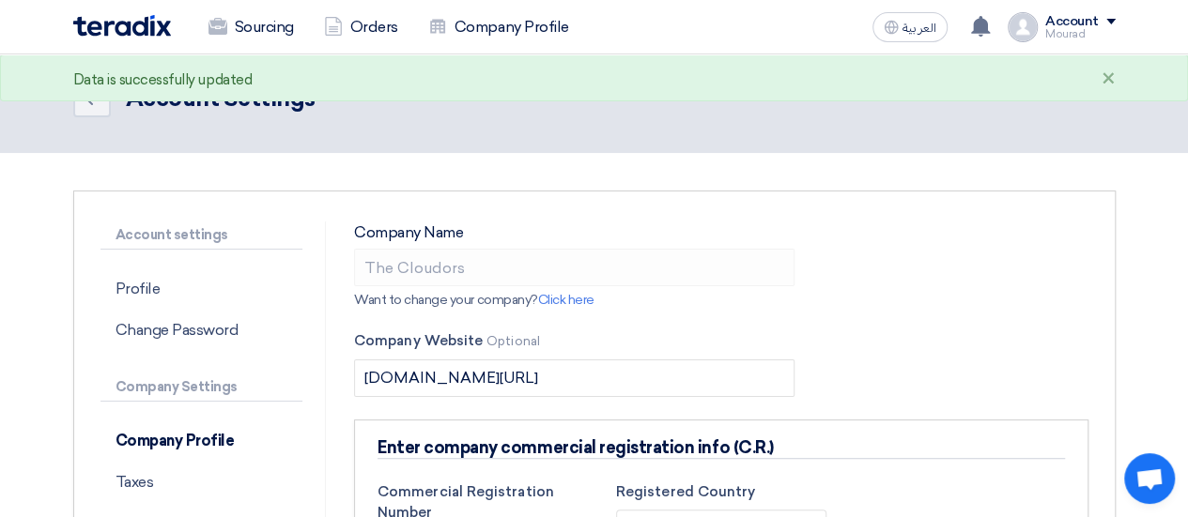
scroll to position [0, 0]
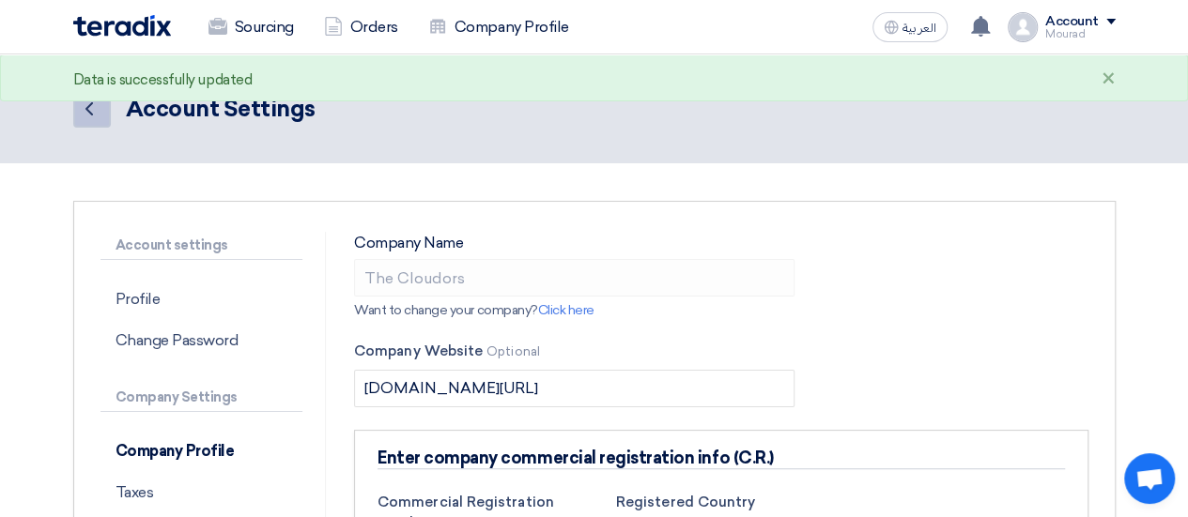
click at [97, 109] on icon "Back" at bounding box center [89, 109] width 23 height 23
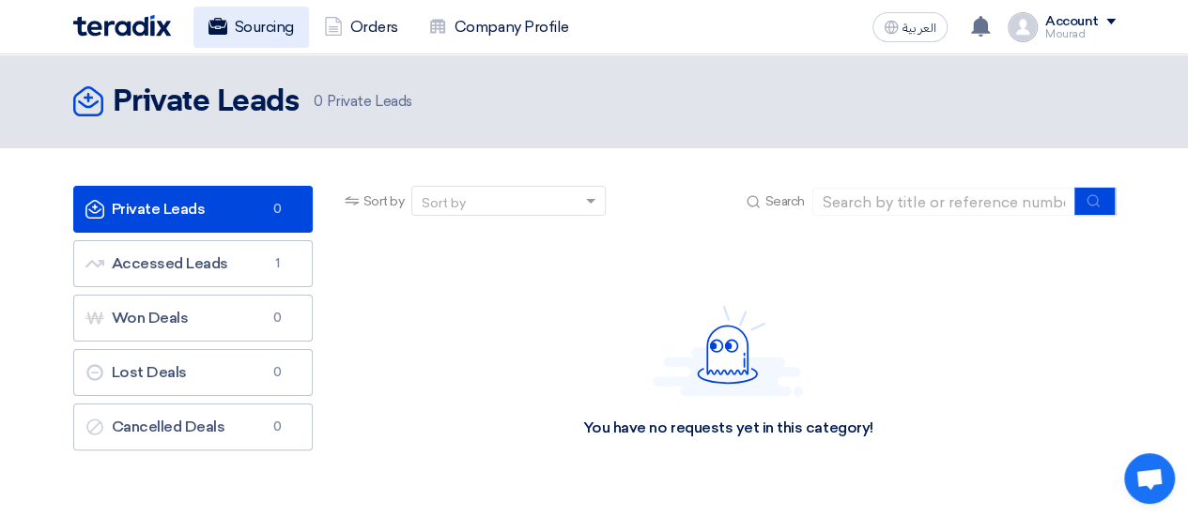
click at [230, 34] on link "Sourcing" at bounding box center [250, 27] width 115 height 41
click at [254, 31] on link "Sourcing" at bounding box center [250, 27] width 115 height 41
click at [261, 25] on link "Sourcing" at bounding box center [250, 27] width 115 height 41
click at [1108, 27] on div "Account" at bounding box center [1080, 22] width 70 height 16
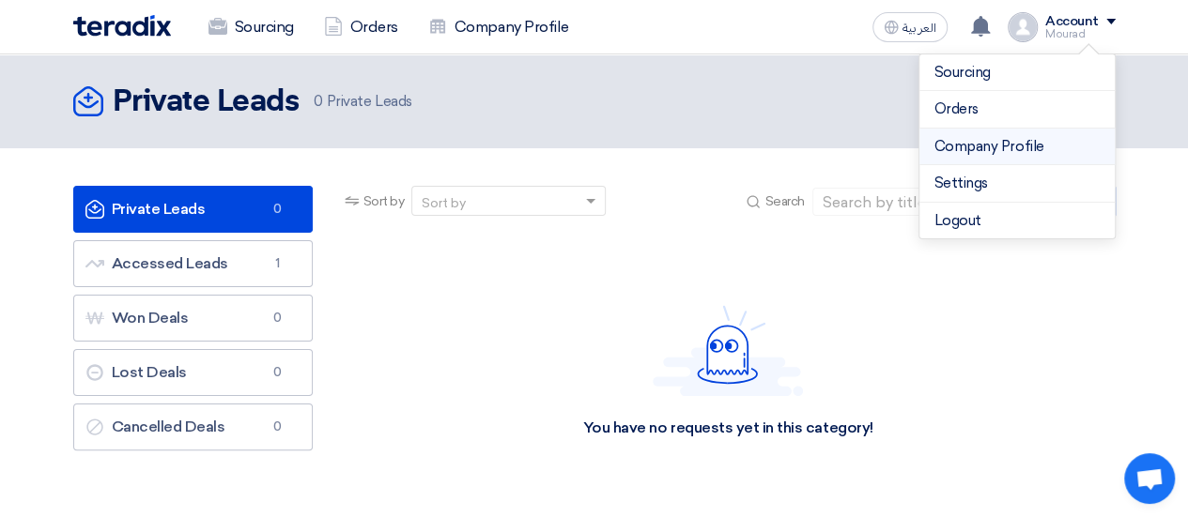
click at [991, 137] on link "Company Profile" at bounding box center [1016, 147] width 165 height 22
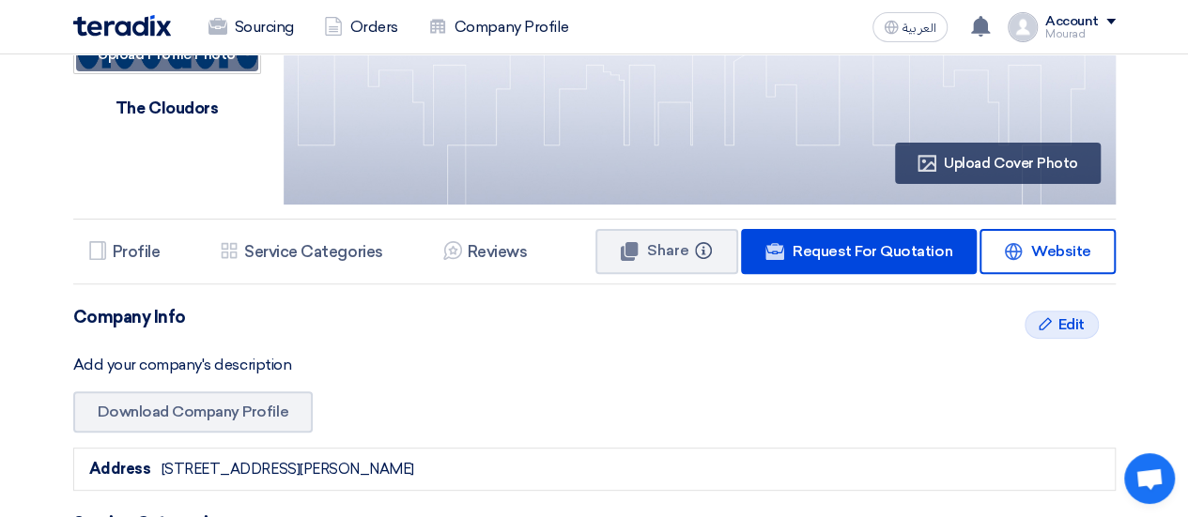
scroll to position [185, 0]
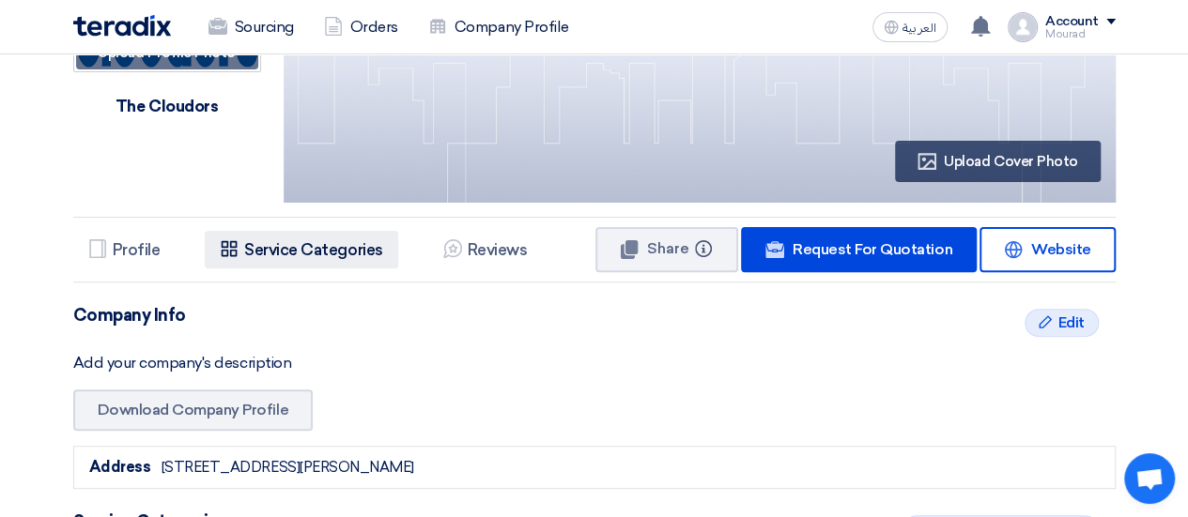
click at [261, 246] on h5 "Service Categories" at bounding box center [313, 249] width 138 height 19
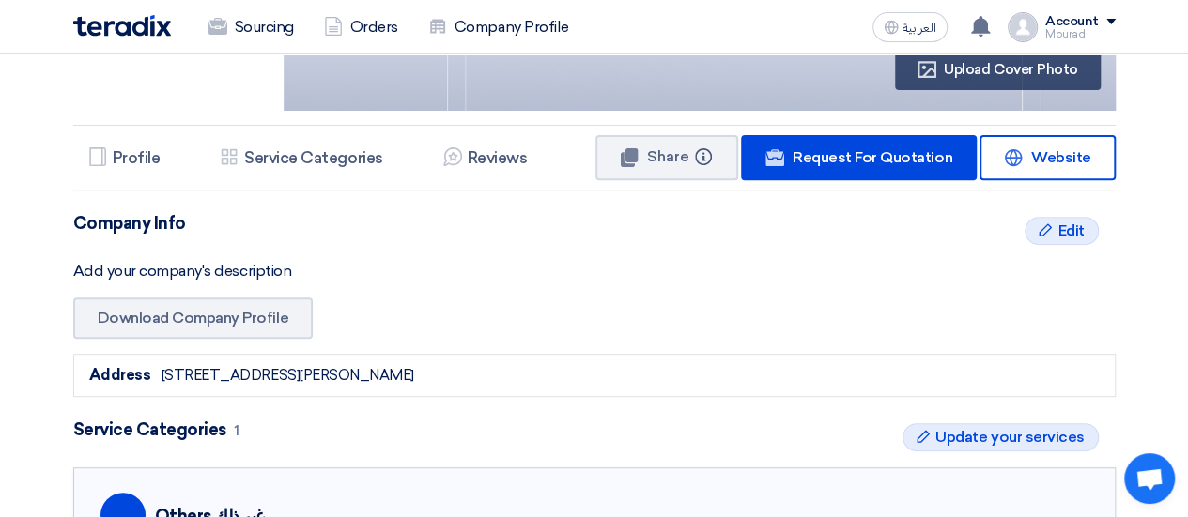
scroll to position [276, 0]
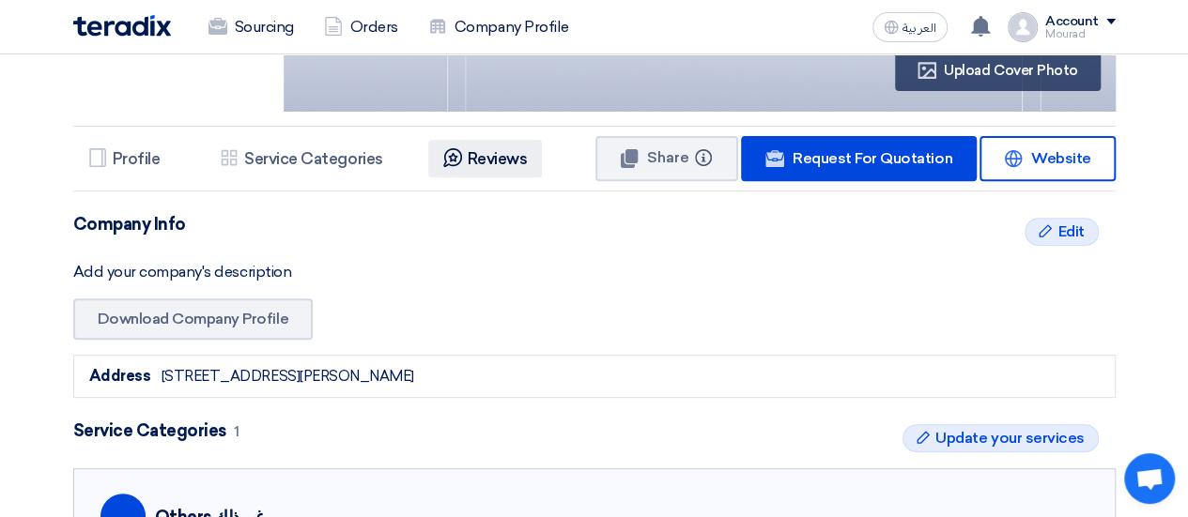
click at [504, 144] on li "Reviews Reviews" at bounding box center [485, 159] width 115 height 38
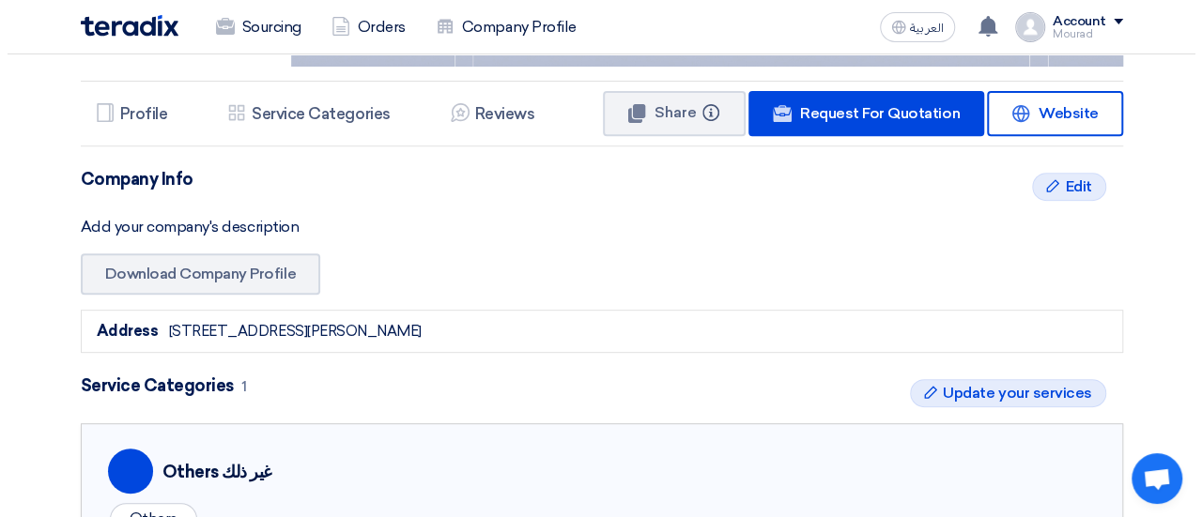
scroll to position [320, 0]
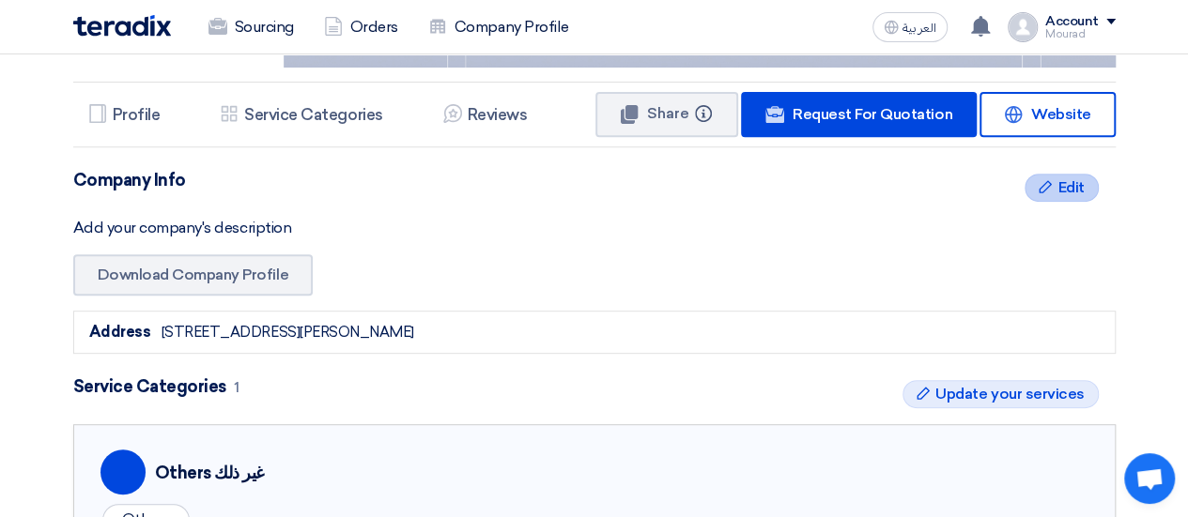
click at [1052, 189] on div "Edit Edit" at bounding box center [1060, 188] width 73 height 28
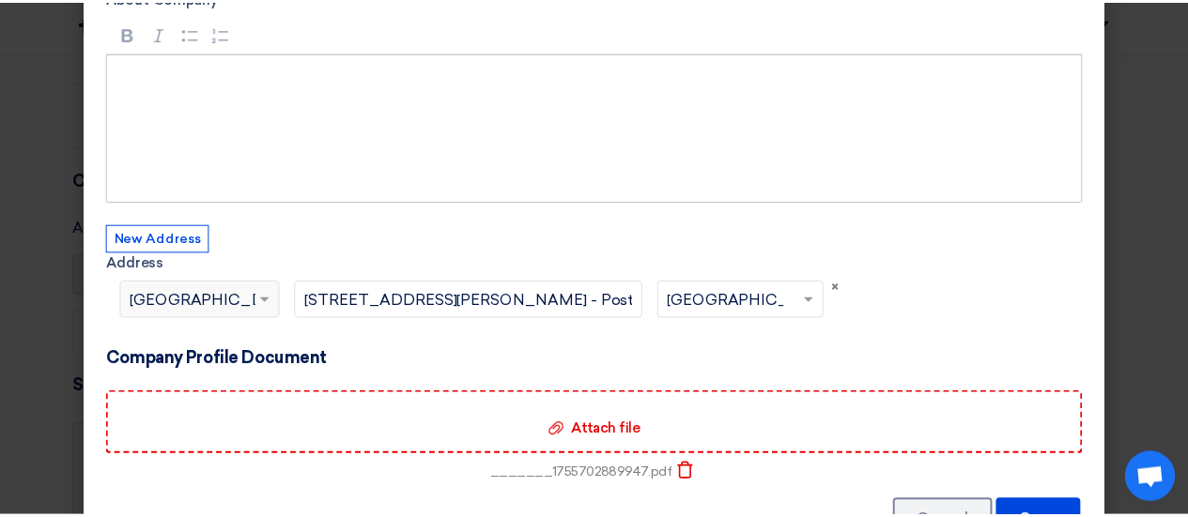
scroll to position [191, 0]
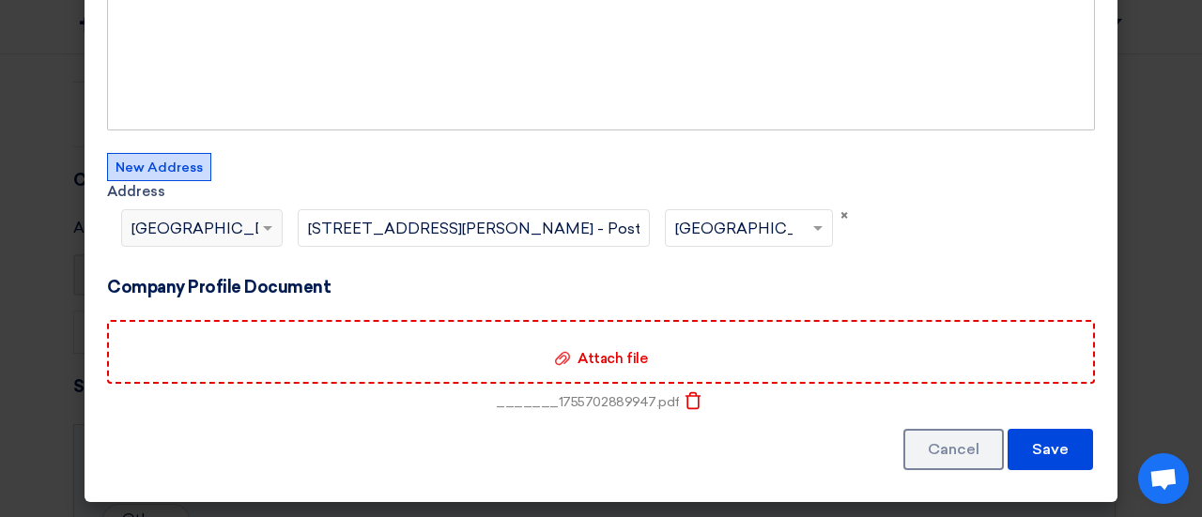
click at [178, 167] on button "New Address" at bounding box center [159, 167] width 104 height 28
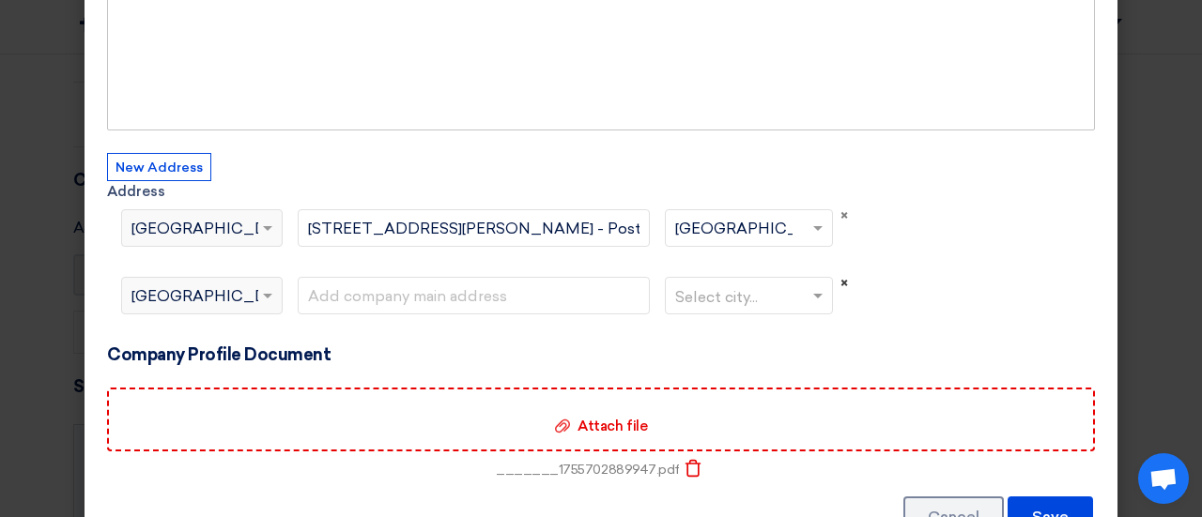
click at [840, 284] on span "×" at bounding box center [844, 283] width 8 height 17
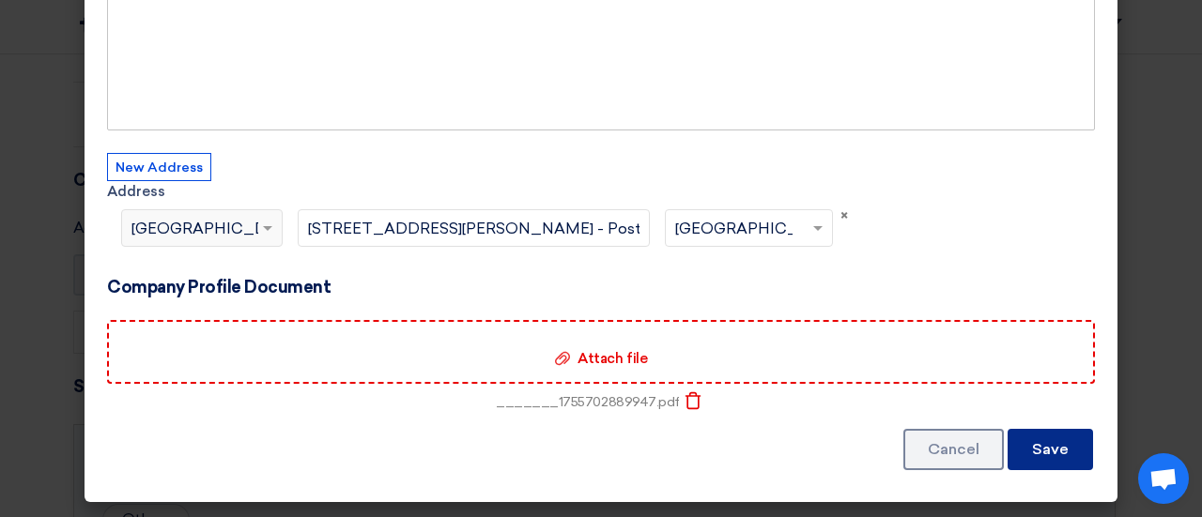
click at [1063, 446] on button "Save" at bounding box center [1049, 449] width 85 height 41
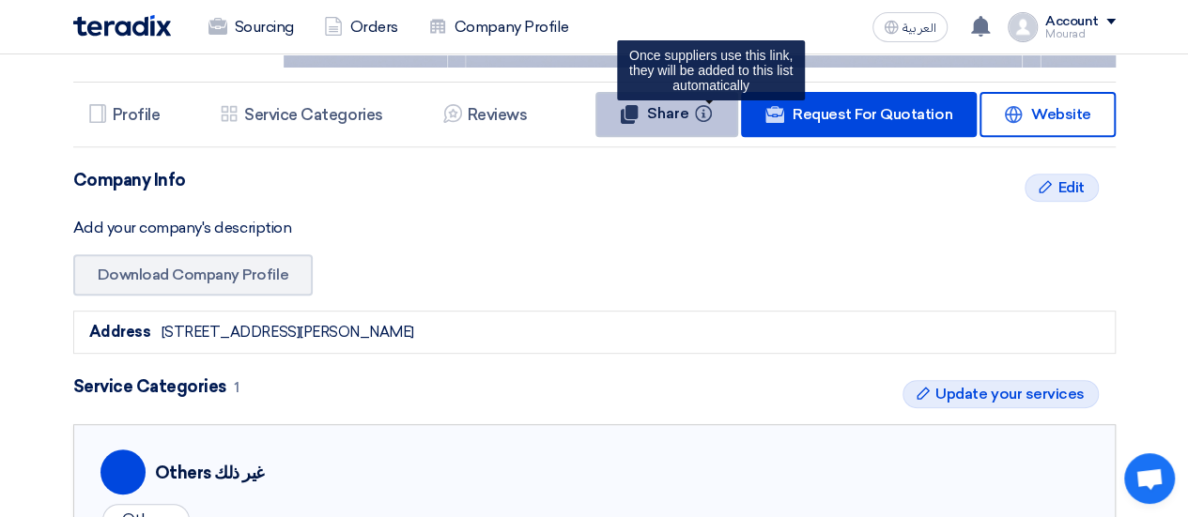
click at [709, 112] on use at bounding box center [703, 113] width 17 height 17
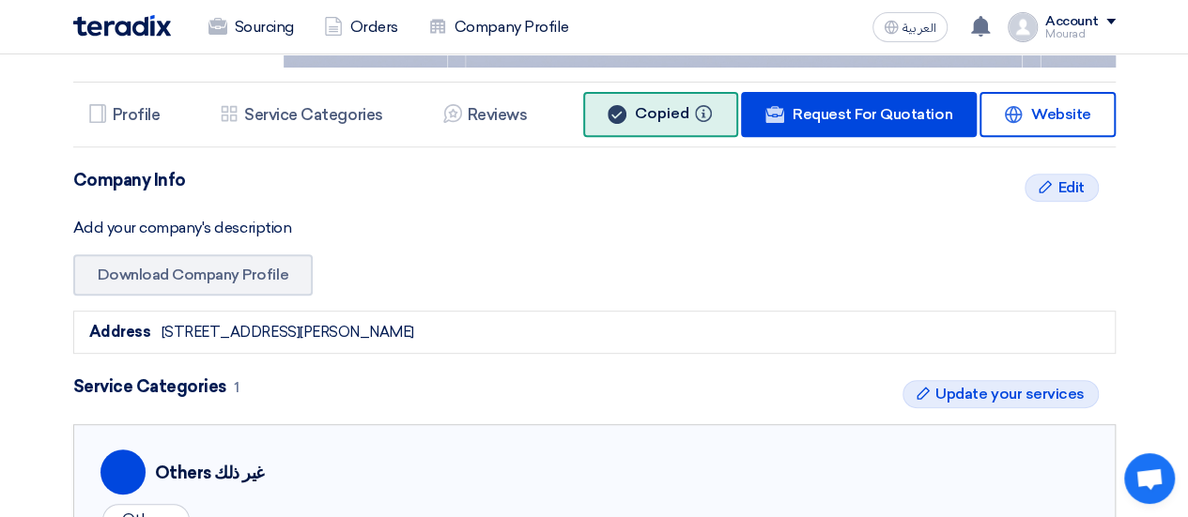
click at [640, 118] on button "Copied Info" at bounding box center [660, 114] width 155 height 45
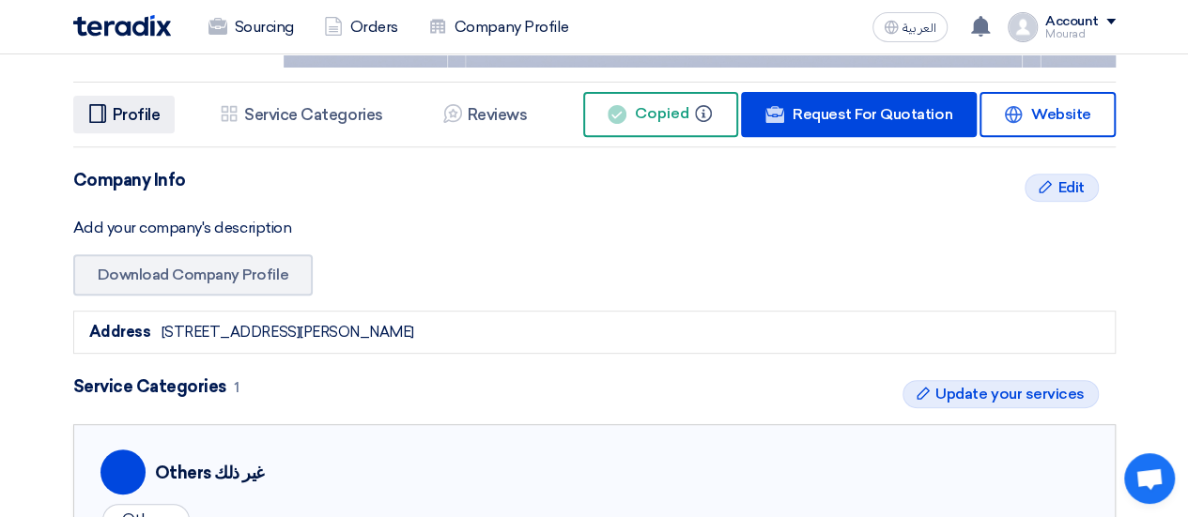
click at [148, 110] on h5 "Profile" at bounding box center [137, 114] width 48 height 19
click at [132, 131] on li "Profile Profile" at bounding box center [124, 115] width 102 height 38
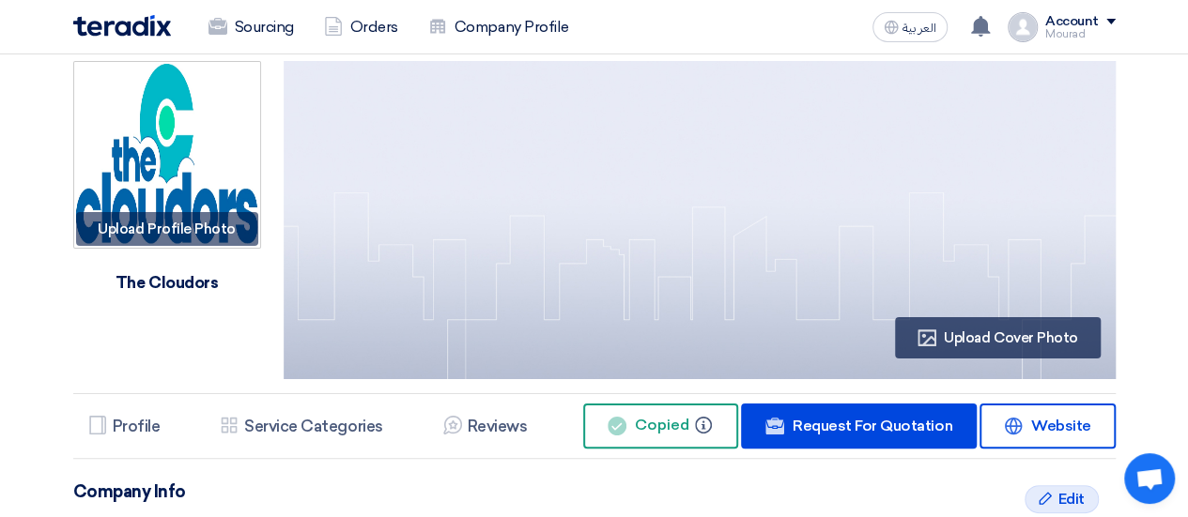
scroll to position [0, 0]
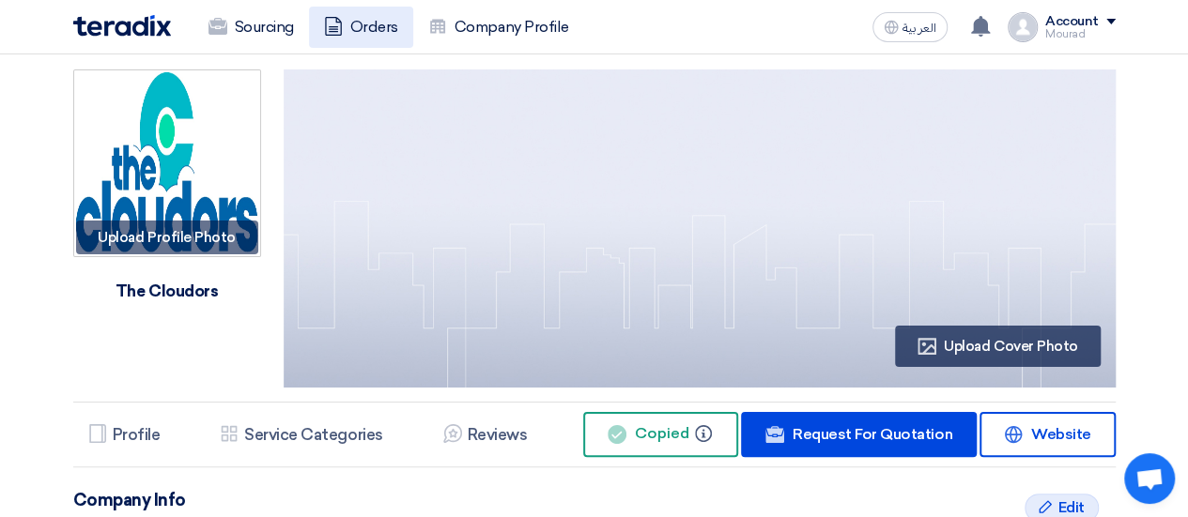
click at [361, 7] on link "Orders" at bounding box center [361, 27] width 104 height 41
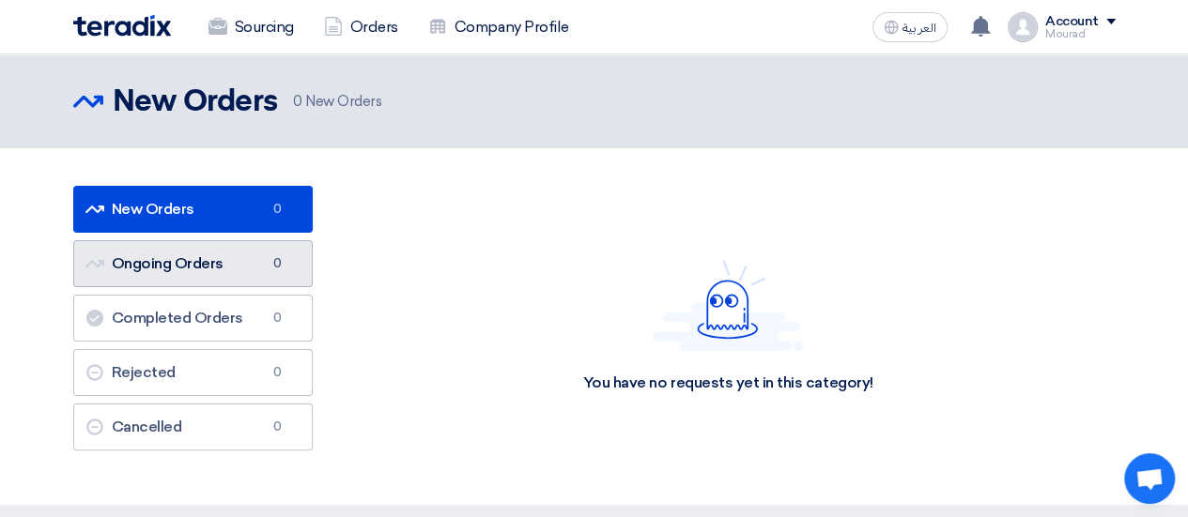
click at [233, 264] on link "Ongoing Orders Ongoing Orders 0" at bounding box center [192, 263] width 239 height 47
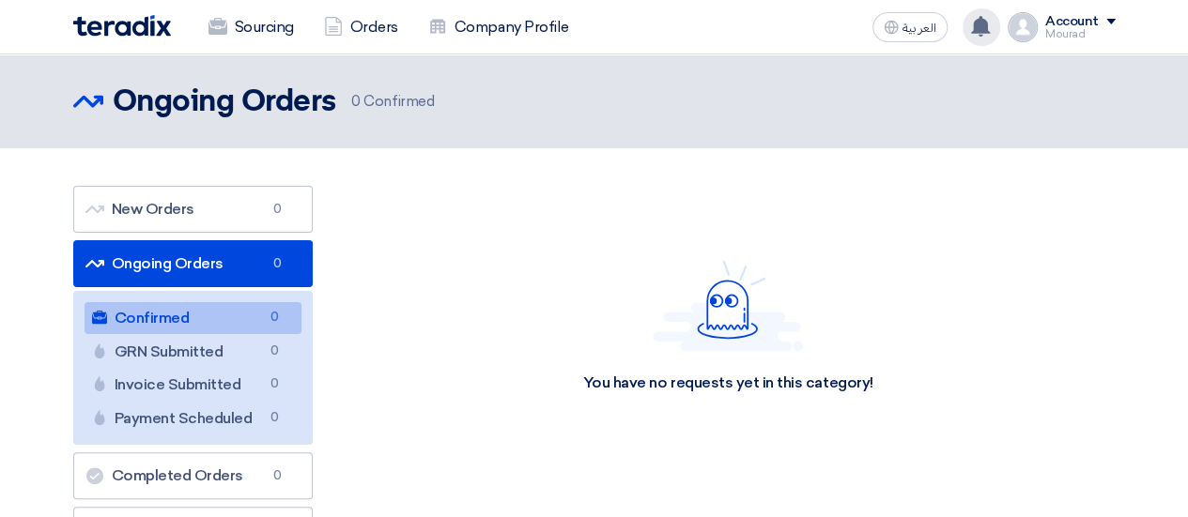
click at [985, 31] on use at bounding box center [980, 26] width 19 height 21
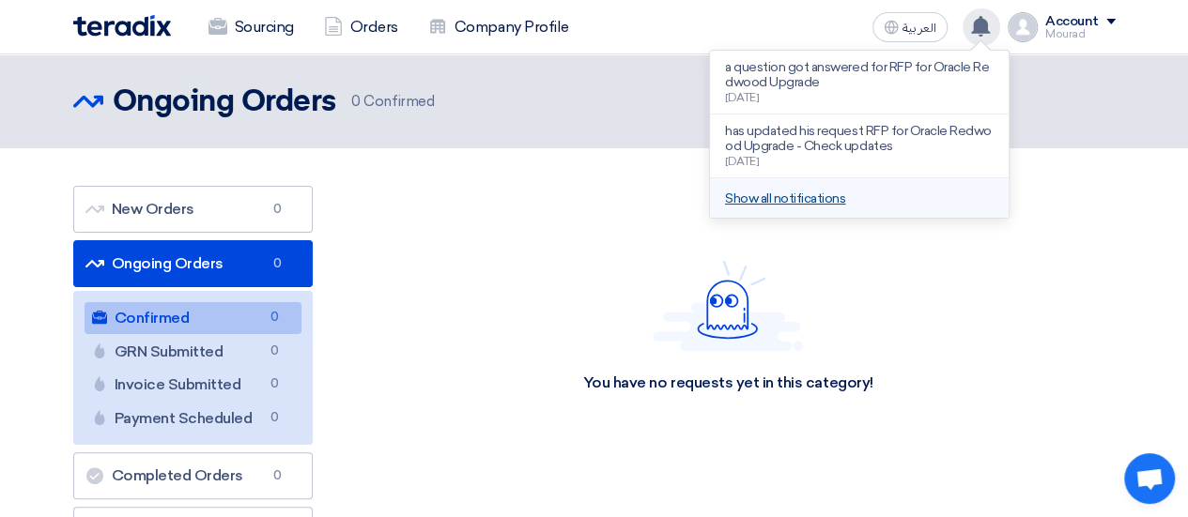
click at [793, 192] on link "Show all notifications" at bounding box center [785, 199] width 120 height 16
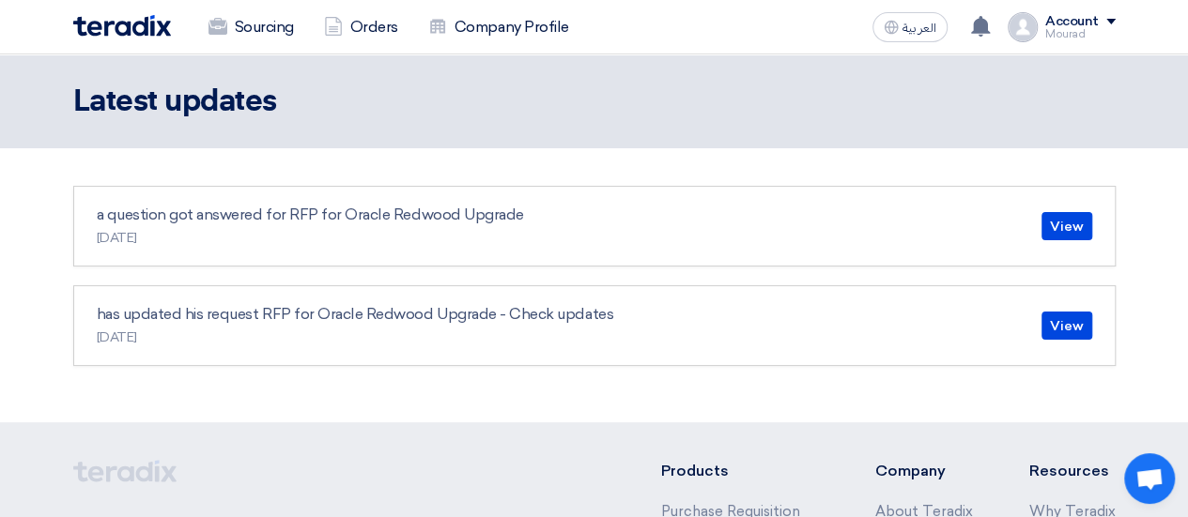
click at [407, 215] on p "a question got answered for RFP for Oracle Redwood Upgrade" at bounding box center [310, 215] width 427 height 23
click at [1087, 221] on link "View" at bounding box center [1066, 226] width 51 height 28
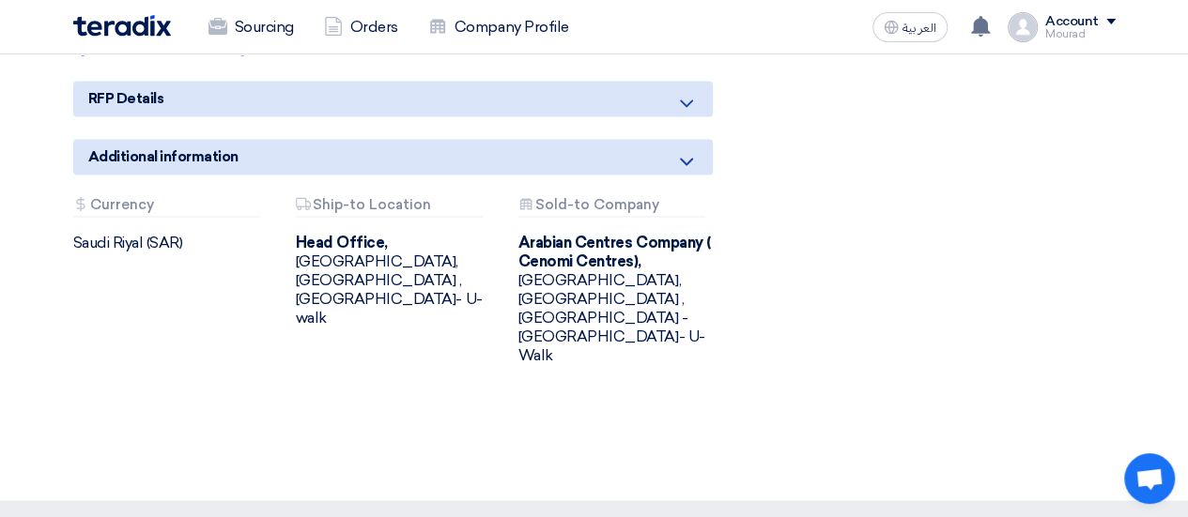
scroll to position [1346, 0]
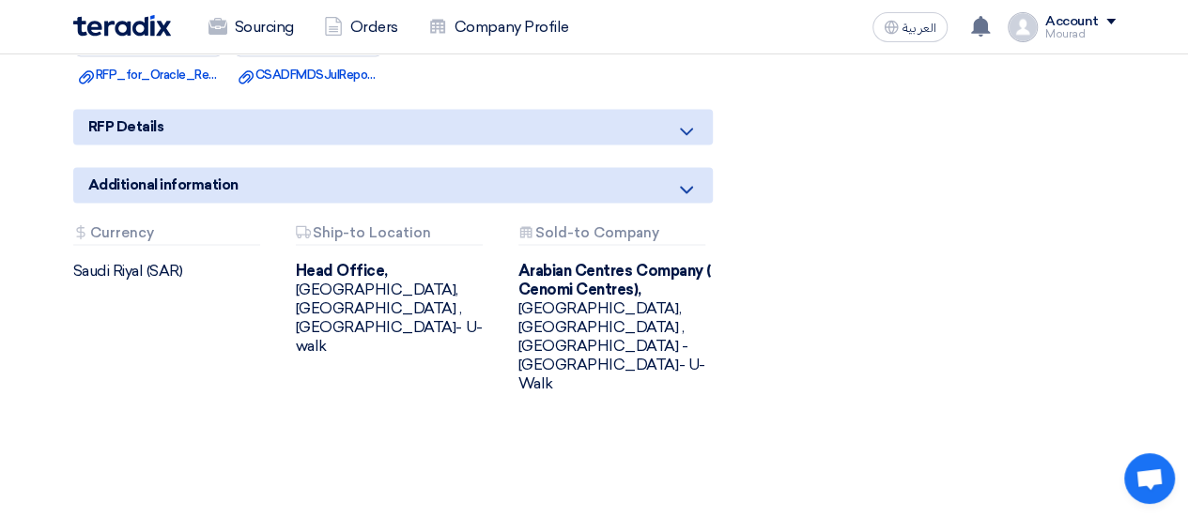
click at [687, 186] on use at bounding box center [686, 190] width 13 height 8
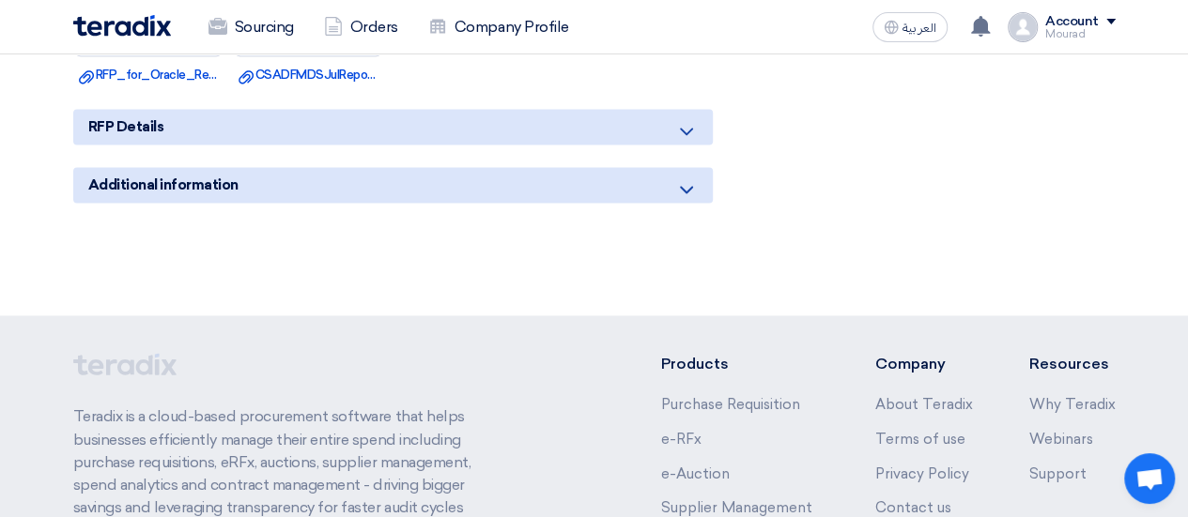
click at [687, 186] on use at bounding box center [686, 190] width 13 height 8
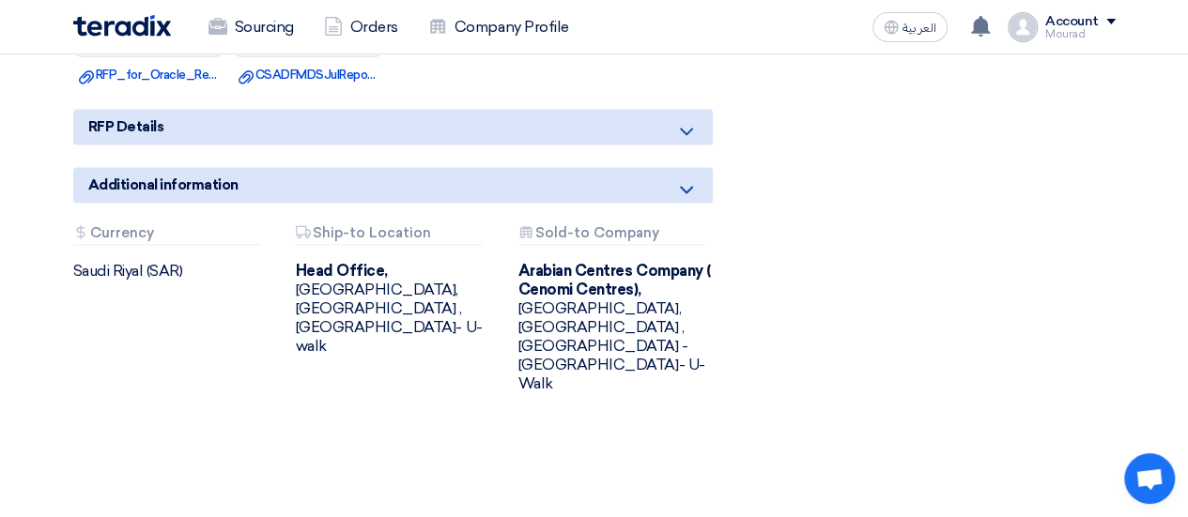
click at [373, 293] on div "Head Office, Riyadh, Saudi Arabia ,King Saud University- U-walk" at bounding box center [393, 309] width 194 height 94
click at [548, 228] on div "Attachments Sold-to Company" at bounding box center [611, 235] width 187 height 20
click at [555, 277] on b "Arabian Centres Company ( Cenomi Centres)," at bounding box center [614, 280] width 192 height 37
click at [388, 215] on div "Additional information Attachments Currency Saudi Riyal (SAR) Attachments Ship-…" at bounding box center [392, 295] width 639 height 256
click at [377, 251] on div "Attachments Ship-to Location Head Office, Riyadh, Saudi Arabia ,King Saud Unive…" at bounding box center [393, 290] width 194 height 131
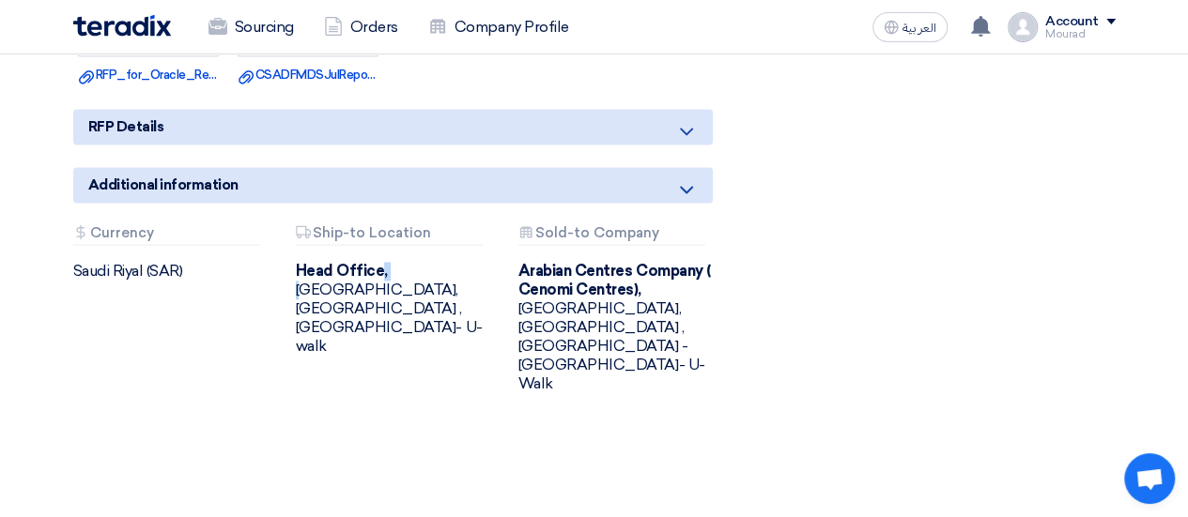
click at [377, 251] on div "Attachments Ship-to Location Head Office, Riyadh, Saudi Arabia ,King Saud Unive…" at bounding box center [393, 290] width 194 height 131
click at [682, 120] on icon at bounding box center [686, 131] width 23 height 23
click at [684, 122] on icon at bounding box center [686, 131] width 23 height 23
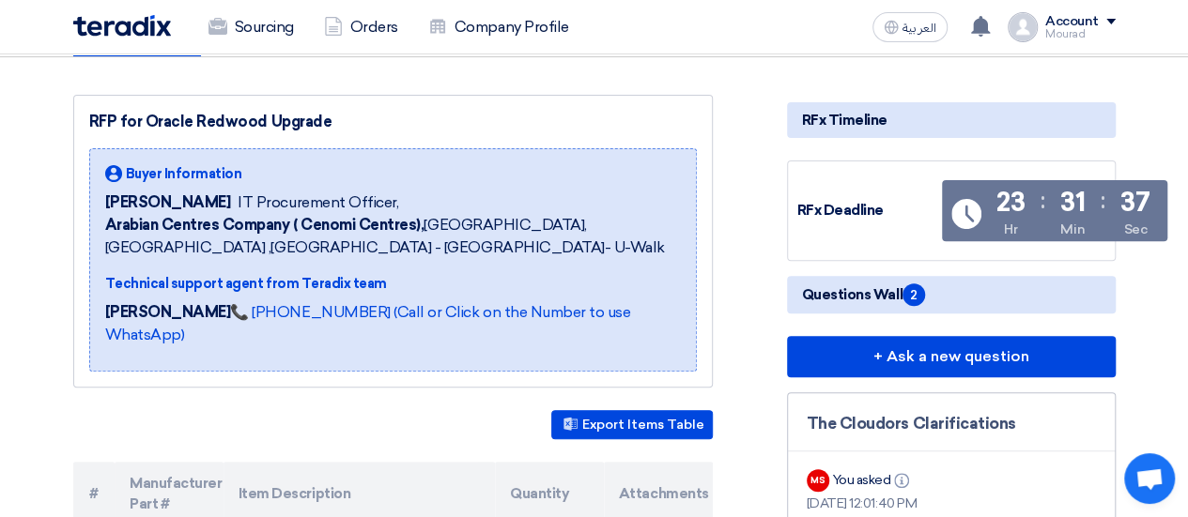
scroll to position [208, 0]
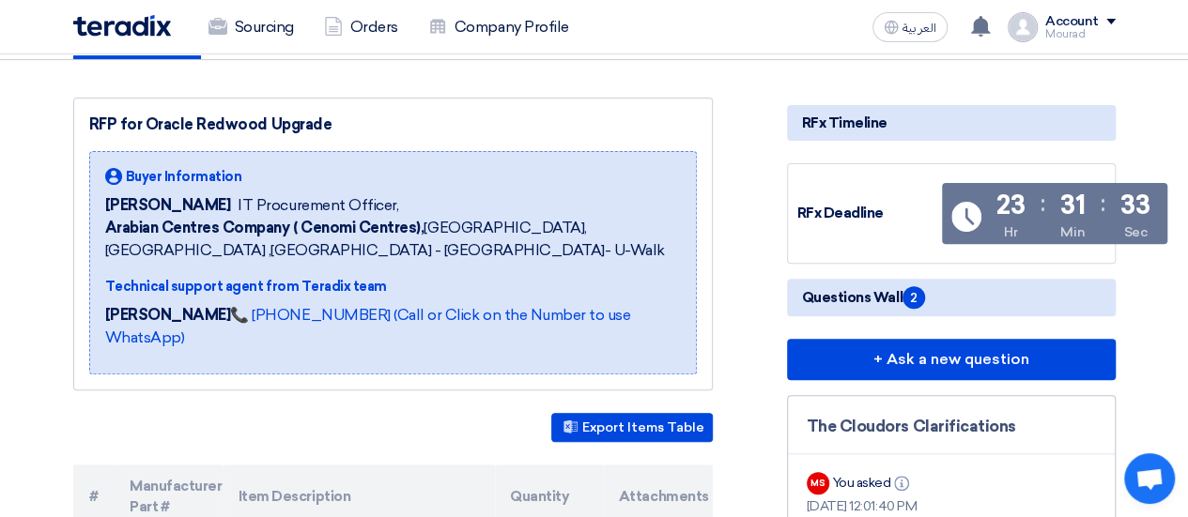
click at [890, 294] on span "Questions Wall 2" at bounding box center [863, 297] width 123 height 23
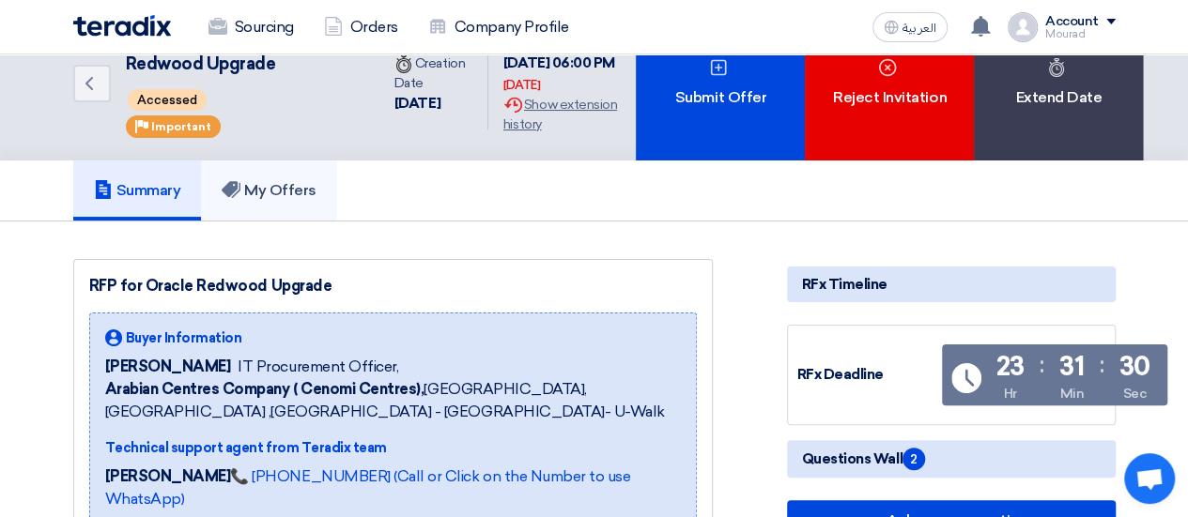
scroll to position [0, 0]
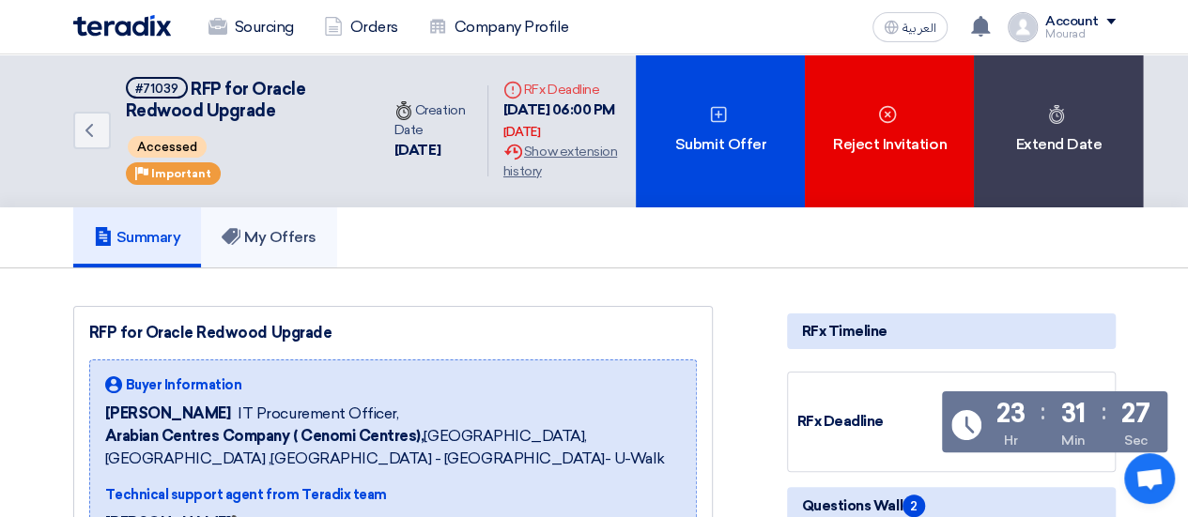
click at [254, 235] on h5 "My Offers" at bounding box center [269, 237] width 95 height 19
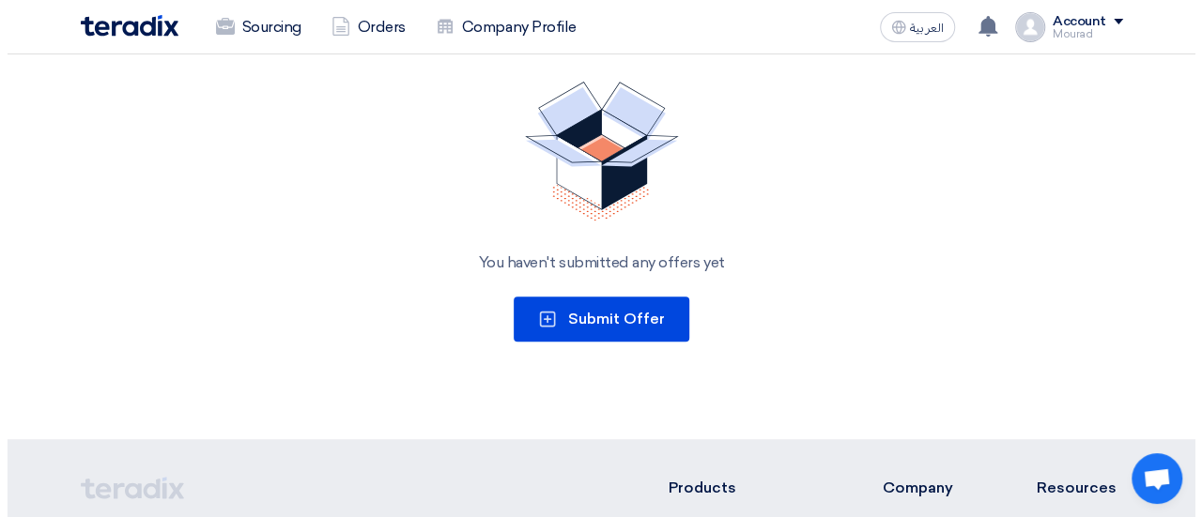
scroll to position [289, 0]
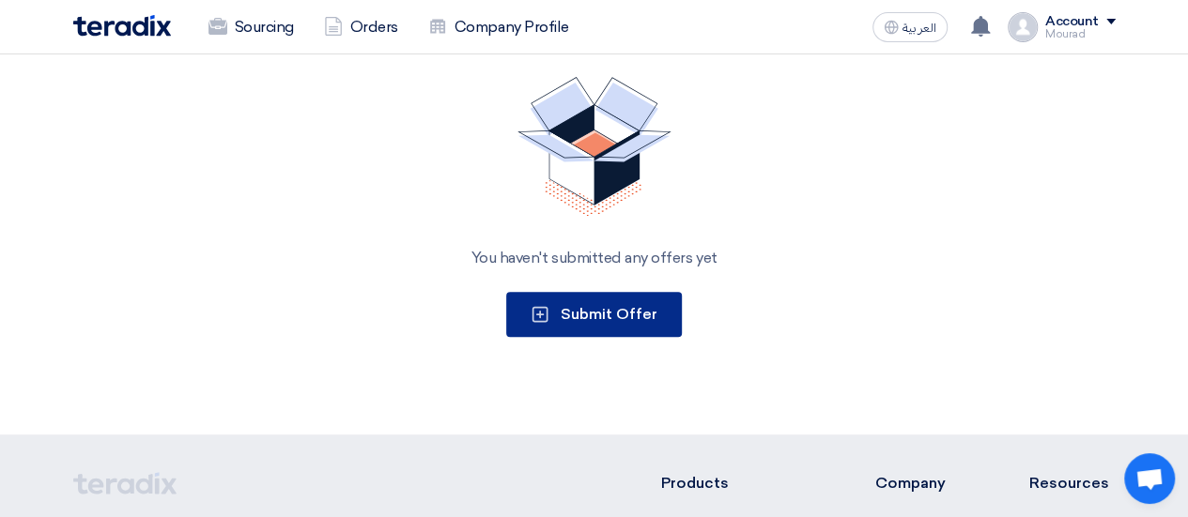
click at [543, 316] on icon at bounding box center [539, 314] width 19 height 19
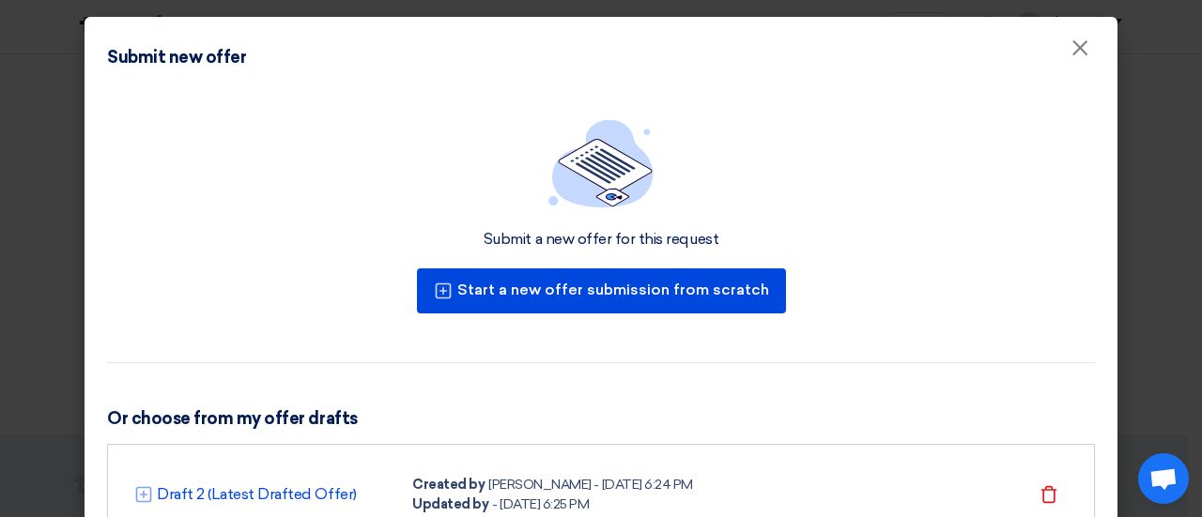
scroll to position [211, 0]
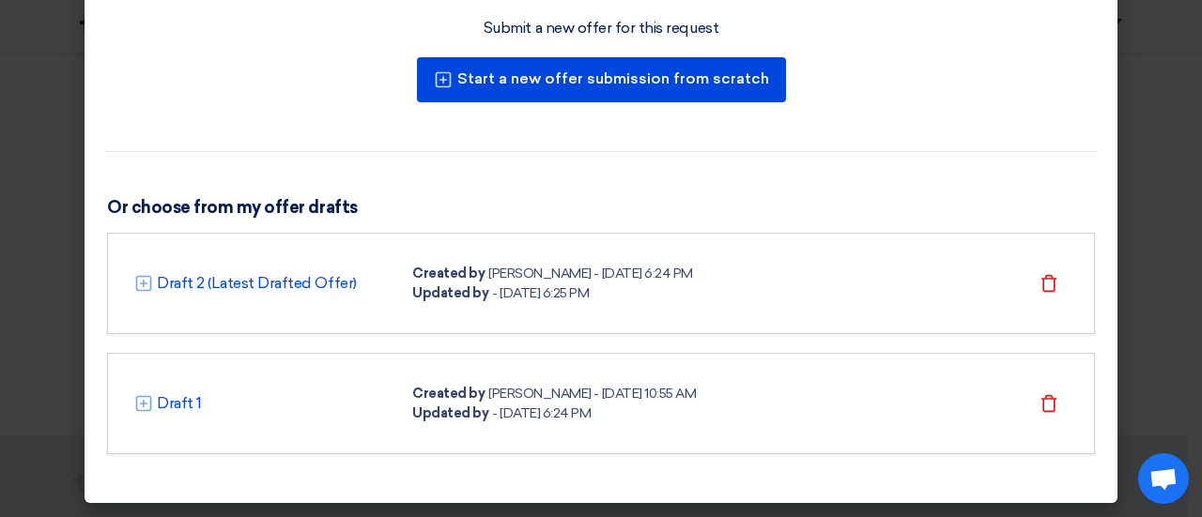
click at [297, 269] on div "Draft 2 (Latest Drafted Offer) Created by Mourad Samy - 20 Aug 2025, 6:24 PM Up…" at bounding box center [600, 283] width 933 height 39
click at [229, 281] on link "Draft 2 (Latest Drafted Offer)" at bounding box center [257, 283] width 200 height 23
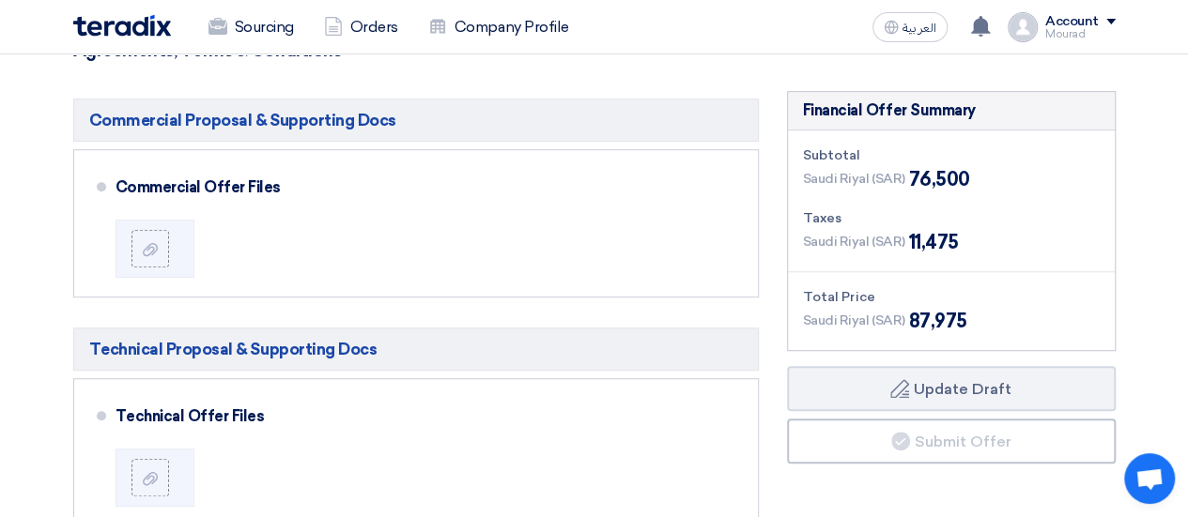
scroll to position [407, 0]
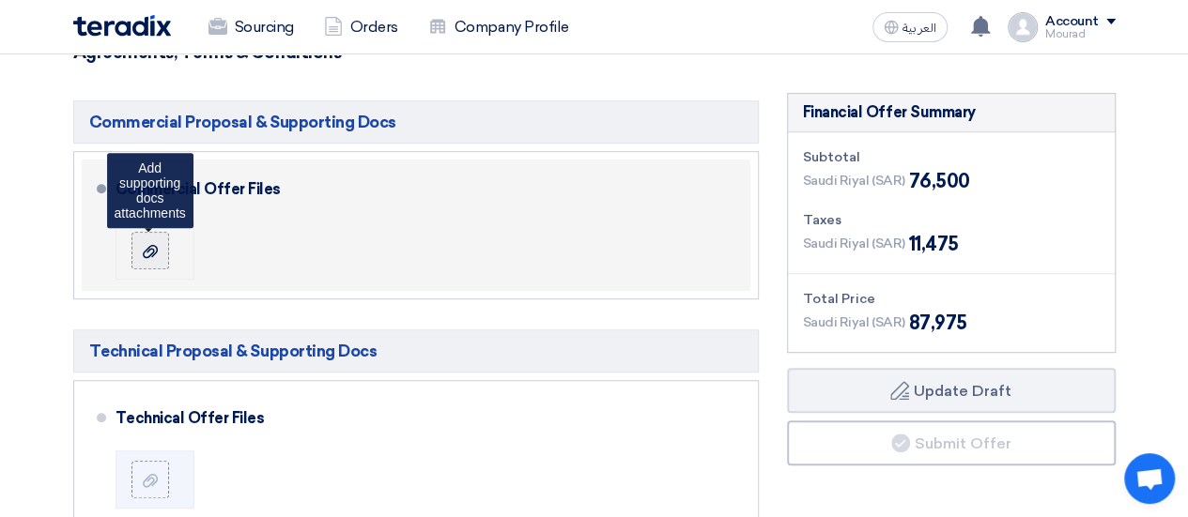
click at [158, 238] on label at bounding box center [150, 251] width 38 height 38
click at [0, 0] on input "file" at bounding box center [0, 0] width 0 height 0
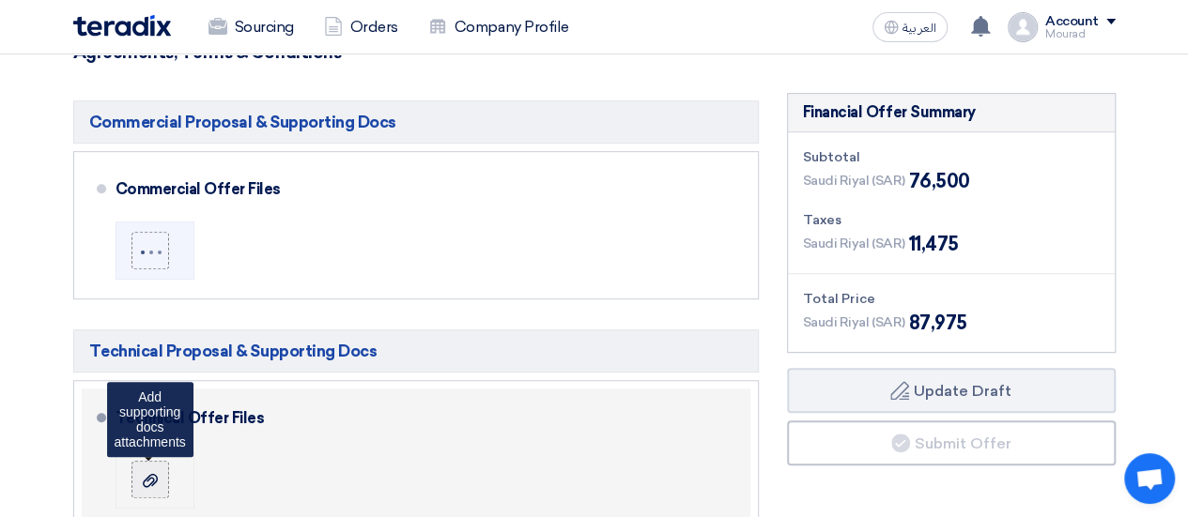
click at [151, 485] on icon at bounding box center [150, 480] width 15 height 15
click at [0, 0] on input "file" at bounding box center [0, 0] width 0 height 0
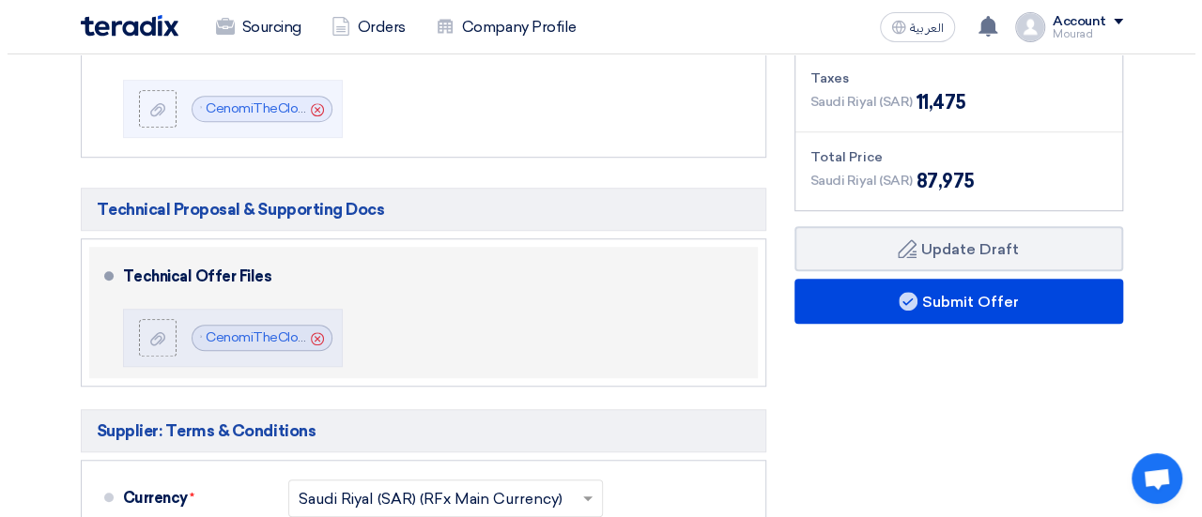
scroll to position [548, 0]
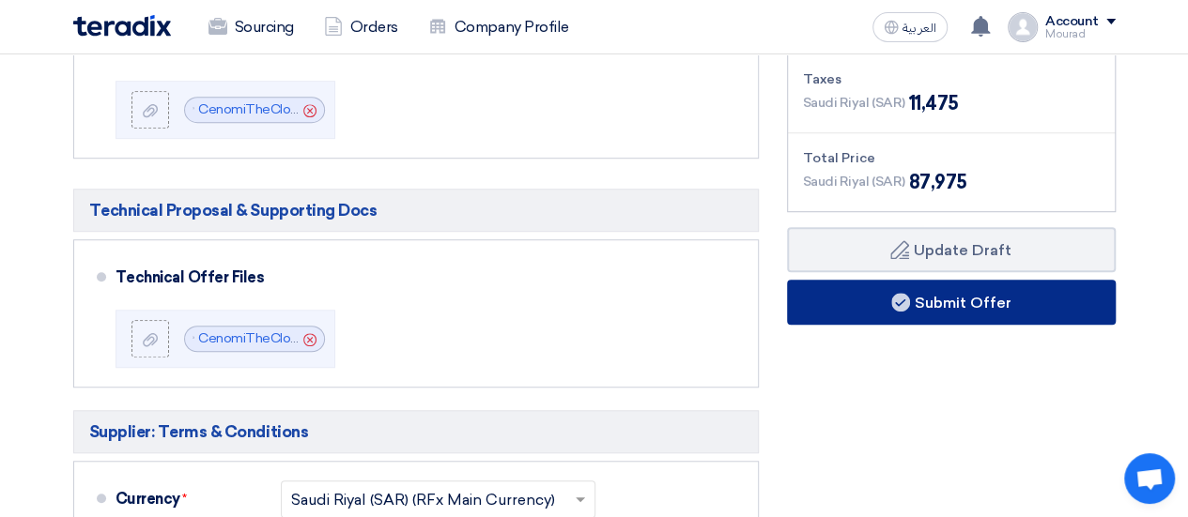
click at [830, 290] on button "Submit Offer" at bounding box center [951, 302] width 329 height 45
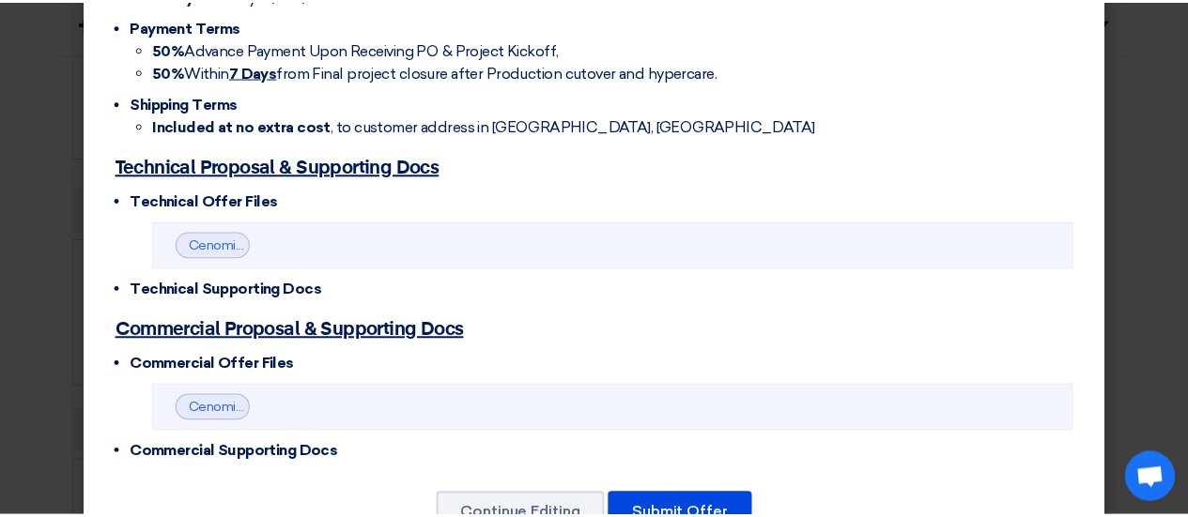
scroll to position [663, 0]
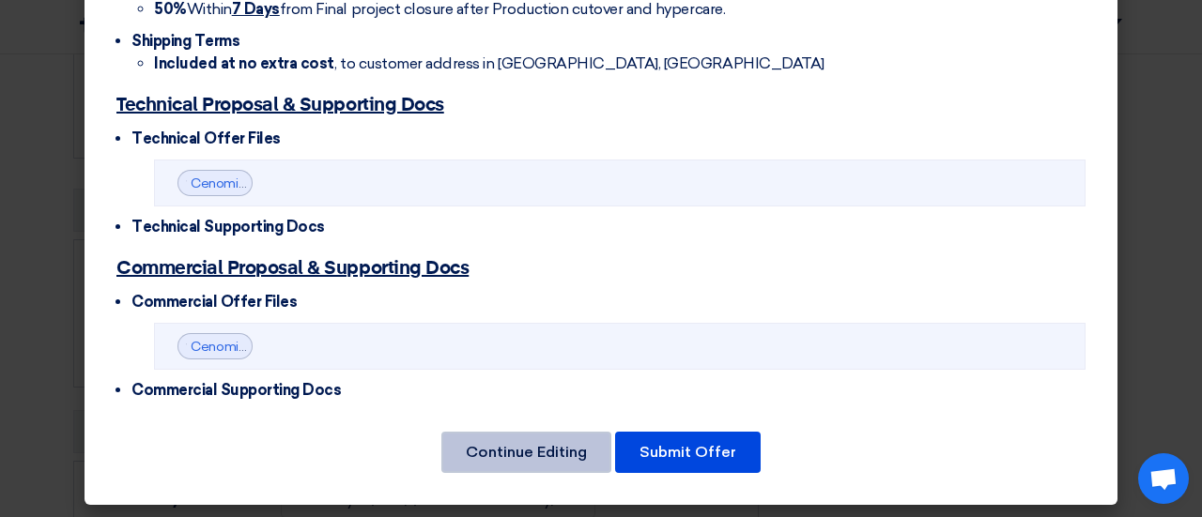
click at [466, 450] on button "Continue Editing" at bounding box center [526, 452] width 170 height 41
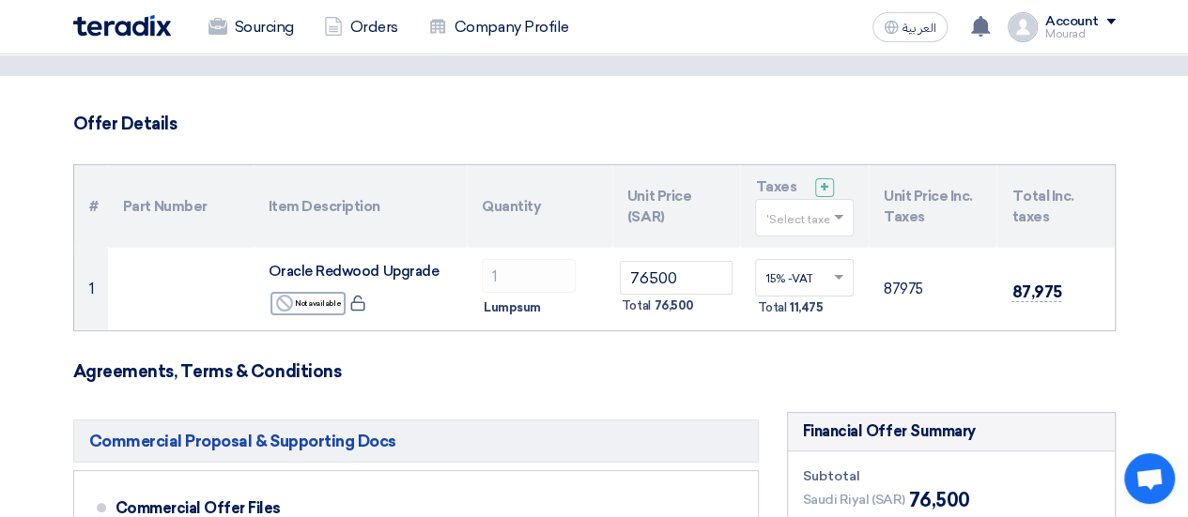
scroll to position [0, 0]
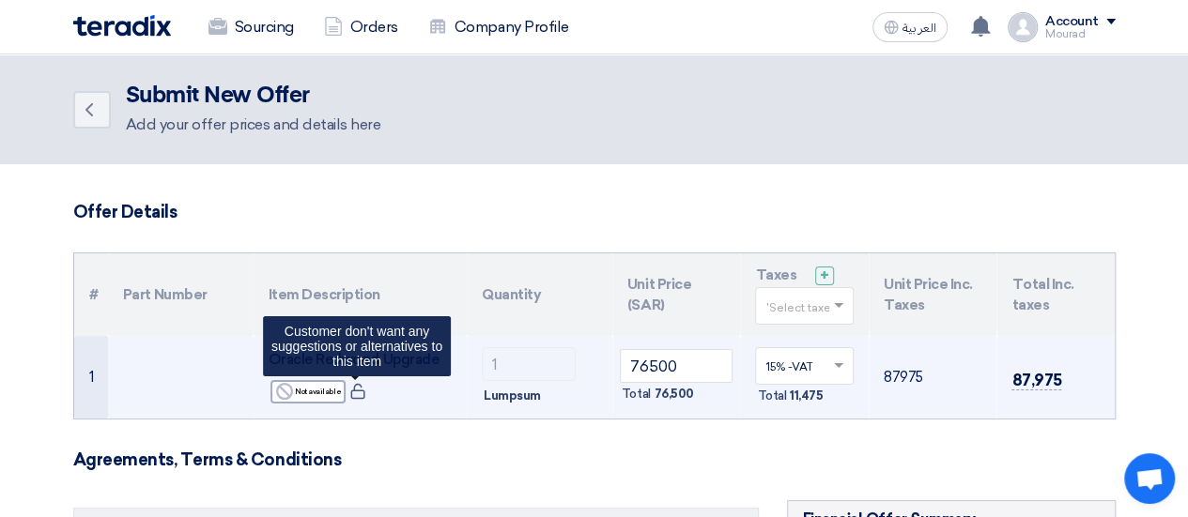
click at [357, 383] on icon at bounding box center [357, 391] width 17 height 17
click at [355, 390] on use at bounding box center [357, 392] width 14 height 16
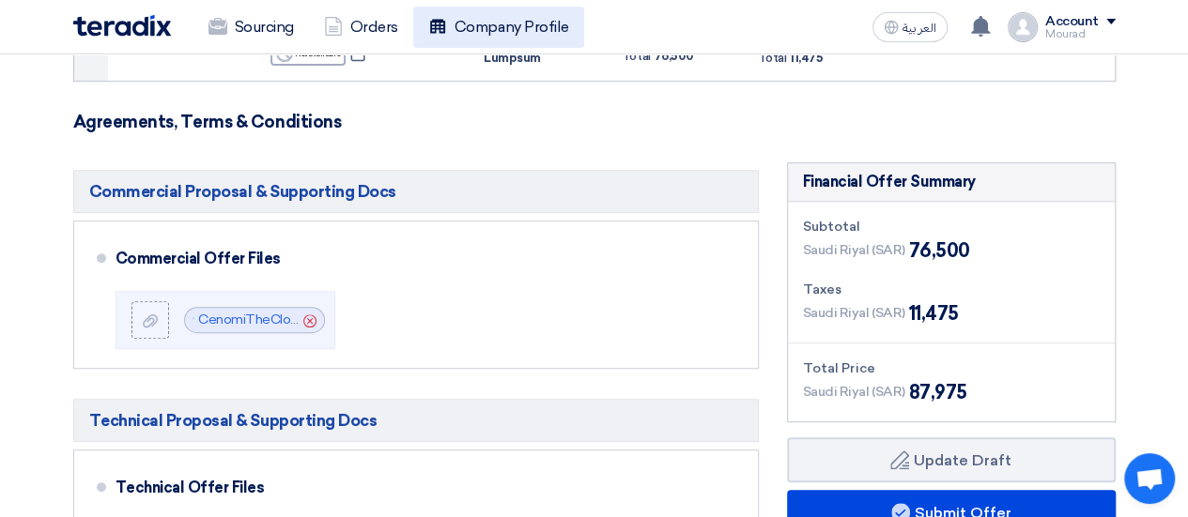
scroll to position [335, 0]
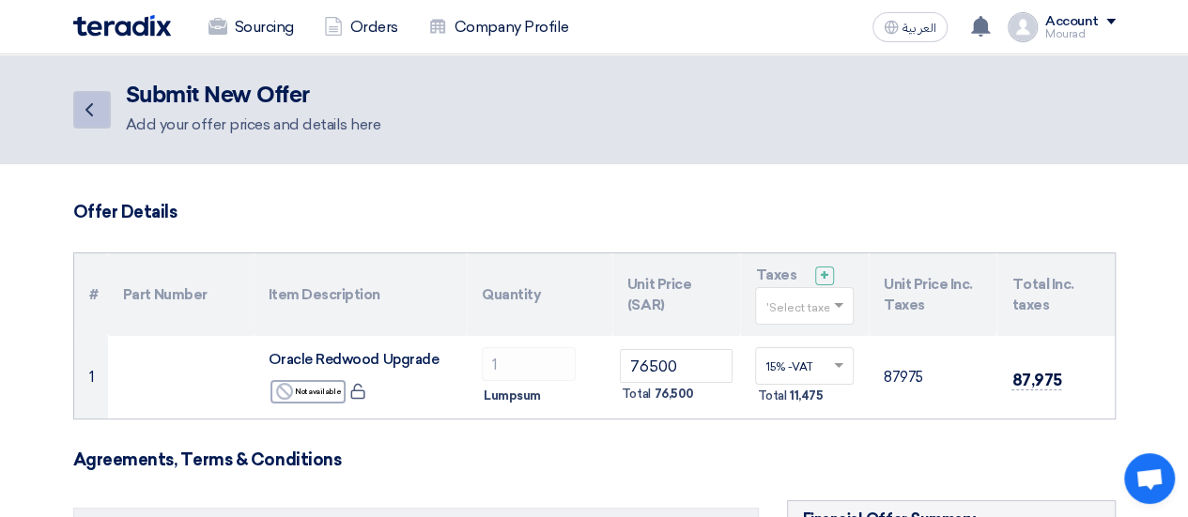
click at [92, 110] on icon "Back" at bounding box center [89, 110] width 23 height 23
click at [1110, 20] on span at bounding box center [1110, 22] width 9 height 6
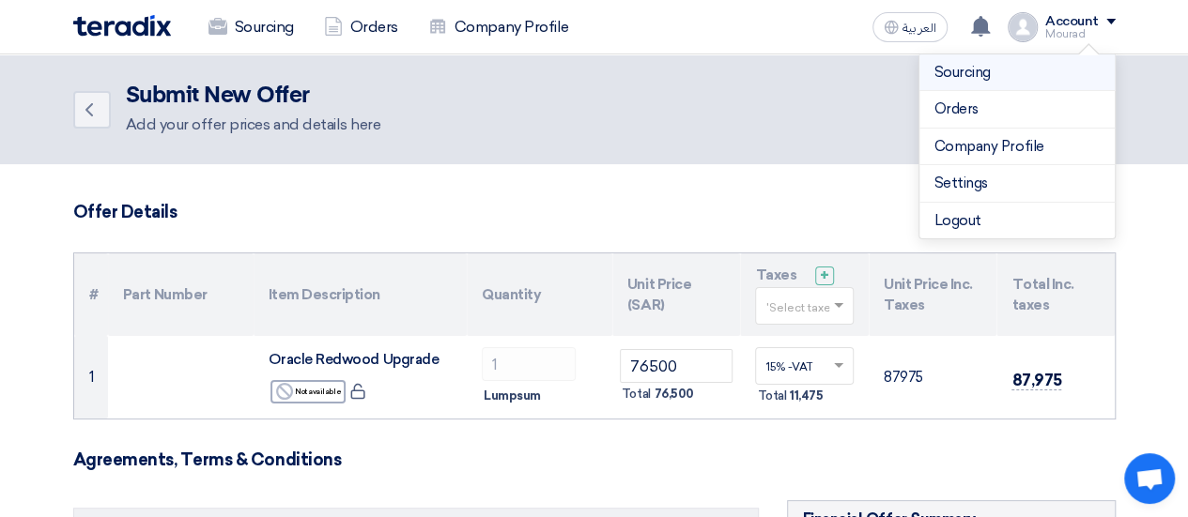
click at [962, 73] on link "Sourcing" at bounding box center [1016, 73] width 165 height 22
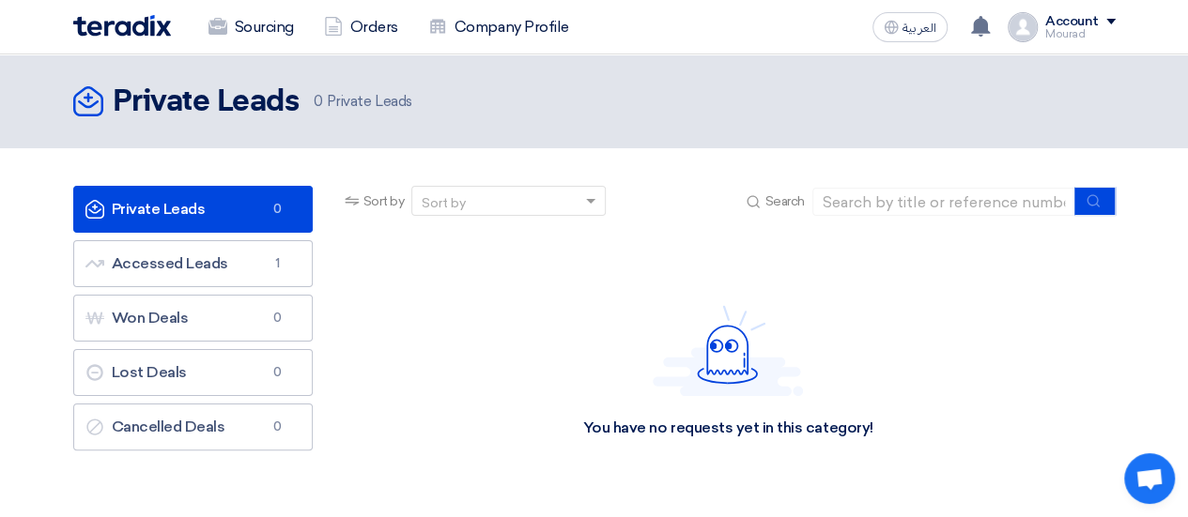
click at [1068, 20] on div "Account" at bounding box center [1072, 22] width 54 height 16
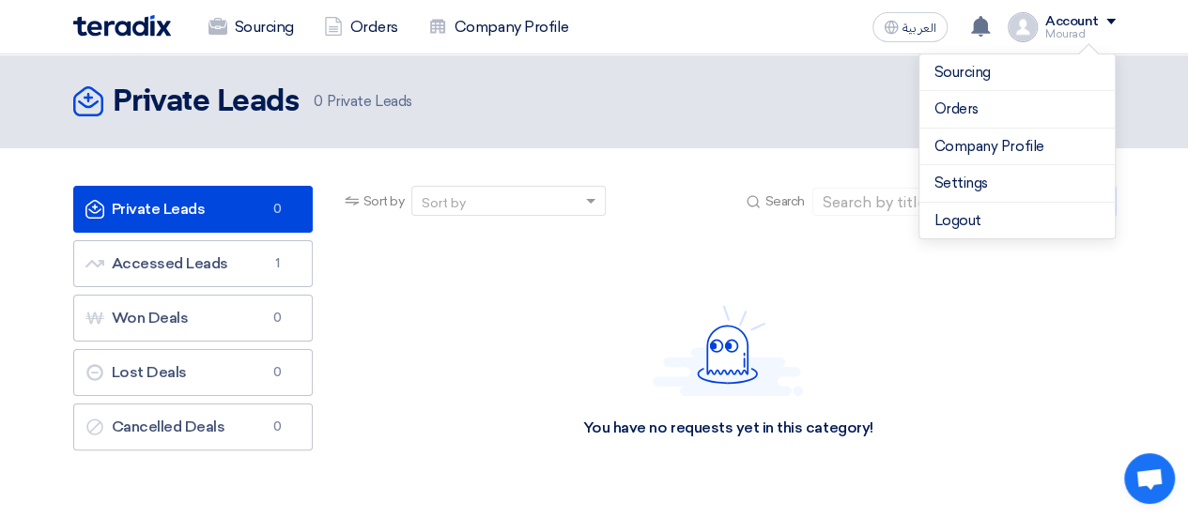
click at [1107, 14] on div "Account" at bounding box center [1080, 22] width 70 height 16
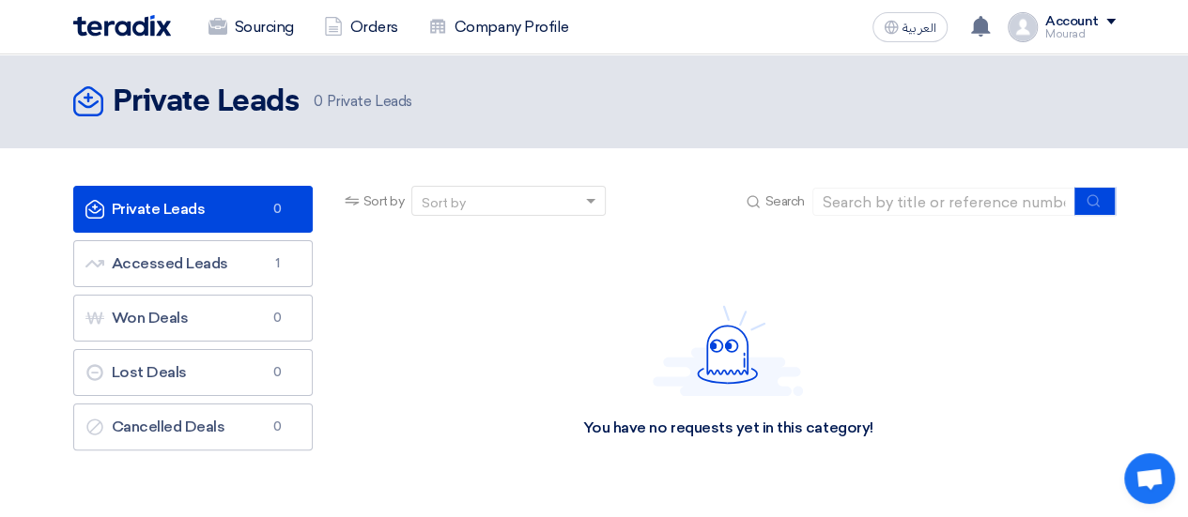
click at [1107, 18] on div "Account" at bounding box center [1080, 22] width 70 height 16
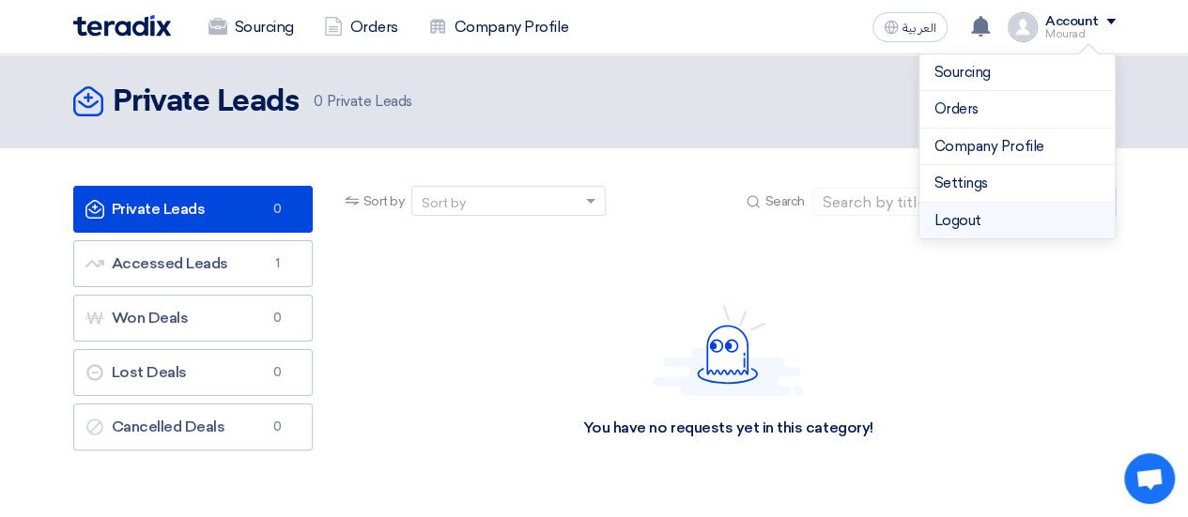
click at [973, 215] on li "Logout" at bounding box center [1016, 221] width 195 height 37
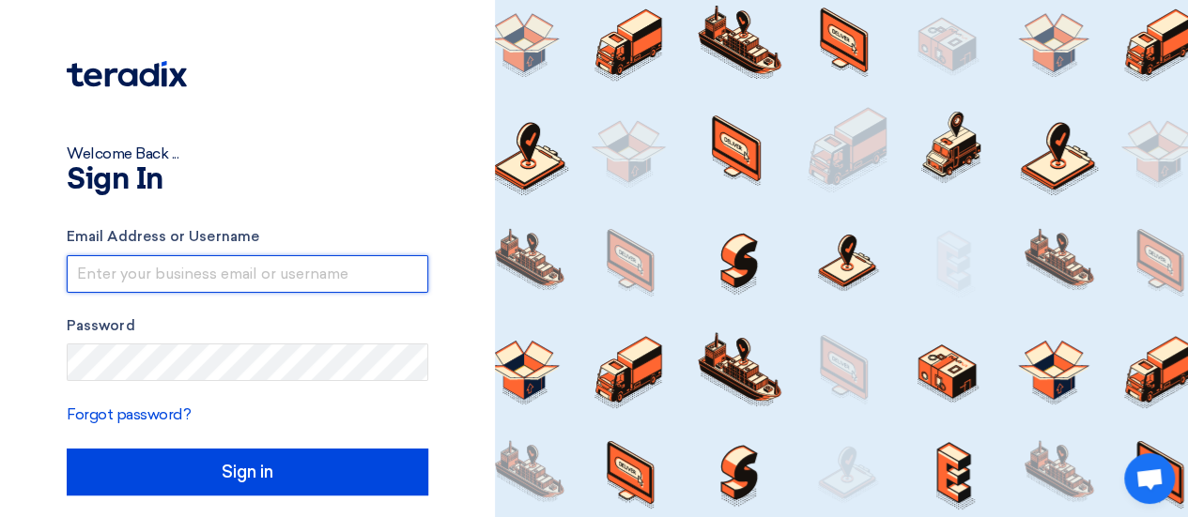
type input "[EMAIL_ADDRESS][DOMAIN_NAME]"
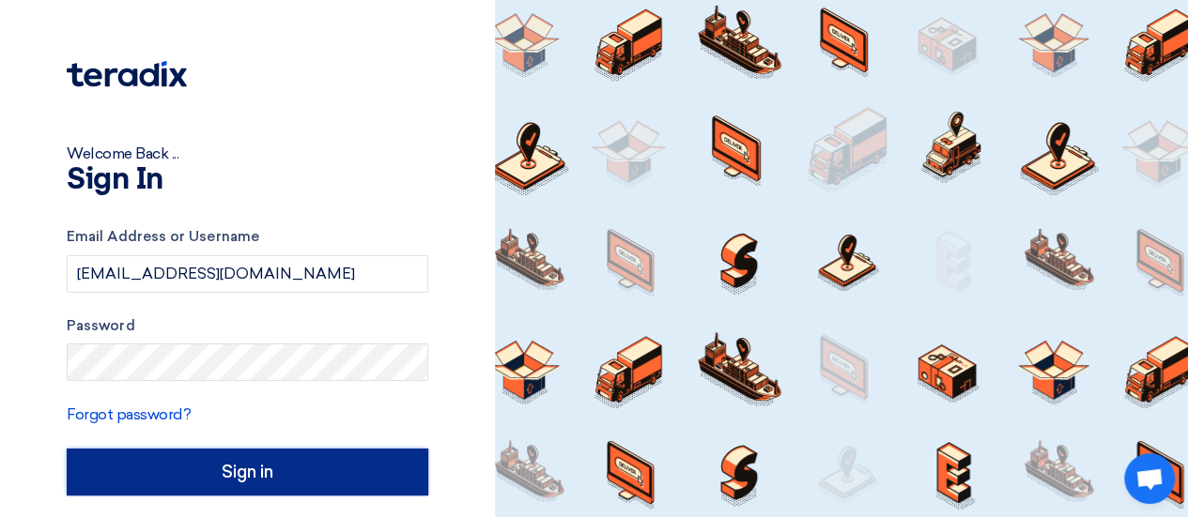
click at [324, 480] on input "Sign in" at bounding box center [247, 472] width 361 height 47
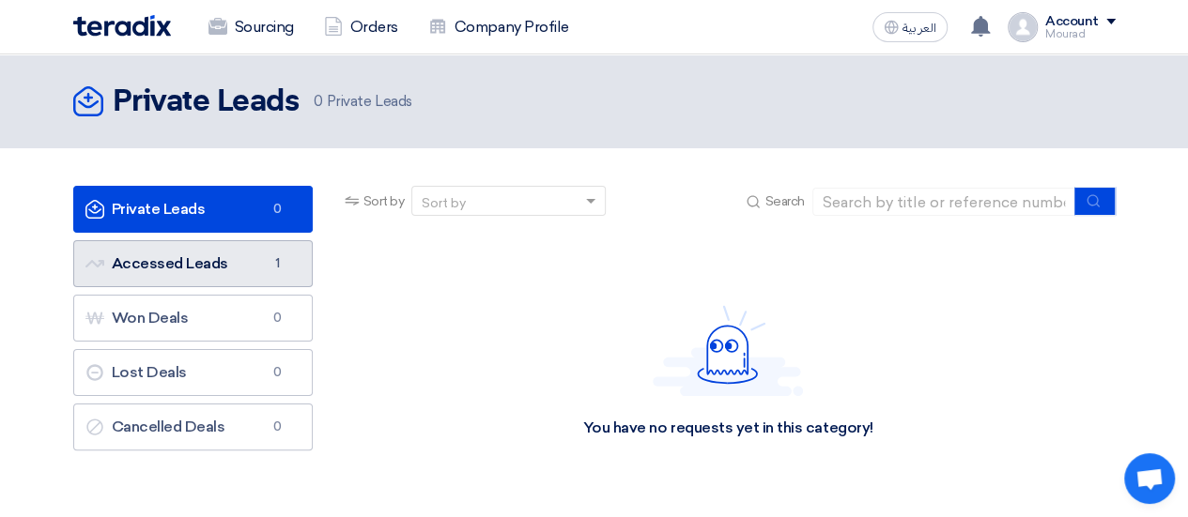
click at [259, 254] on link "Accessed Leads Accessed Leads 1" at bounding box center [192, 263] width 239 height 47
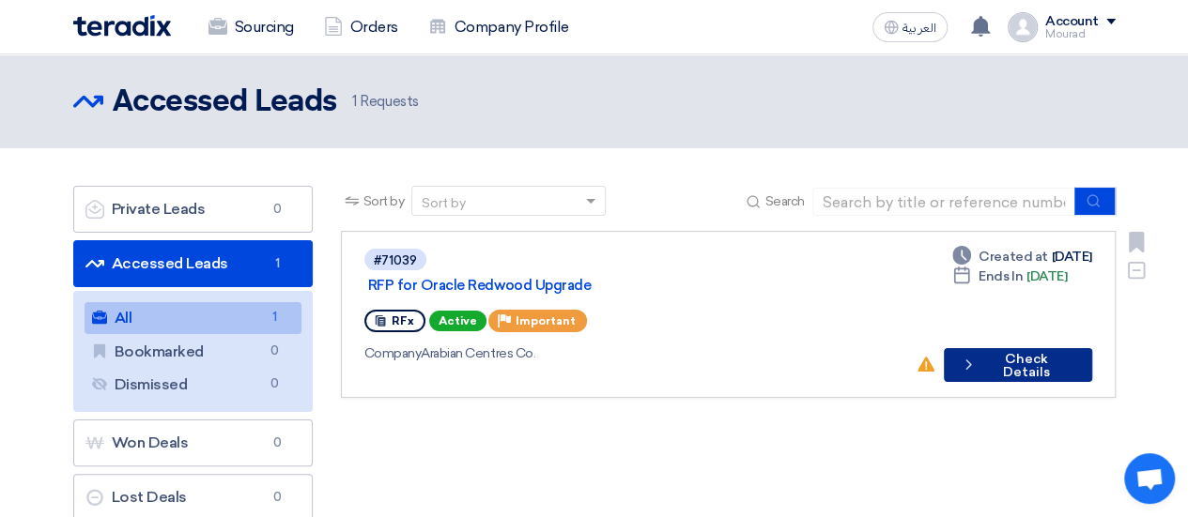
click at [1006, 348] on button "Check details Check Details" at bounding box center [1018, 365] width 148 height 34
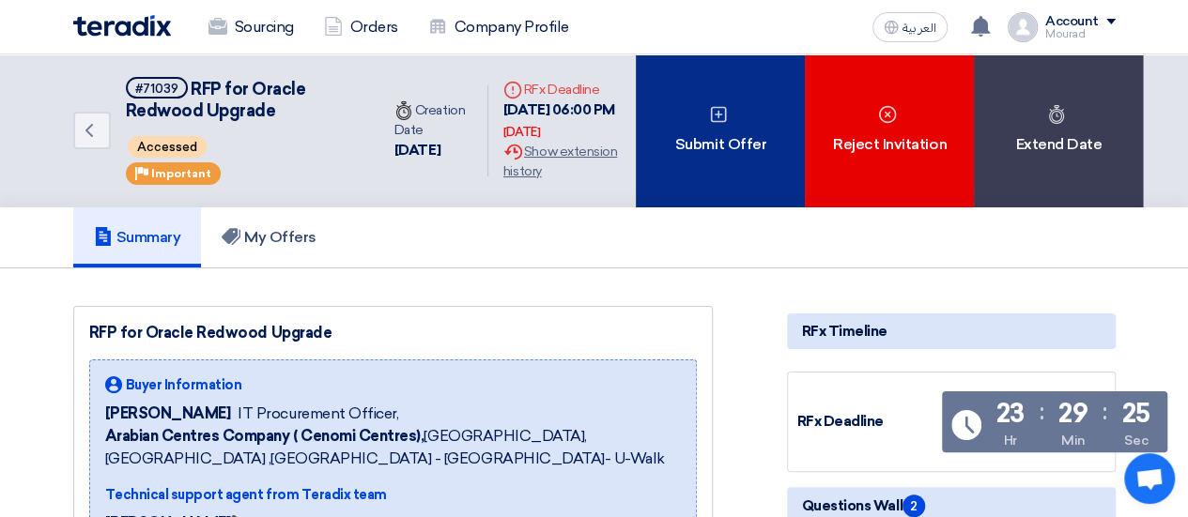
click at [693, 166] on div "Submit Offer" at bounding box center [720, 130] width 169 height 153
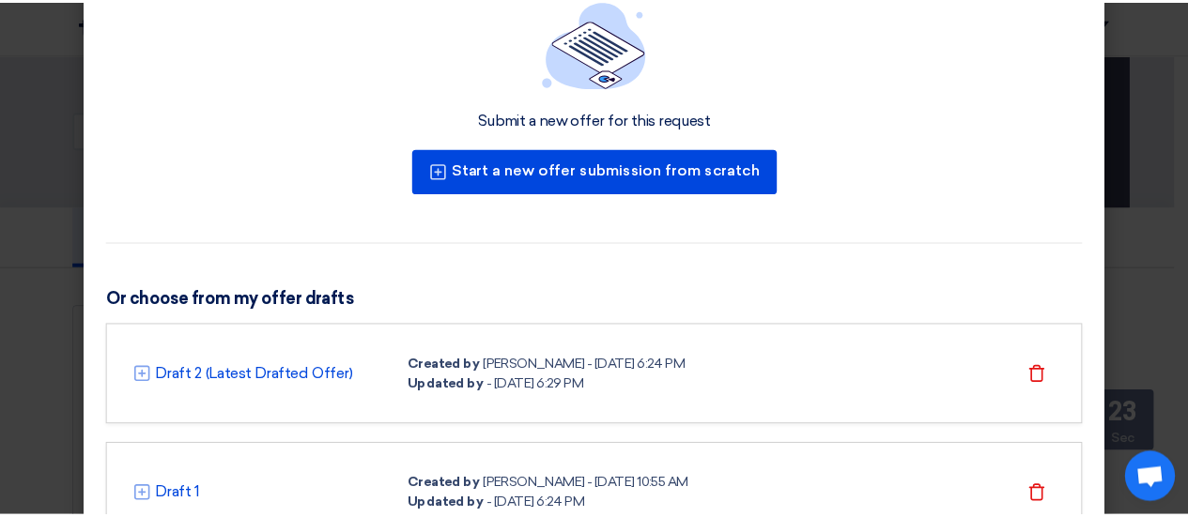
scroll to position [135, 0]
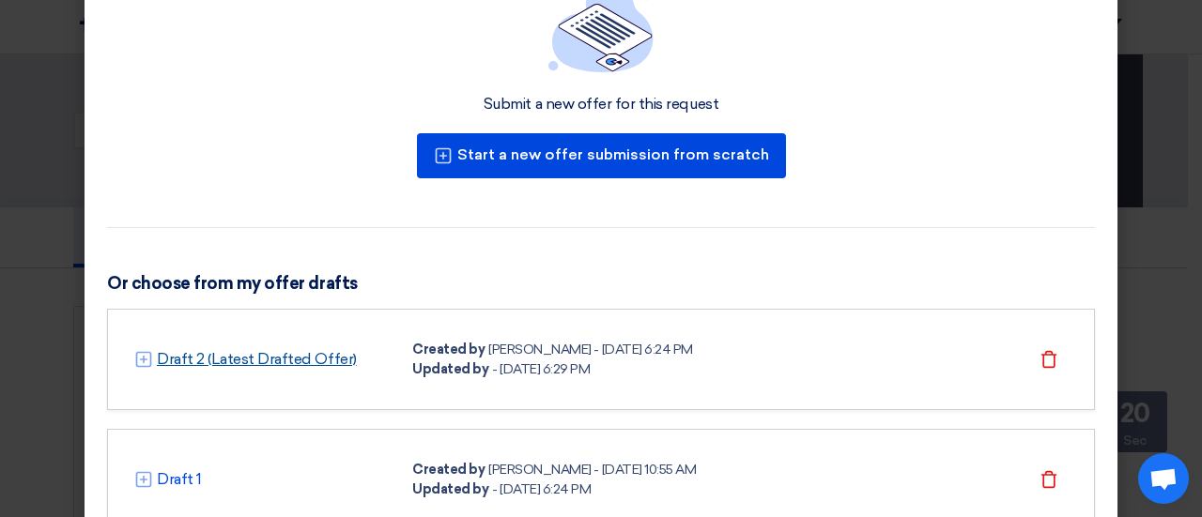
click at [255, 358] on link "Draft 2 (Latest Drafted Offer)" at bounding box center [257, 359] width 200 height 23
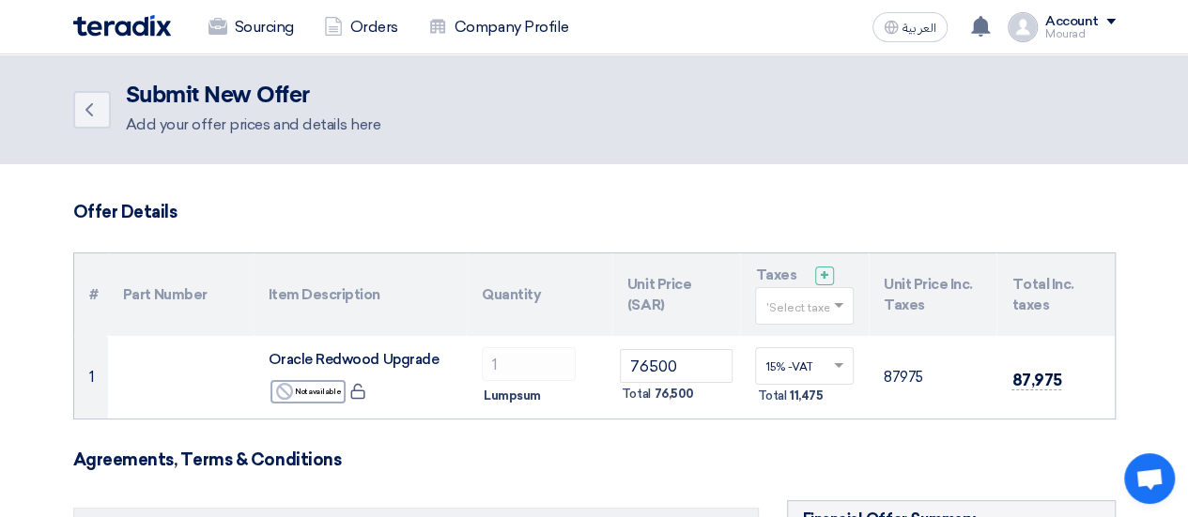
scroll to position [5, 0]
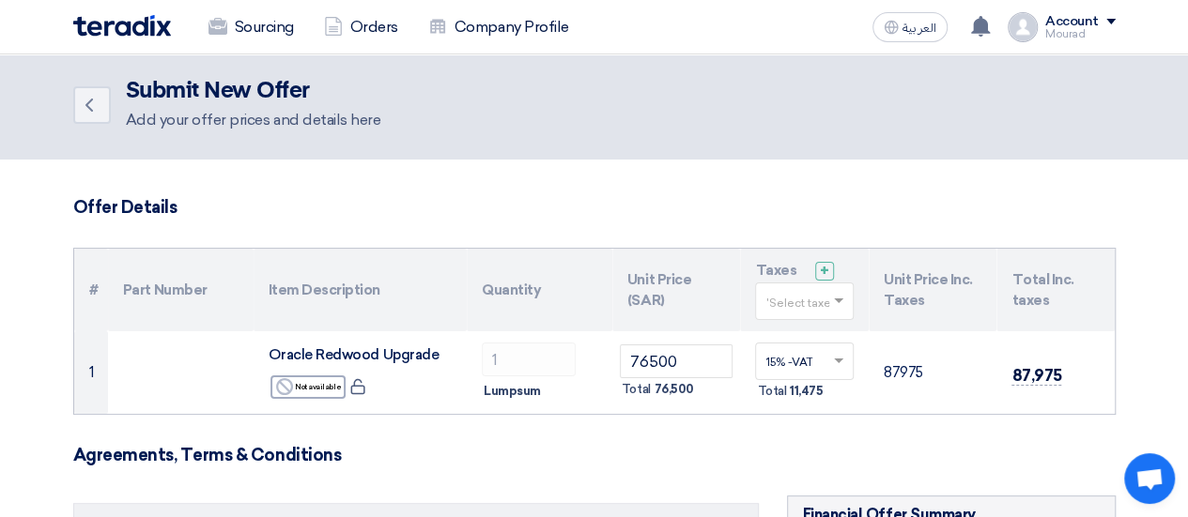
click at [772, 295] on input "text" at bounding box center [794, 303] width 59 height 31
click at [776, 330] on span "15% -VAT" at bounding box center [791, 336] width 53 height 13
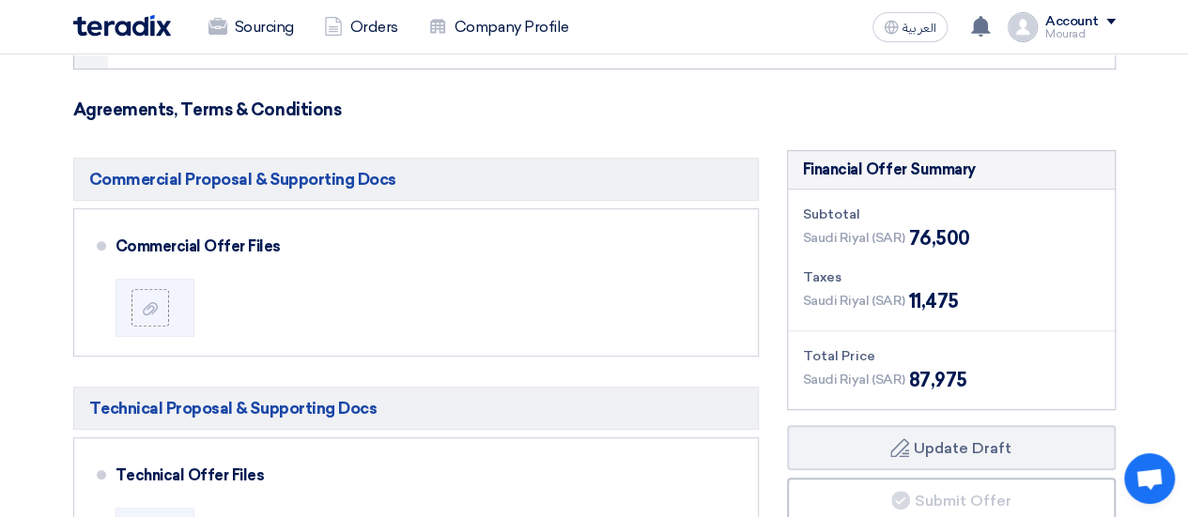
scroll to position [352, 0]
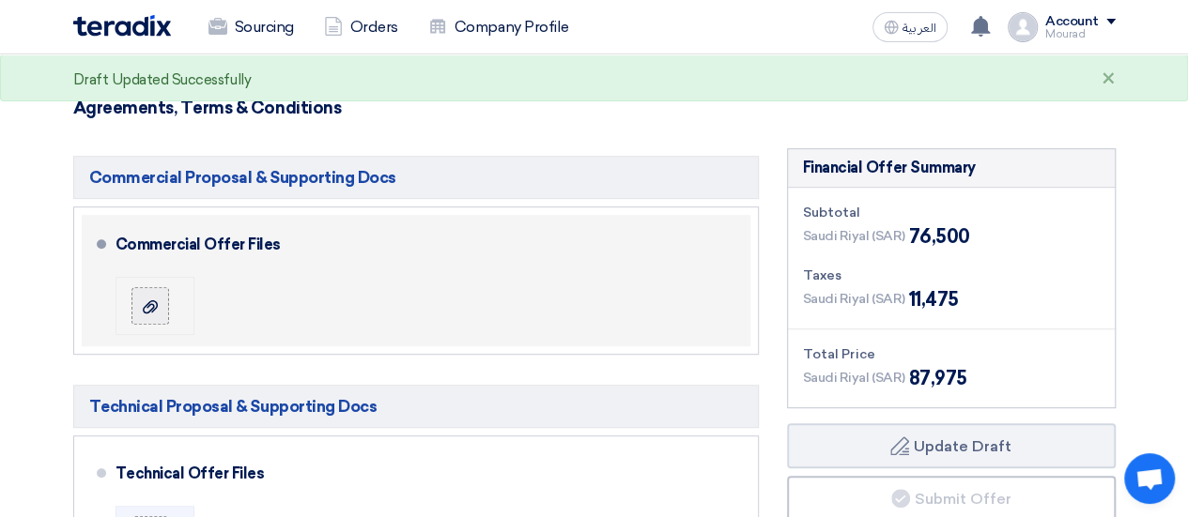
click at [158, 307] on div at bounding box center [150, 306] width 23 height 19
click at [0, 0] on input "file" at bounding box center [0, 0] width 0 height 0
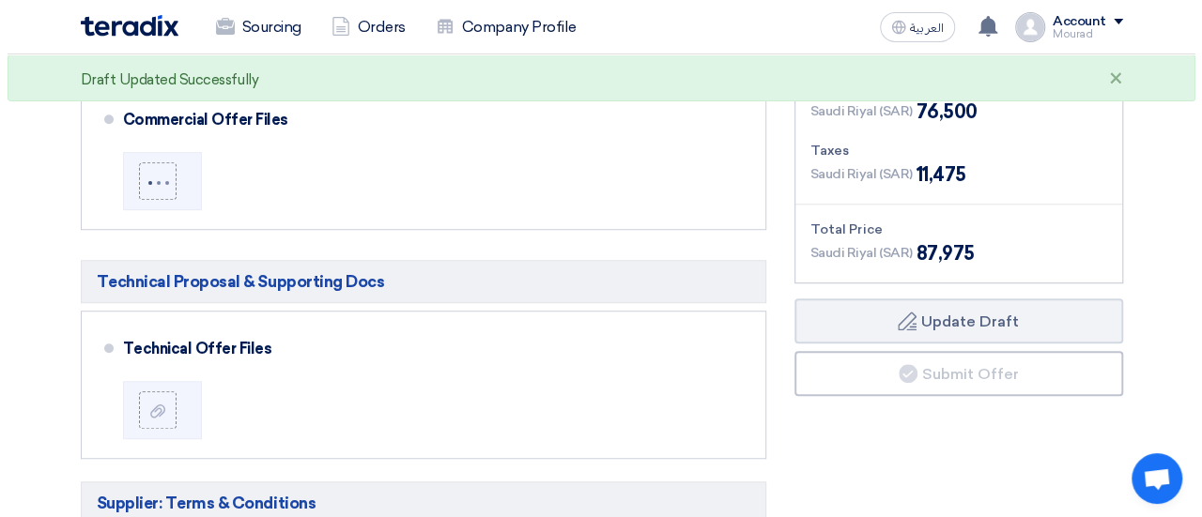
scroll to position [495, 0]
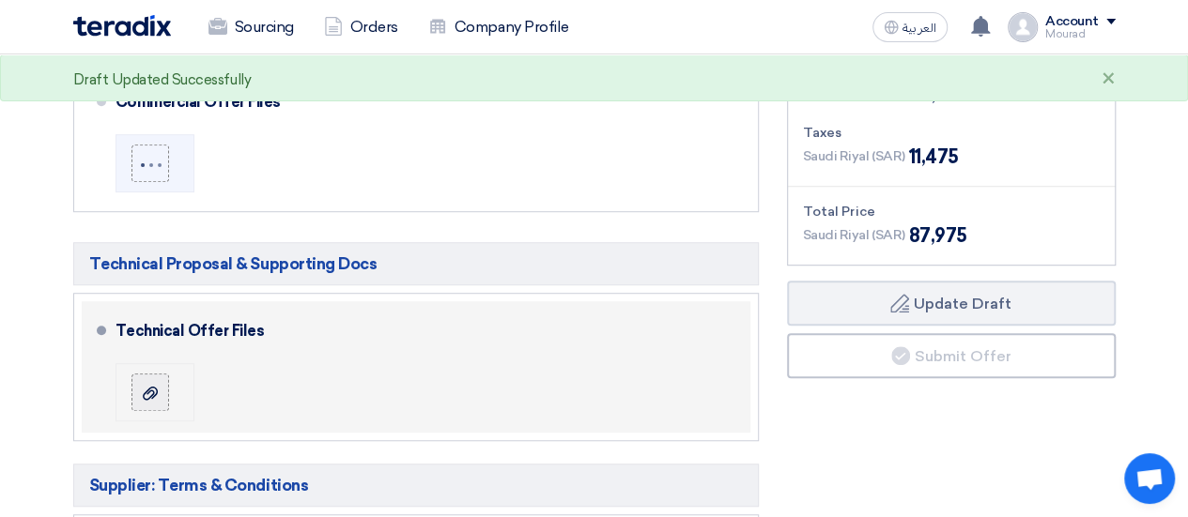
click at [153, 393] on use at bounding box center [150, 392] width 15 height 13
click at [0, 0] on input "file" at bounding box center [0, 0] width 0 height 0
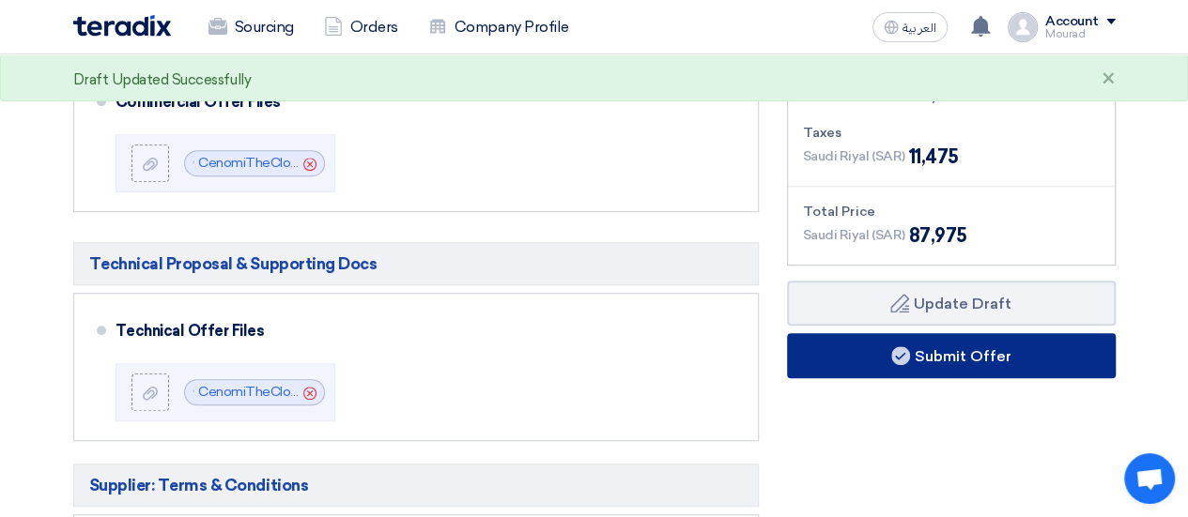
click at [867, 366] on button "Submit Offer" at bounding box center [951, 355] width 329 height 45
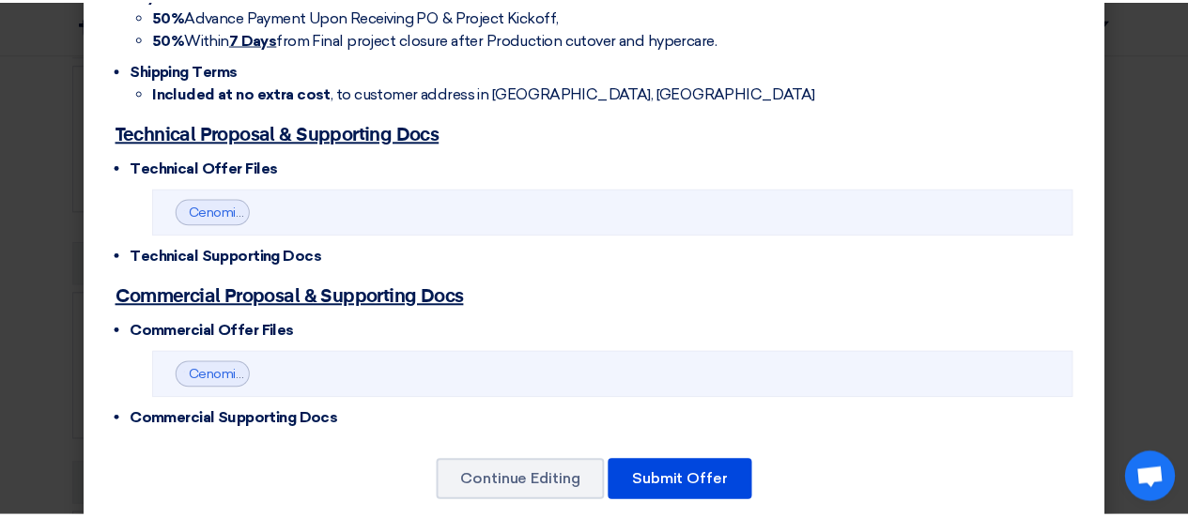
scroll to position [646, 0]
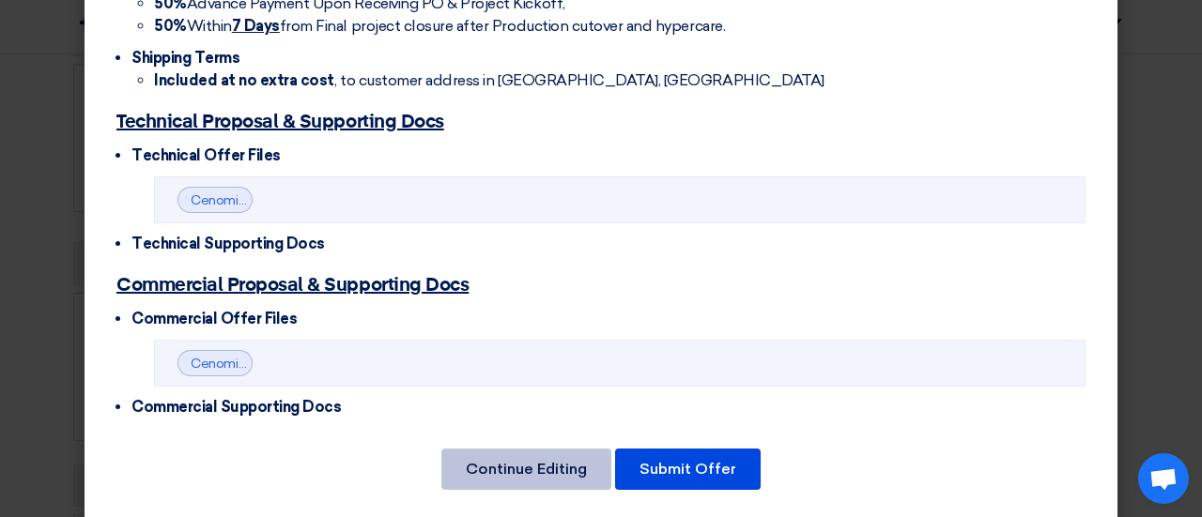
click at [536, 455] on button "Continue Editing" at bounding box center [526, 469] width 170 height 41
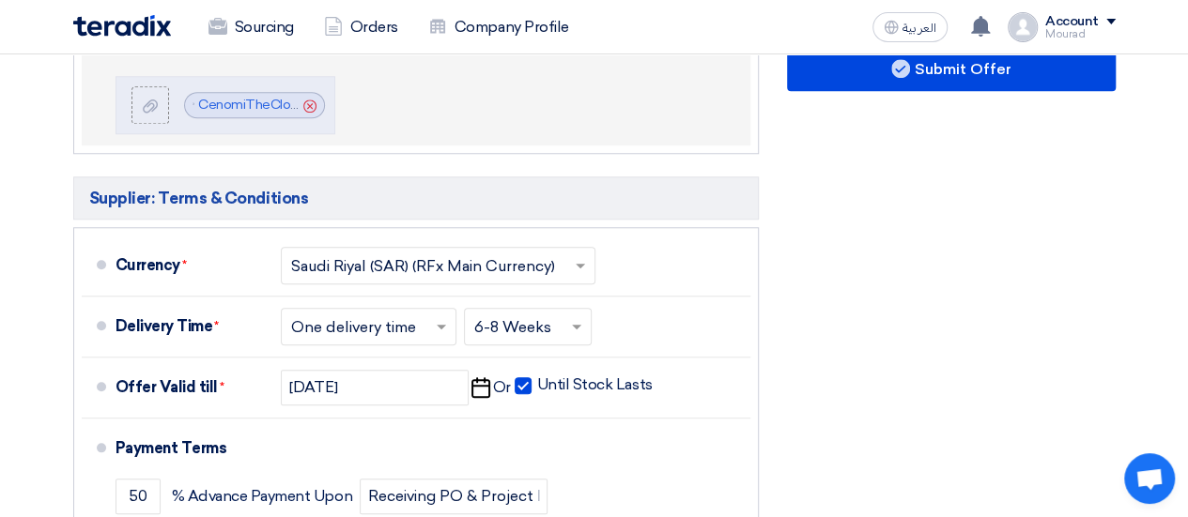
scroll to position [792, 0]
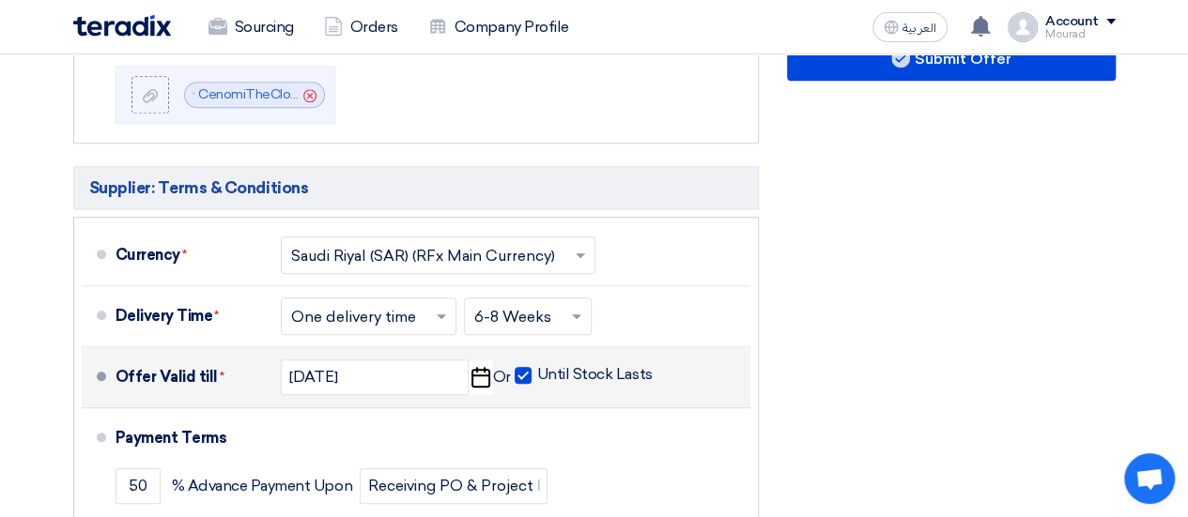
click at [529, 374] on span at bounding box center [523, 375] width 17 height 17
click at [537, 374] on input "Until Stock Lasts" at bounding box center [596, 383] width 119 height 36
checkbox input "false"
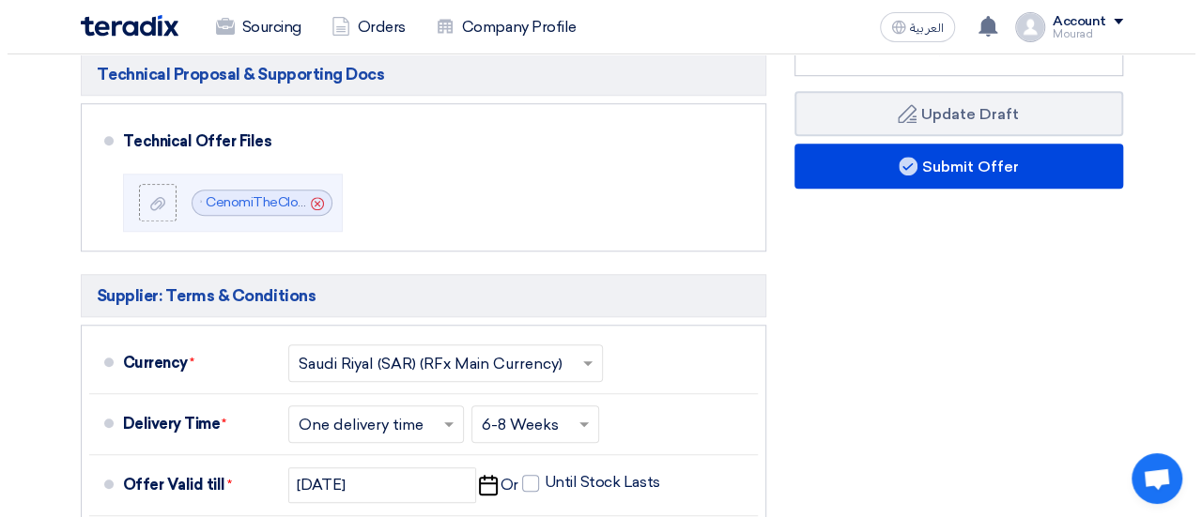
scroll to position [684, 0]
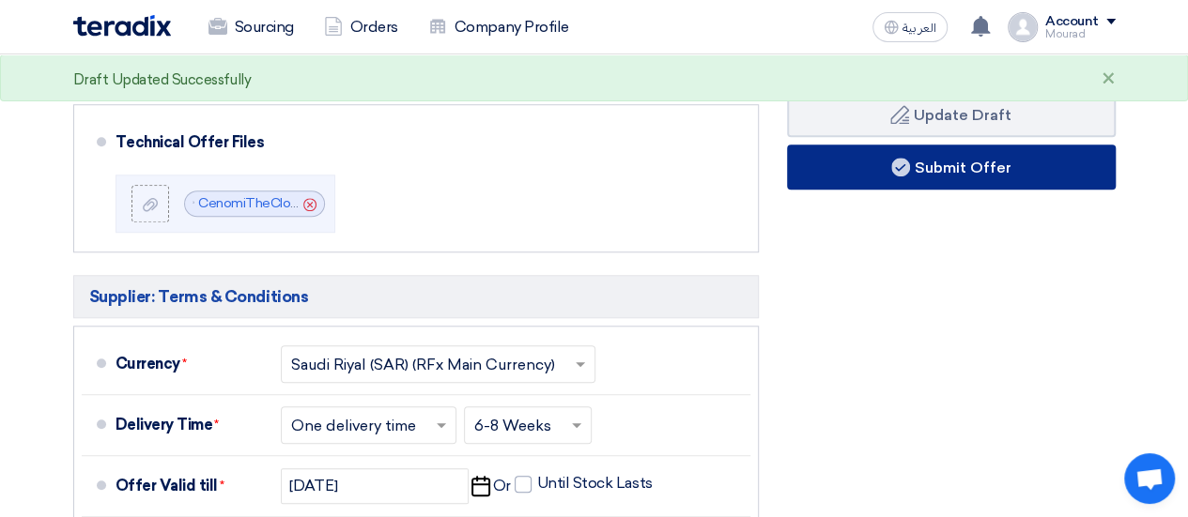
click at [822, 172] on button "Submit Offer" at bounding box center [951, 167] width 329 height 45
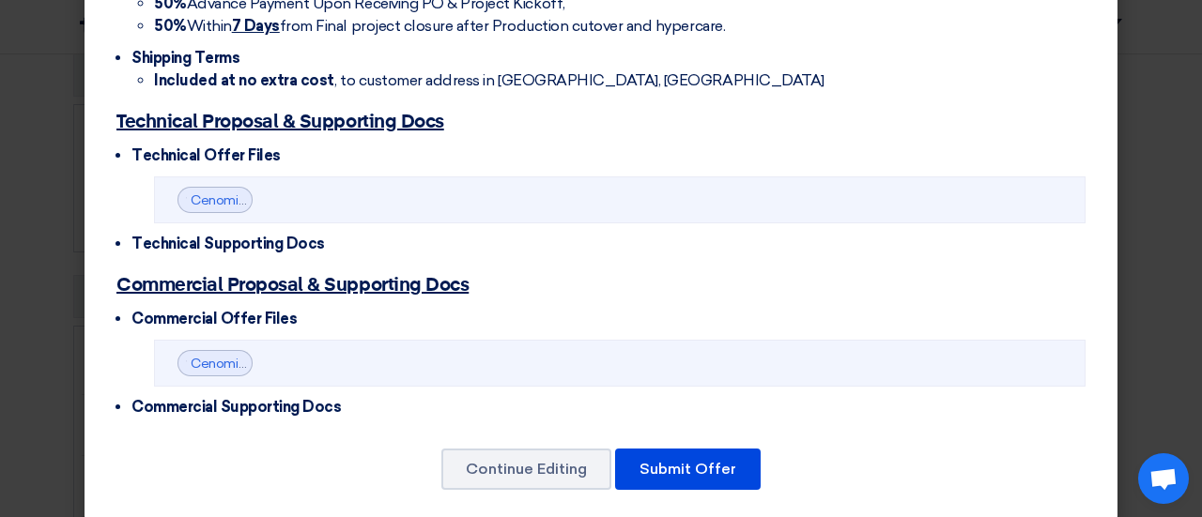
scroll to position [646, 0]
click at [699, 450] on button "Submit Offer" at bounding box center [688, 469] width 146 height 41
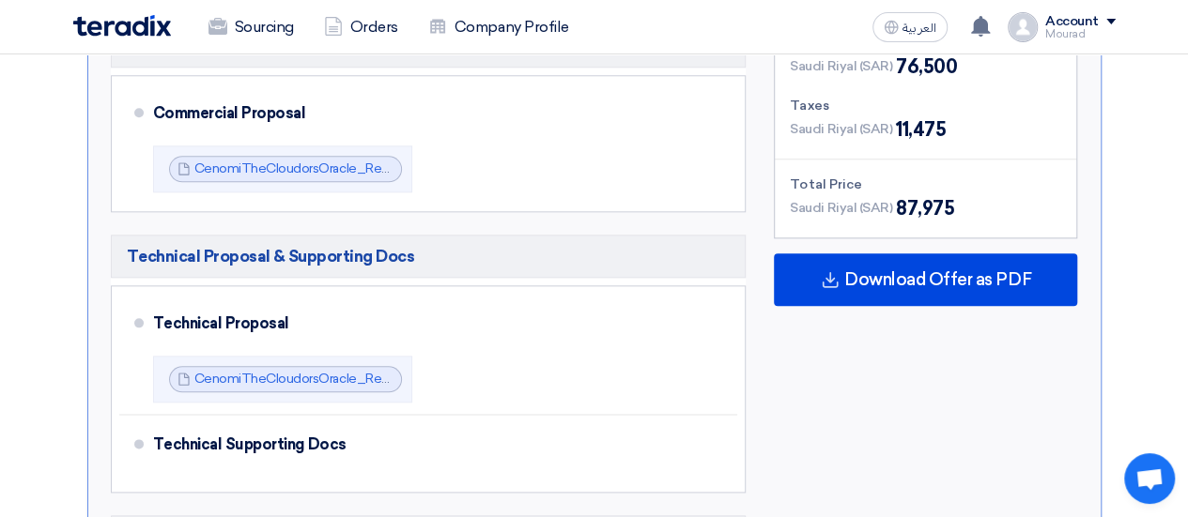
scroll to position [817, 0]
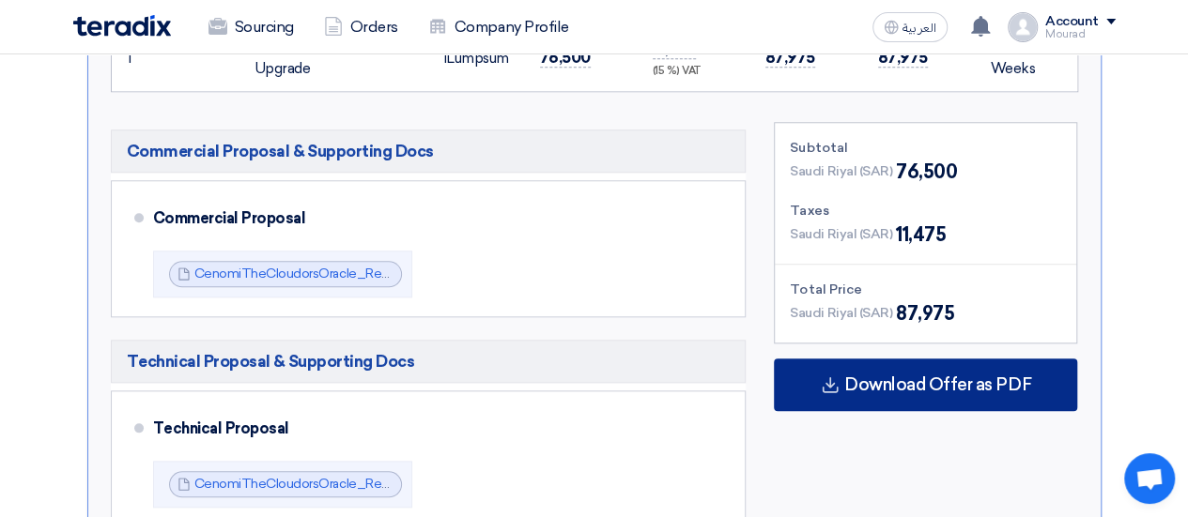
click at [808, 368] on div "Download Offer as PDF" at bounding box center [925, 385] width 303 height 53
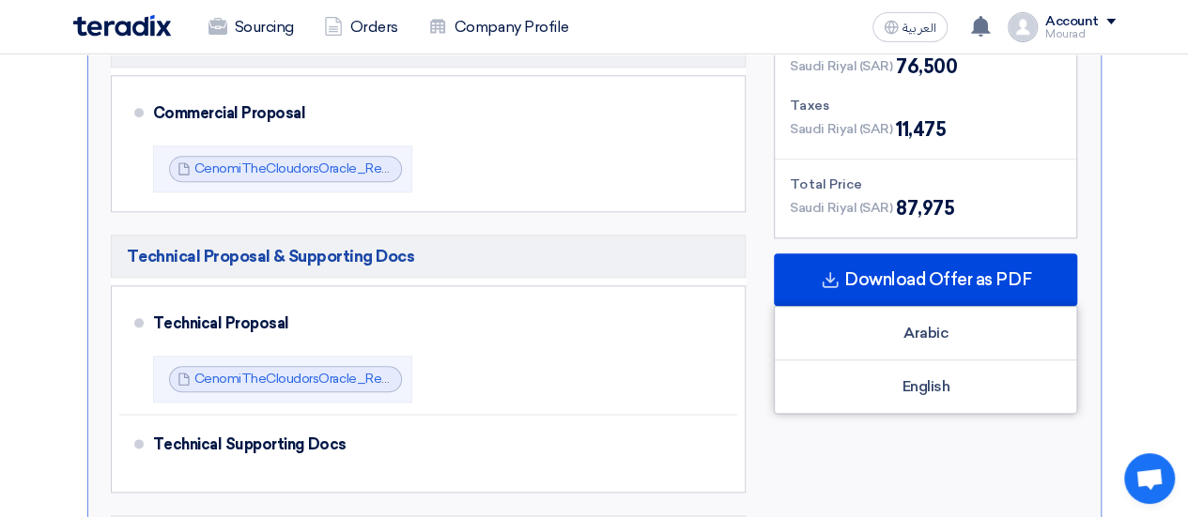
scroll to position [928, 0]
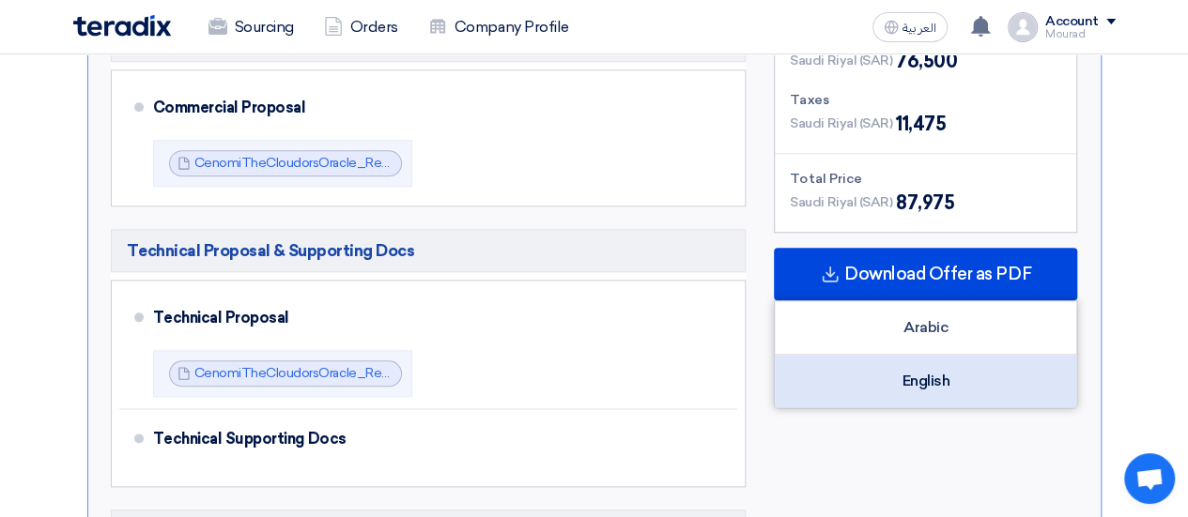
click at [866, 374] on div "English" at bounding box center [925, 381] width 301 height 53
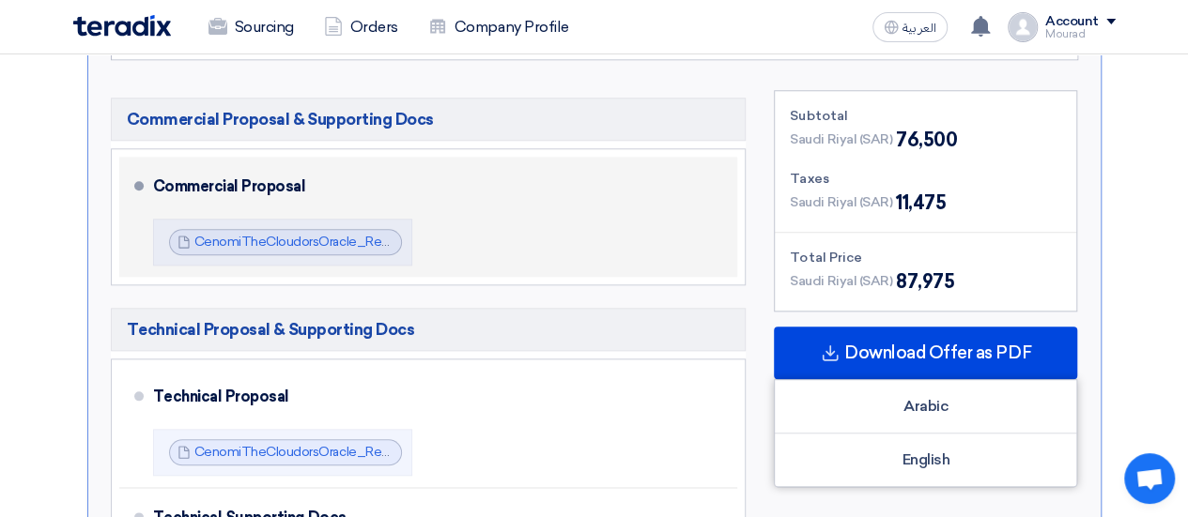
scroll to position [851, 0]
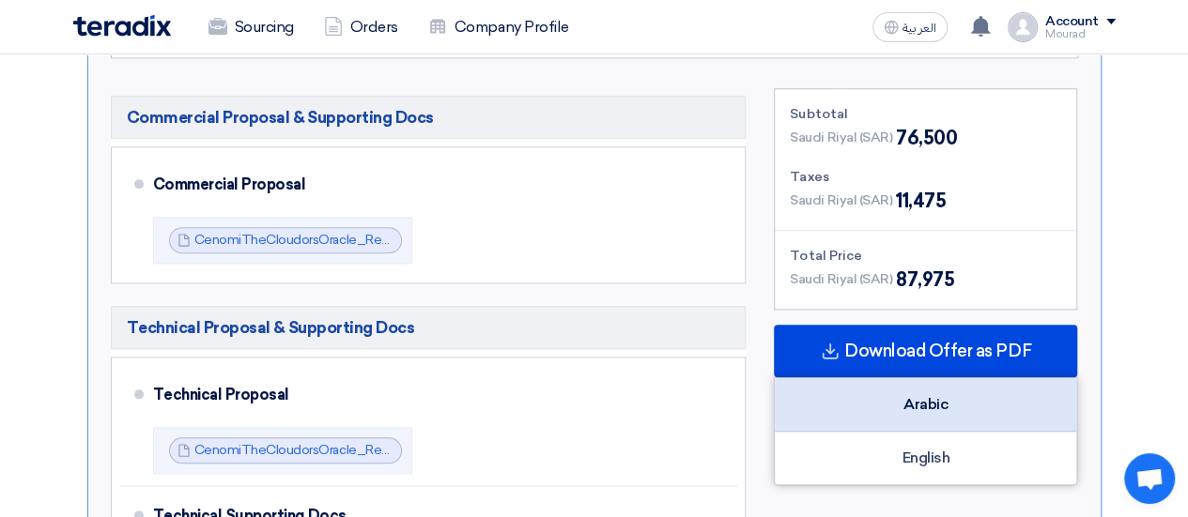
click at [845, 396] on div "Arabic" at bounding box center [925, 405] width 301 height 54
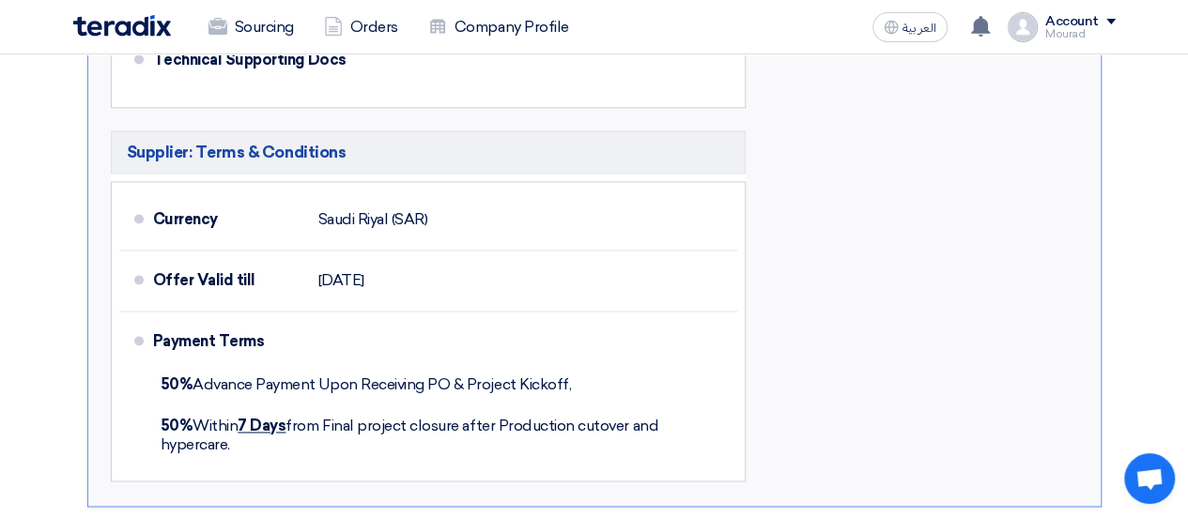
scroll to position [1309, 0]
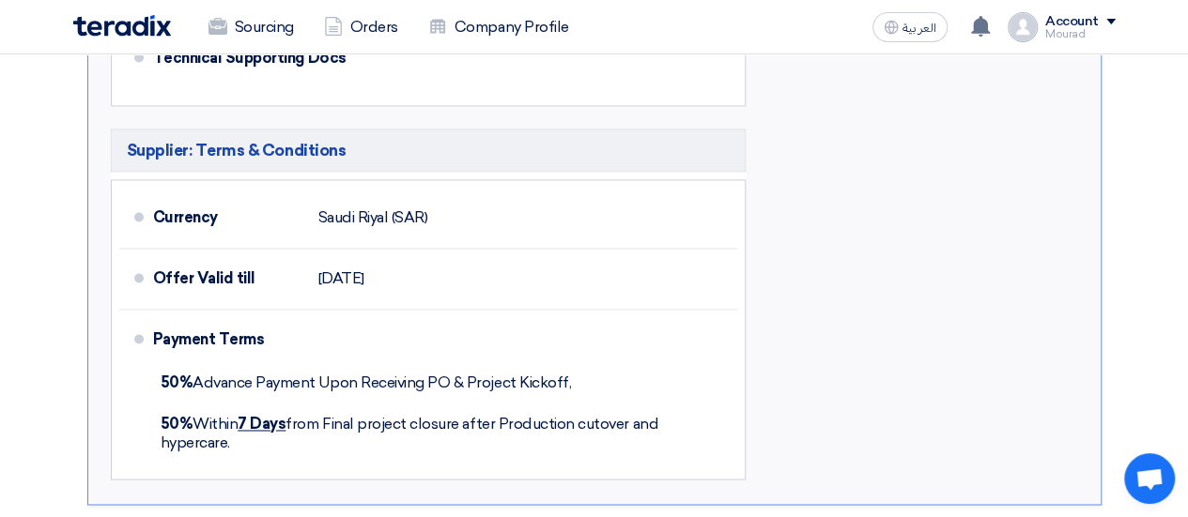
click at [930, 277] on div "Subtotal [GEOGRAPHIC_DATA] (SAR) 76,500 Taxes [GEOGRAPHIC_DATA] (SAR) 11,475 To…" at bounding box center [925, 59] width 331 height 859
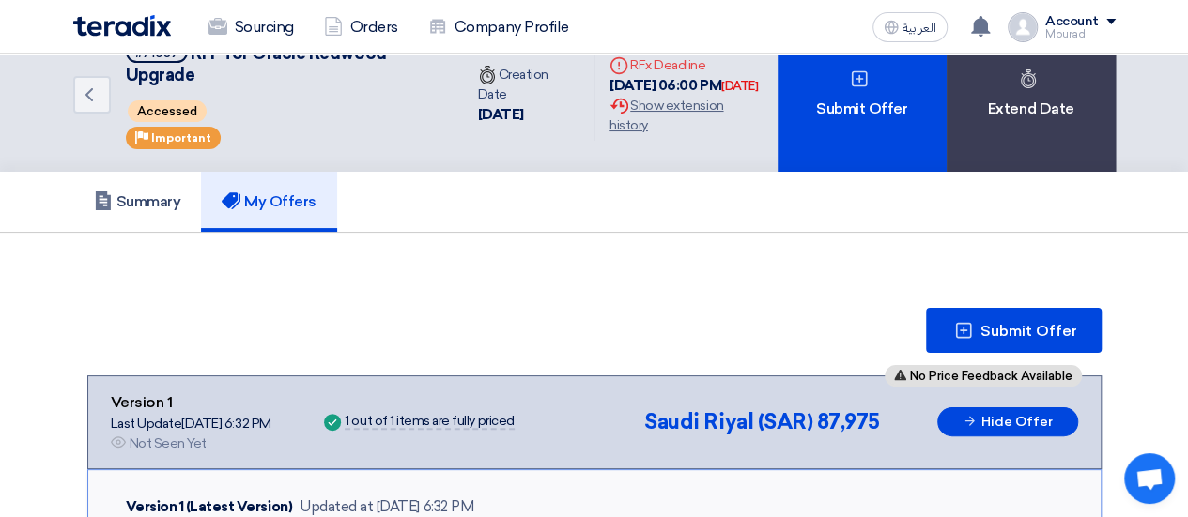
scroll to position [0, 0]
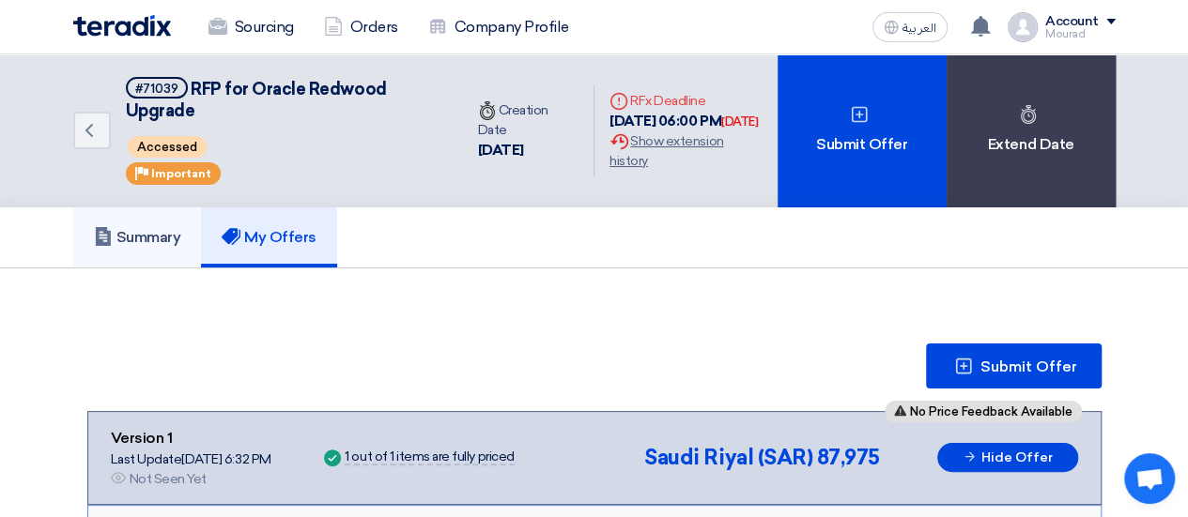
click at [150, 232] on h5 "Summary" at bounding box center [137, 237] width 87 height 19
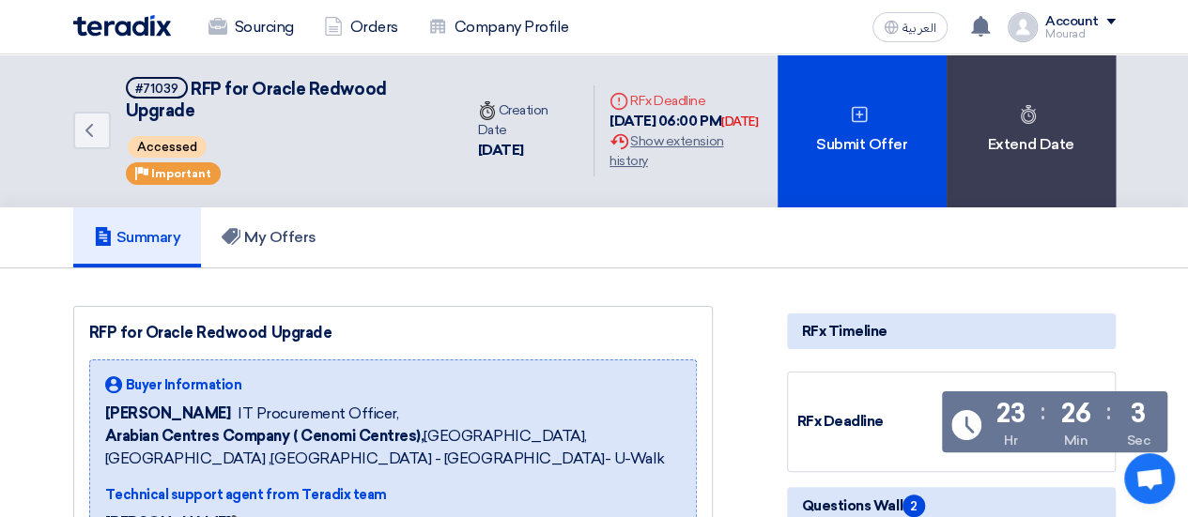
click at [142, 33] on img at bounding box center [122, 26] width 98 height 22
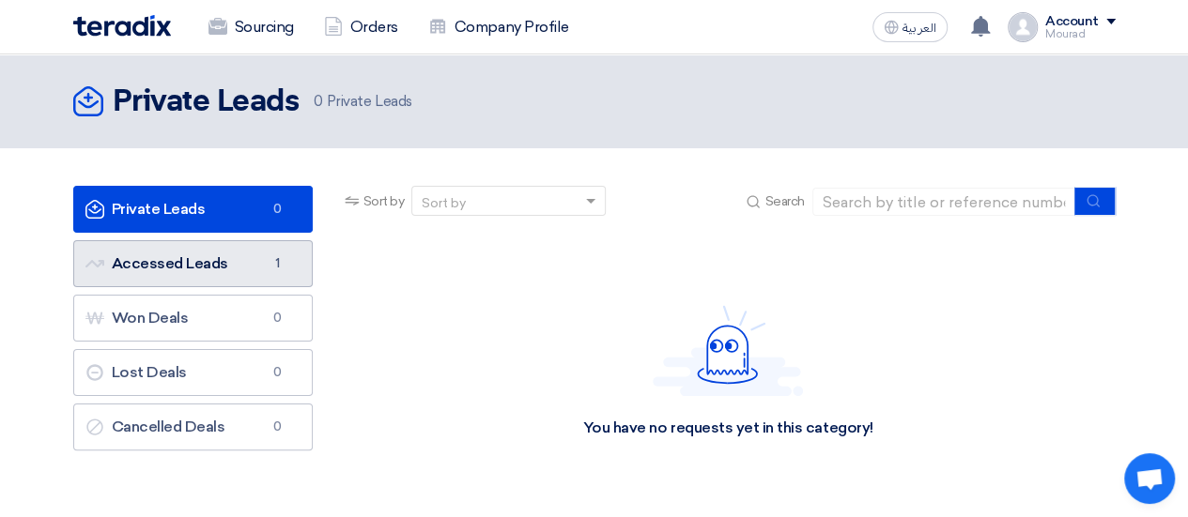
click at [230, 258] on link "Accessed Leads Accessed Leads 1" at bounding box center [192, 263] width 239 height 47
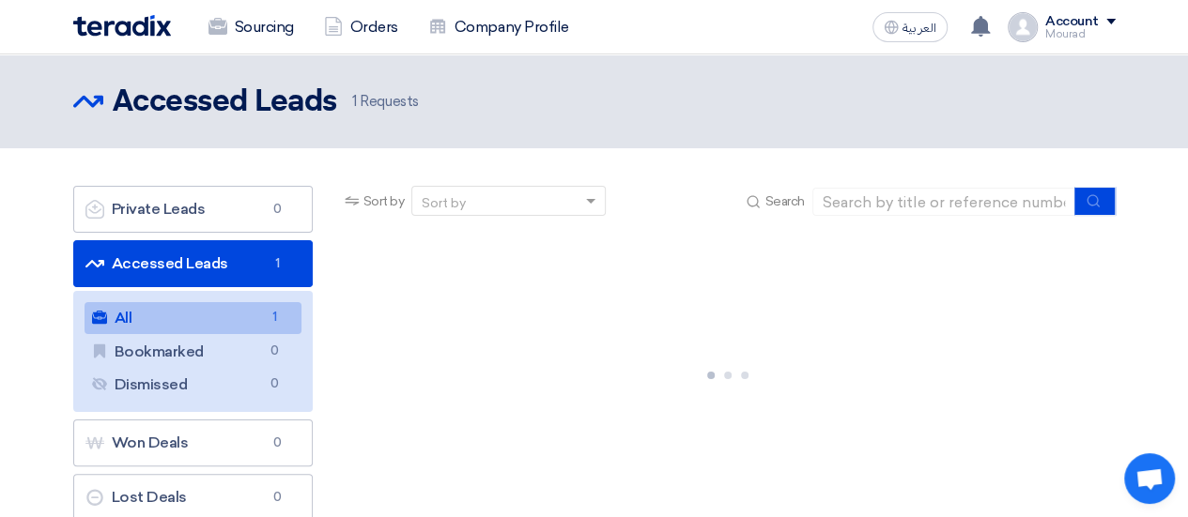
click at [240, 264] on link "Accessed Leads Accessed Leads 1" at bounding box center [192, 263] width 239 height 47
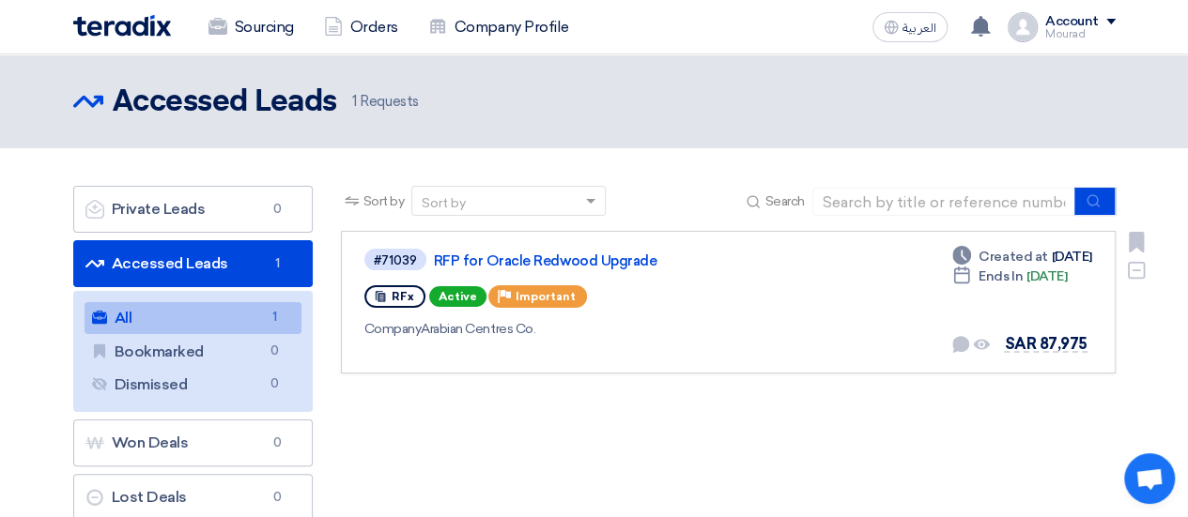
click at [853, 306] on div "RFx Active Priority Important" at bounding box center [635, 297] width 543 height 30
click at [988, 343] on icon "Offer is not seen yet!" at bounding box center [981, 344] width 17 height 17
click at [989, 348] on use at bounding box center [981, 345] width 17 height 10
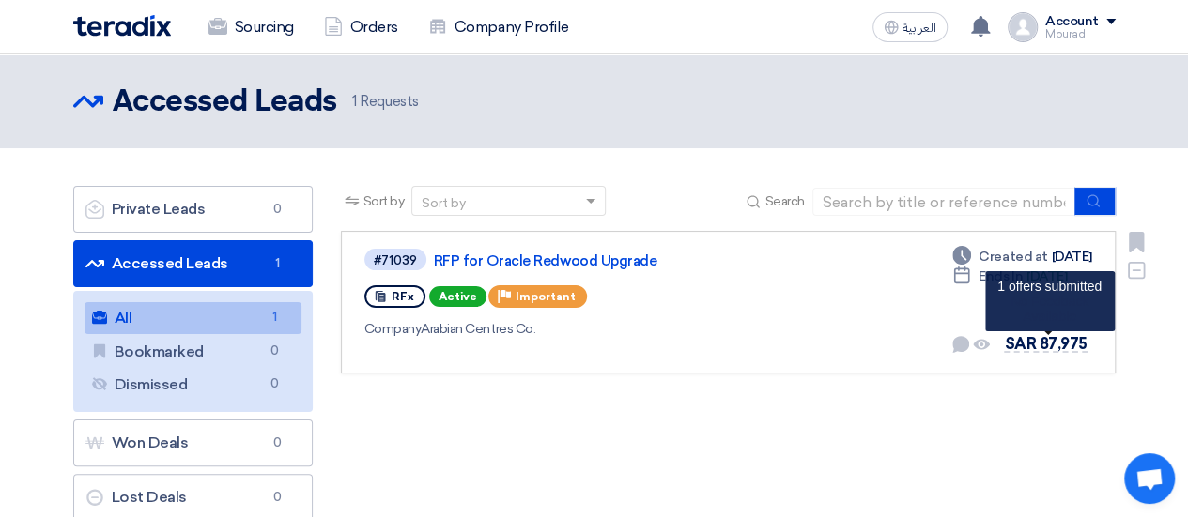
click at [1029, 347] on span "SAR 87,975" at bounding box center [1045, 344] width 83 height 18
click at [1052, 346] on span "SAR 87,975" at bounding box center [1045, 344] width 83 height 18
click at [1056, 345] on span "SAR 87,975" at bounding box center [1045, 344] width 83 height 18
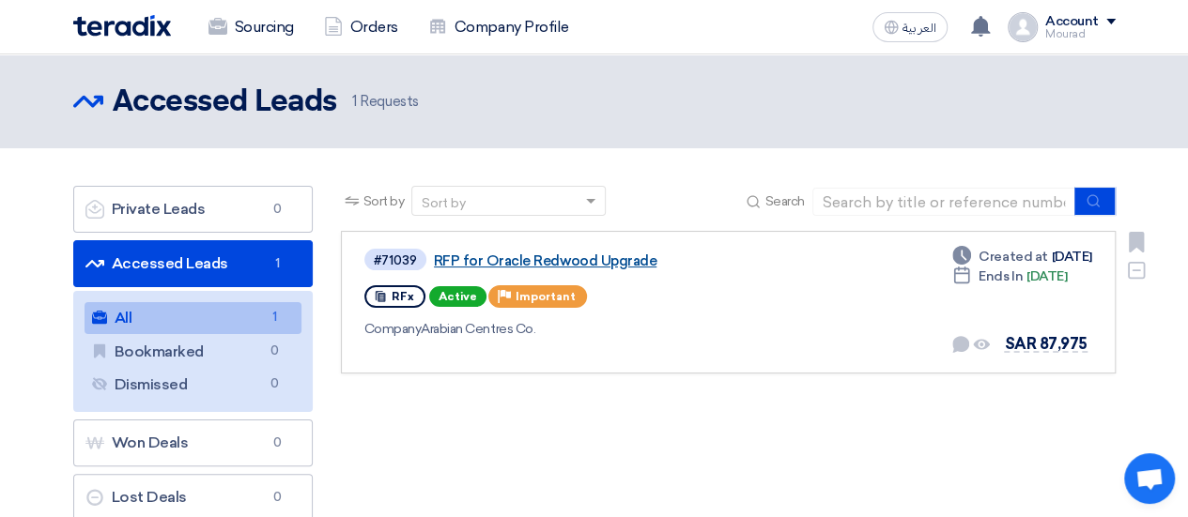
click at [510, 256] on link "RFP for Oracle Redwood Upgrade" at bounding box center [668, 261] width 469 height 17
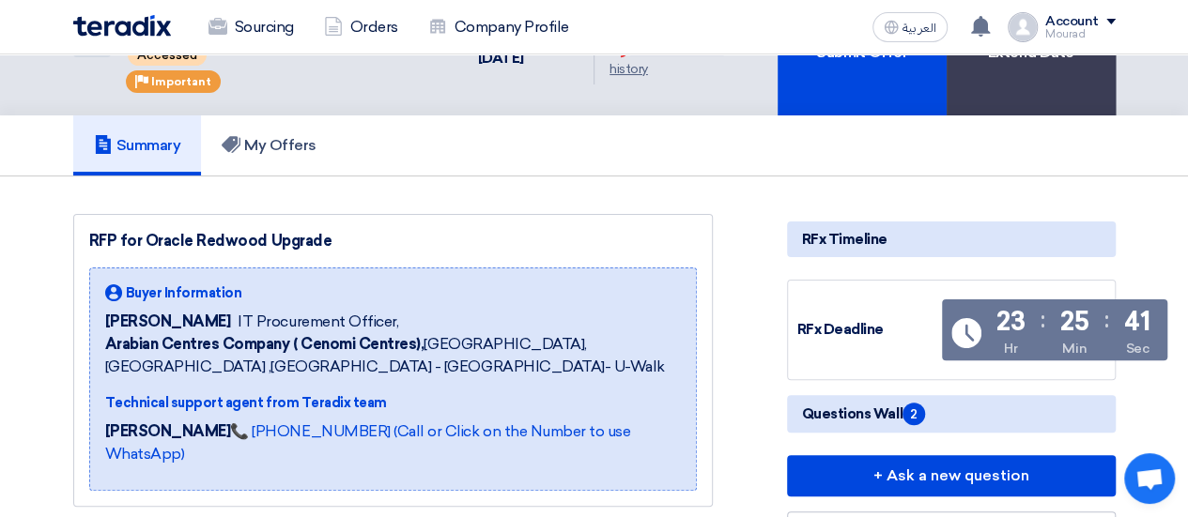
scroll to position [84, 0]
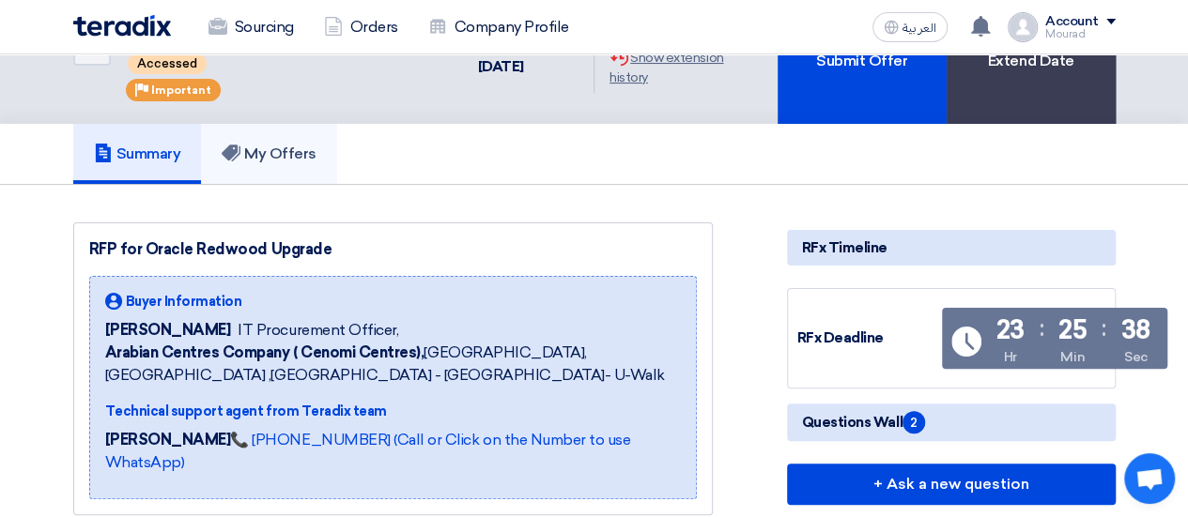
click at [252, 148] on h5 "My Offers" at bounding box center [269, 154] width 95 height 19
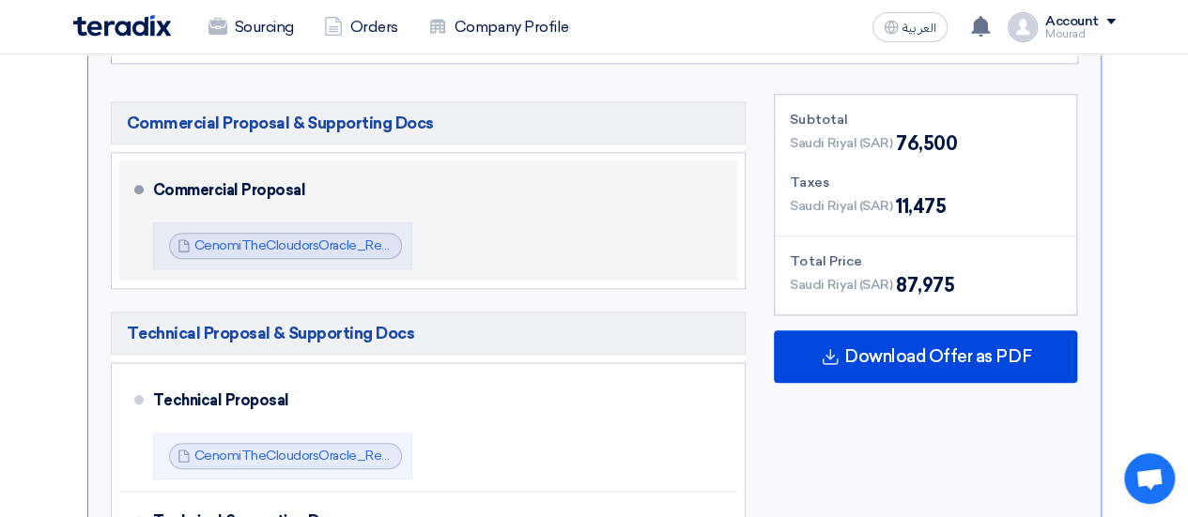
scroll to position [843, 0]
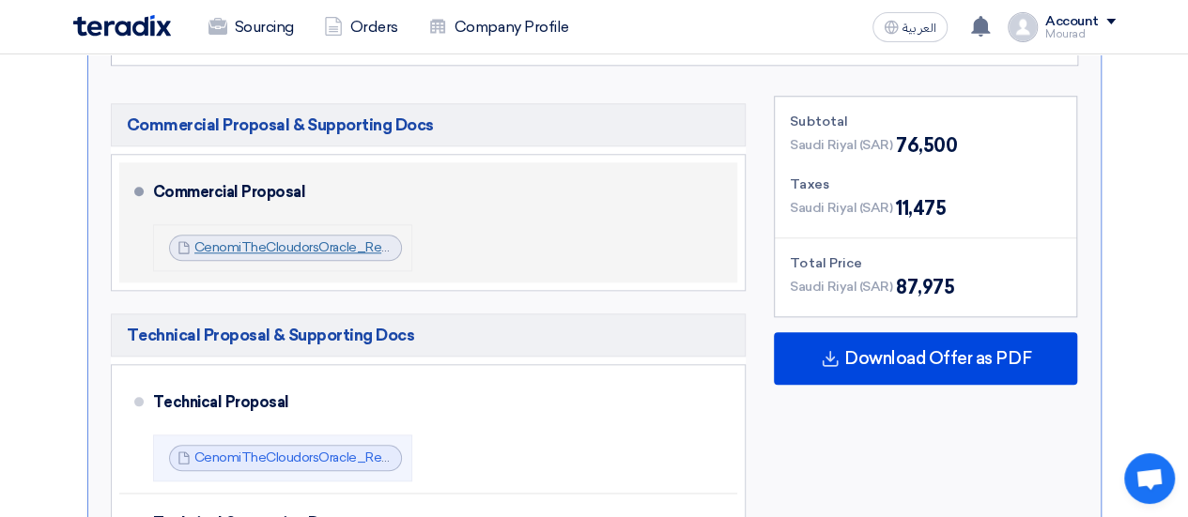
click at [338, 246] on link "CenomiTheCloudorsOracle_Redwood_UpgradeCommercialProposalVAug_1755703860797.pdf" at bounding box center [479, 247] width 570 height 16
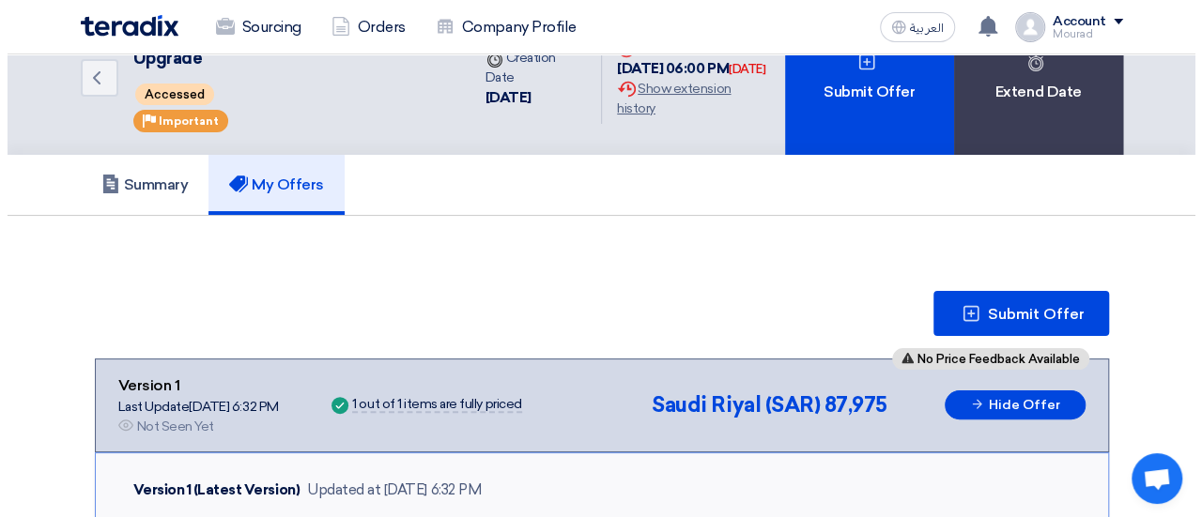
scroll to position [0, 0]
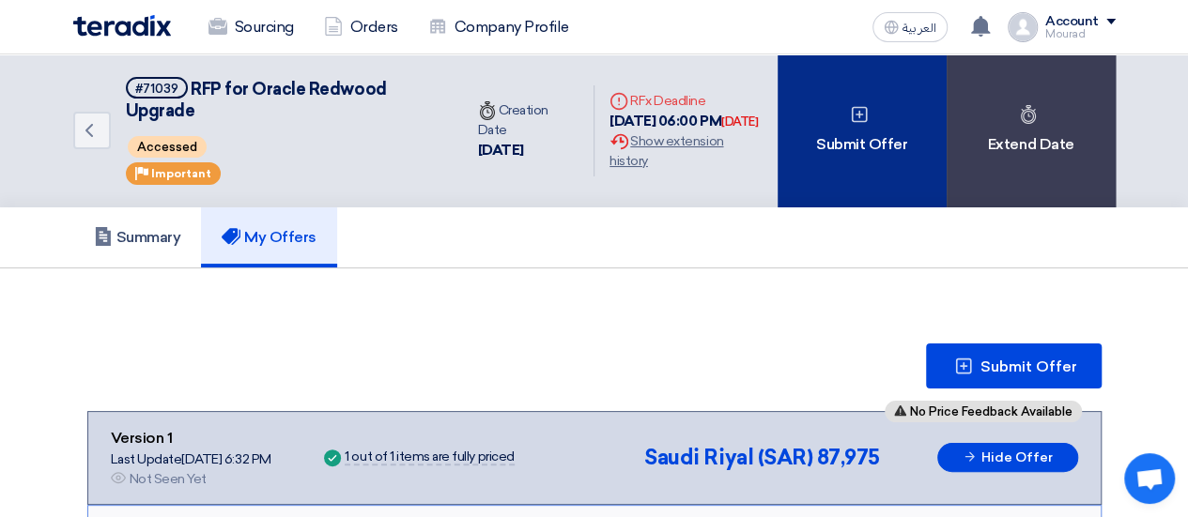
click at [833, 167] on div "Submit Offer" at bounding box center [861, 130] width 169 height 153
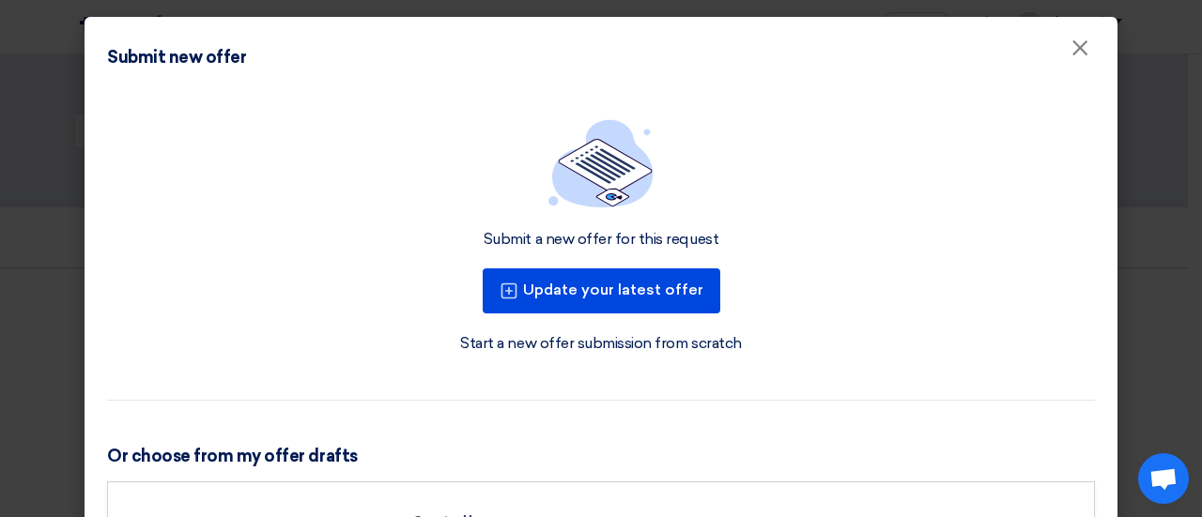
scroll to position [130, 0]
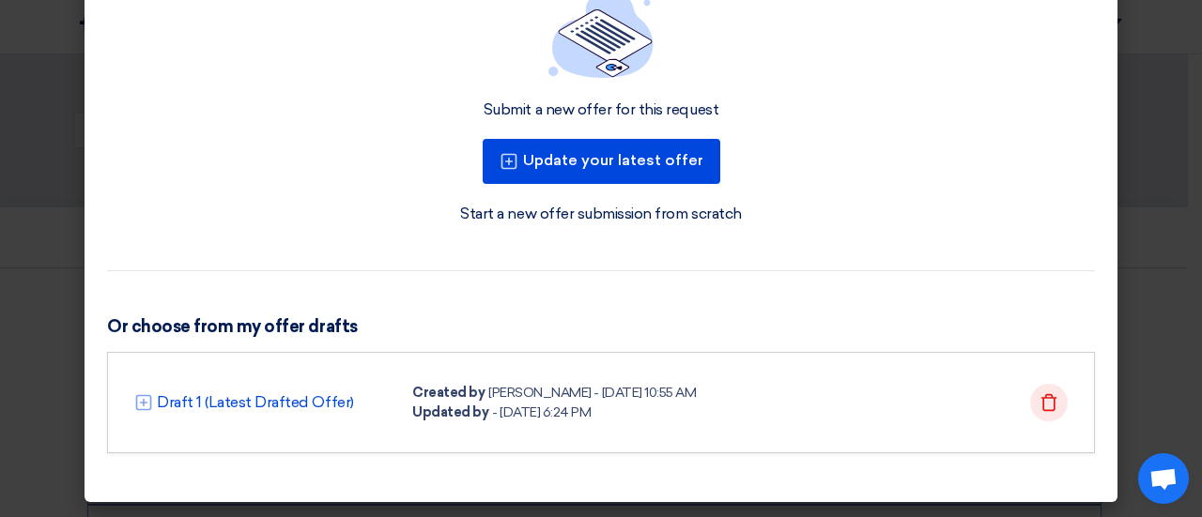
click at [1052, 407] on div "Delete" at bounding box center [1049, 403] width 38 height 38
click at [1041, 401] on icon "Delete" at bounding box center [1048, 402] width 19 height 19
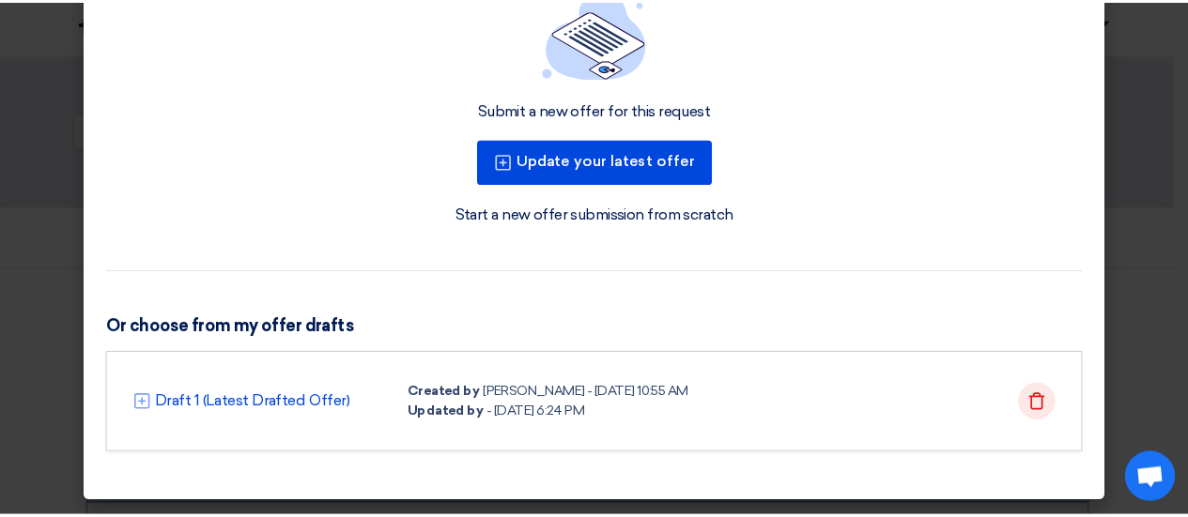
scroll to position [0, 0]
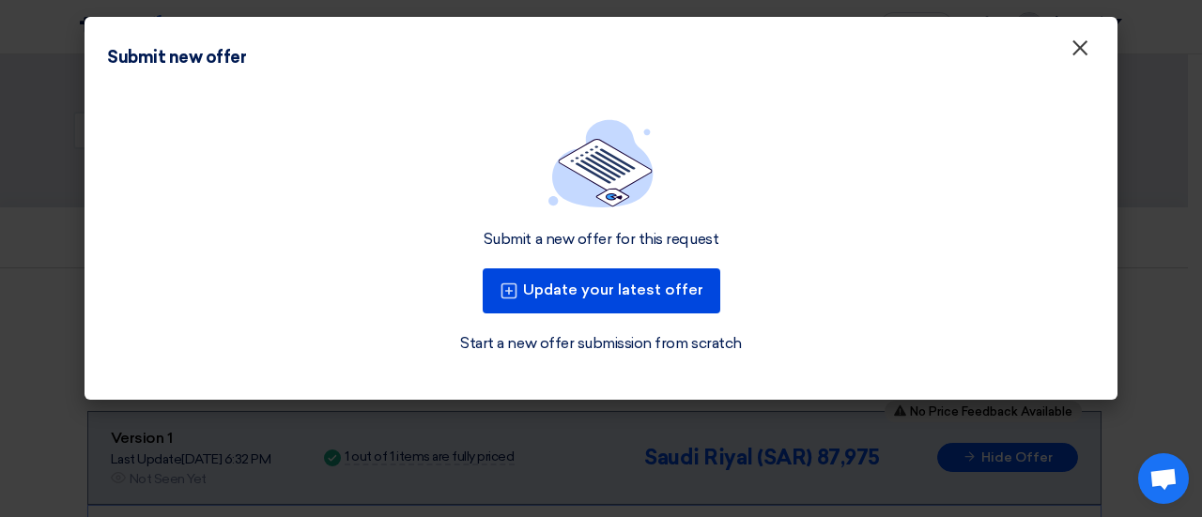
click at [1076, 52] on span "×" at bounding box center [1079, 53] width 19 height 38
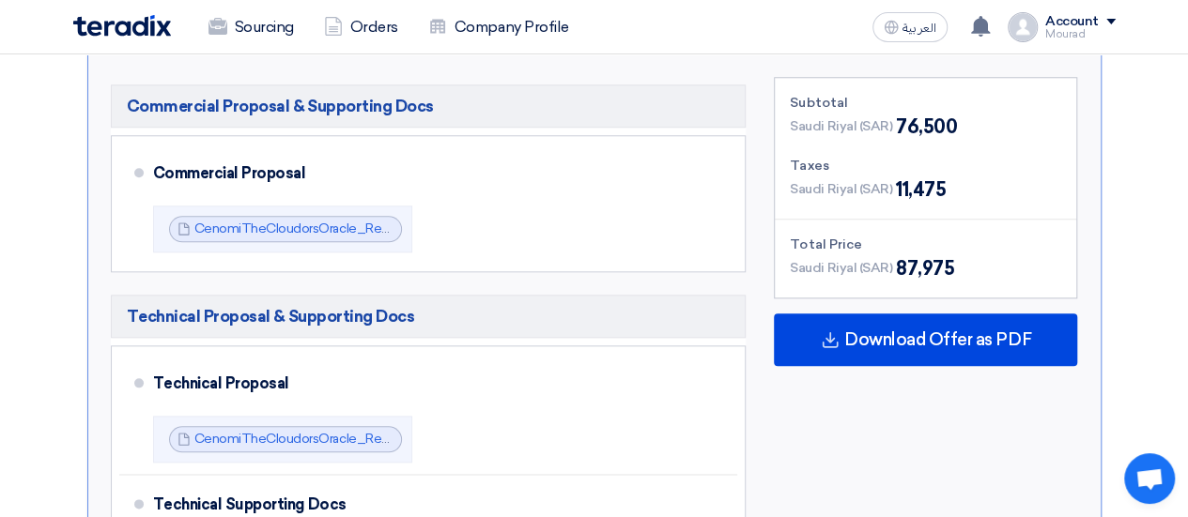
scroll to position [863, 0]
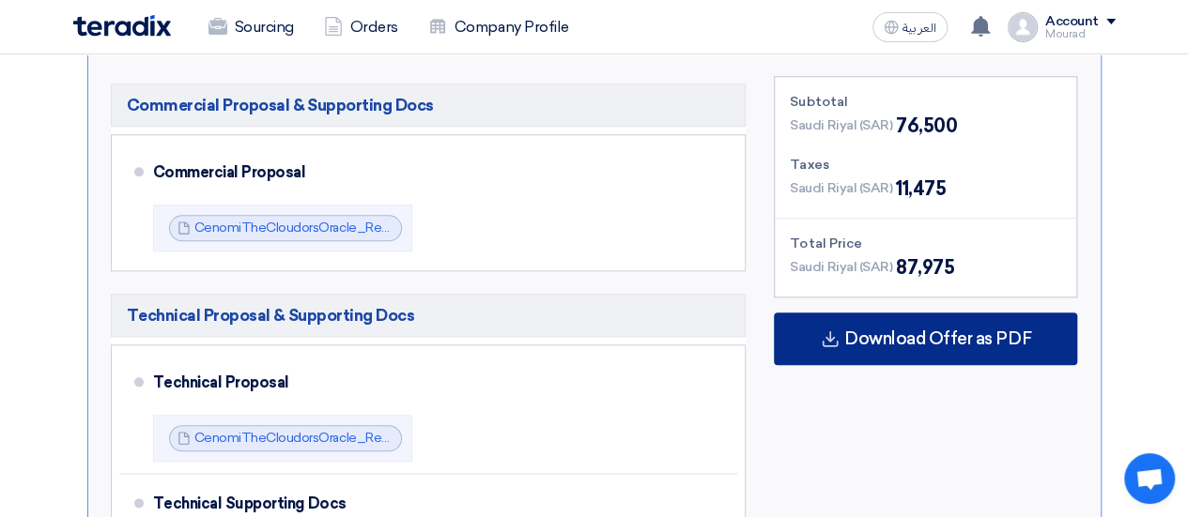
click at [933, 332] on span "Download Offer as PDF" at bounding box center [937, 338] width 187 height 17
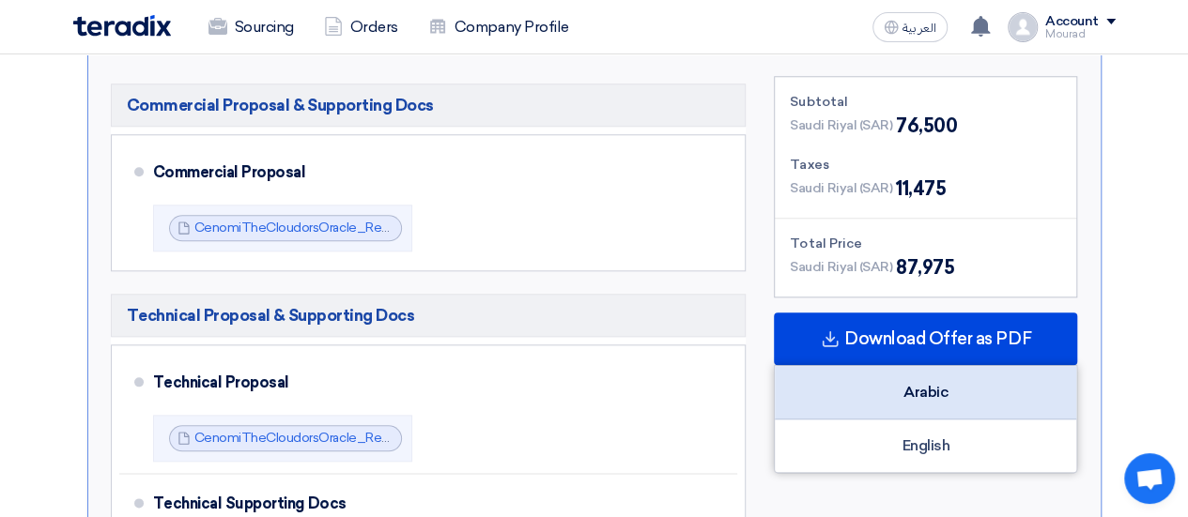
click at [923, 380] on div "Arabic" at bounding box center [925, 393] width 301 height 54
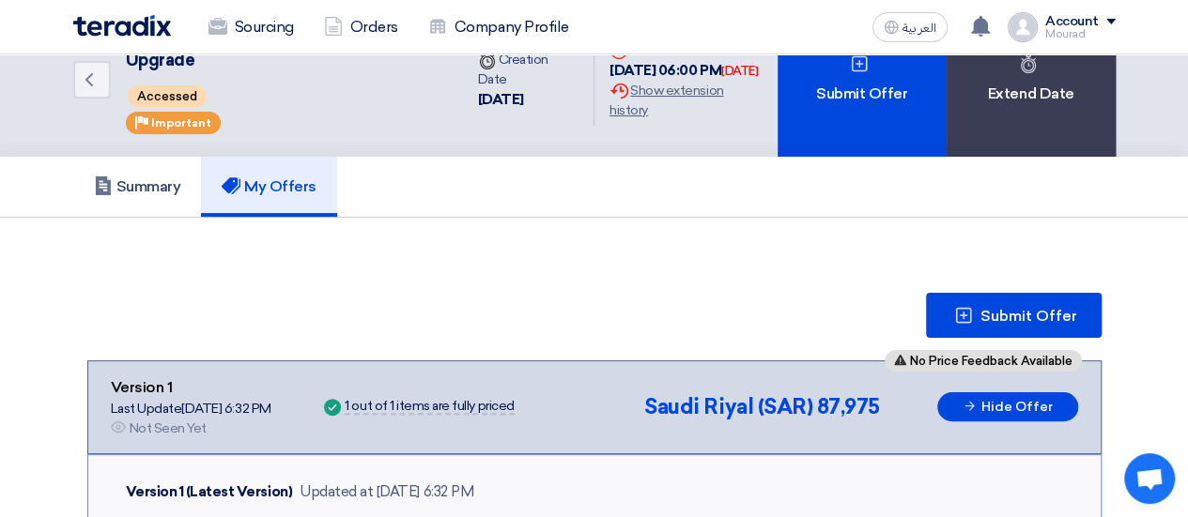
scroll to position [0, 0]
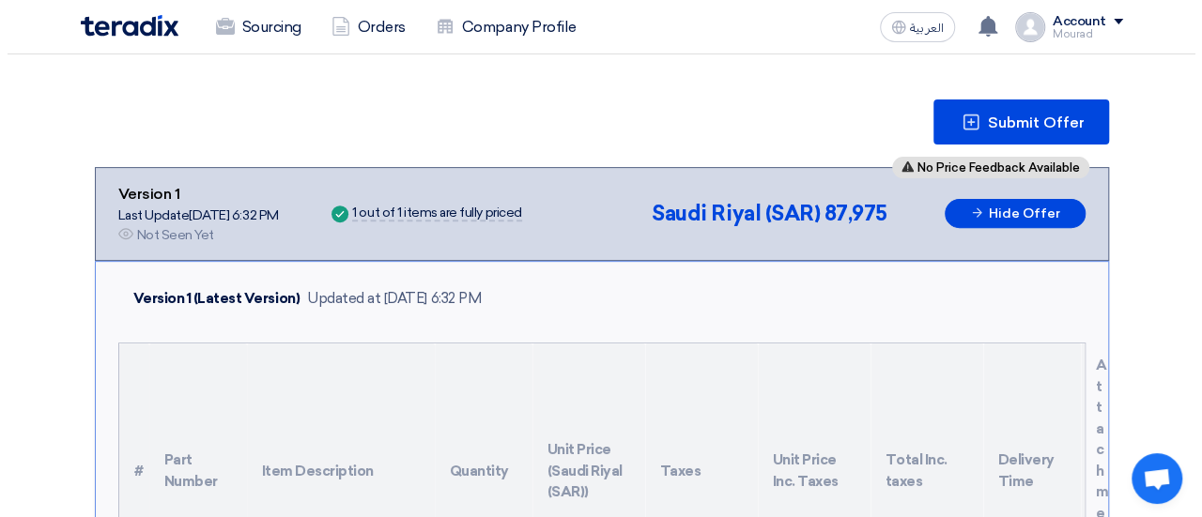
scroll to position [233, 0]
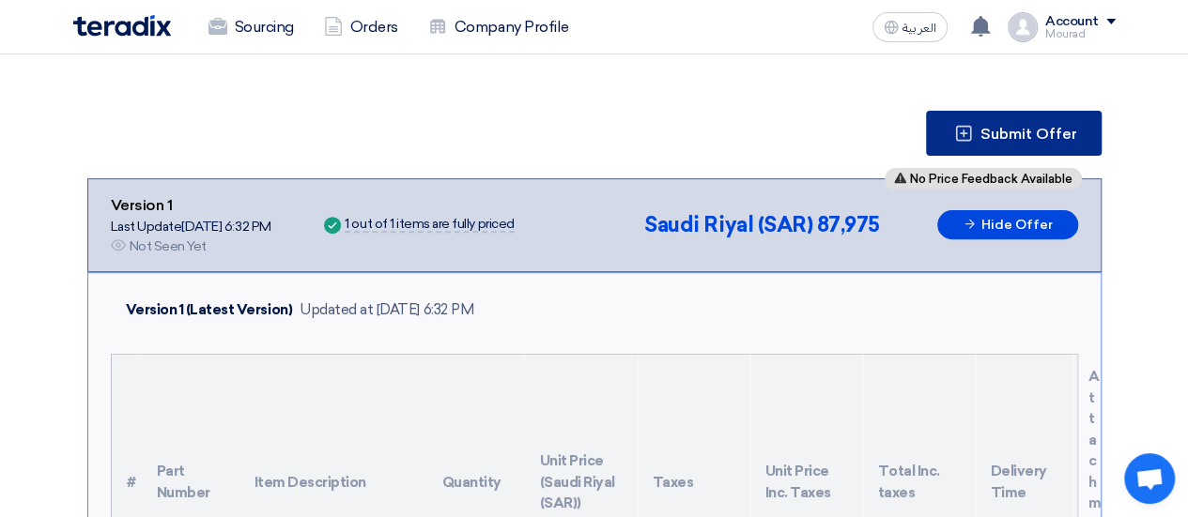
click at [1009, 131] on span "Submit Offer" at bounding box center [1028, 134] width 97 height 15
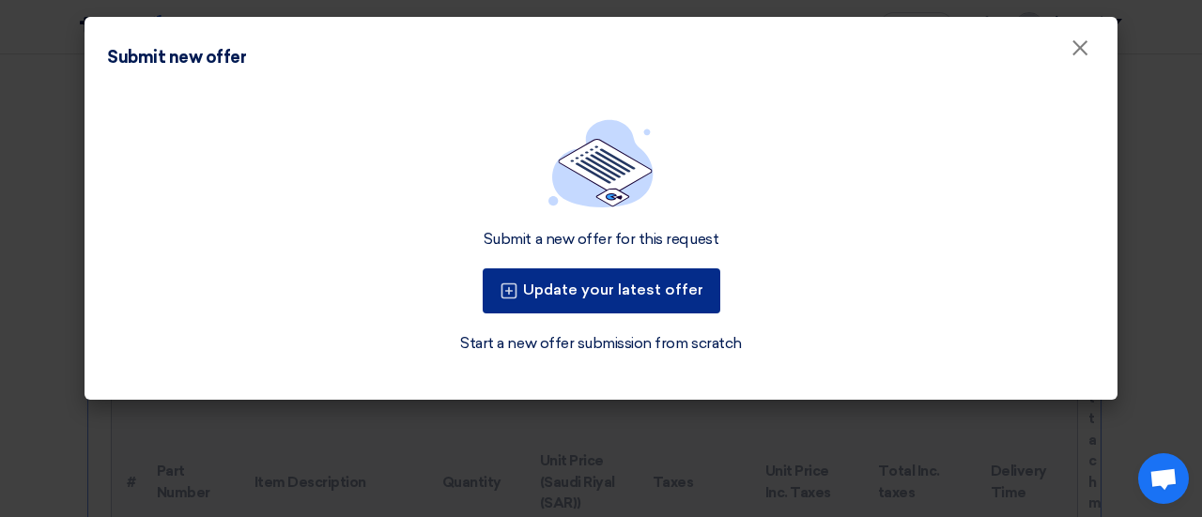
click at [649, 296] on button "Update your latest offer" at bounding box center [602, 291] width 238 height 45
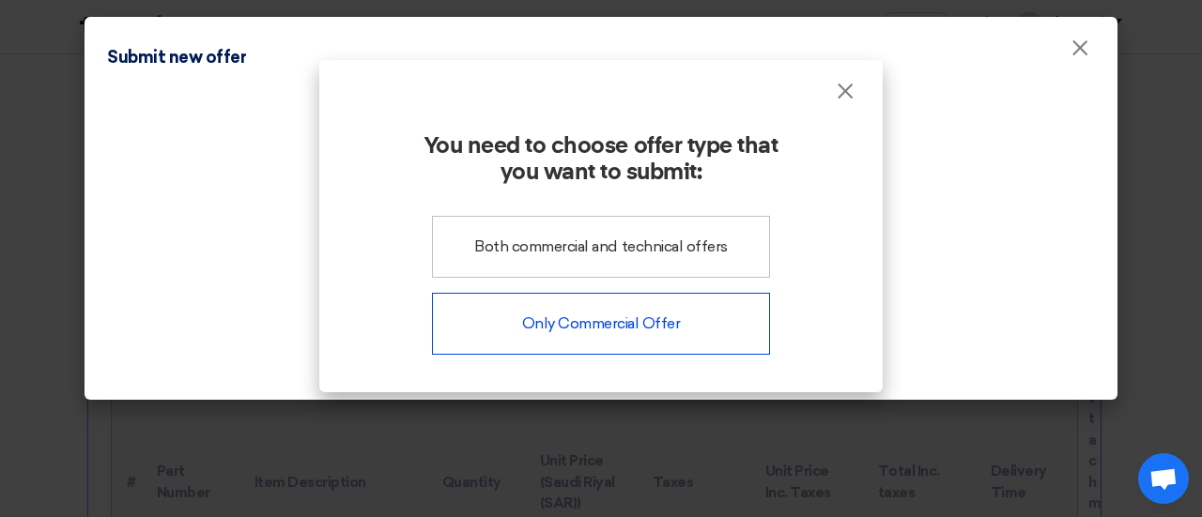
click at [619, 318] on div "Only Commercial Offer" at bounding box center [601, 324] width 338 height 62
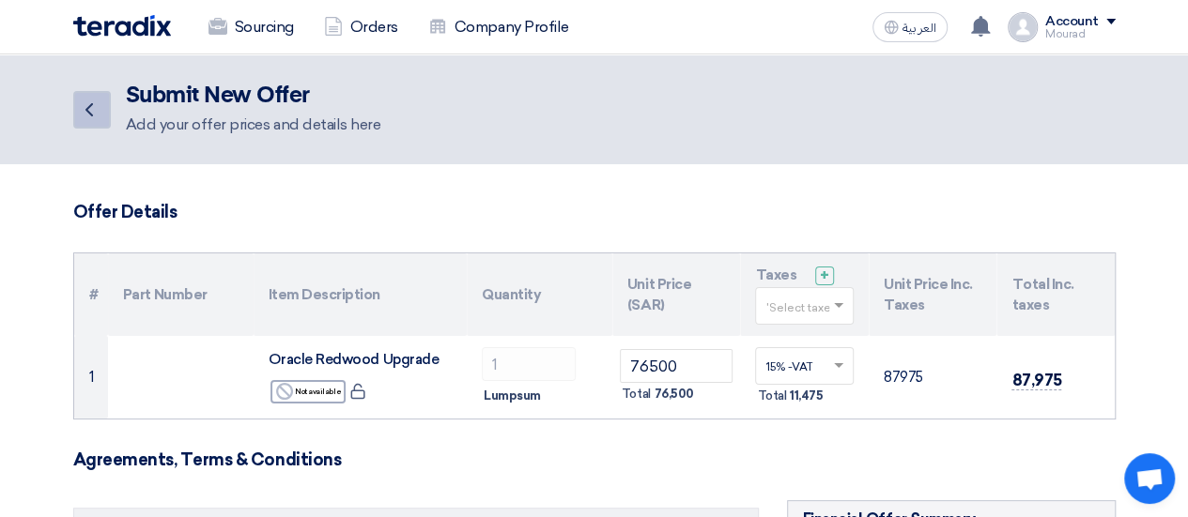
click at [86, 112] on icon "Back" at bounding box center [89, 110] width 23 height 23
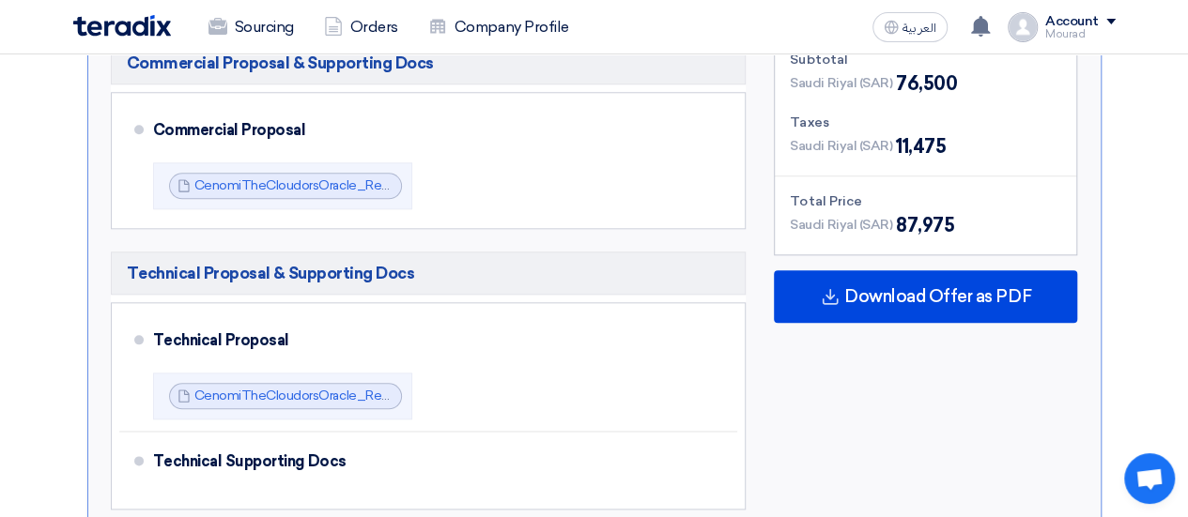
scroll to position [909, 0]
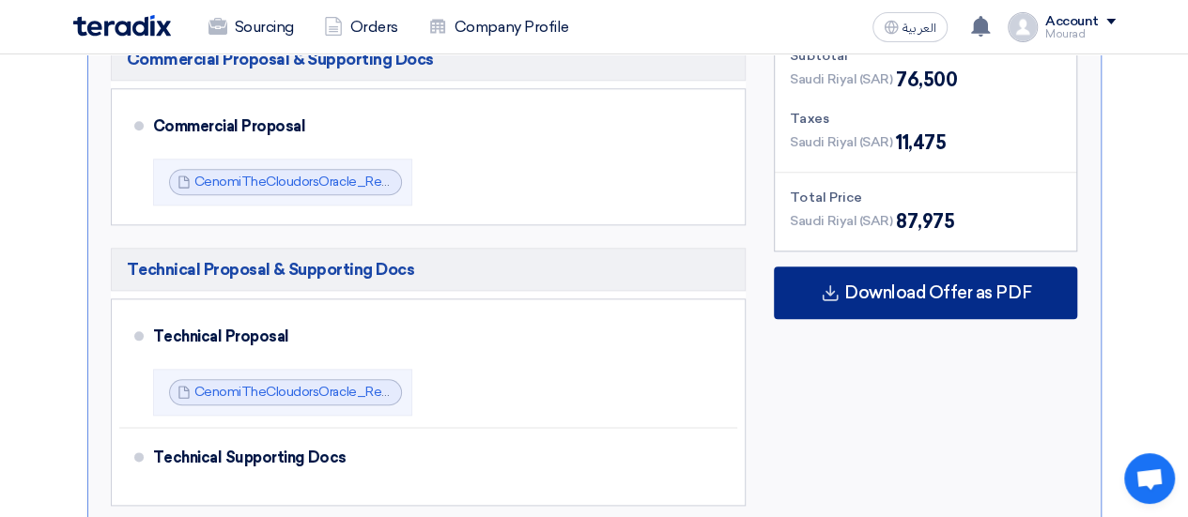
click at [887, 284] on span "Download Offer as PDF" at bounding box center [937, 292] width 187 height 17
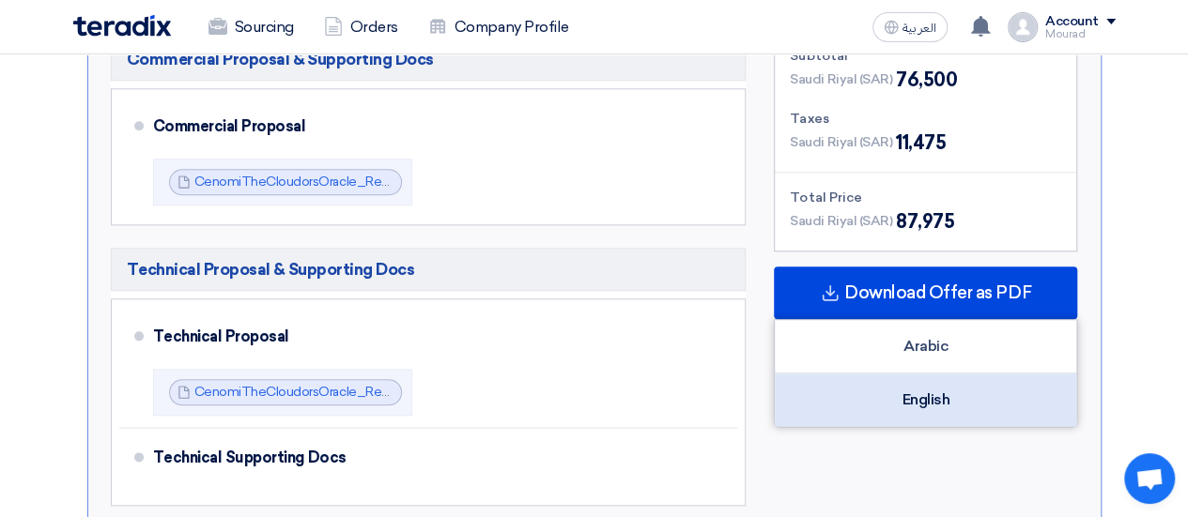
click at [892, 386] on div "English" at bounding box center [925, 400] width 301 height 53
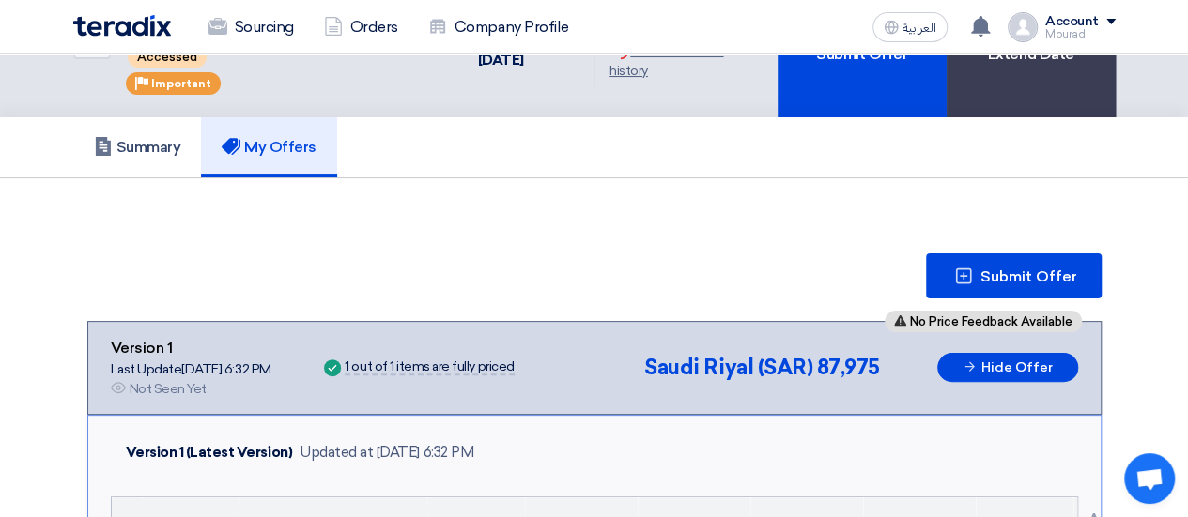
scroll to position [0, 0]
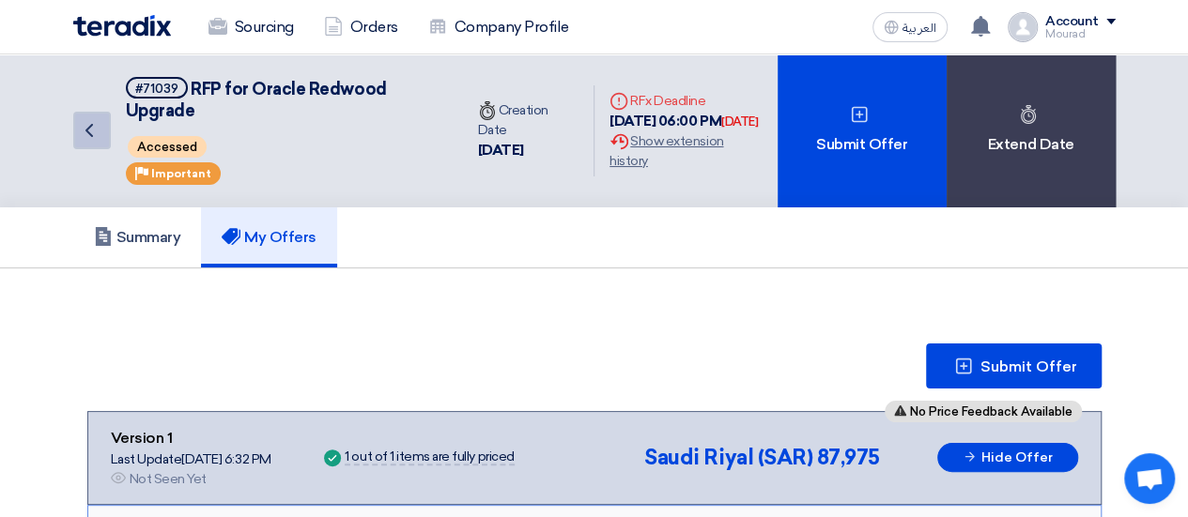
click at [94, 125] on icon "Back" at bounding box center [89, 130] width 23 height 23
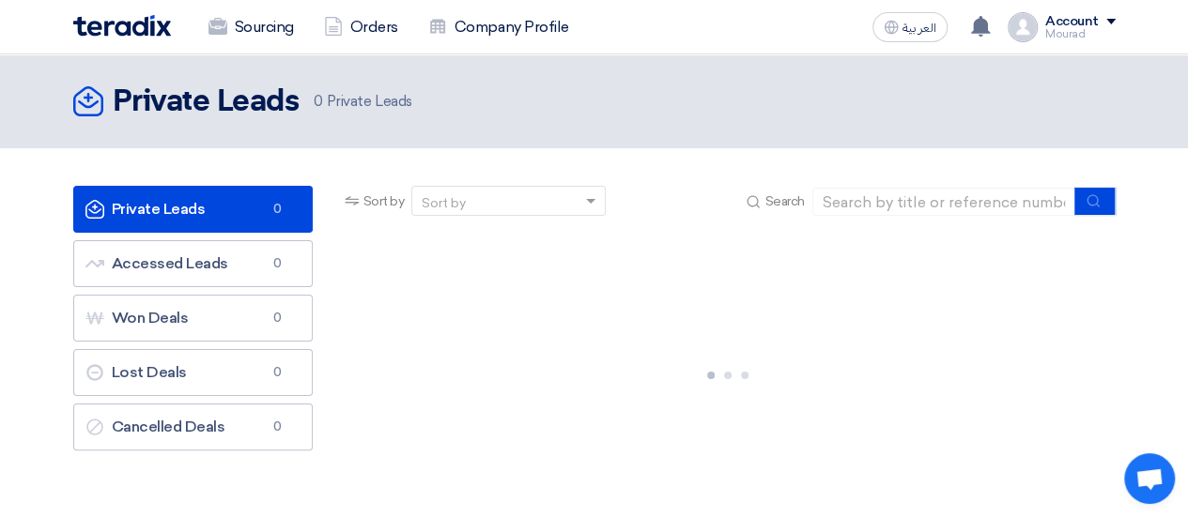
click at [139, 25] on img at bounding box center [122, 26] width 98 height 22
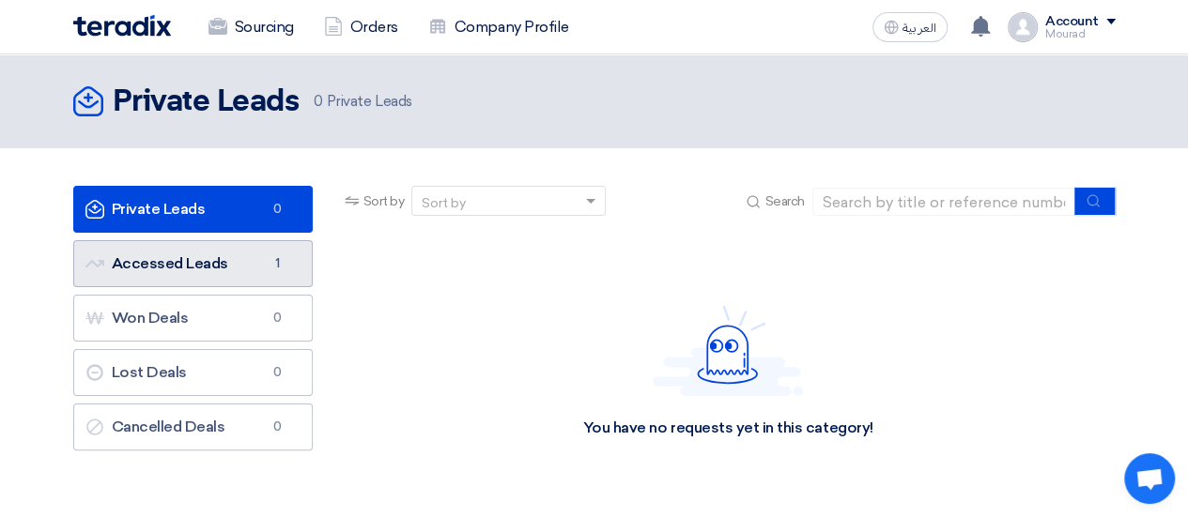
click at [262, 266] on link "Accessed Leads Accessed Leads 1" at bounding box center [192, 263] width 239 height 47
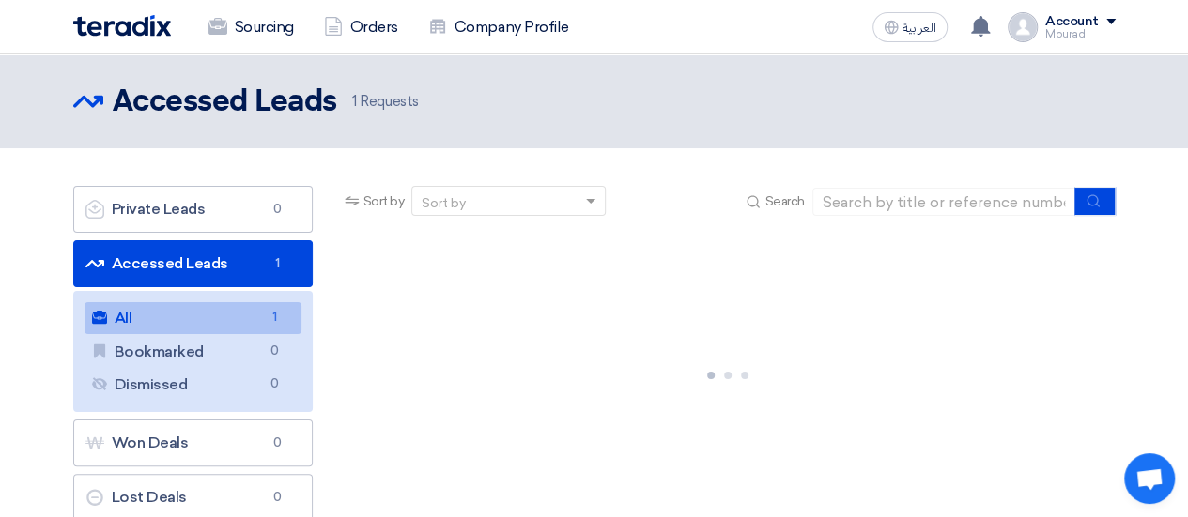
click at [238, 316] on link "All All 1" at bounding box center [193, 318] width 217 height 32
click at [129, 314] on link "All All 1" at bounding box center [193, 318] width 217 height 32
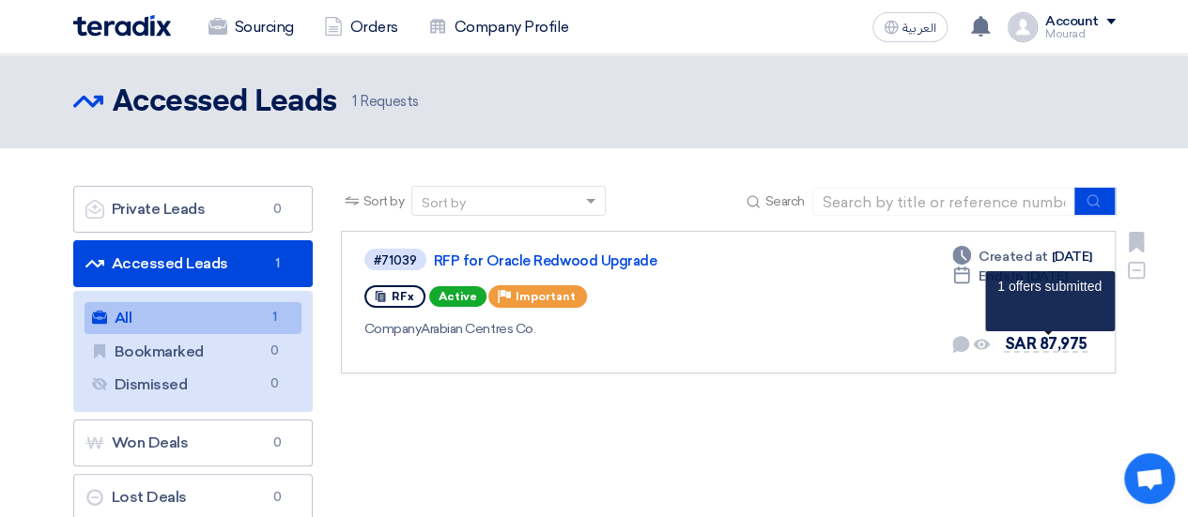
click at [1025, 337] on span "SAR 87,975" at bounding box center [1045, 344] width 83 height 18
click at [1032, 337] on span "SAR 87,975" at bounding box center [1045, 344] width 83 height 18
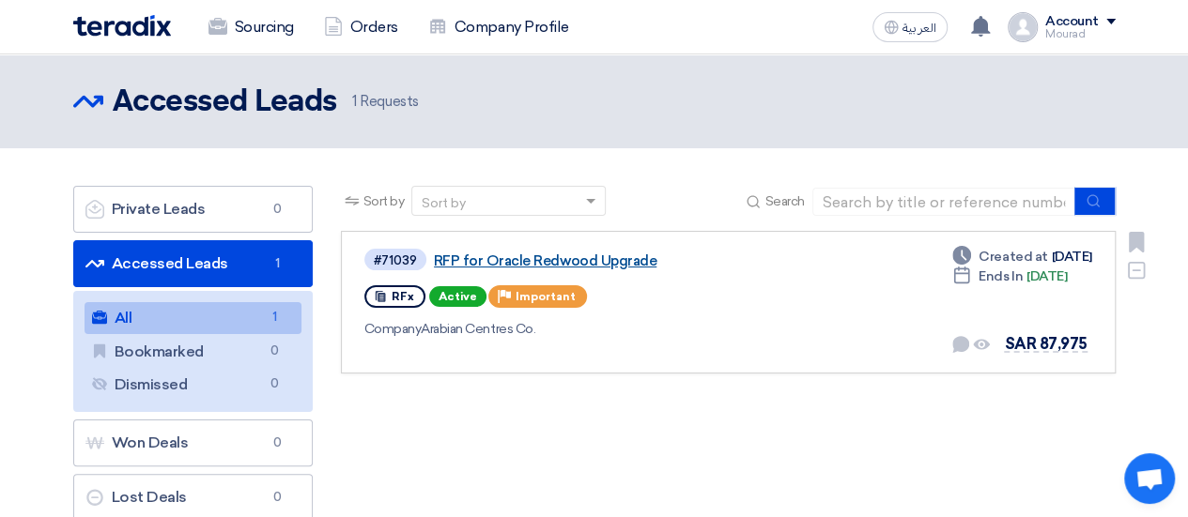
click at [532, 256] on link "RFP for Oracle Redwood Upgrade" at bounding box center [668, 261] width 469 height 17
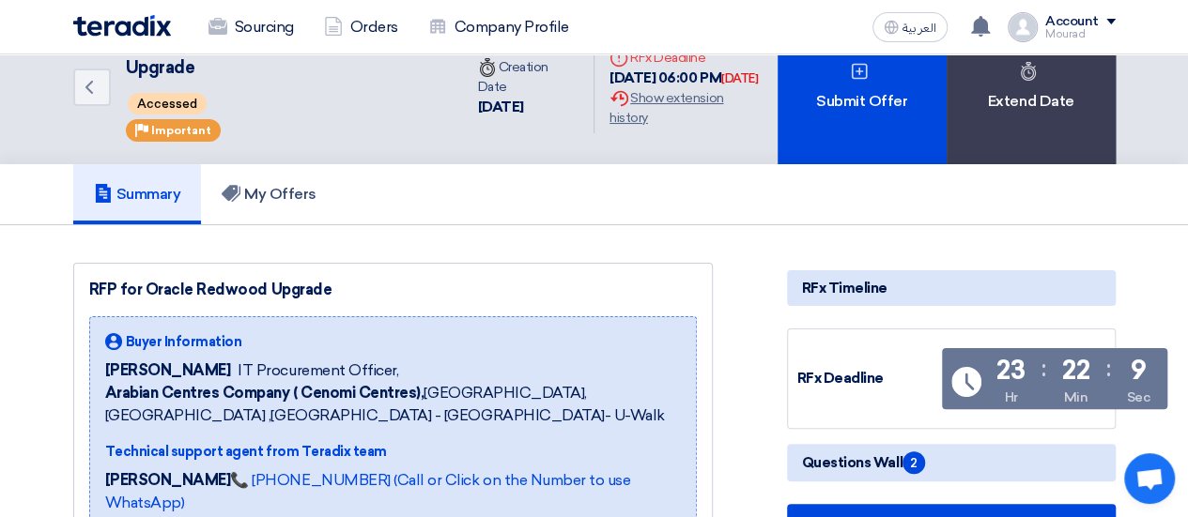
scroll to position [39, 0]
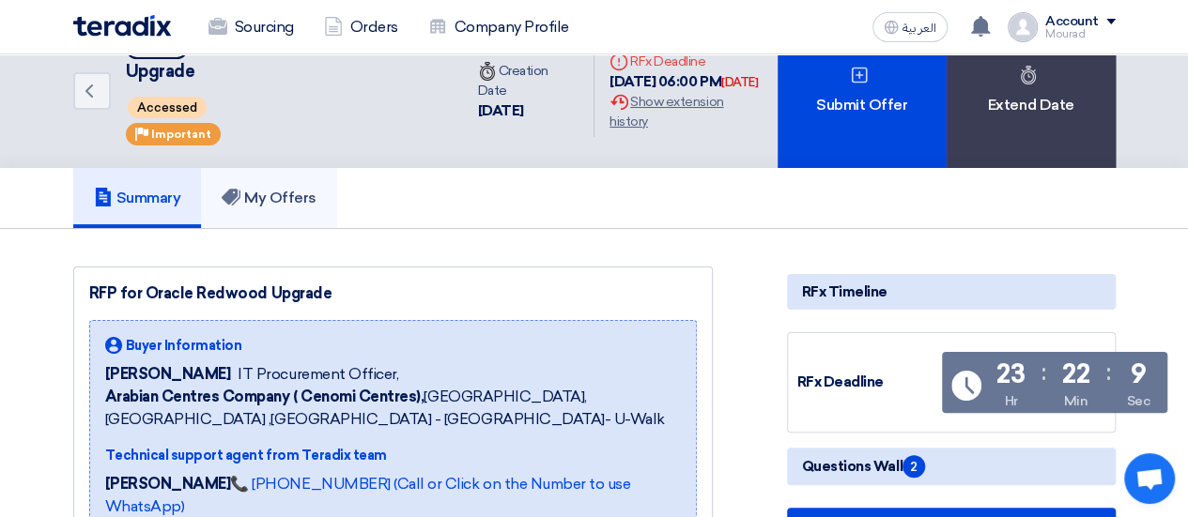
click at [240, 195] on use at bounding box center [231, 197] width 19 height 17
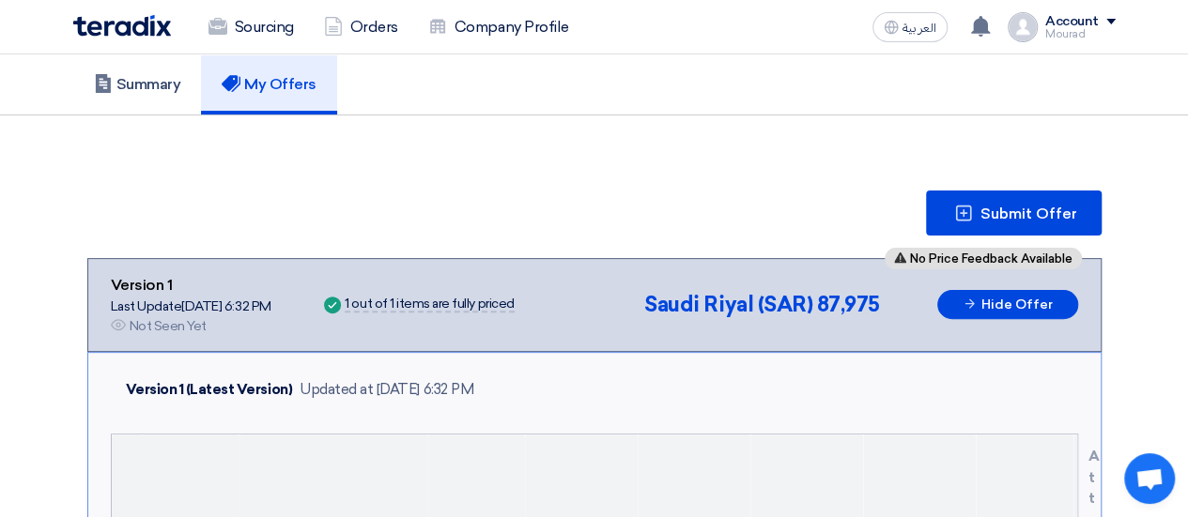
scroll to position [154, 0]
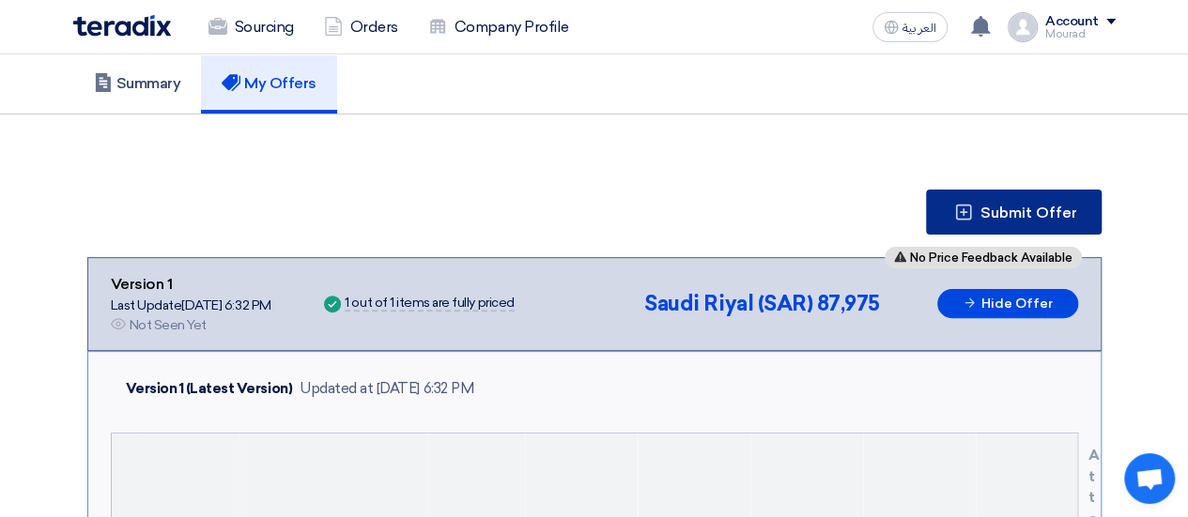
click at [957, 203] on icon at bounding box center [963, 212] width 19 height 19
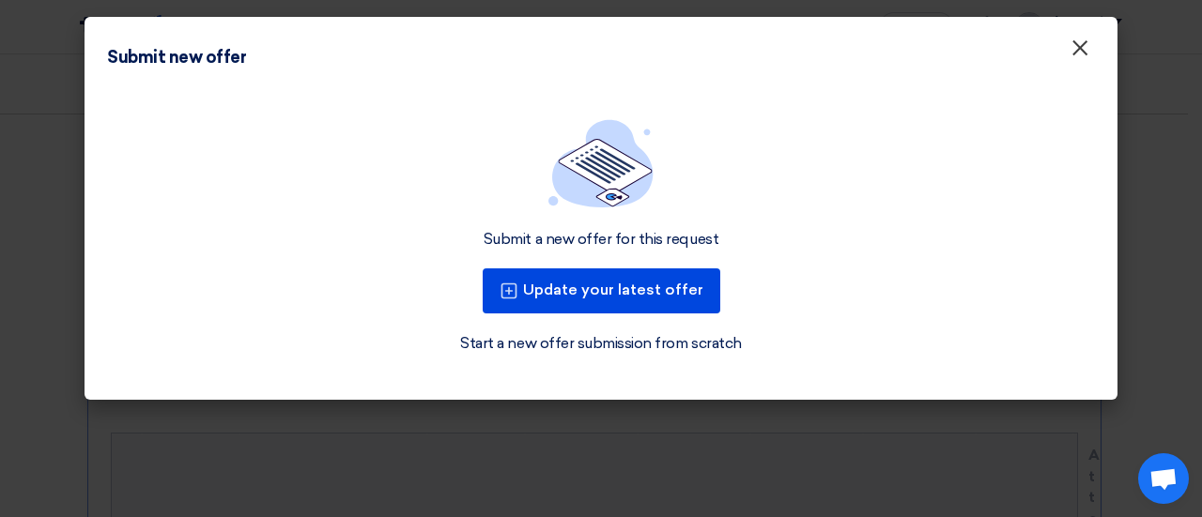
click at [1086, 58] on span "×" at bounding box center [1079, 53] width 19 height 38
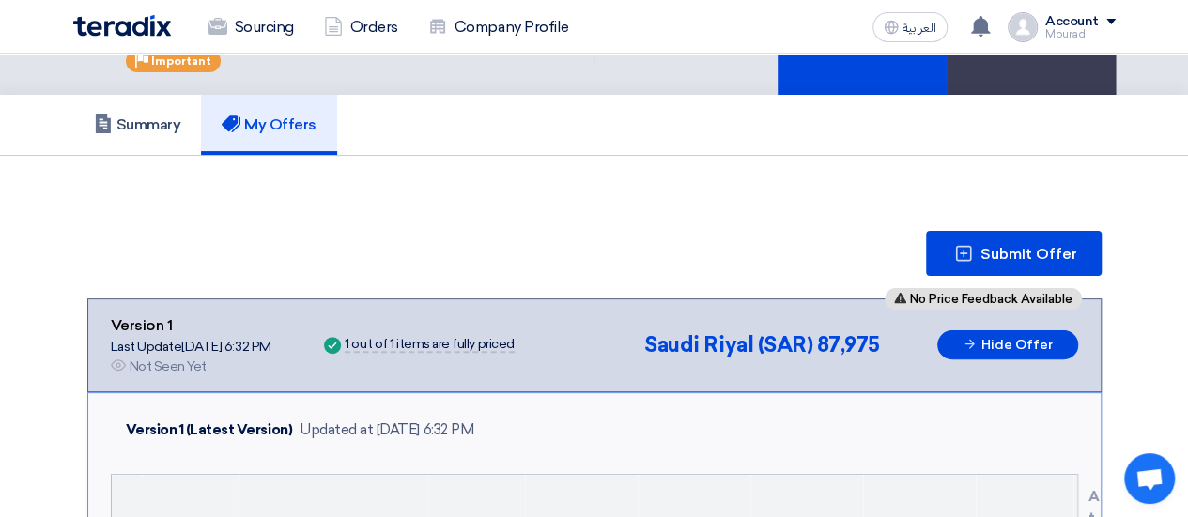
scroll to position [0, 0]
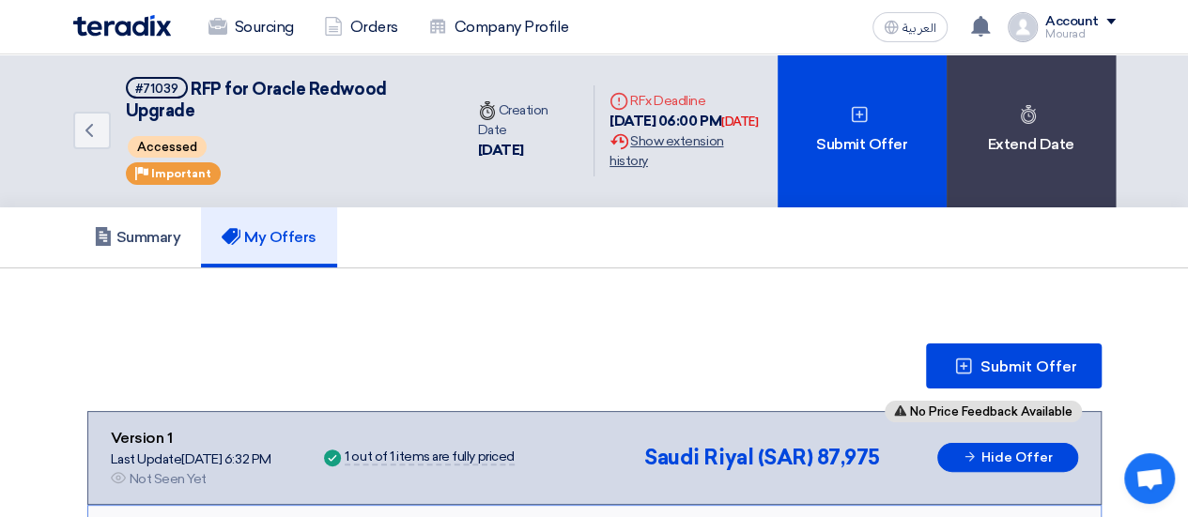
click at [676, 161] on div "Extension History Show extension history" at bounding box center [685, 150] width 152 height 39
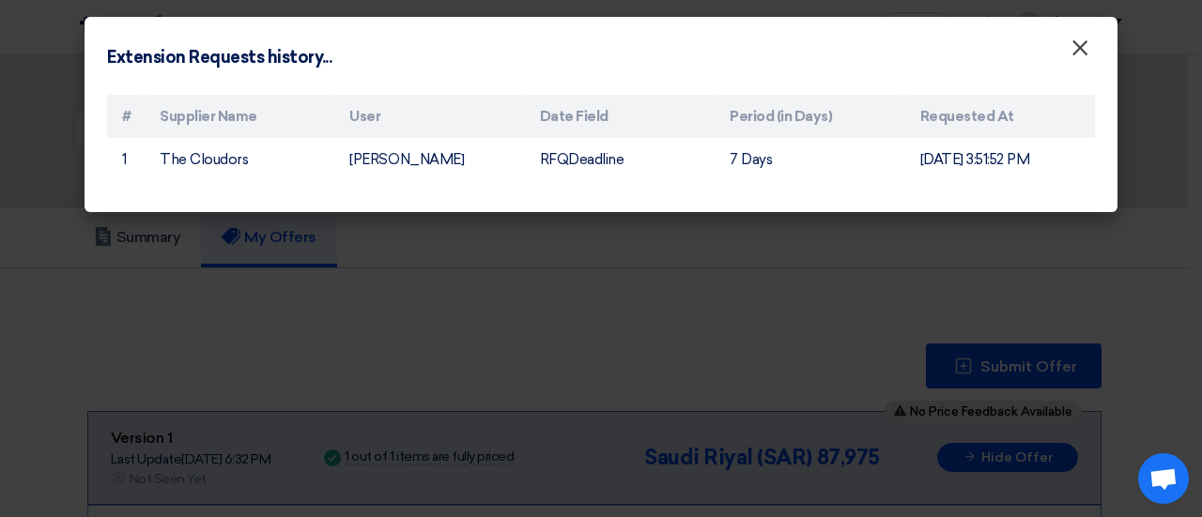
click at [1082, 53] on span "×" at bounding box center [1079, 53] width 19 height 38
